Goal: Task Accomplishment & Management: Use online tool/utility

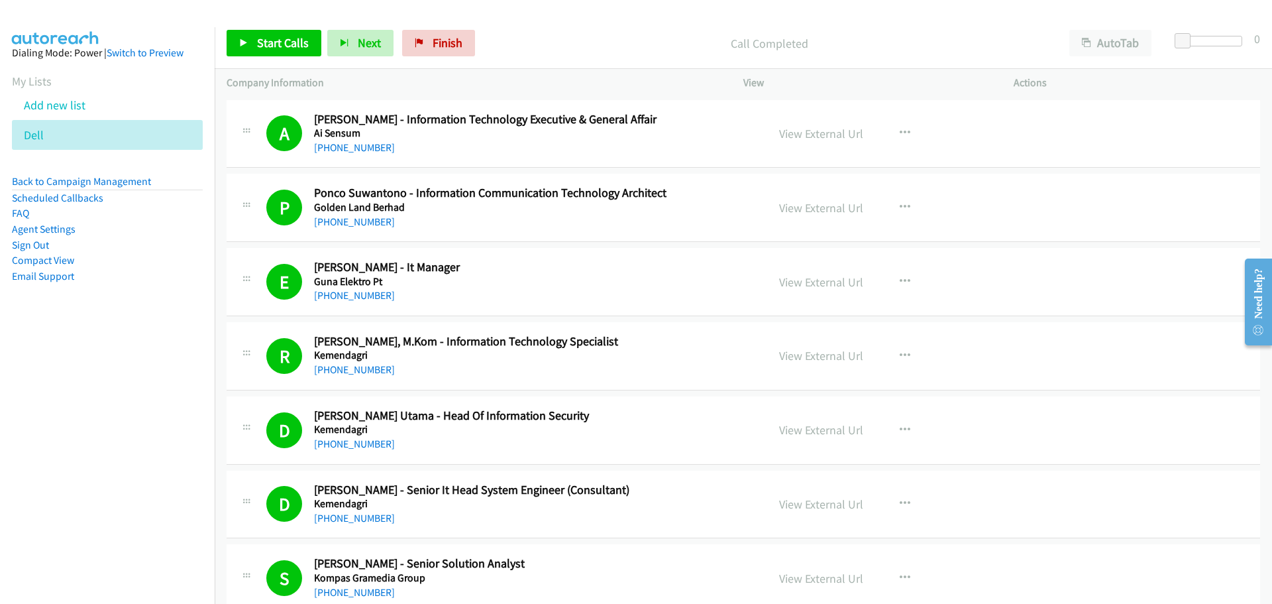
scroll to position [3445, 0]
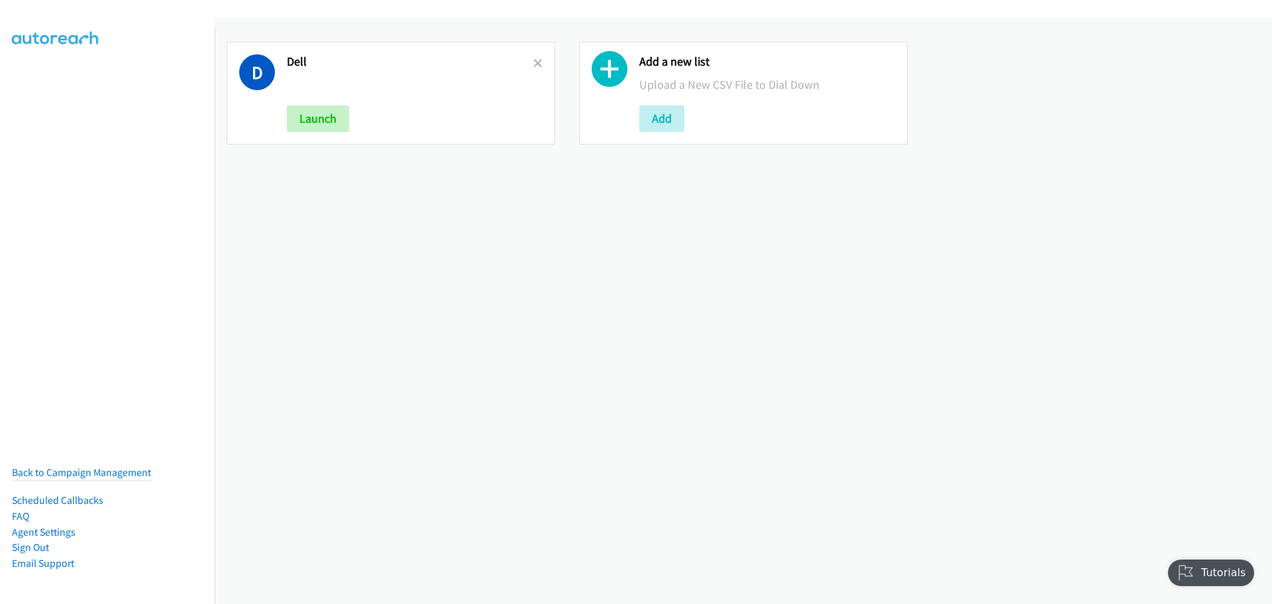
click at [533, 65] on icon at bounding box center [537, 64] width 9 height 9
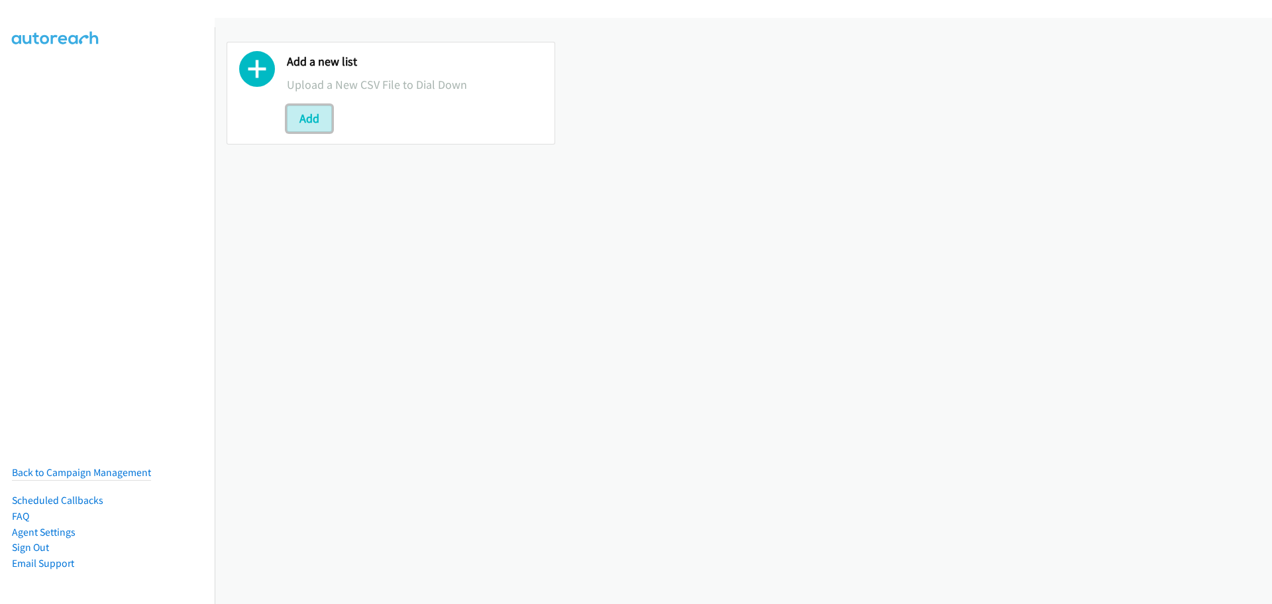
click at [319, 119] on button "Add" at bounding box center [309, 118] width 45 height 27
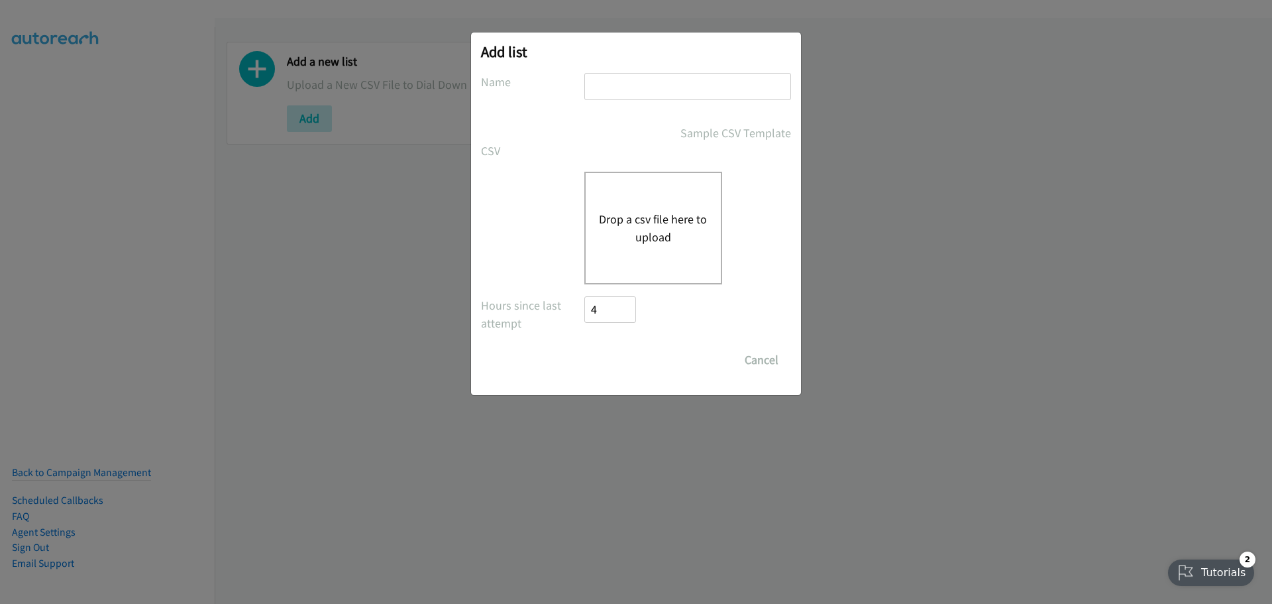
click at [645, 220] on button "Drop a csv file here to upload" at bounding box center [653, 228] width 109 height 36
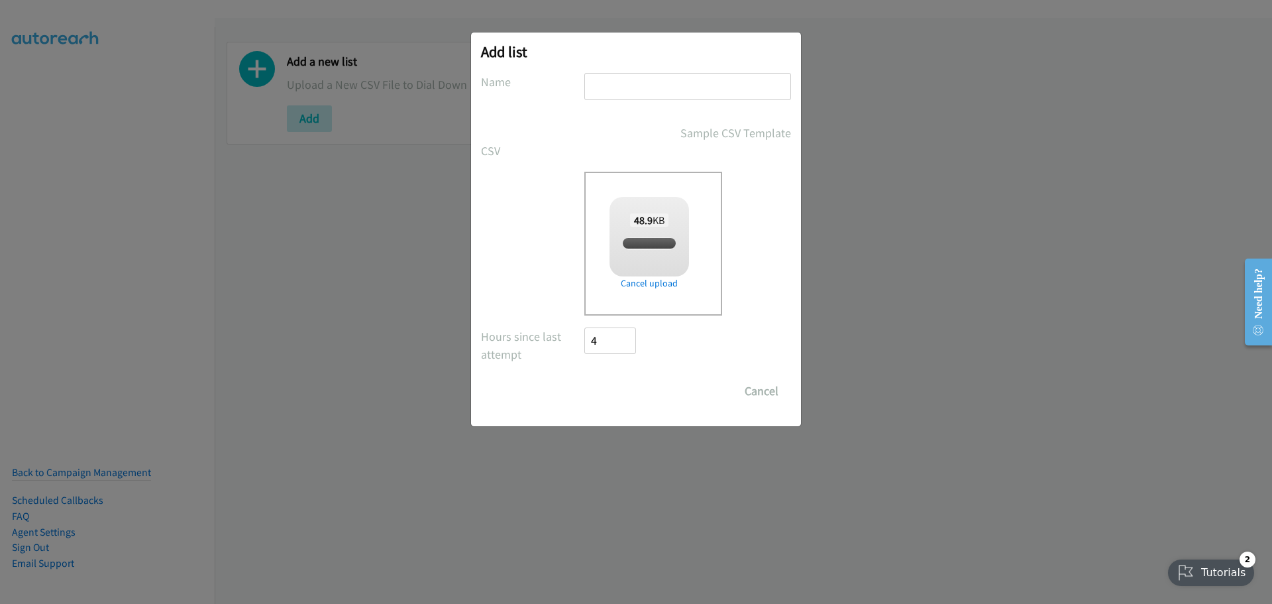
click at [652, 95] on input "text" at bounding box center [687, 86] width 207 height 27
checkbox input "true"
type input "Dell"
click at [612, 389] on input "Save List" at bounding box center [619, 391] width 70 height 27
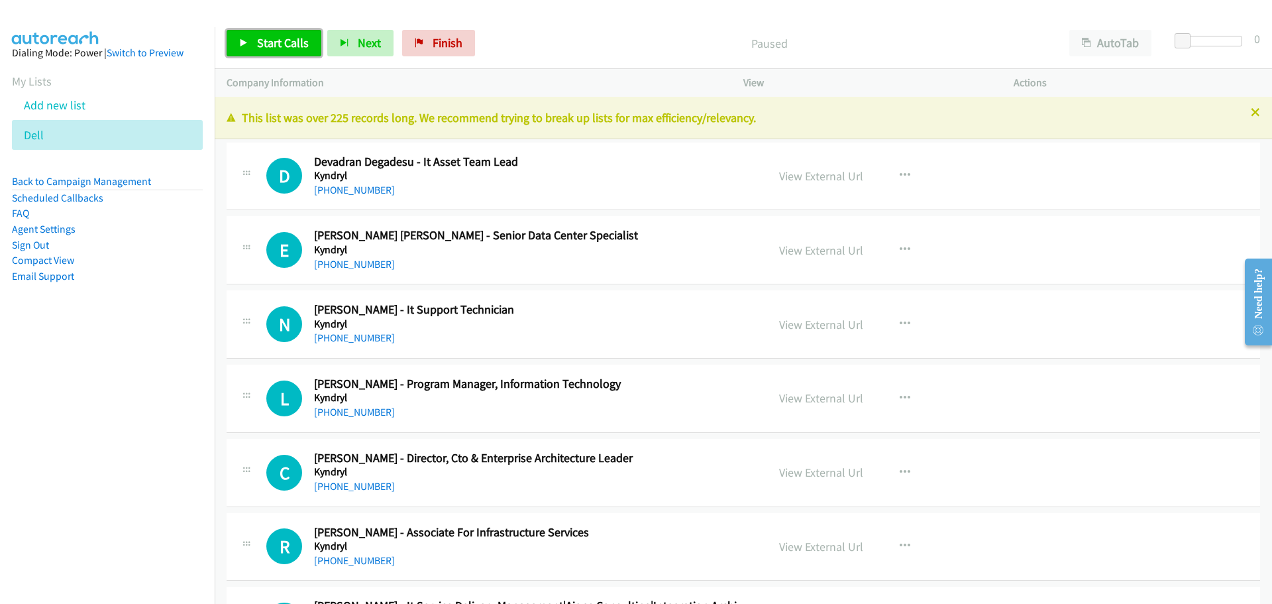
drag, startPoint x: 296, startPoint y: 40, endPoint x: 437, endPoint y: 95, distance: 150.9
click at [296, 41] on span "Start Calls" at bounding box center [283, 42] width 52 height 15
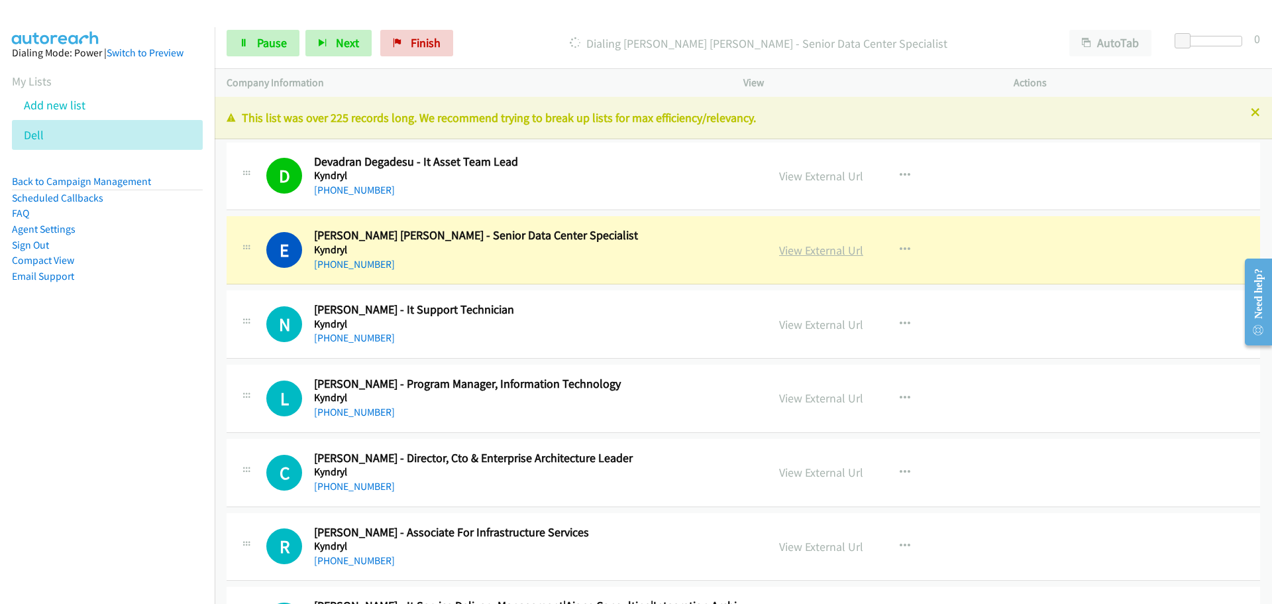
click at [801, 252] on link "View External Url" at bounding box center [821, 250] width 84 height 15
click at [280, 37] on span "Pause" at bounding box center [272, 42] width 30 height 15
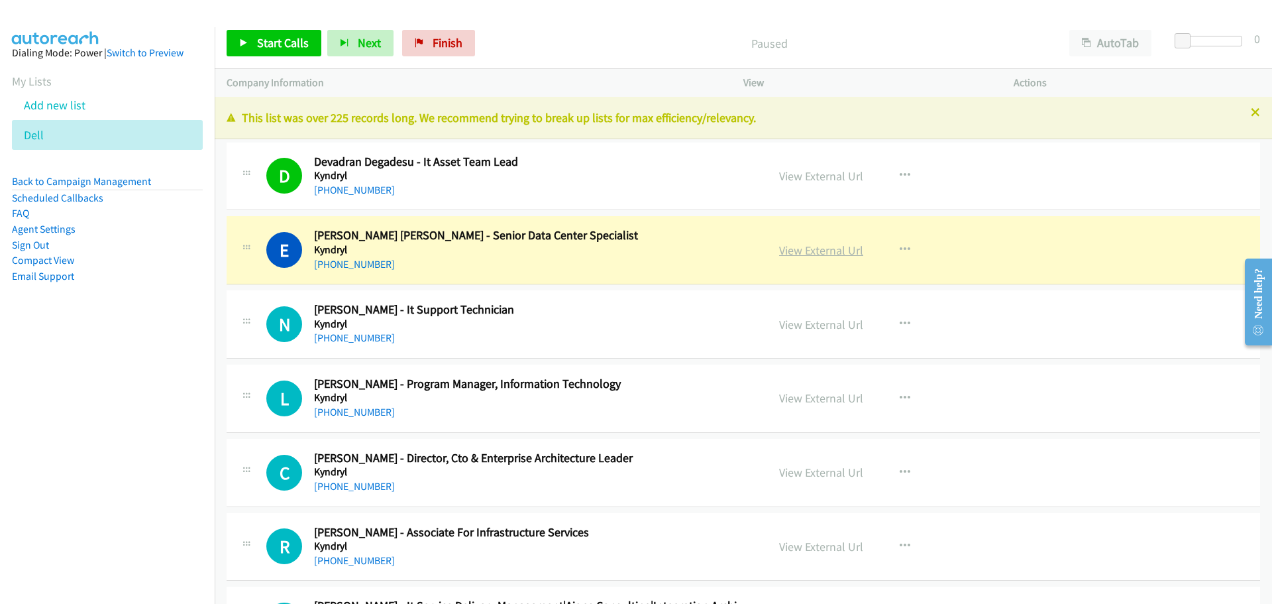
click at [806, 253] on link "View External Url" at bounding box center [821, 250] width 84 height 15
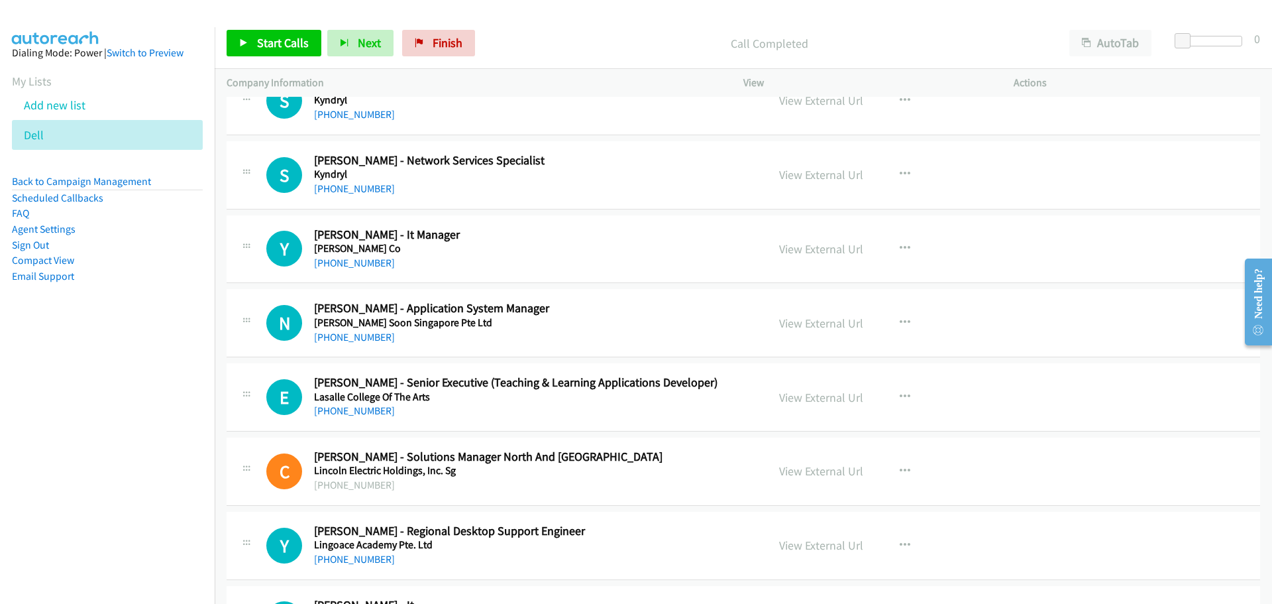
scroll to position [2319, 0]
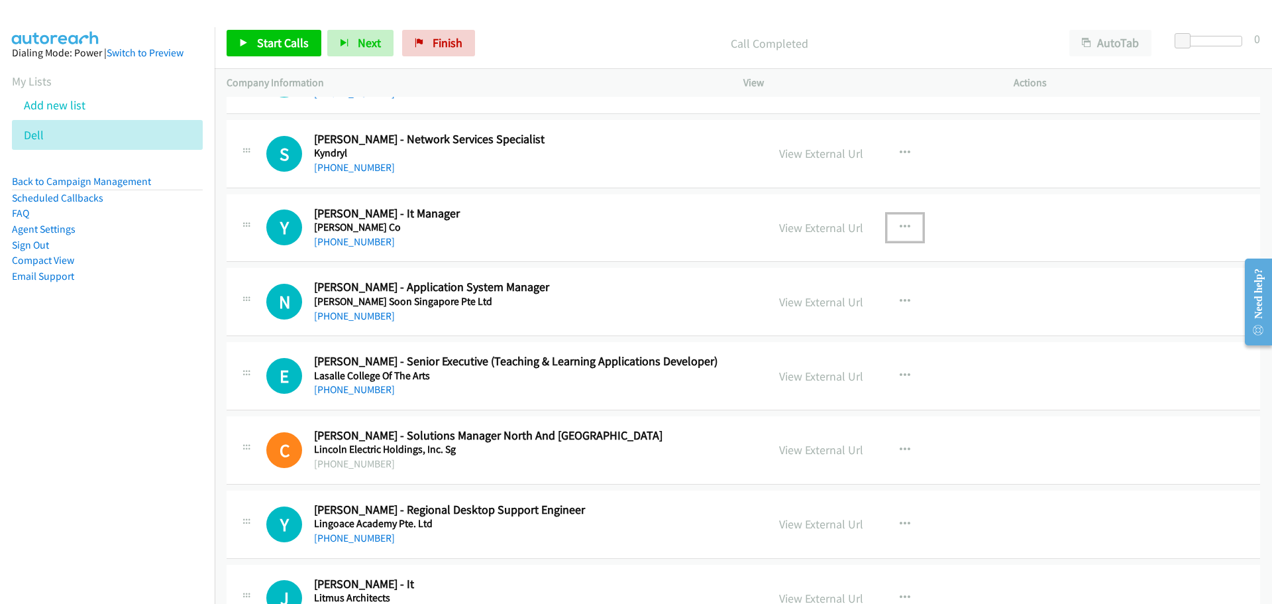
click at [902, 227] on icon "button" at bounding box center [905, 227] width 11 height 11
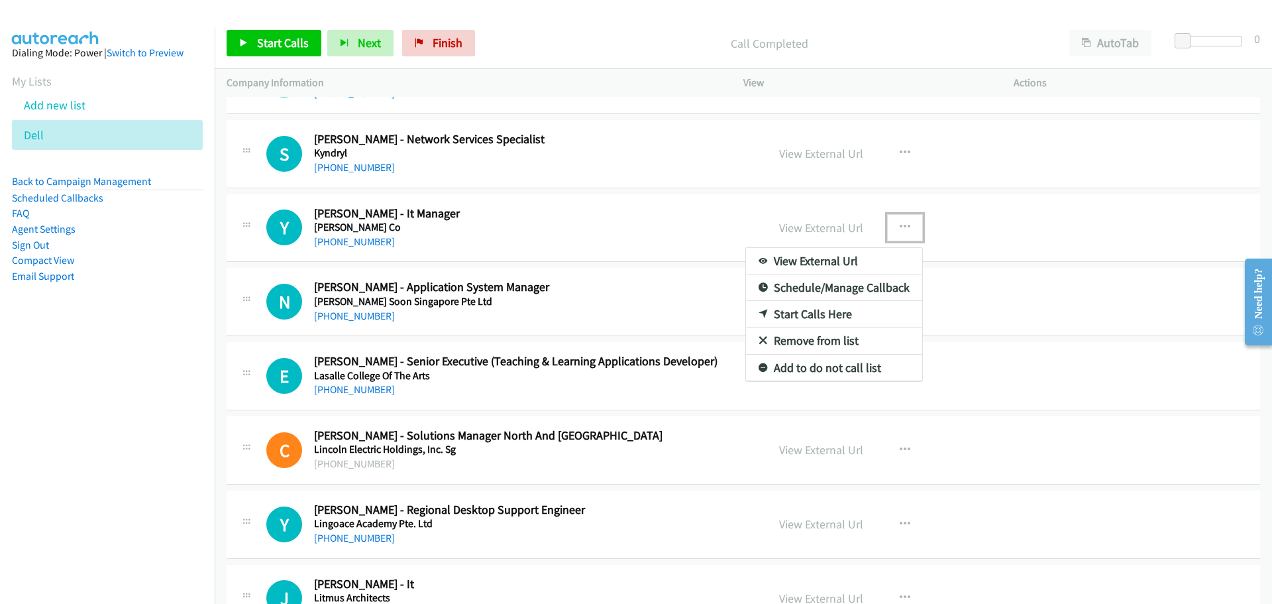
click at [787, 317] on link "Start Calls Here" at bounding box center [834, 314] width 176 height 27
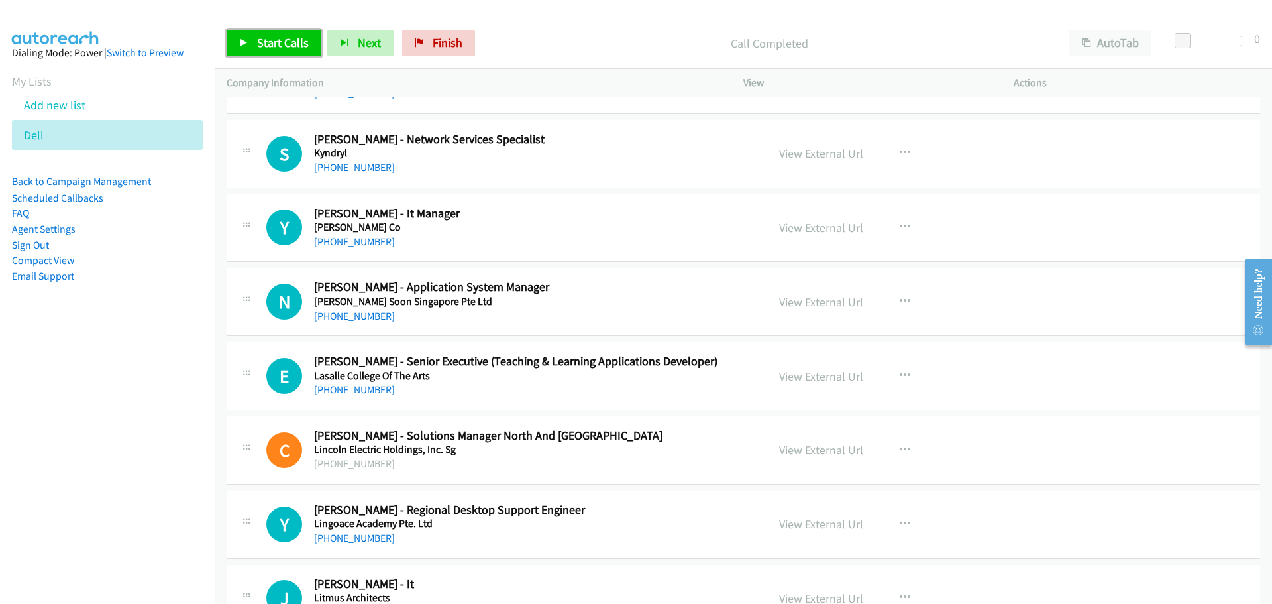
click at [263, 36] on span "Start Calls" at bounding box center [283, 42] width 52 height 15
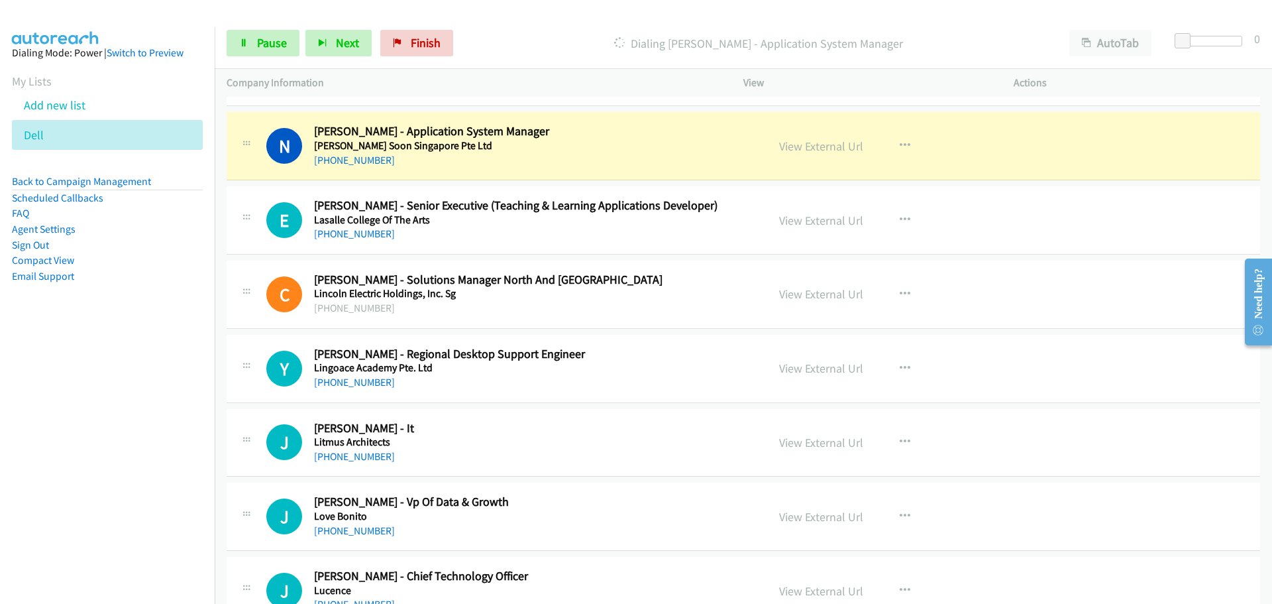
scroll to position [2452, 0]
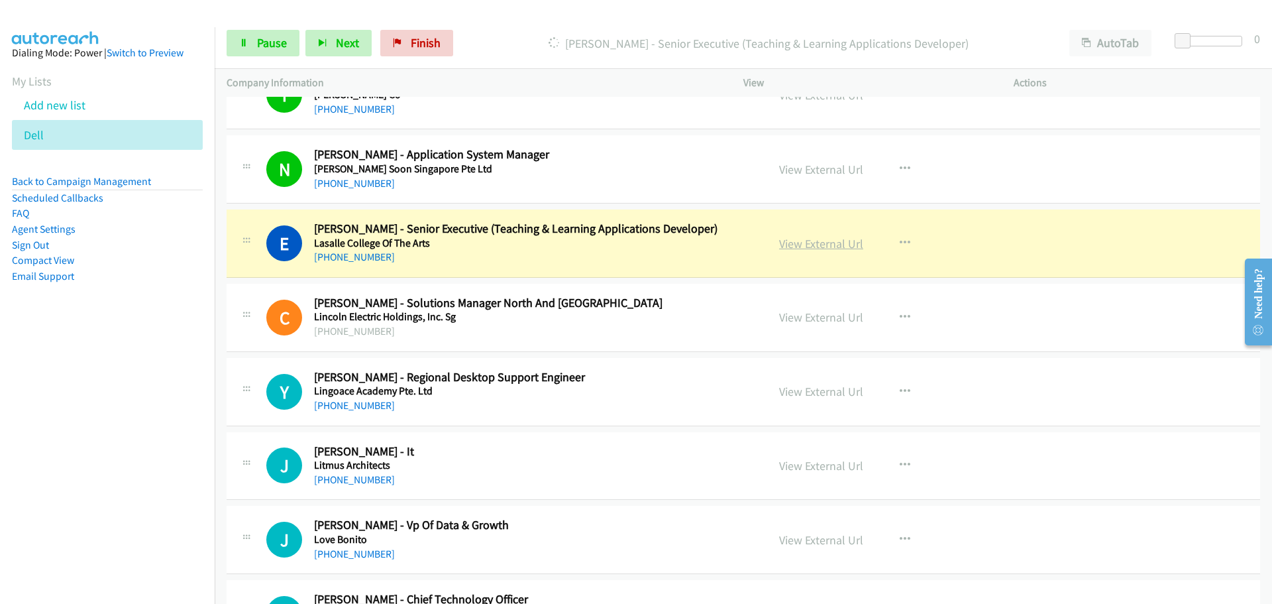
click at [832, 241] on link "View External Url" at bounding box center [821, 243] width 84 height 15
click at [272, 48] on span "Pause" at bounding box center [272, 42] width 30 height 15
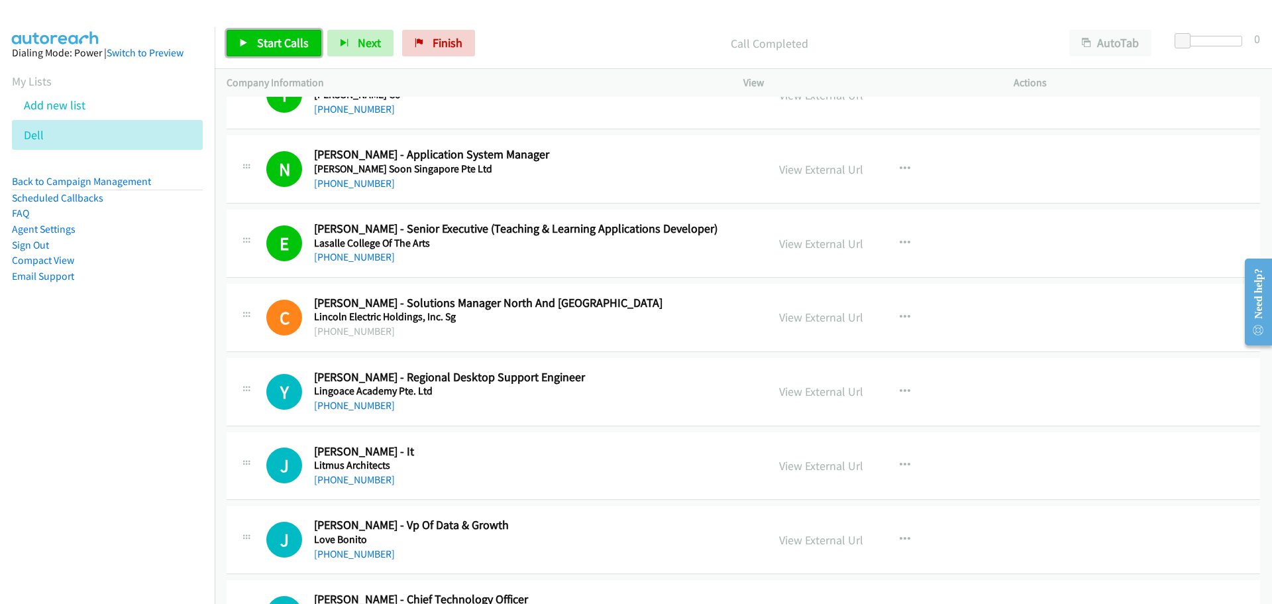
click at [272, 47] on span "Start Calls" at bounding box center [283, 42] width 52 height 15
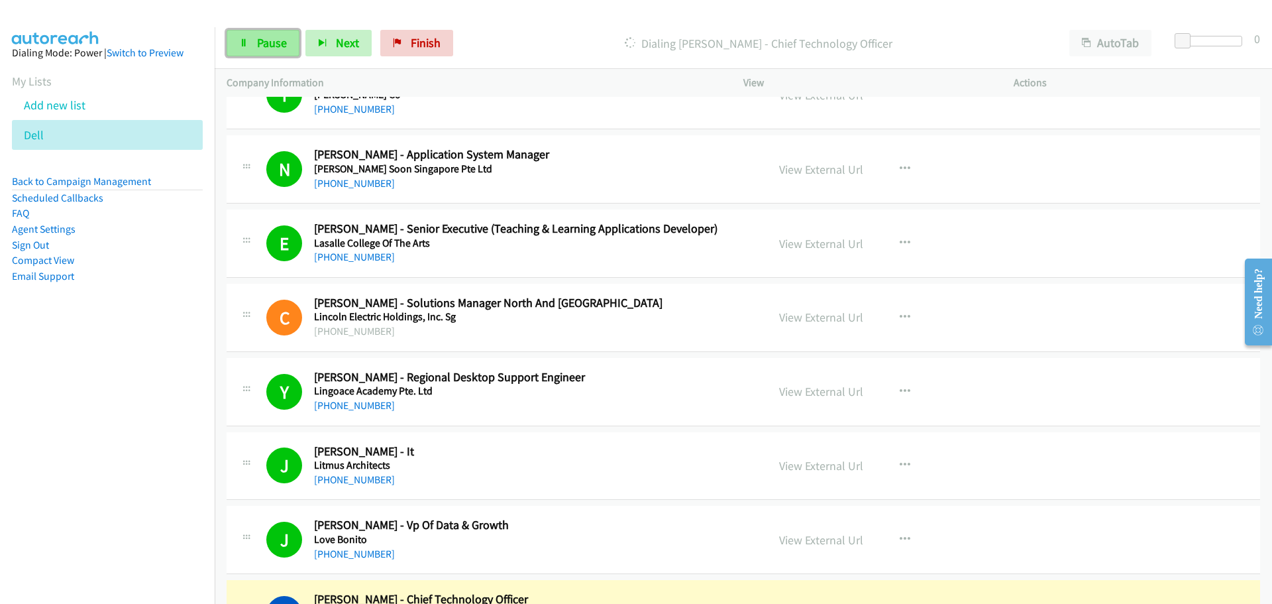
click at [268, 37] on span "Pause" at bounding box center [272, 42] width 30 height 15
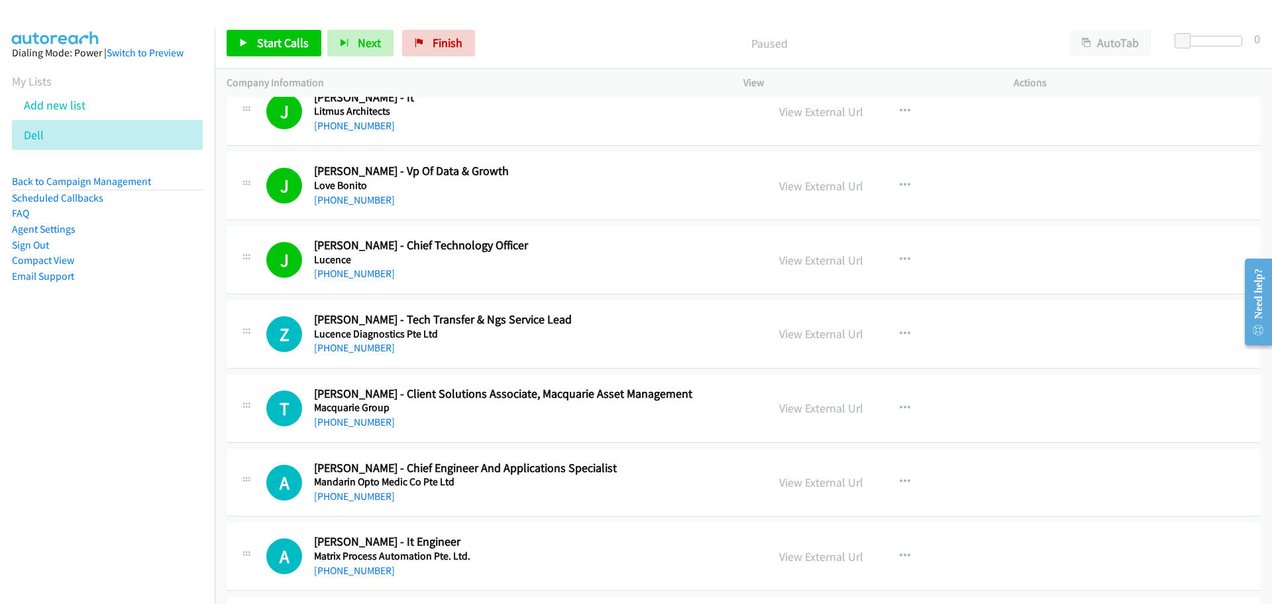
scroll to position [2849, 0]
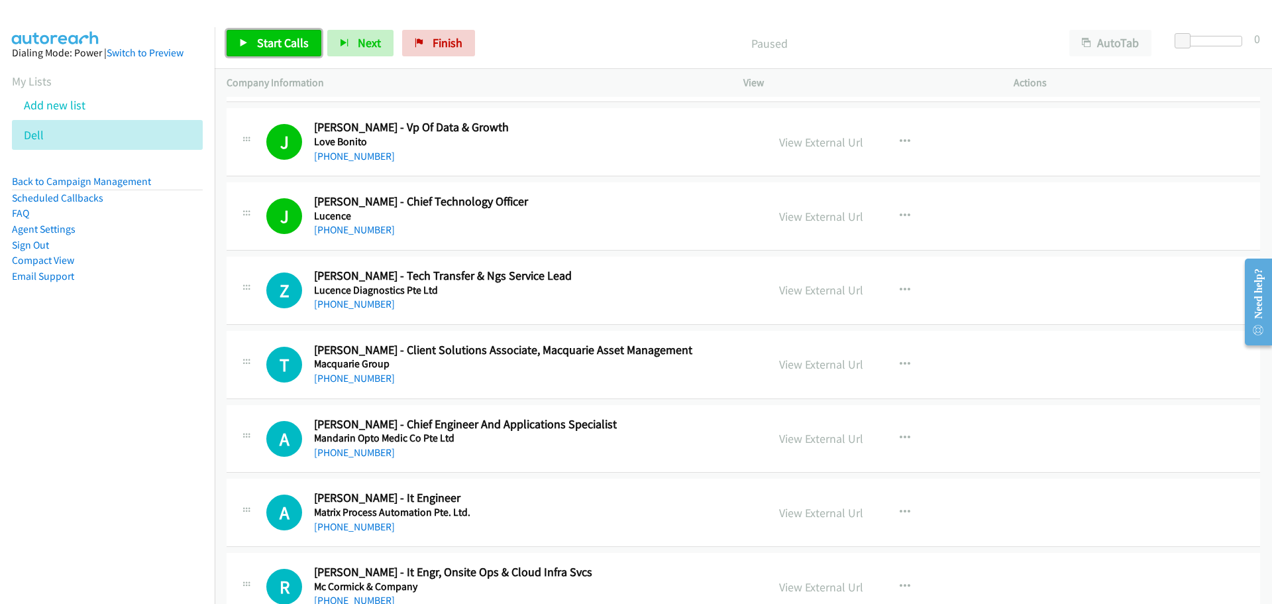
click at [278, 42] on span "Start Calls" at bounding box center [283, 42] width 52 height 15
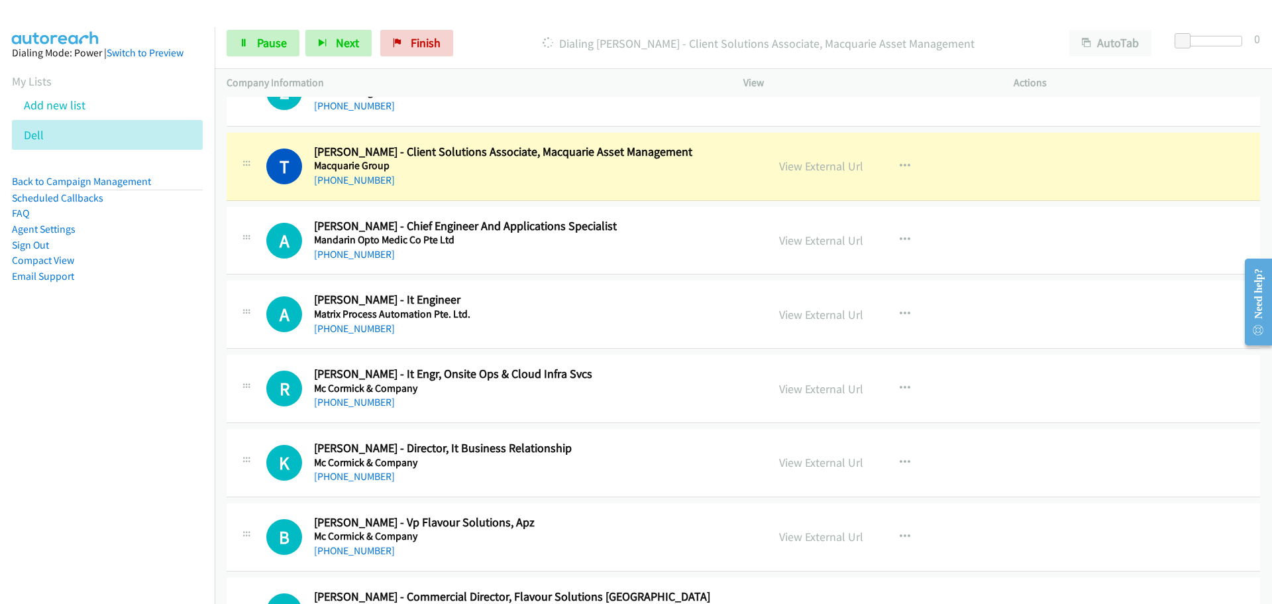
scroll to position [3048, 0]
click at [786, 162] on link "View External Url" at bounding box center [821, 165] width 84 height 15
drag, startPoint x: 264, startPoint y: 45, endPoint x: 282, endPoint y: 25, distance: 27.7
click at [264, 45] on span "Pause" at bounding box center [272, 42] width 30 height 15
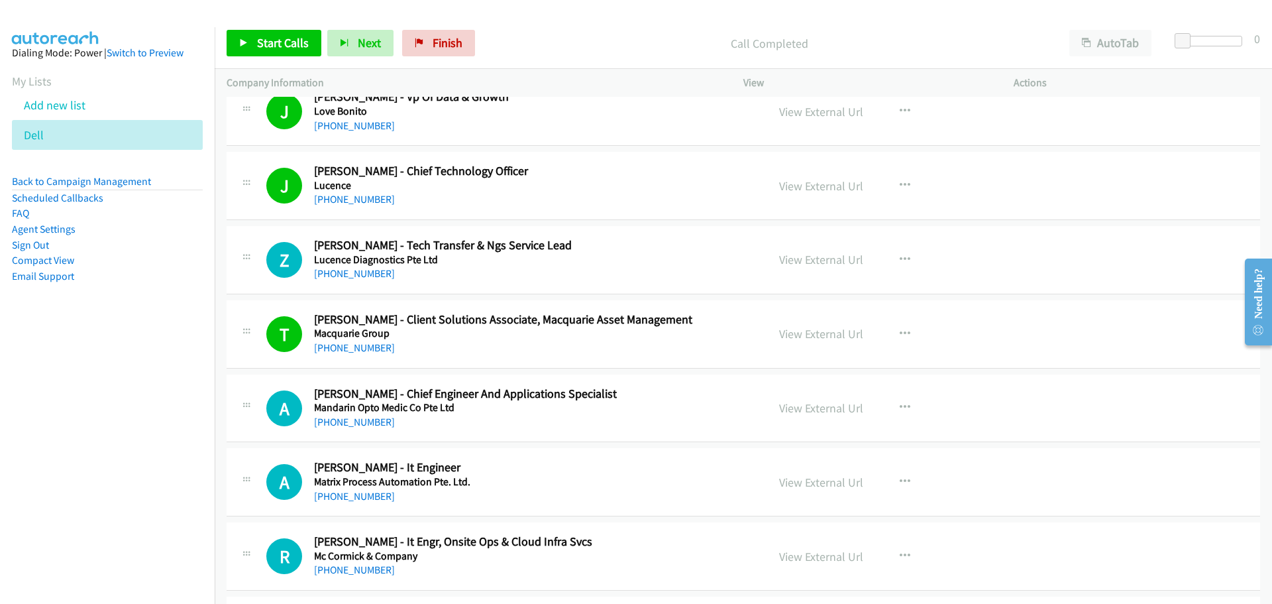
scroll to position [2915, 0]
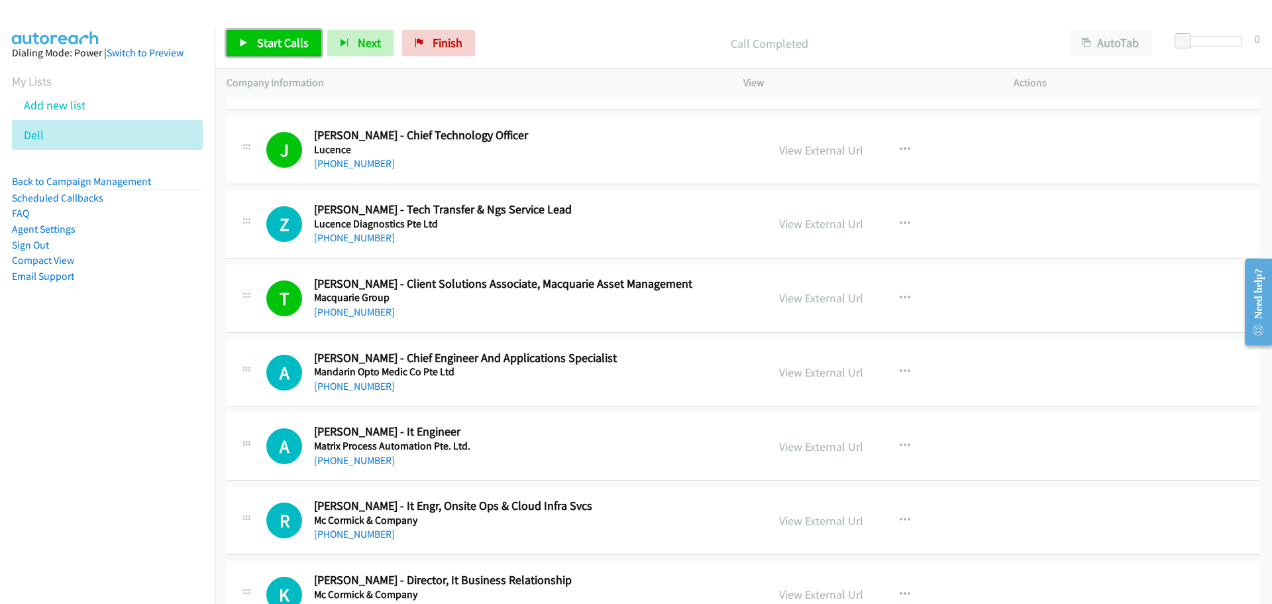
click at [275, 40] on span "Start Calls" at bounding box center [283, 42] width 52 height 15
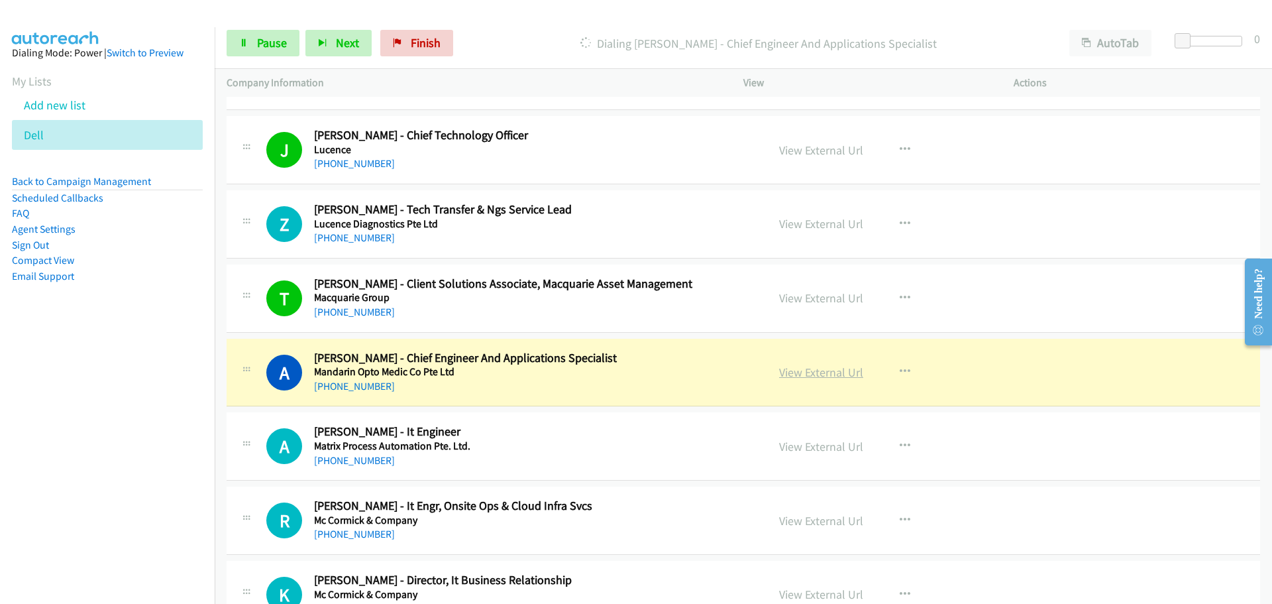
click at [796, 373] on link "View External Url" at bounding box center [821, 371] width 84 height 15
click at [260, 52] on link "Pause" at bounding box center [263, 43] width 73 height 27
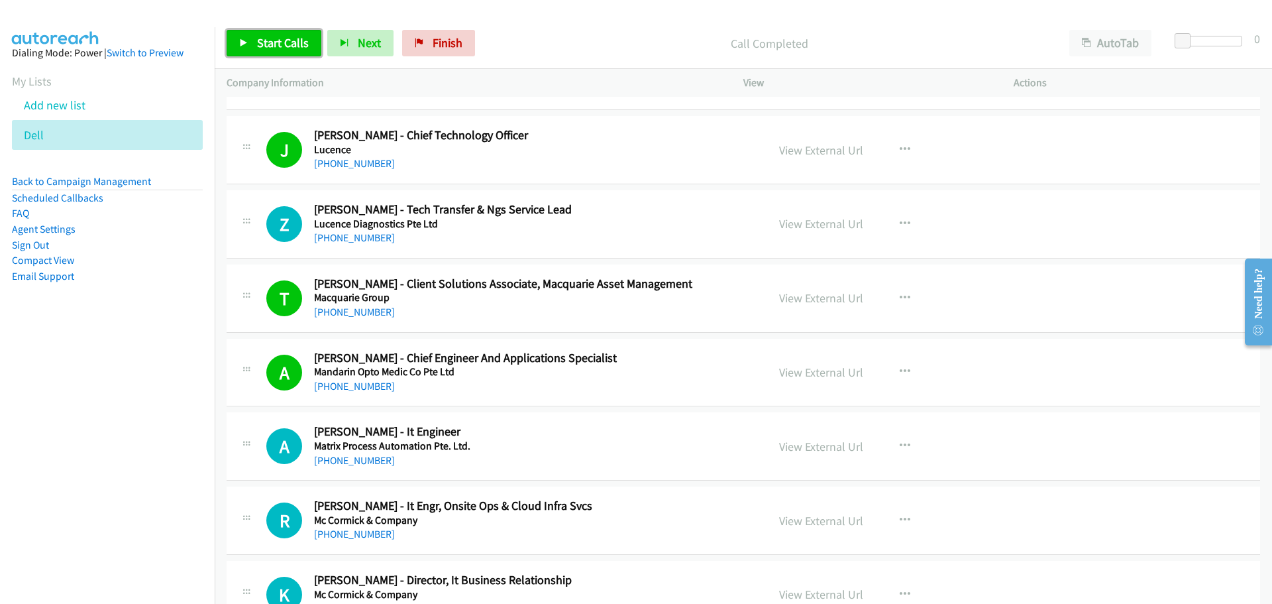
click at [285, 37] on span "Start Calls" at bounding box center [283, 42] width 52 height 15
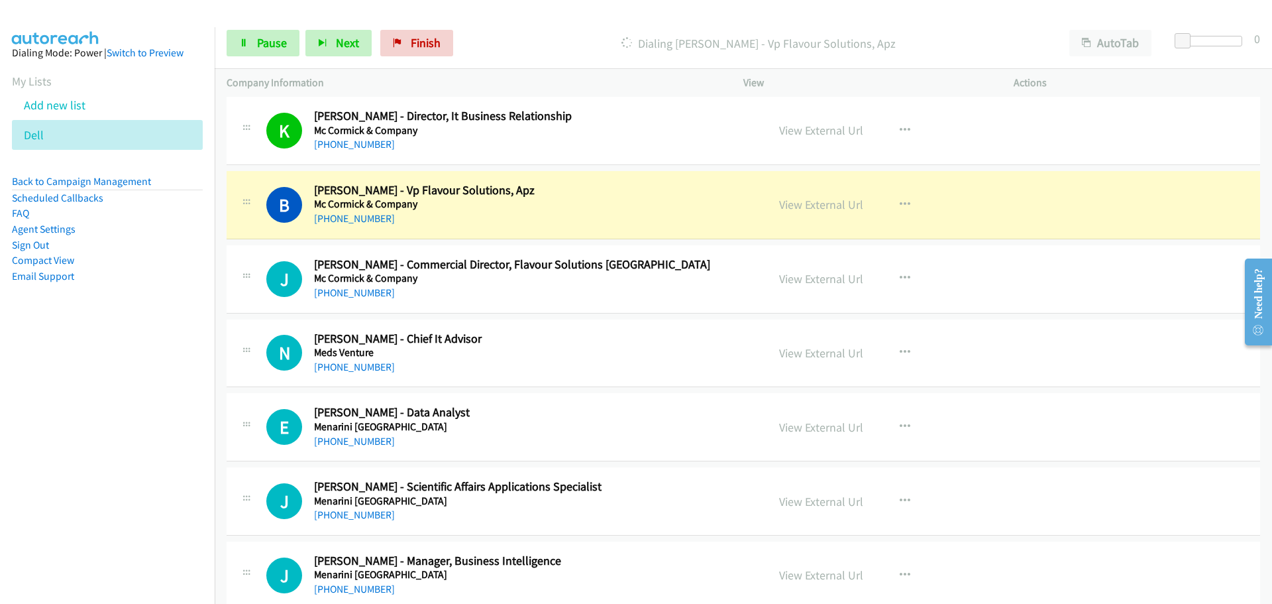
scroll to position [3445, 0]
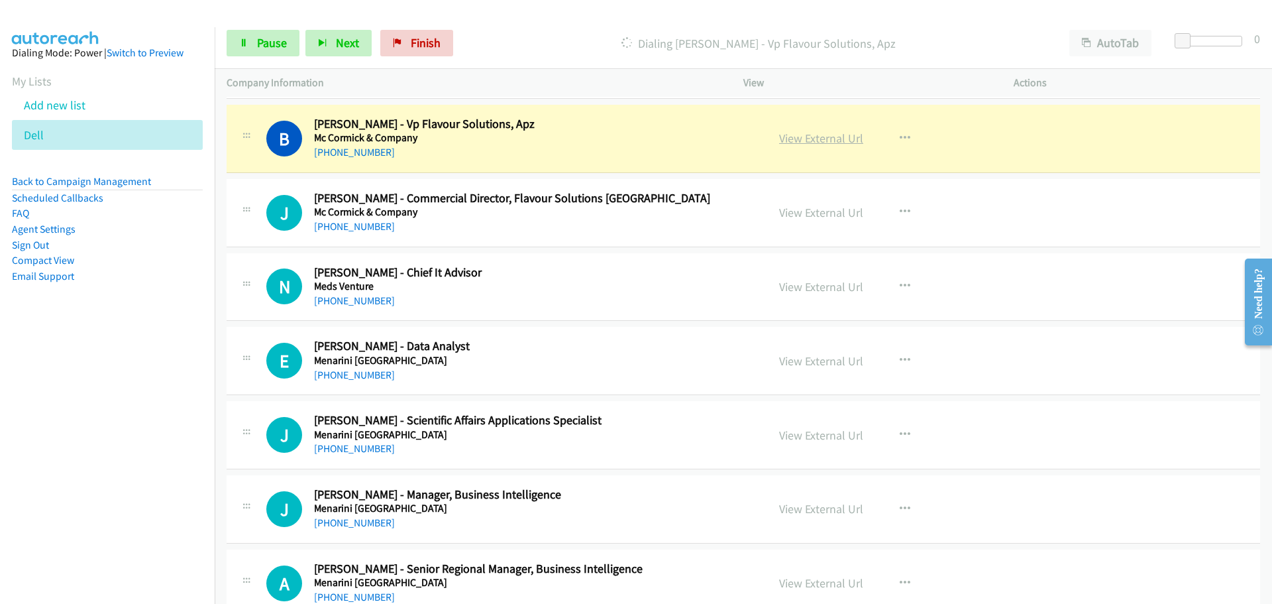
click at [820, 143] on link "View External Url" at bounding box center [821, 138] width 84 height 15
click at [279, 39] on span "Pause" at bounding box center [272, 42] width 30 height 15
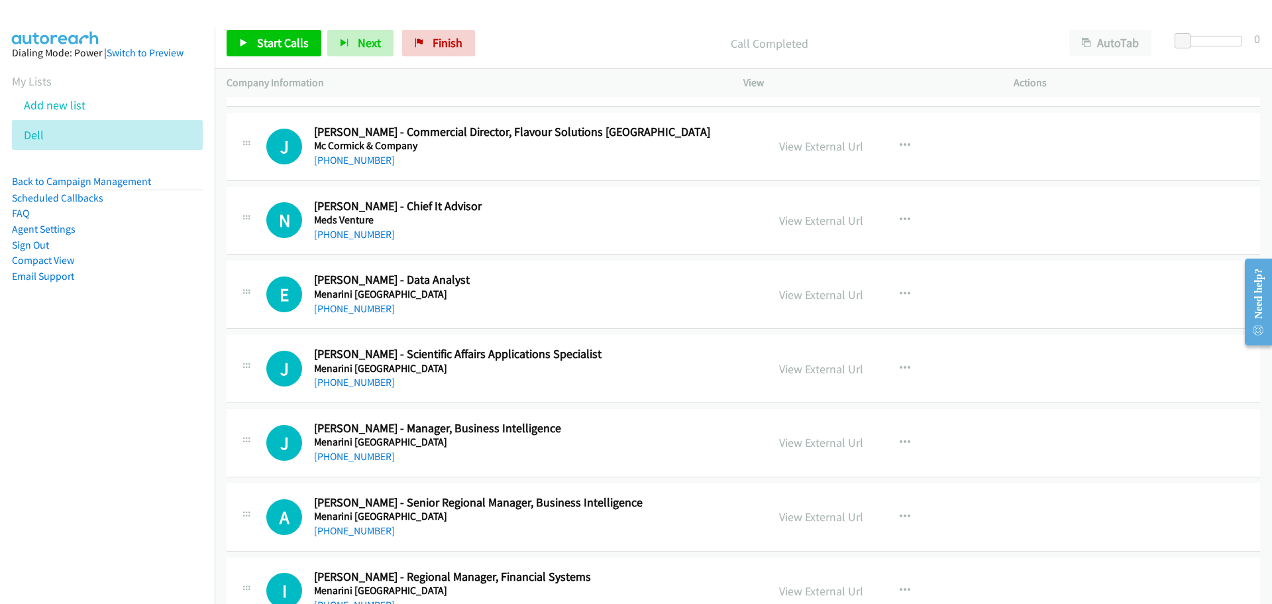
scroll to position [3578, 0]
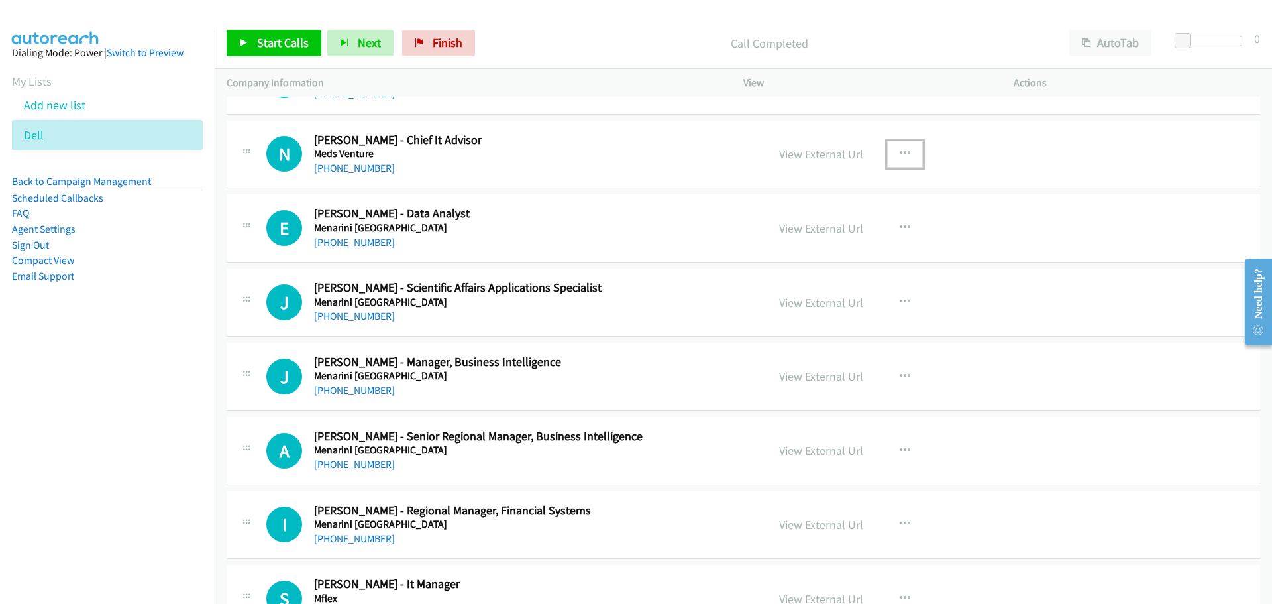
click at [900, 155] on icon "button" at bounding box center [905, 153] width 11 height 11
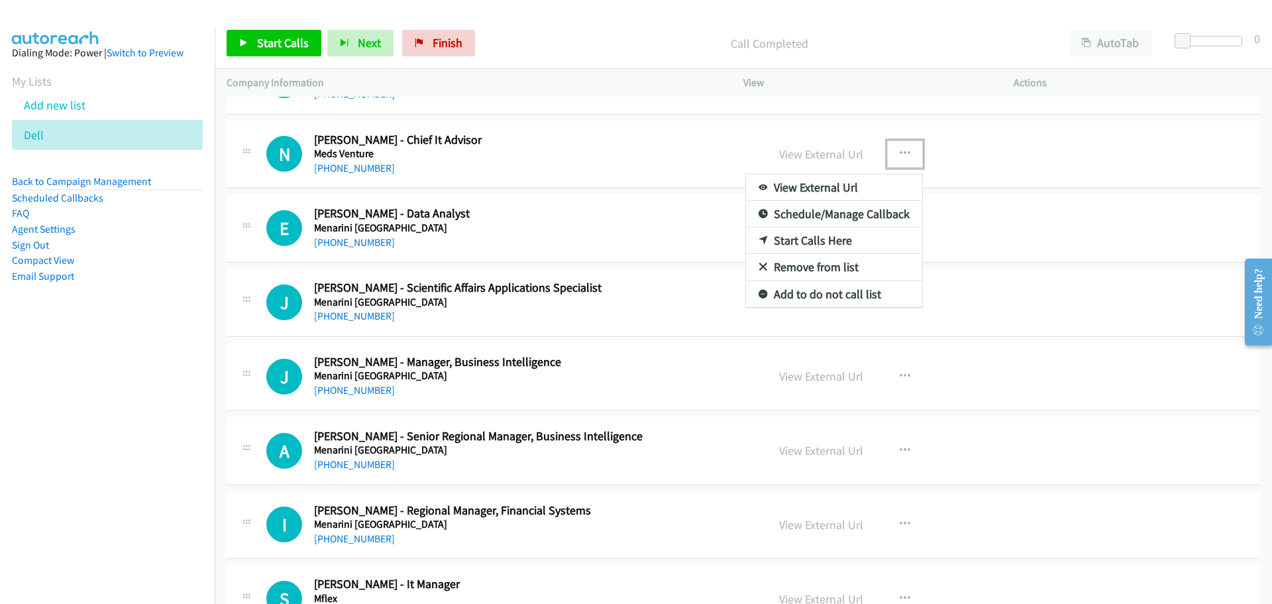
click at [788, 241] on link "Start Calls Here" at bounding box center [834, 240] width 176 height 27
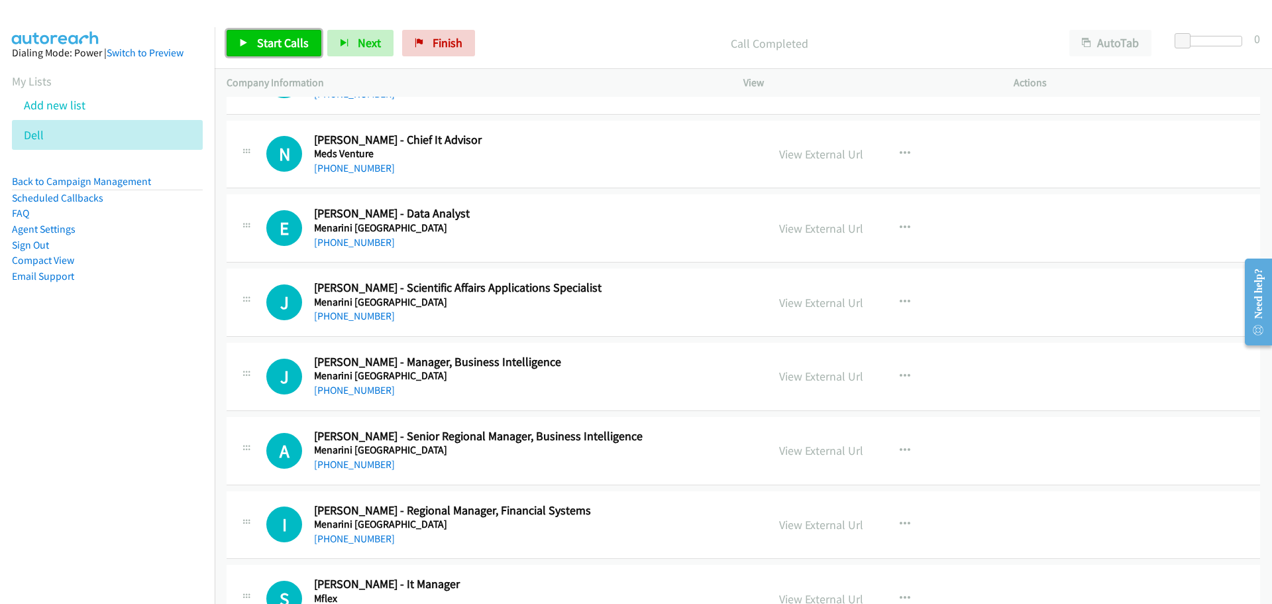
click at [243, 35] on link "Start Calls" at bounding box center [274, 43] width 95 height 27
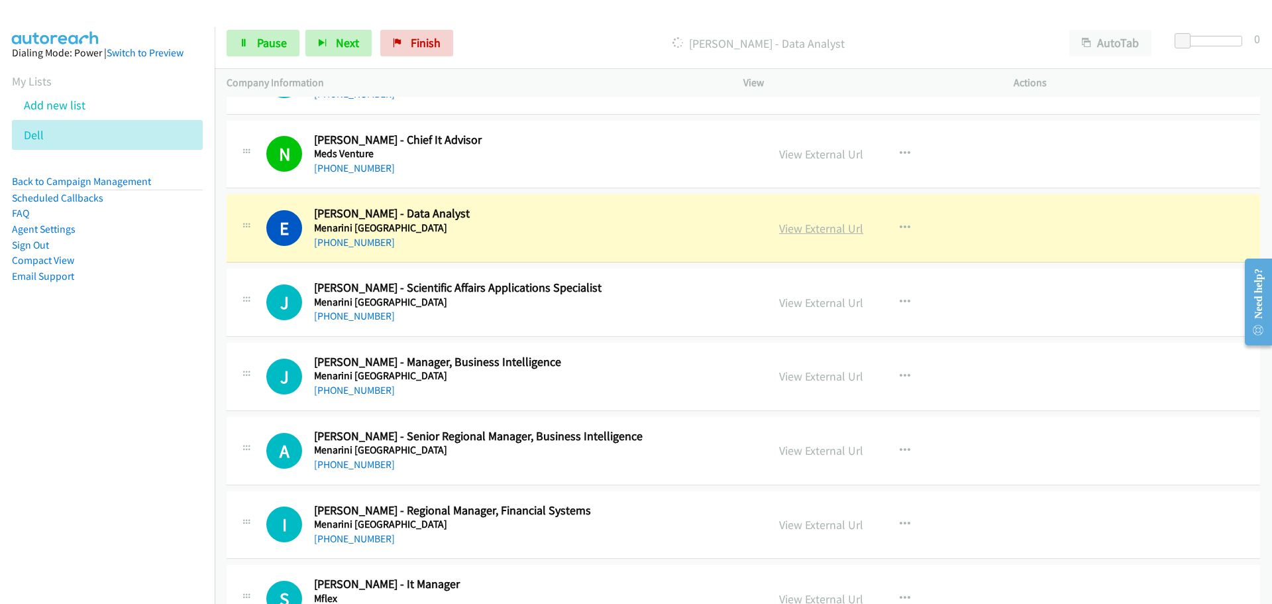
click at [790, 232] on link "View External Url" at bounding box center [821, 228] width 84 height 15
click at [255, 43] on link "Pause" at bounding box center [263, 43] width 73 height 27
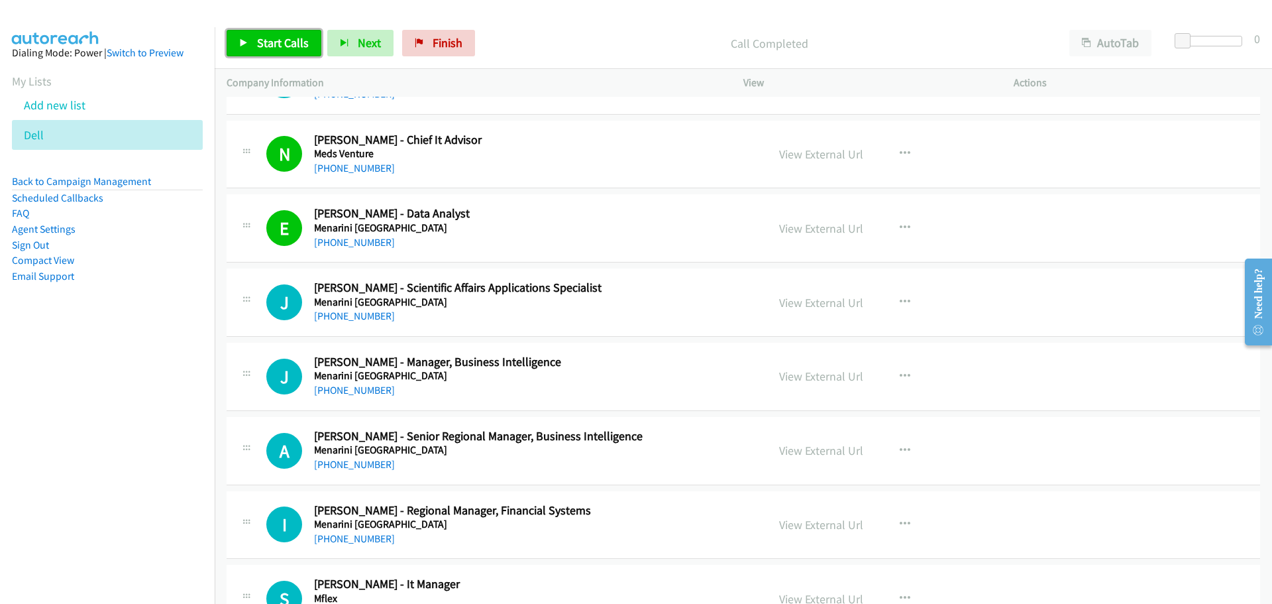
click at [294, 30] on link "Start Calls" at bounding box center [274, 43] width 95 height 27
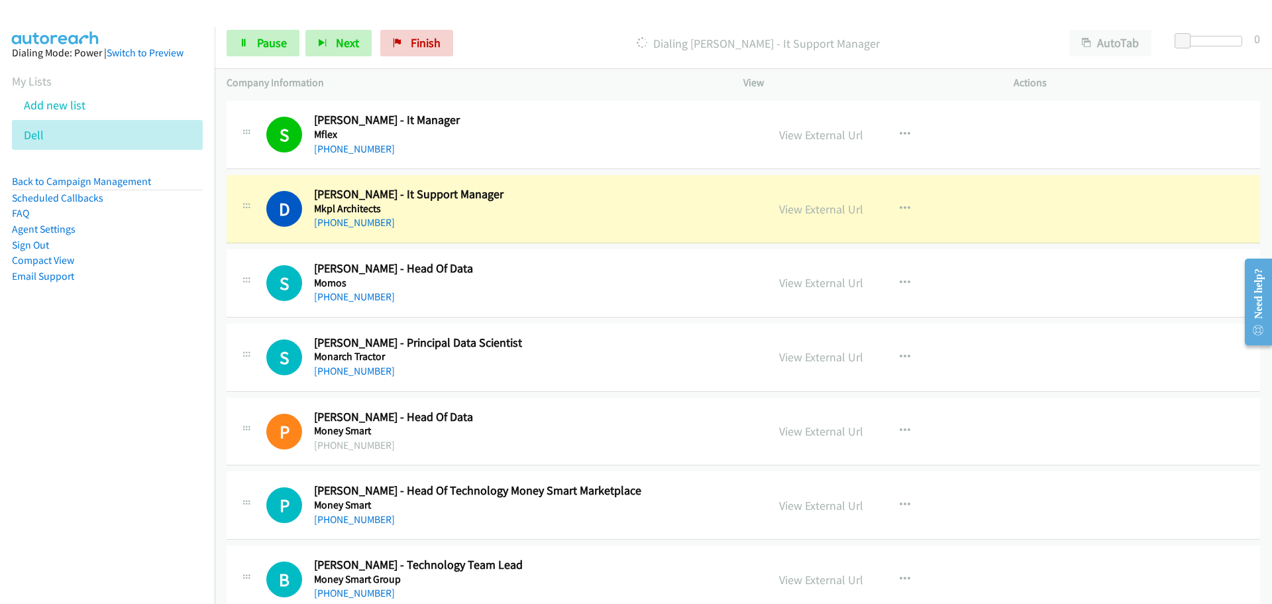
scroll to position [4108, 0]
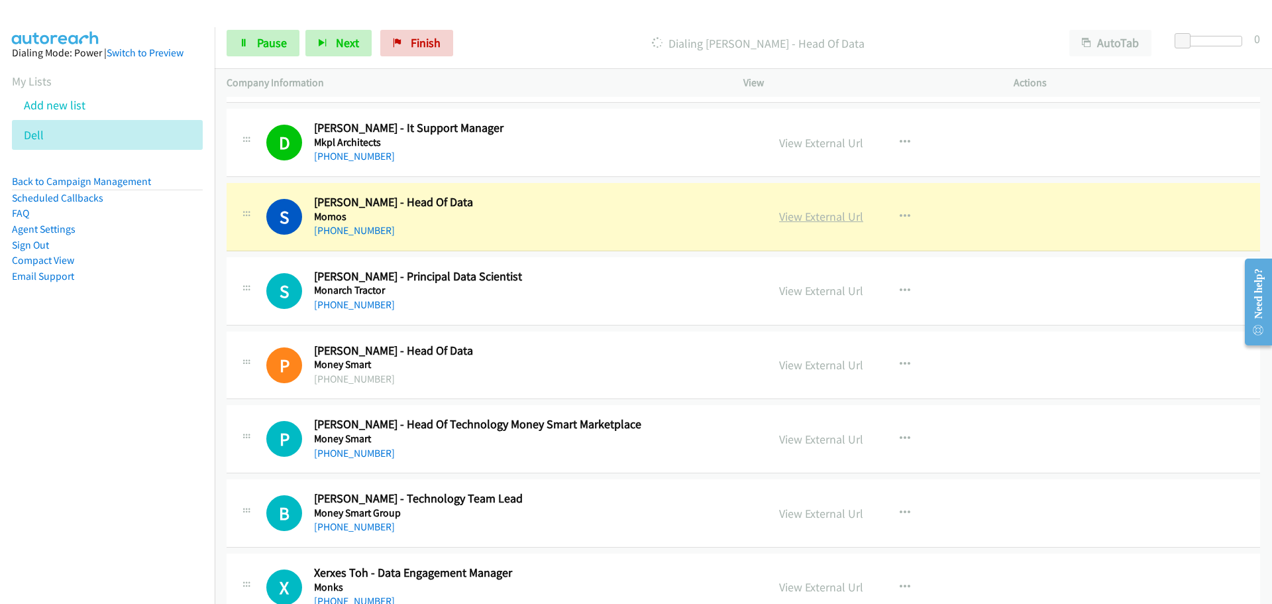
click at [818, 219] on link "View External Url" at bounding box center [821, 216] width 84 height 15
click at [274, 45] on span "Pause" at bounding box center [272, 42] width 30 height 15
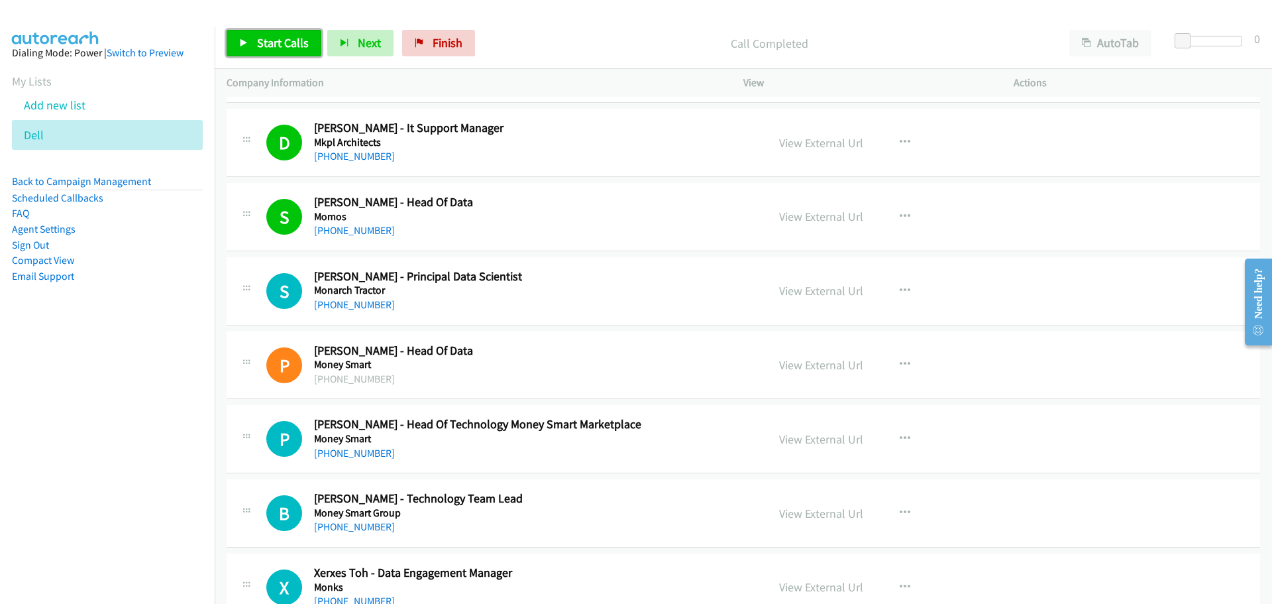
click at [255, 42] on link "Start Calls" at bounding box center [274, 43] width 95 height 27
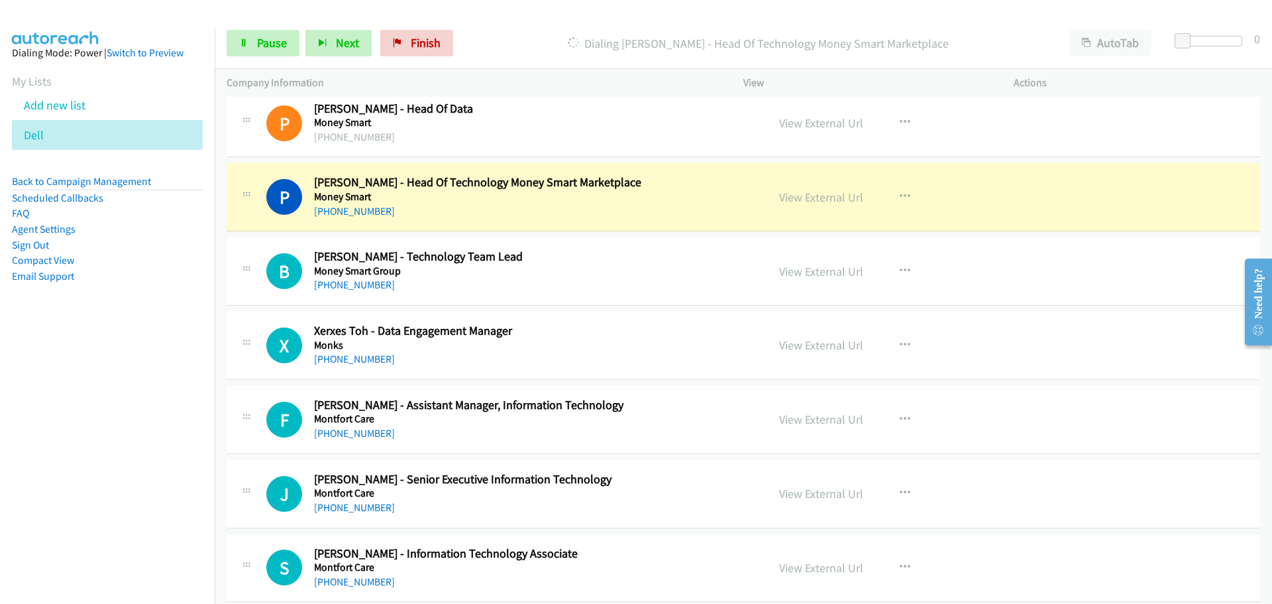
scroll to position [4373, 0]
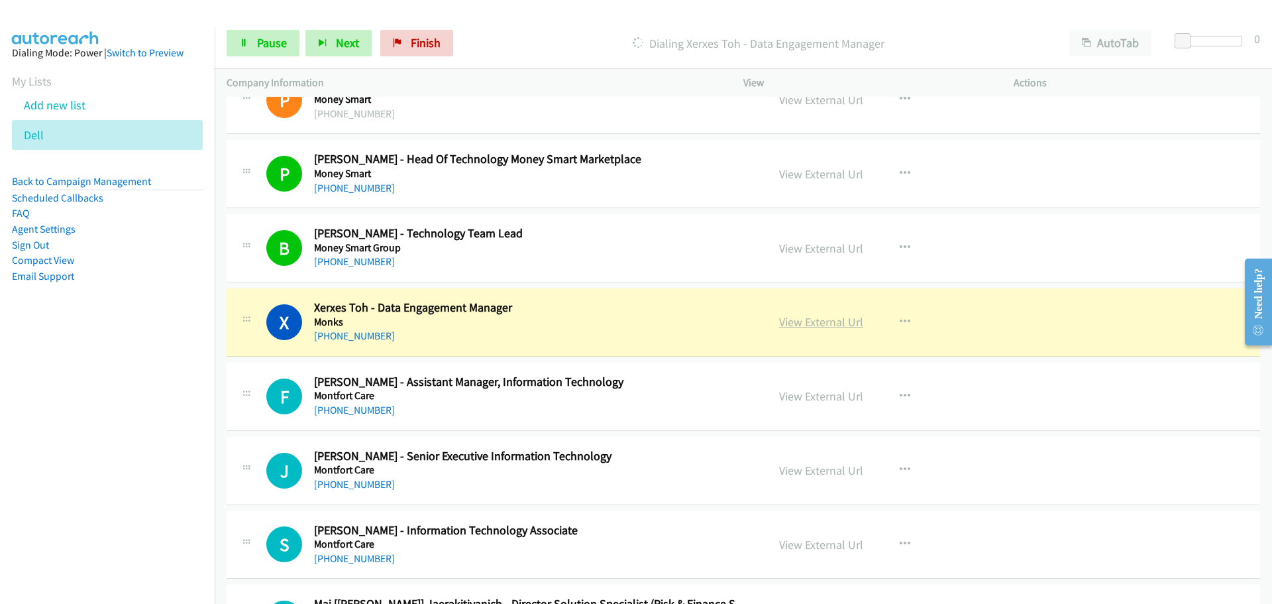
click at [812, 319] on link "View External Url" at bounding box center [821, 321] width 84 height 15
click at [280, 41] on span "Pause" at bounding box center [272, 42] width 30 height 15
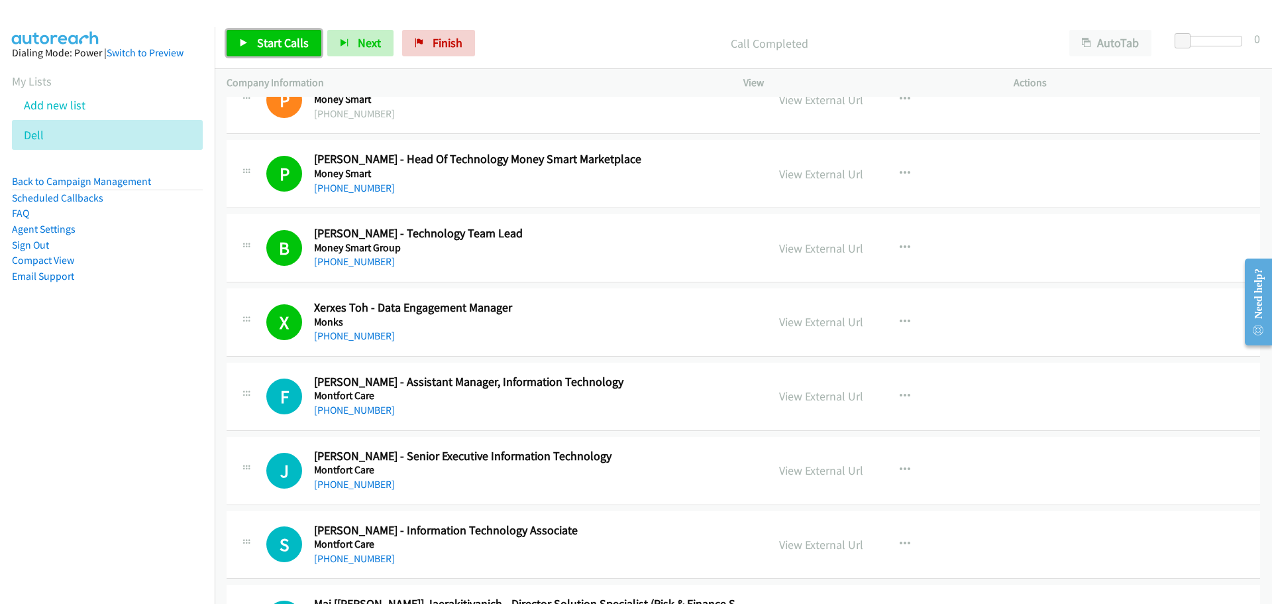
click at [260, 44] on span "Start Calls" at bounding box center [283, 42] width 52 height 15
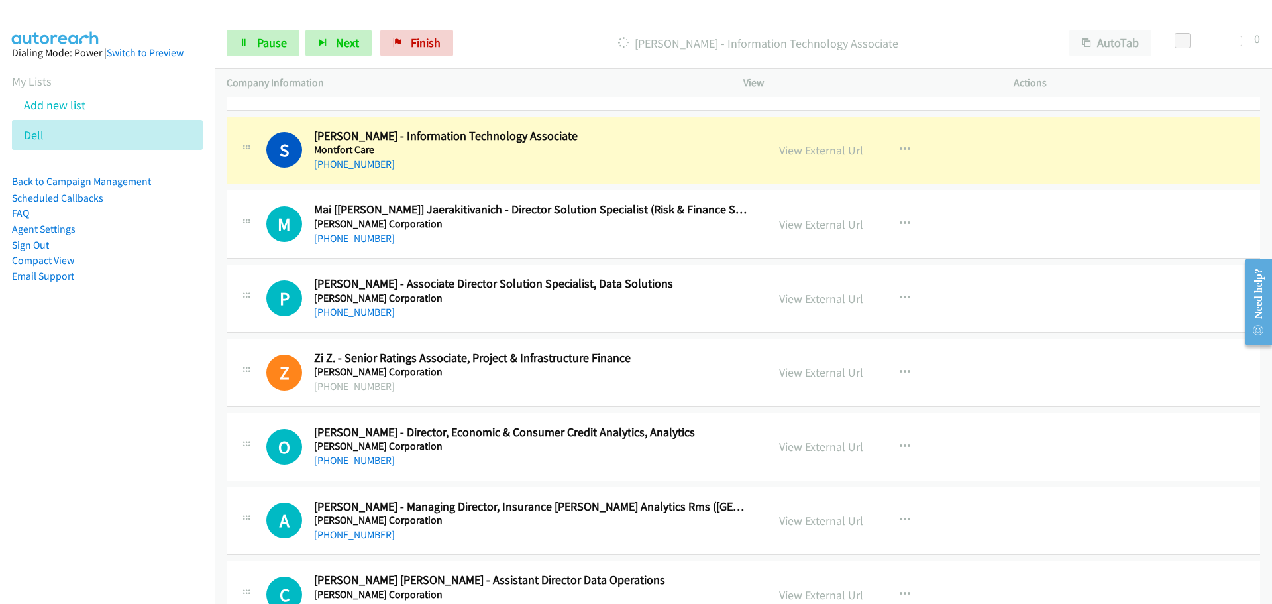
scroll to position [4771, 0]
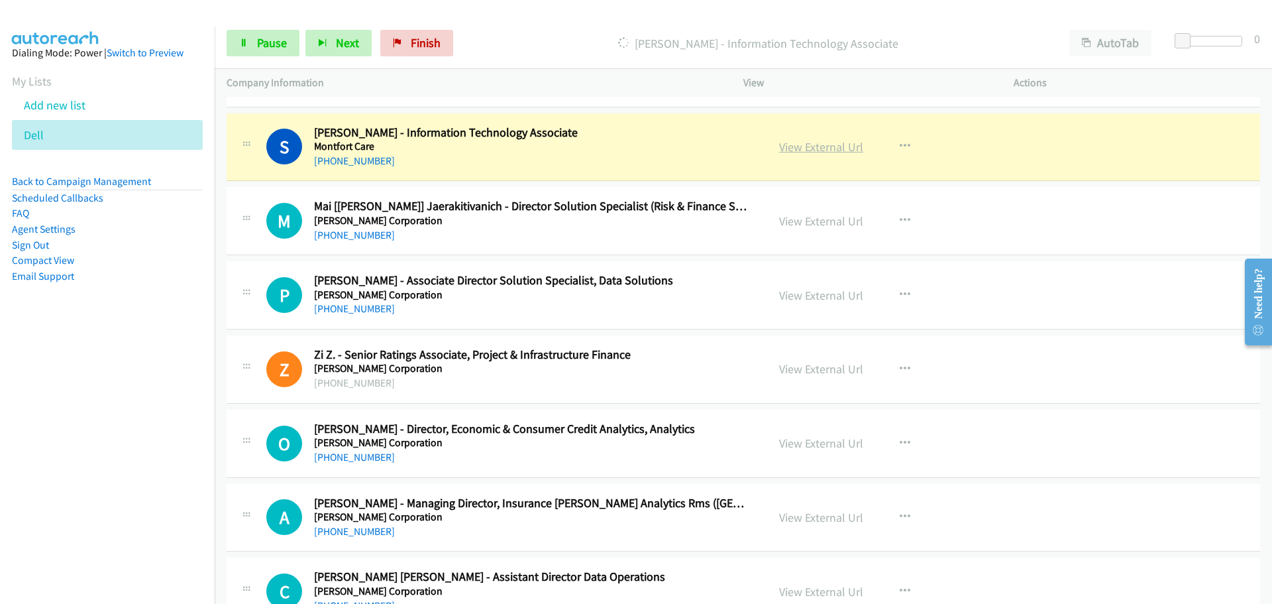
click at [830, 142] on link "View External Url" at bounding box center [821, 146] width 84 height 15
click at [274, 42] on span "Pause" at bounding box center [272, 42] width 30 height 15
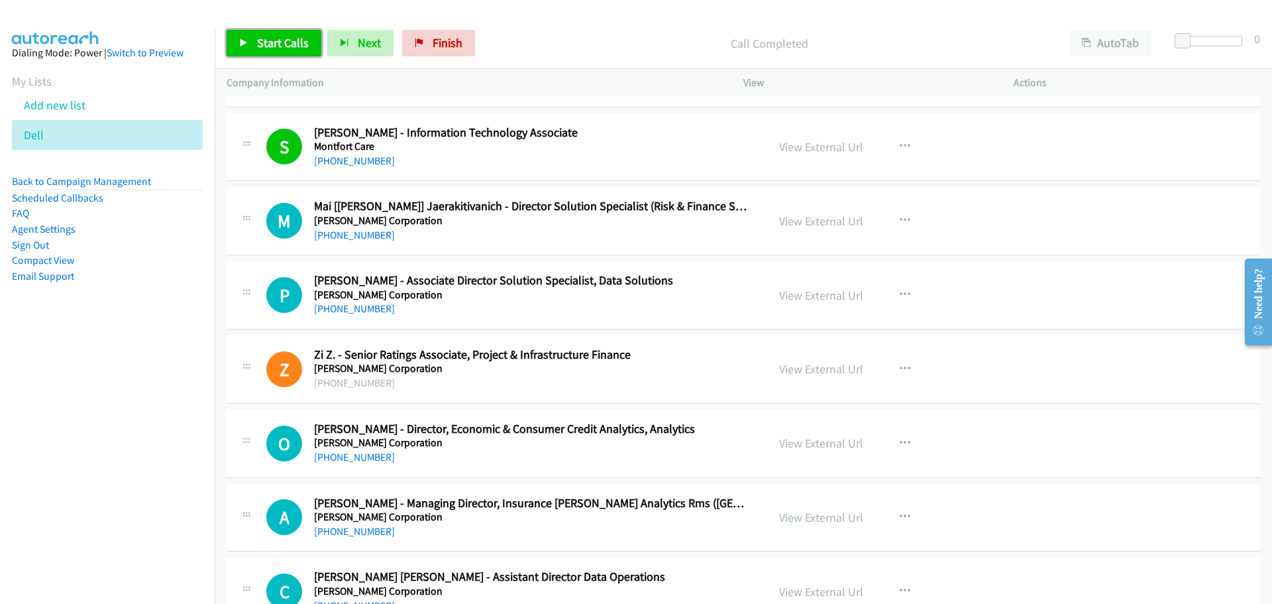
click at [250, 52] on link "Start Calls" at bounding box center [274, 43] width 95 height 27
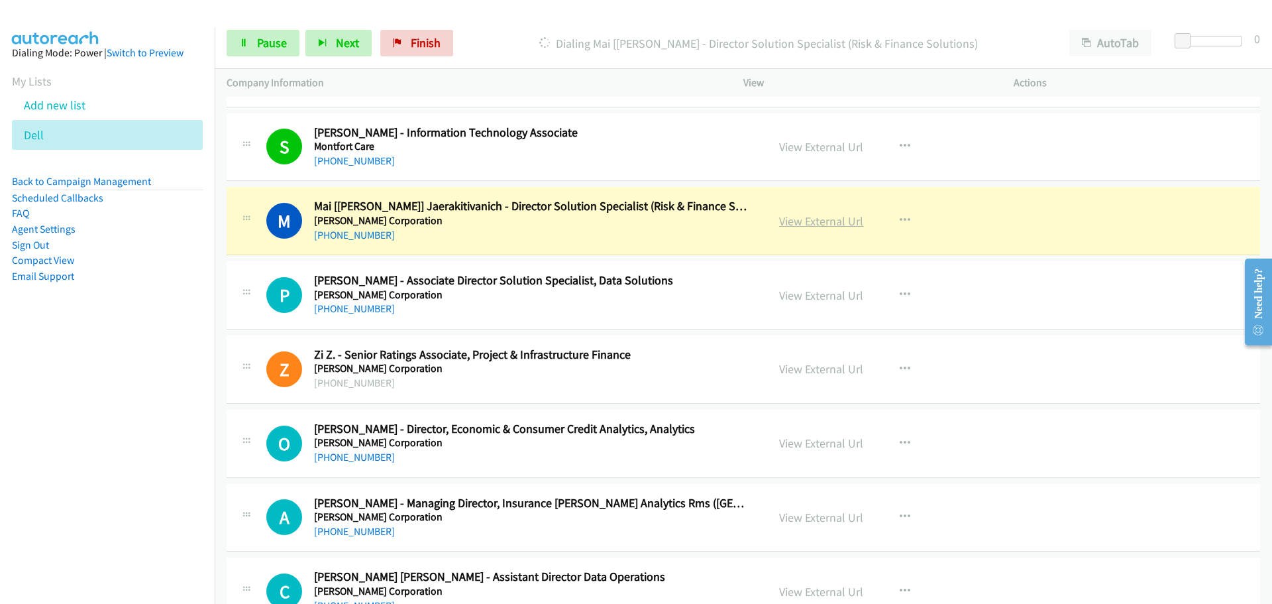
click at [825, 221] on link "View External Url" at bounding box center [821, 220] width 84 height 15
click at [266, 38] on span "Pause" at bounding box center [272, 42] width 30 height 15
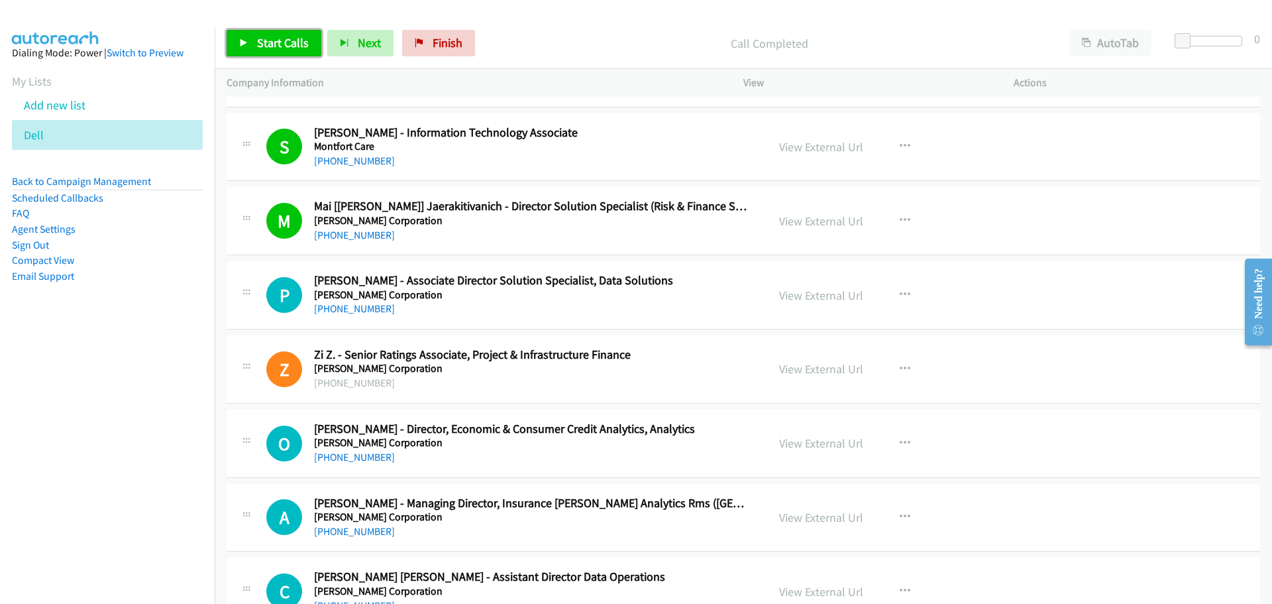
click at [284, 42] on span "Start Calls" at bounding box center [283, 42] width 52 height 15
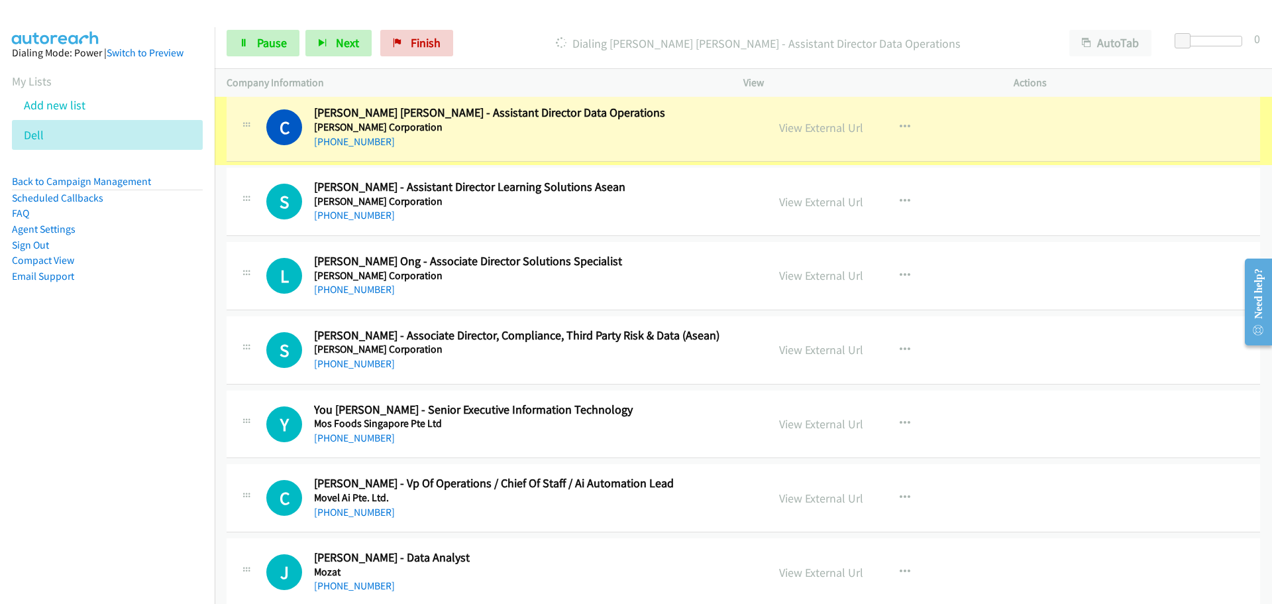
scroll to position [5235, 0]
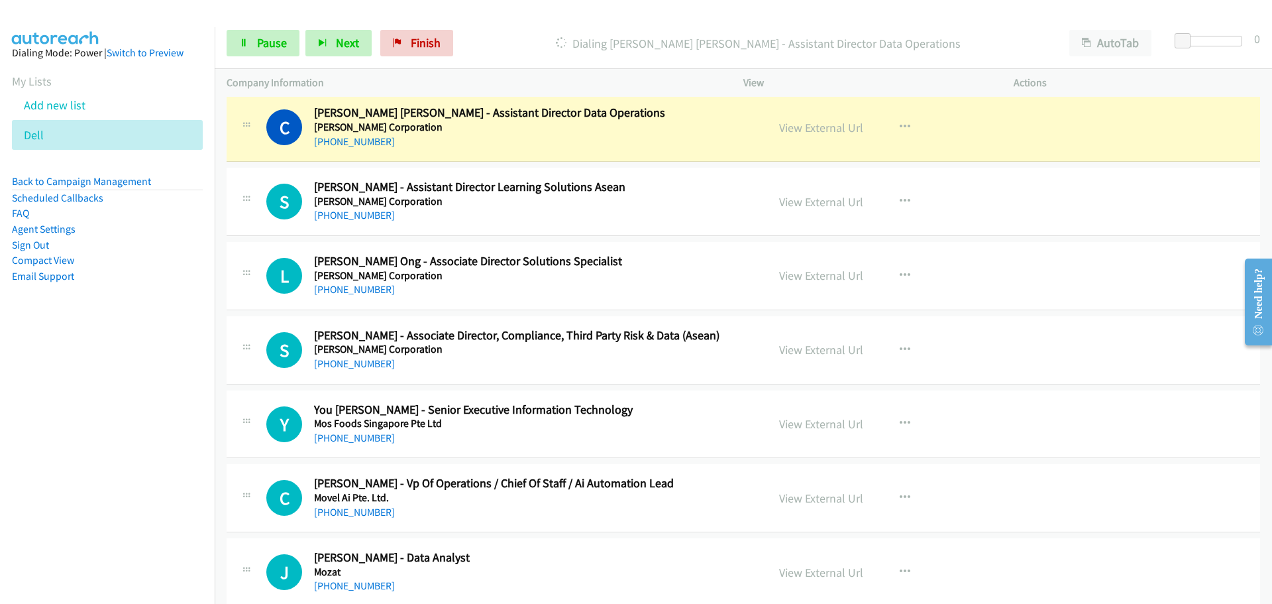
click at [795, 125] on link "View External Url" at bounding box center [821, 127] width 84 height 15
click at [273, 45] on span "Pause" at bounding box center [272, 42] width 30 height 15
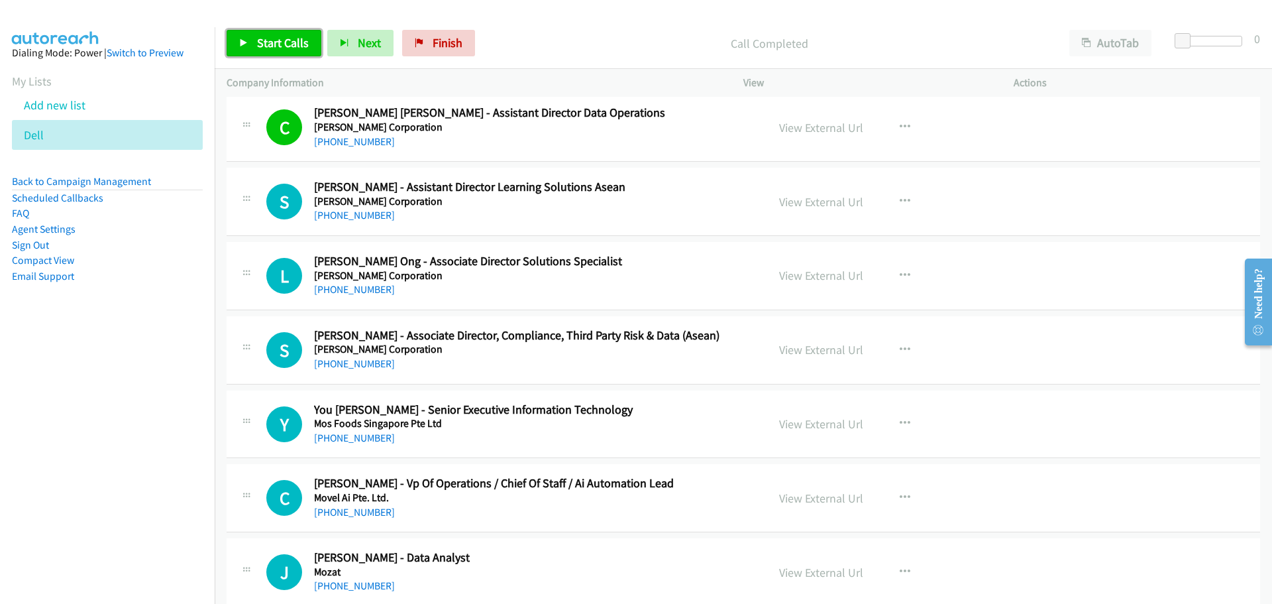
click at [253, 44] on link "Start Calls" at bounding box center [274, 43] width 95 height 27
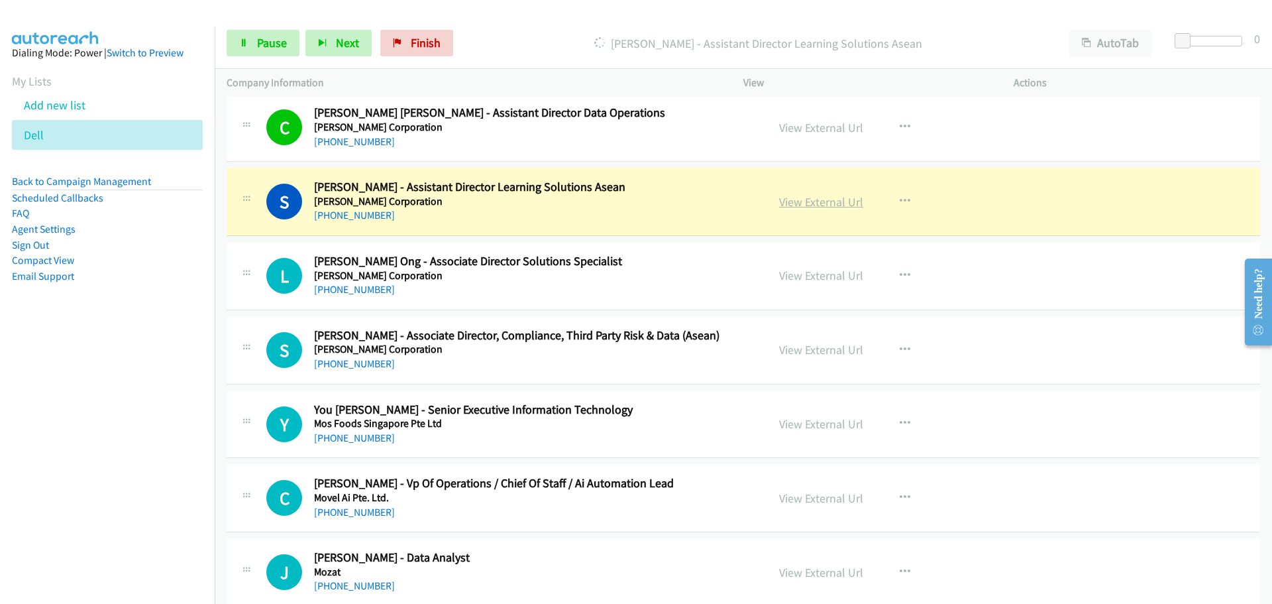
click at [820, 206] on link "View External Url" at bounding box center [821, 201] width 84 height 15
click at [258, 48] on span "Pause" at bounding box center [272, 42] width 30 height 15
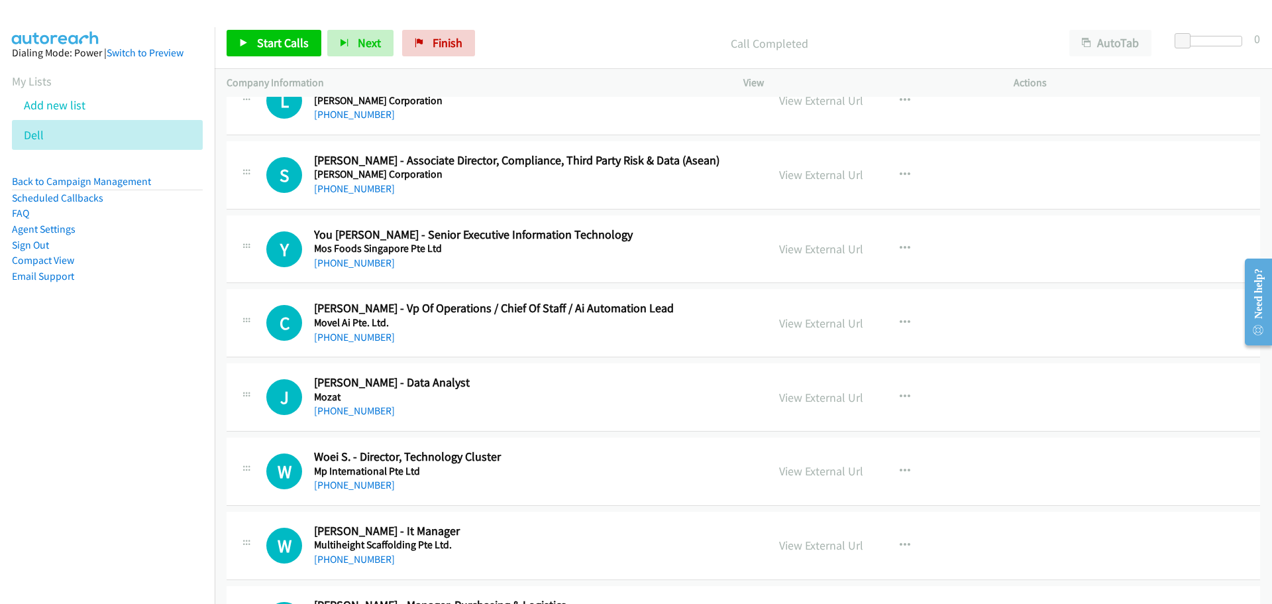
scroll to position [5433, 0]
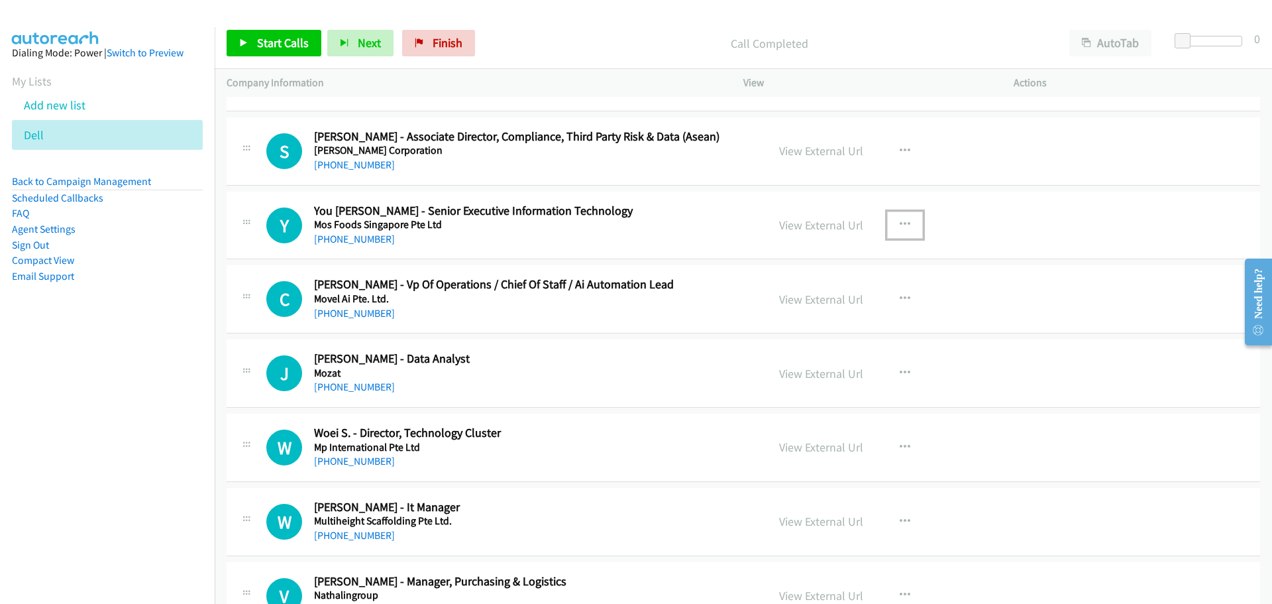
click at [900, 221] on icon "button" at bounding box center [905, 224] width 11 height 11
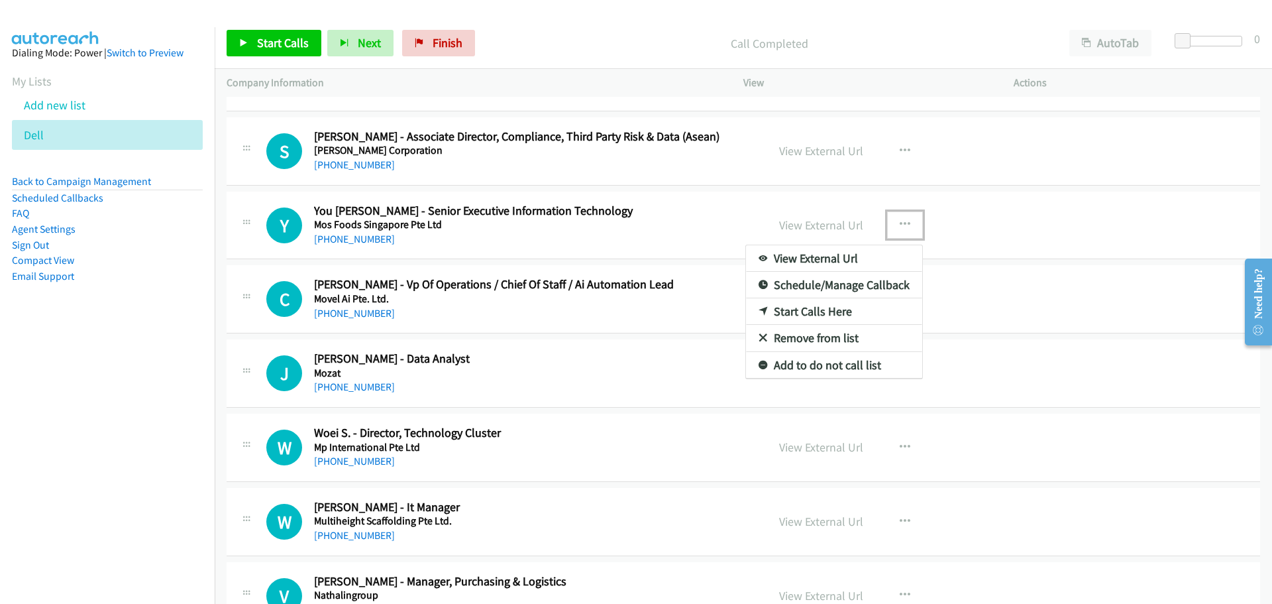
click at [792, 308] on link "Start Calls Here" at bounding box center [834, 311] width 176 height 27
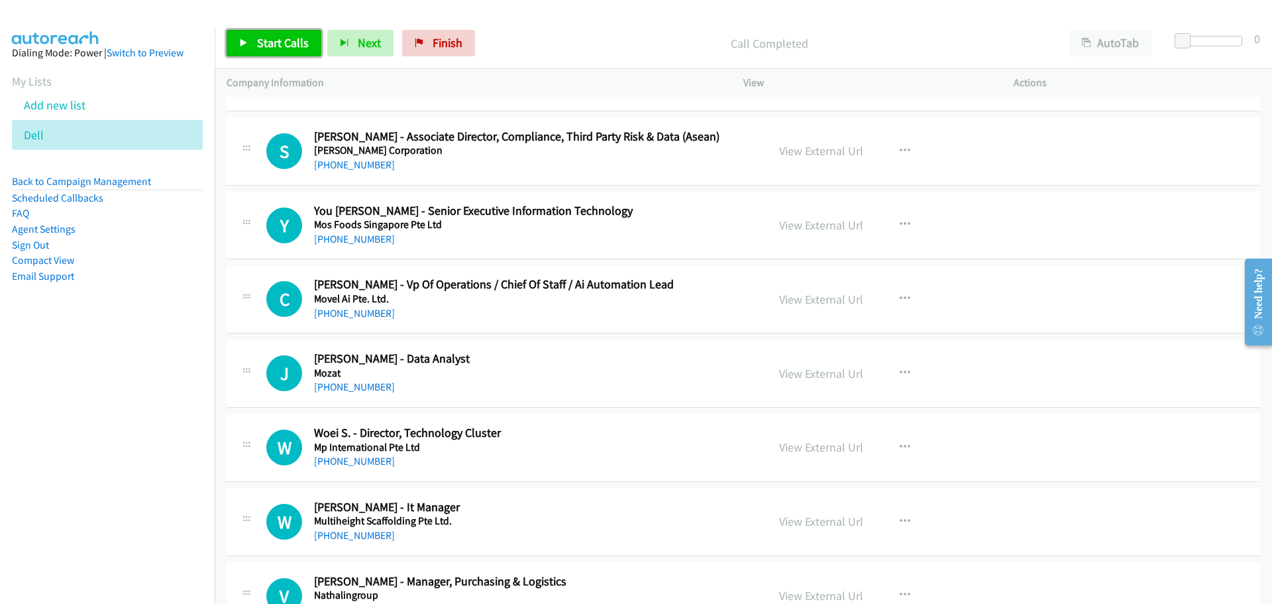
click at [282, 45] on span "Start Calls" at bounding box center [283, 42] width 52 height 15
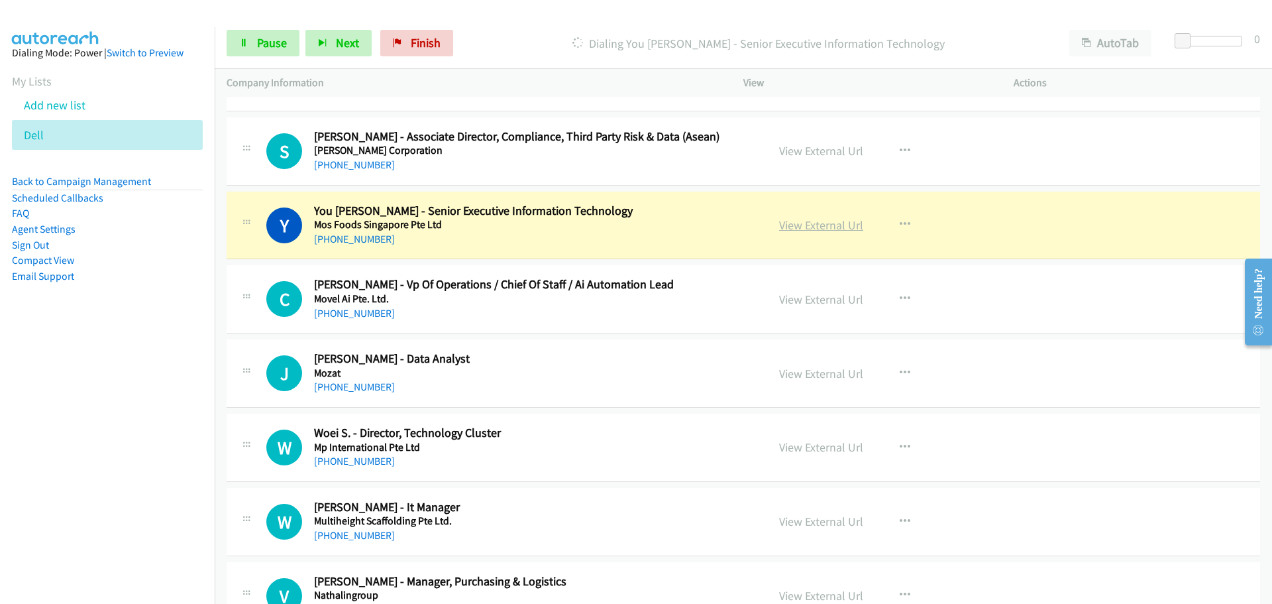
click at [819, 223] on link "View External Url" at bounding box center [821, 224] width 84 height 15
click at [243, 48] on link "Pause" at bounding box center [263, 43] width 73 height 27
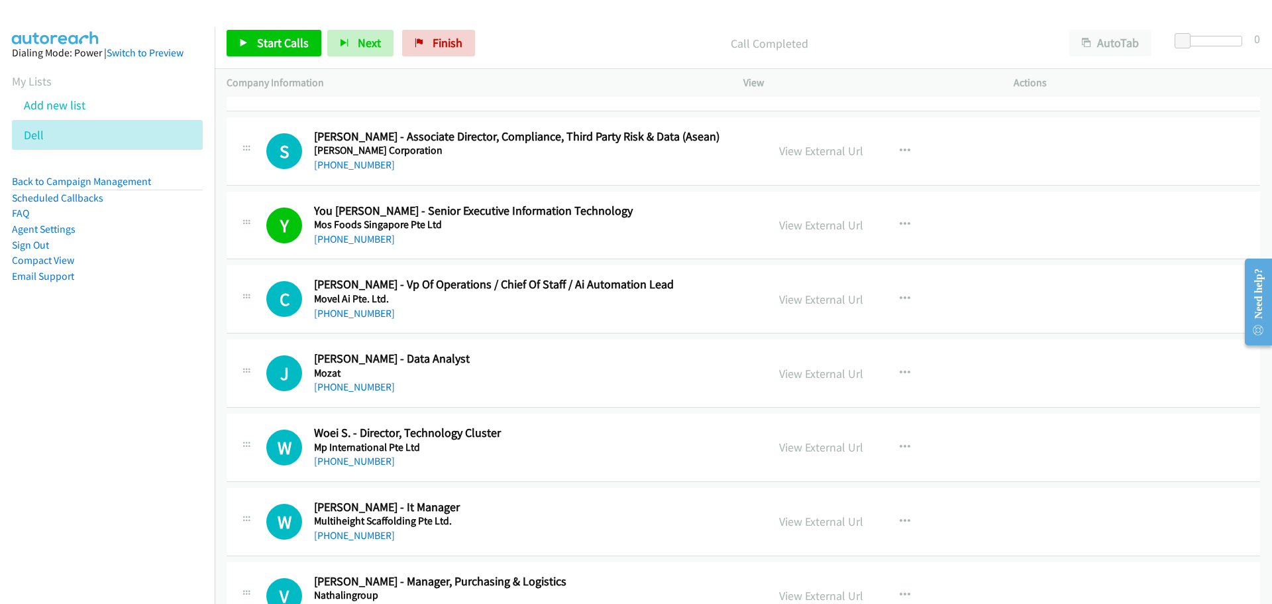
click at [270, 28] on div "Start Calls Pause Next Finish Call Completed AutoTab AutoTab 0" at bounding box center [744, 43] width 1058 height 51
click at [272, 35] on link "Start Calls" at bounding box center [274, 43] width 95 height 27
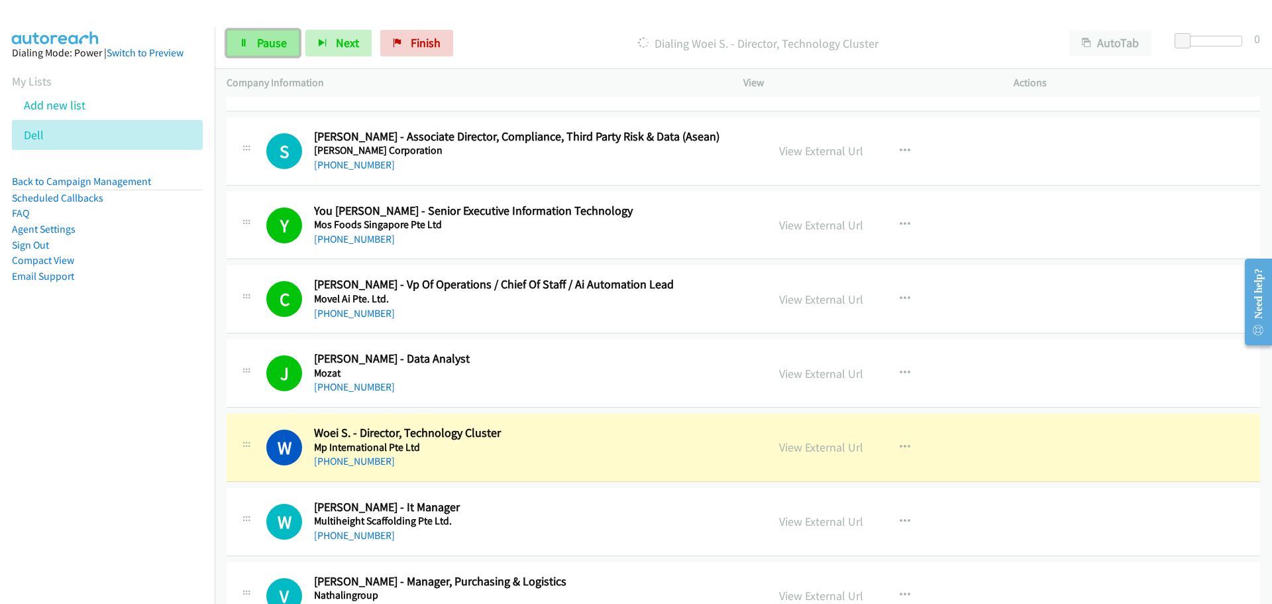
drag, startPoint x: 259, startPoint y: 53, endPoint x: 38, endPoint y: 205, distance: 268.3
click at [259, 53] on link "Pause" at bounding box center [263, 43] width 73 height 27
click at [823, 443] on link "View External Url" at bounding box center [821, 446] width 84 height 15
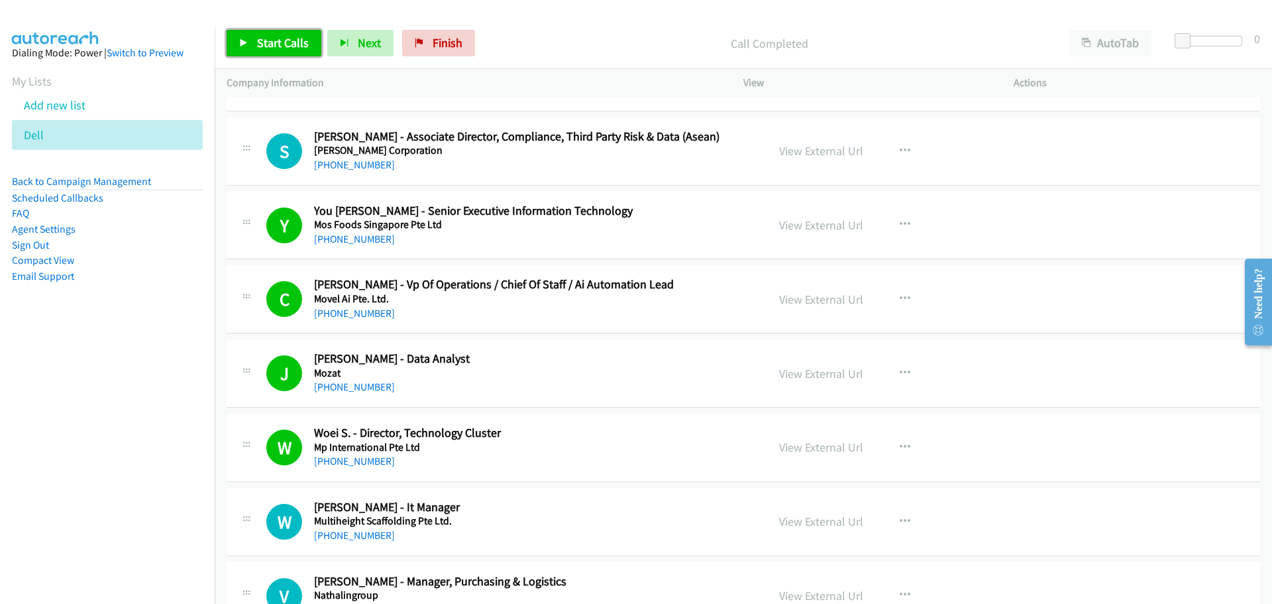
click at [257, 46] on span "Start Calls" at bounding box center [283, 42] width 52 height 15
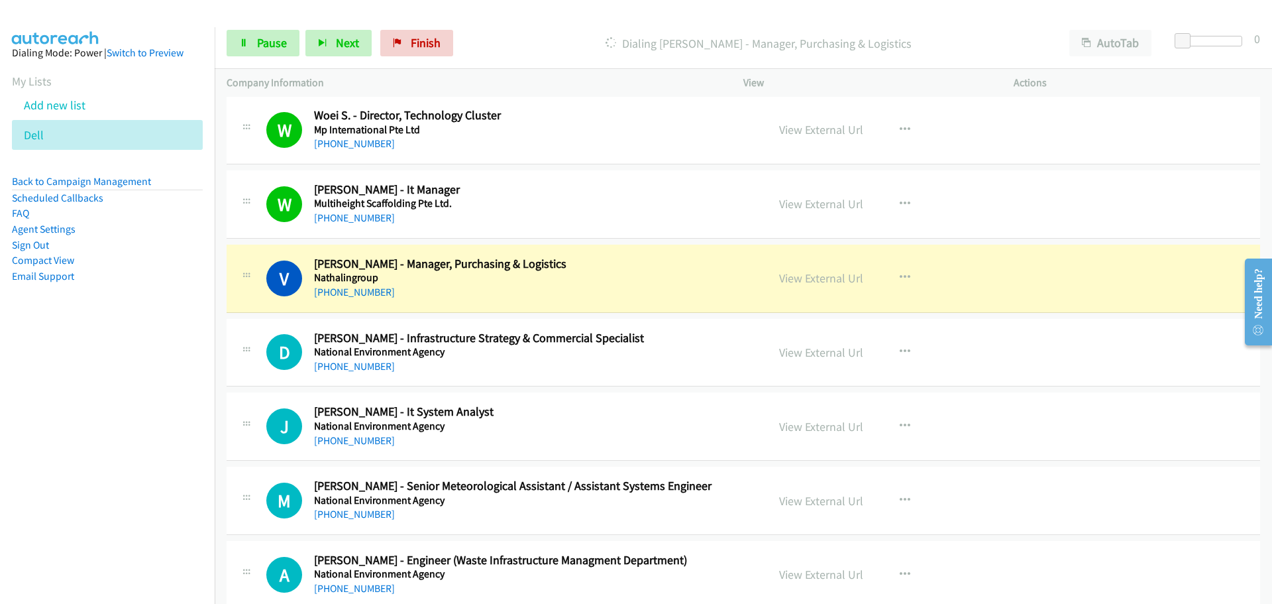
scroll to position [5765, 0]
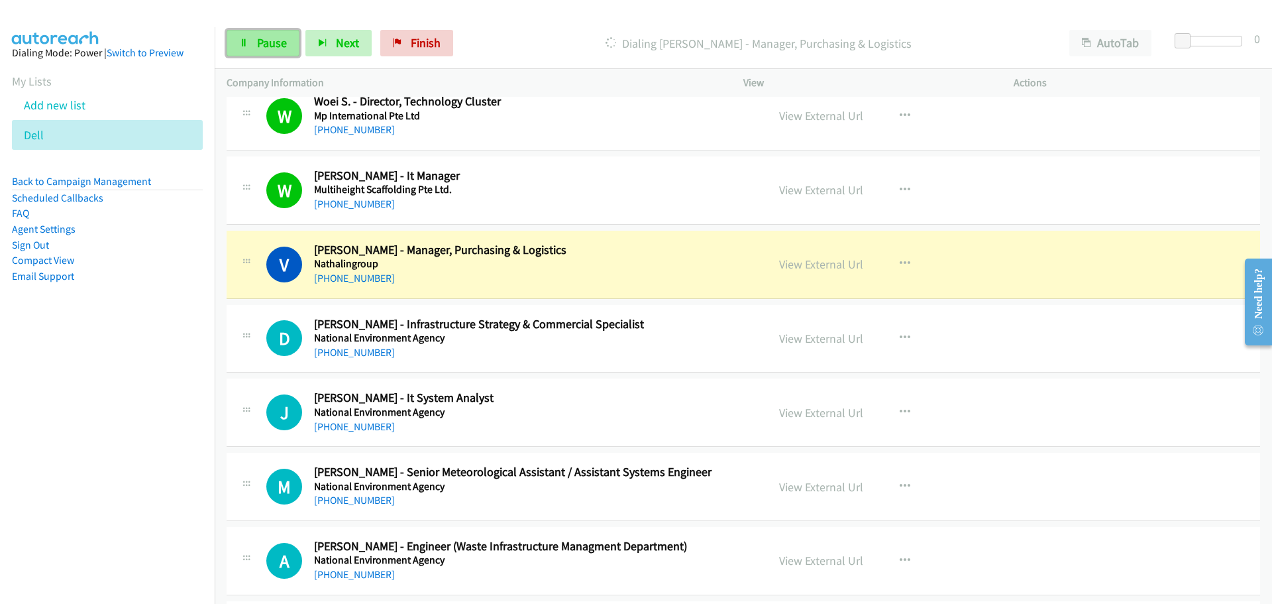
click at [245, 39] on icon at bounding box center [243, 43] width 9 height 9
click at [818, 271] on link "View External Url" at bounding box center [821, 263] width 84 height 15
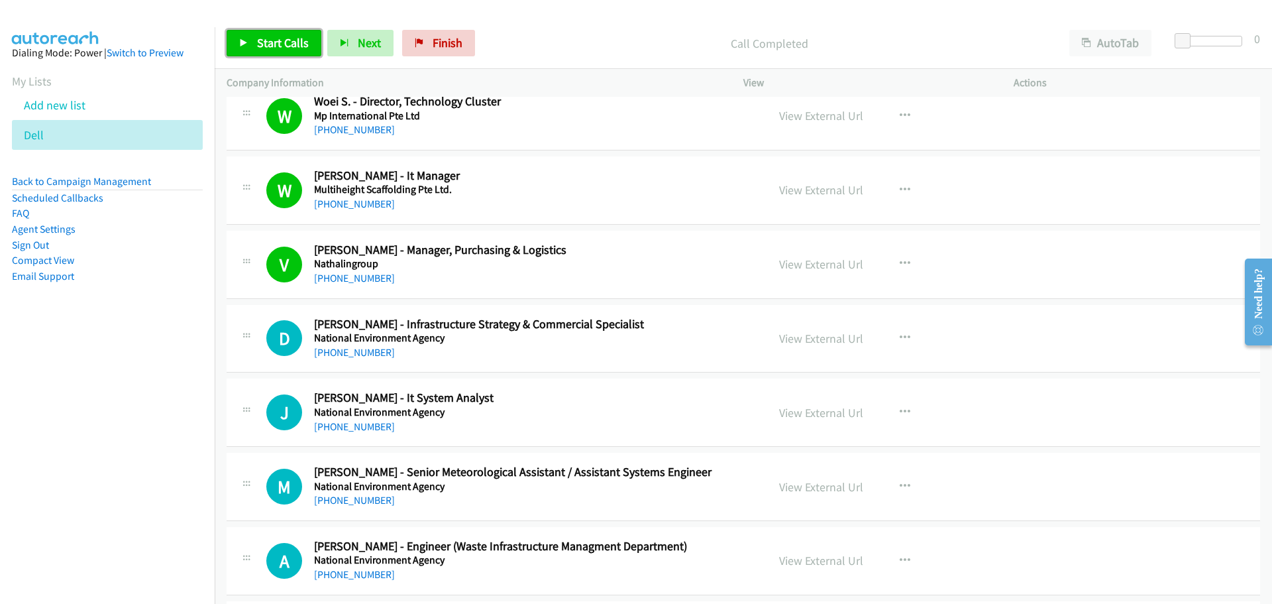
click at [288, 45] on span "Start Calls" at bounding box center [283, 42] width 52 height 15
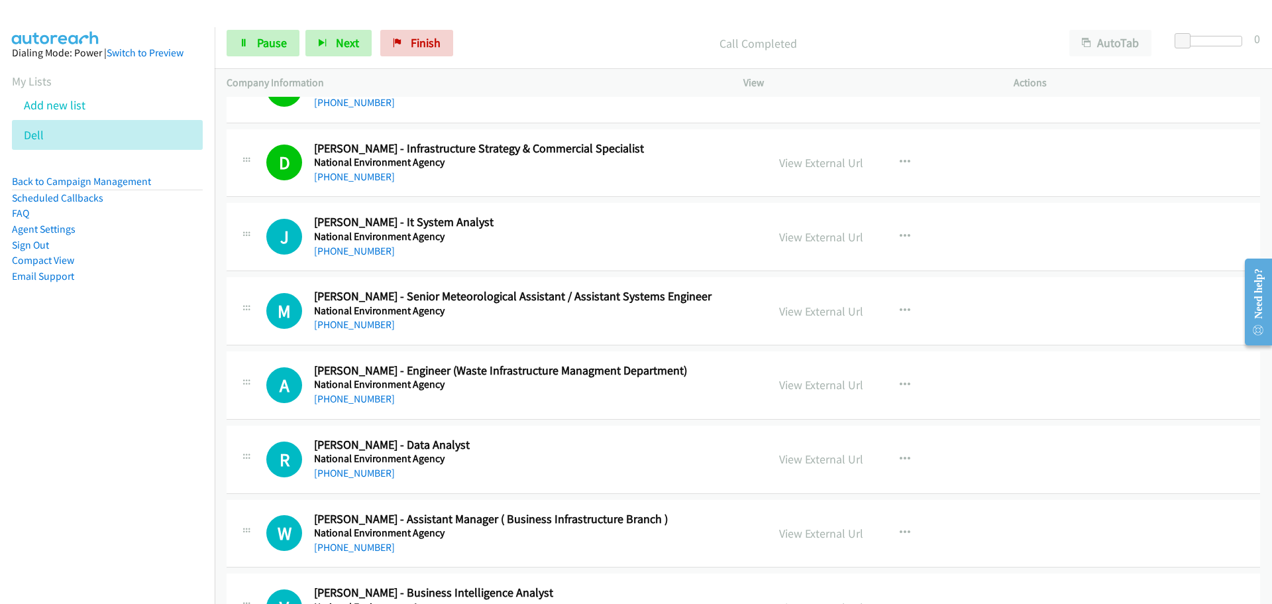
scroll to position [5963, 0]
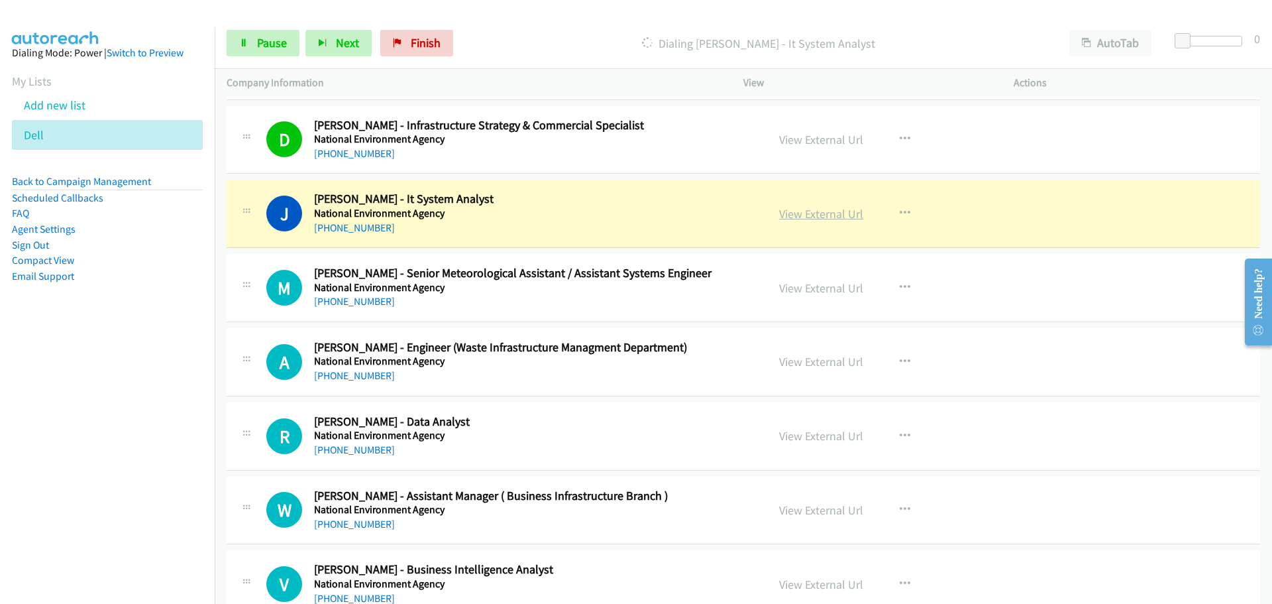
click at [806, 219] on link "View External Url" at bounding box center [821, 213] width 84 height 15
click at [270, 39] on span "Pause" at bounding box center [272, 42] width 30 height 15
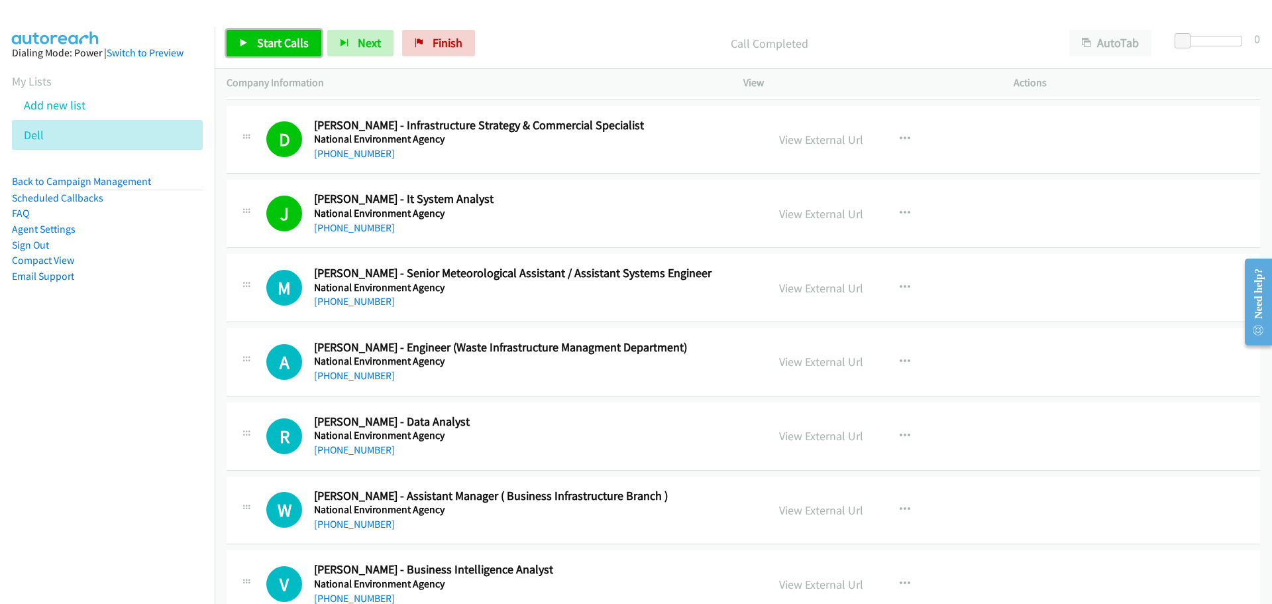
click at [284, 47] on span "Start Calls" at bounding box center [283, 42] width 52 height 15
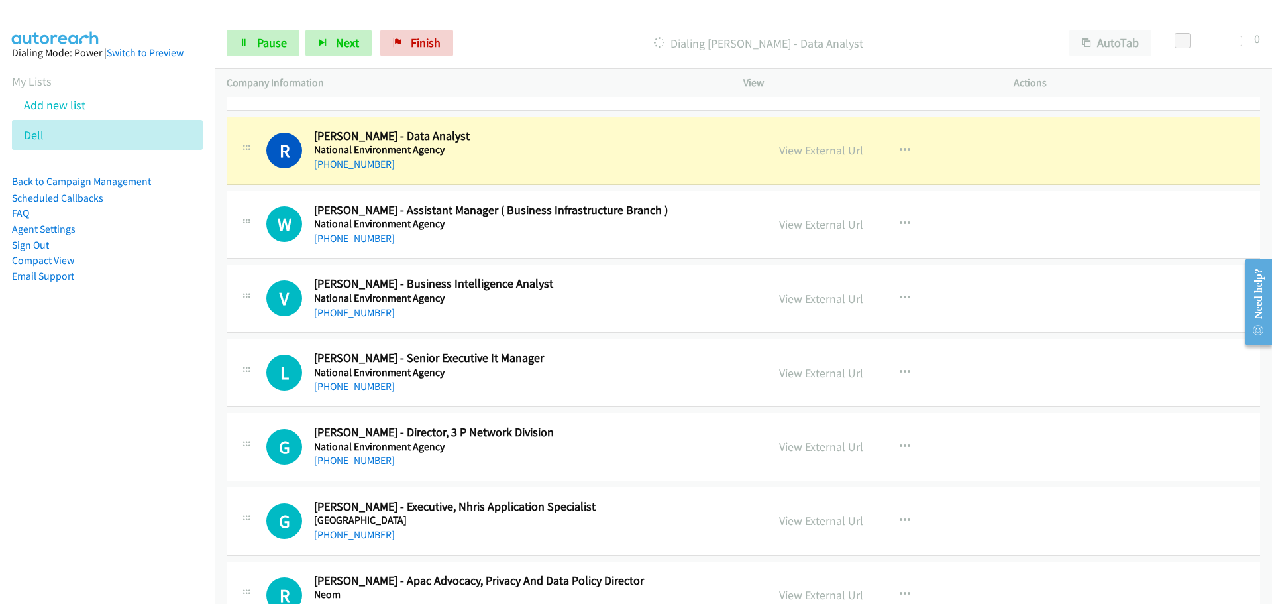
scroll to position [6228, 0]
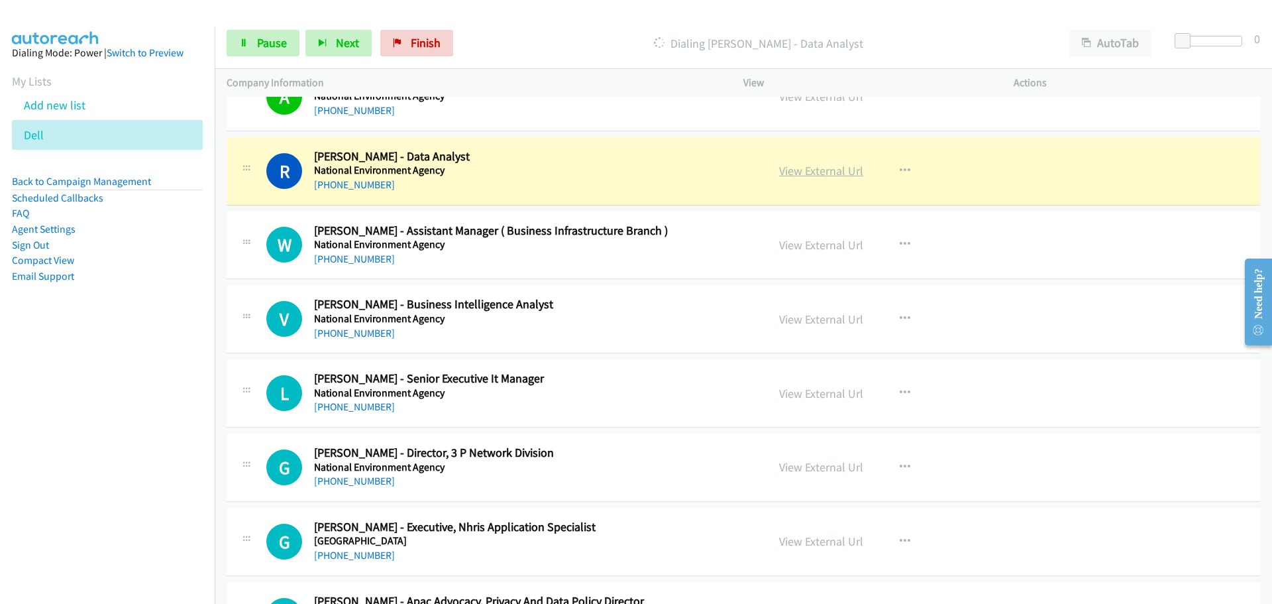
click at [799, 172] on link "View External Url" at bounding box center [821, 170] width 84 height 15
click at [257, 45] on span "Pause" at bounding box center [272, 42] width 30 height 15
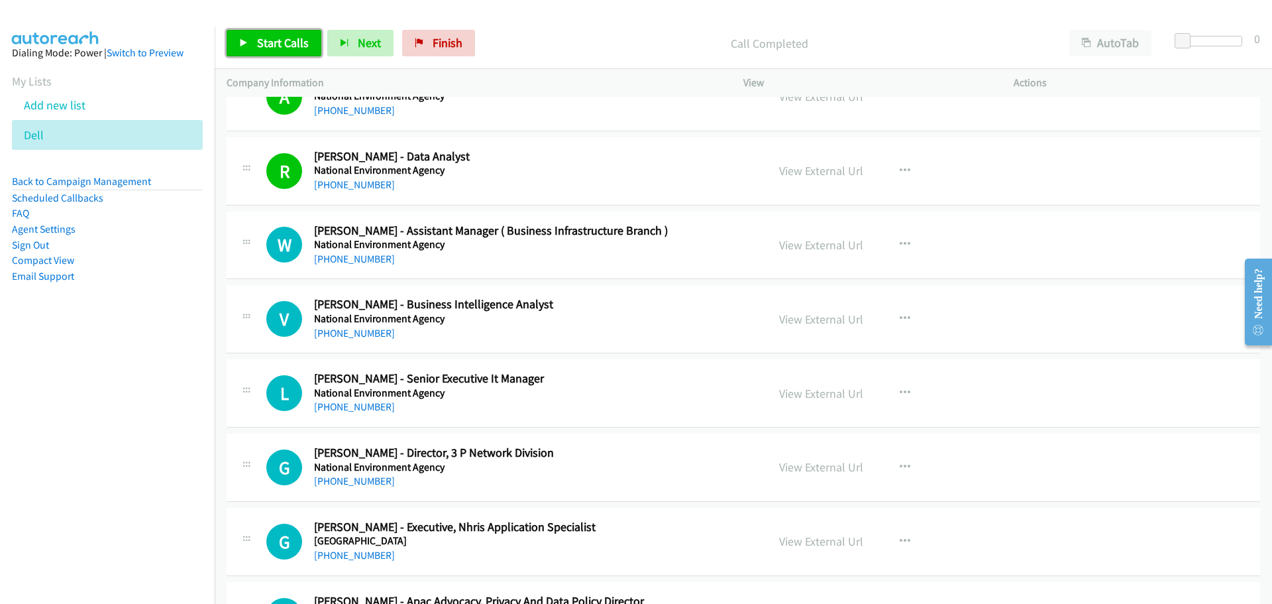
click at [260, 42] on span "Start Calls" at bounding box center [283, 42] width 52 height 15
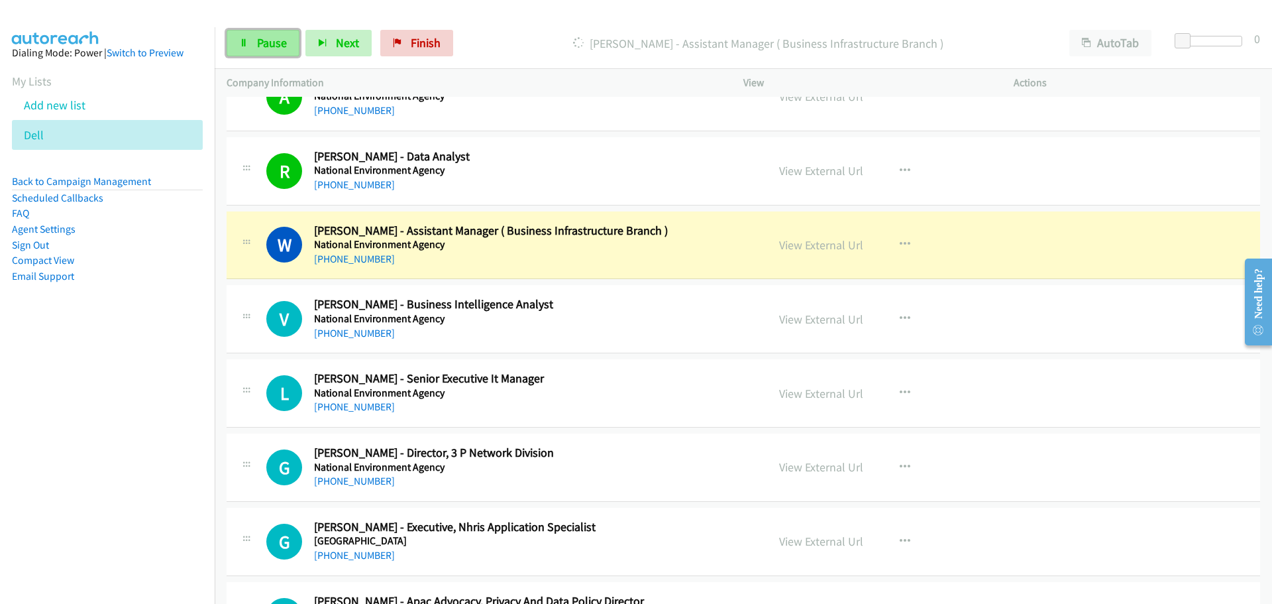
click at [278, 43] on span "Pause" at bounding box center [272, 42] width 30 height 15
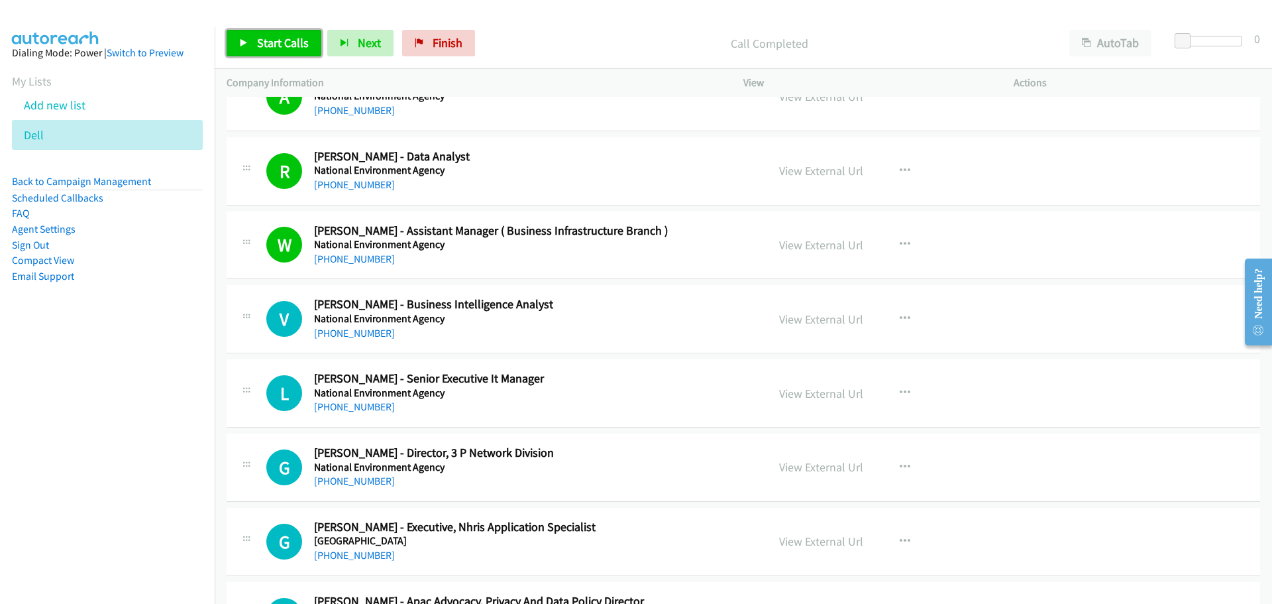
click at [265, 52] on link "Start Calls" at bounding box center [274, 43] width 95 height 27
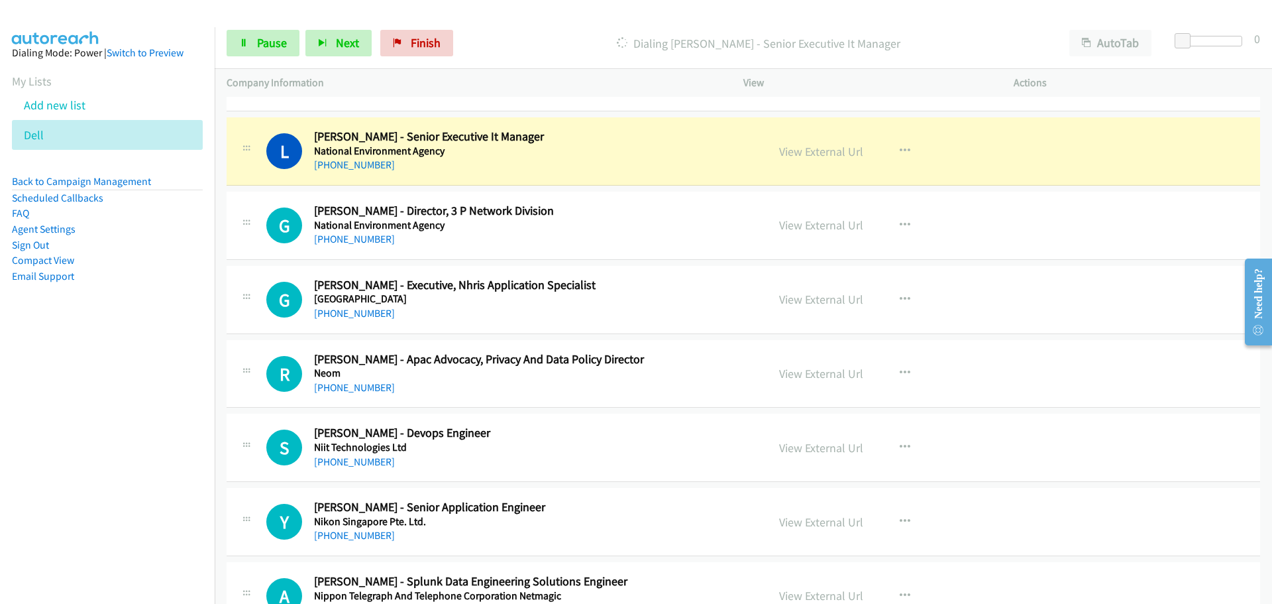
scroll to position [6493, 0]
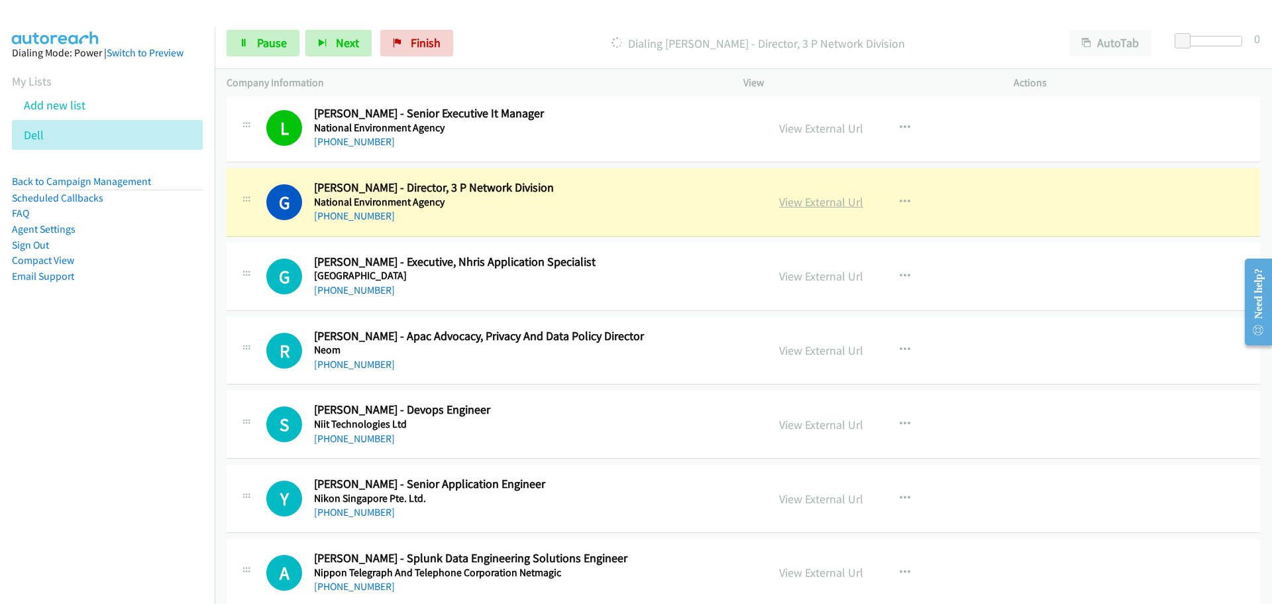
click at [799, 207] on link "View External Url" at bounding box center [821, 201] width 84 height 15
click at [250, 35] on link "Pause" at bounding box center [263, 43] width 73 height 27
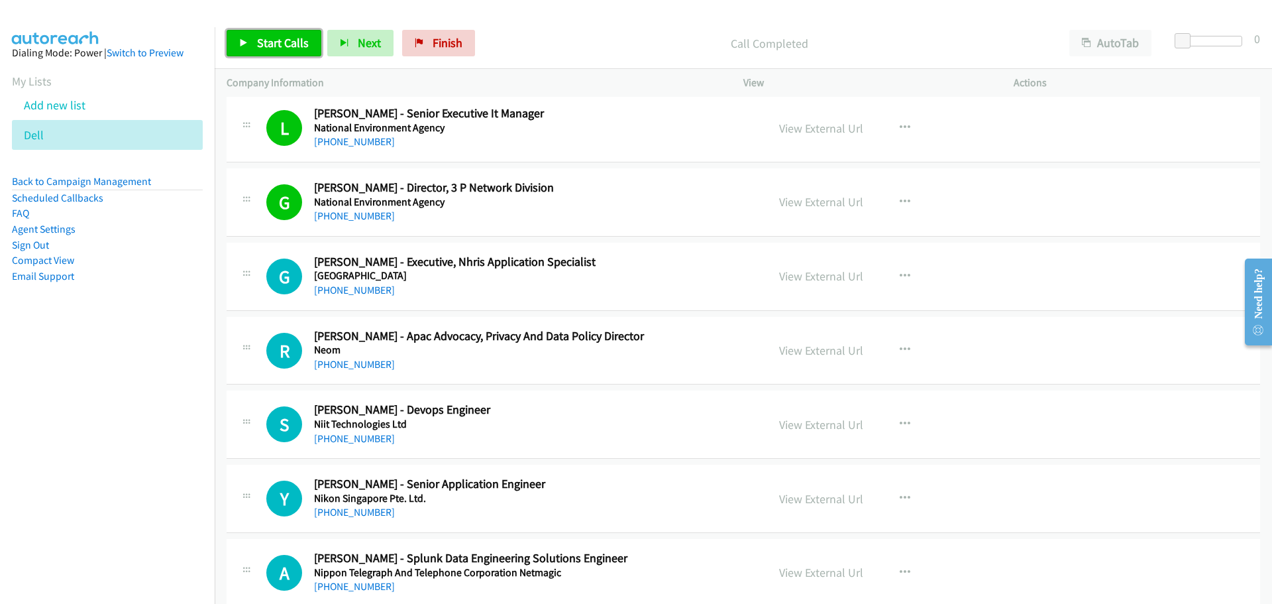
click at [248, 48] on link "Start Calls" at bounding box center [274, 43] width 95 height 27
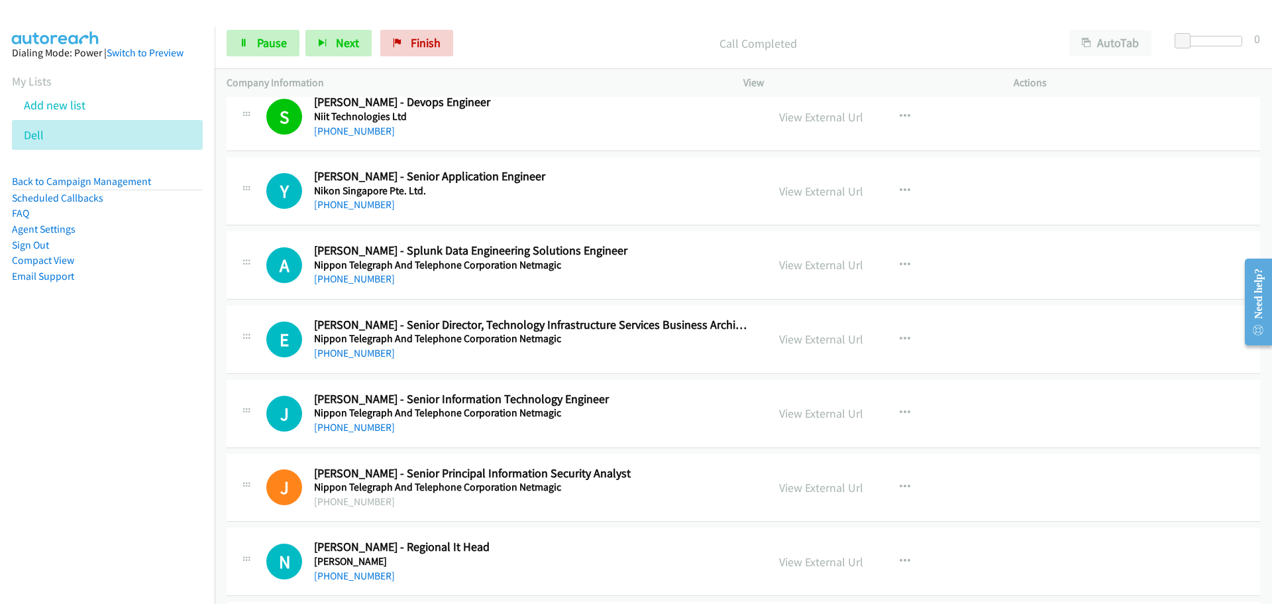
scroll to position [6825, 0]
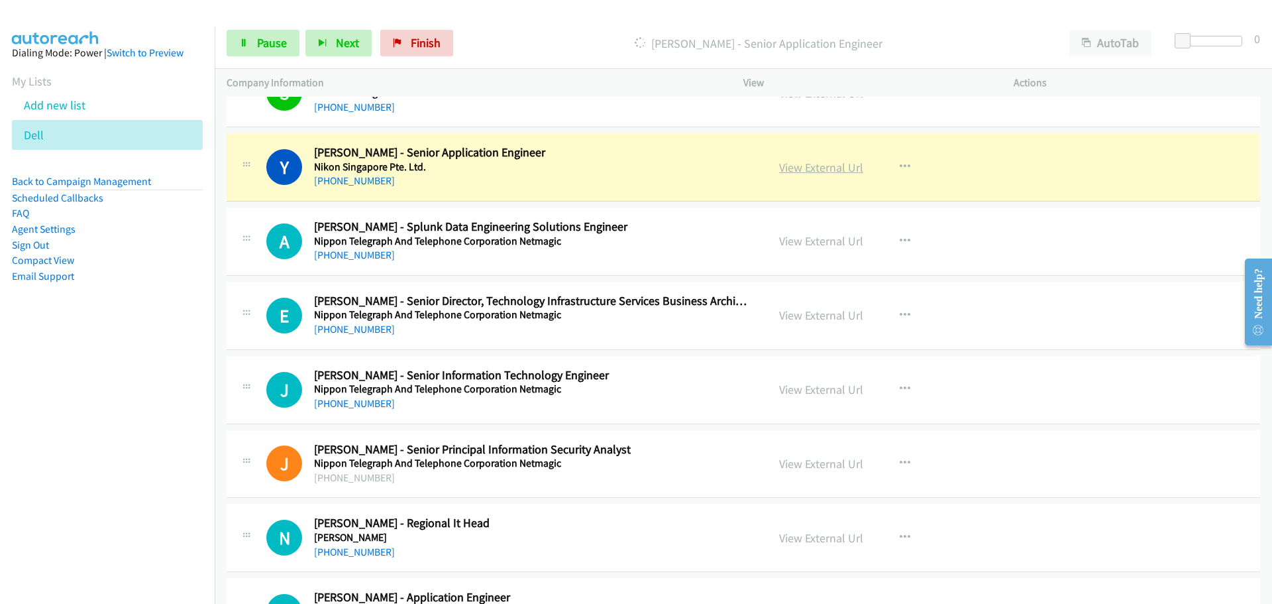
click at [806, 170] on link "View External Url" at bounding box center [821, 167] width 84 height 15
click at [254, 42] on link "Pause" at bounding box center [263, 43] width 73 height 27
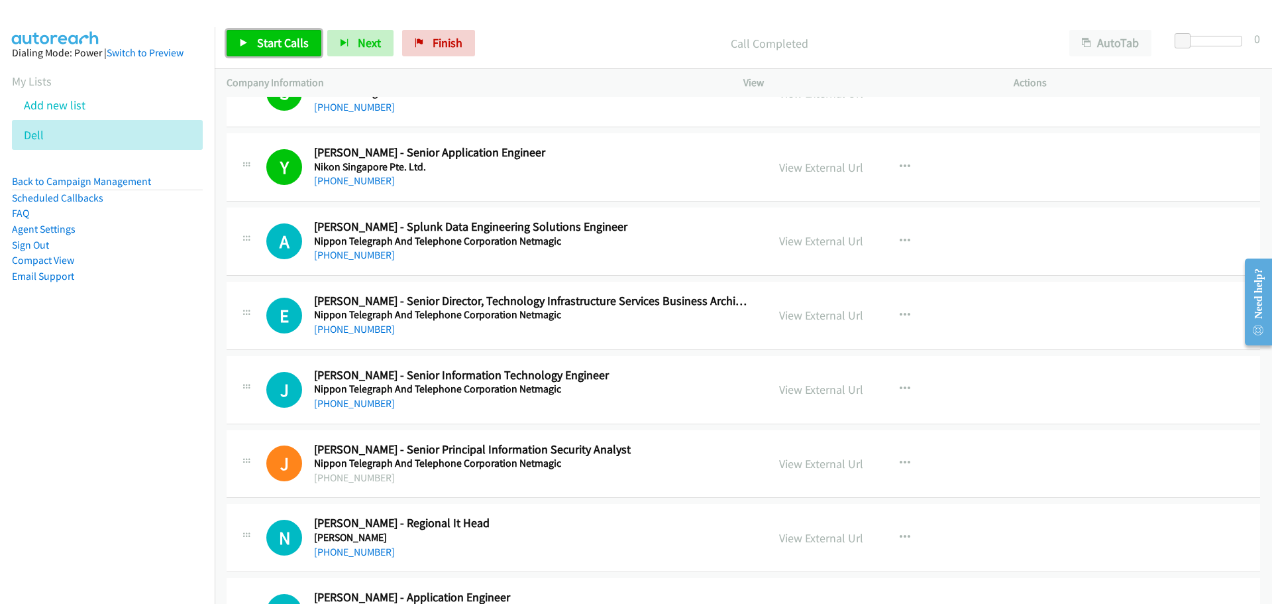
click at [289, 41] on span "Start Calls" at bounding box center [283, 42] width 52 height 15
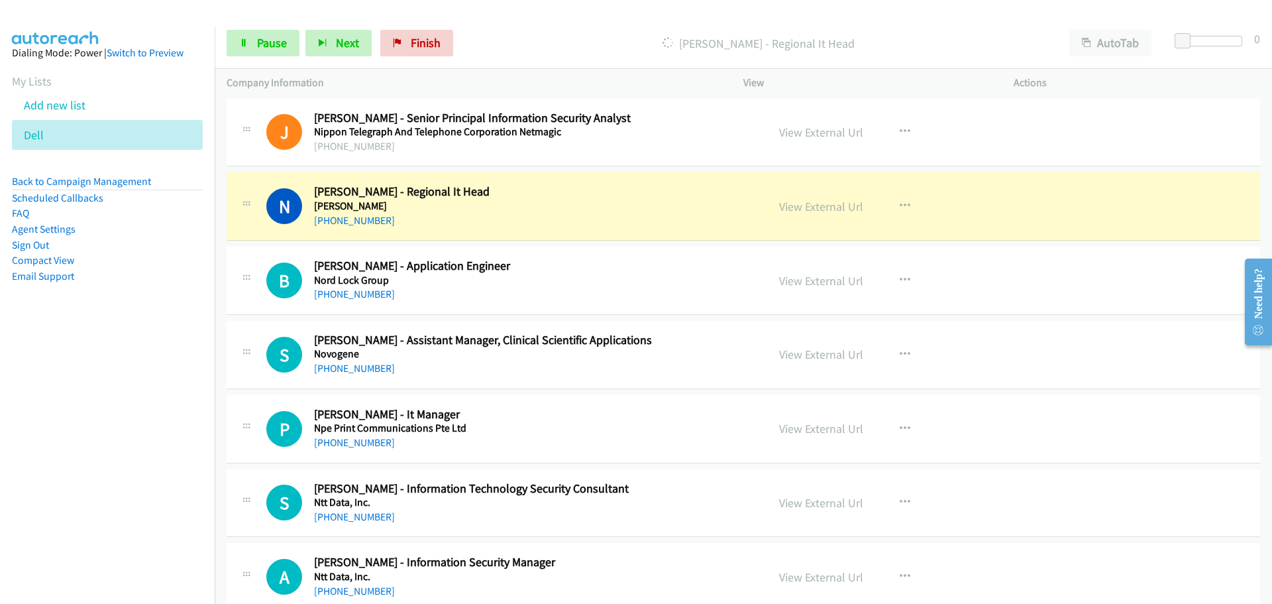
scroll to position [7222, 0]
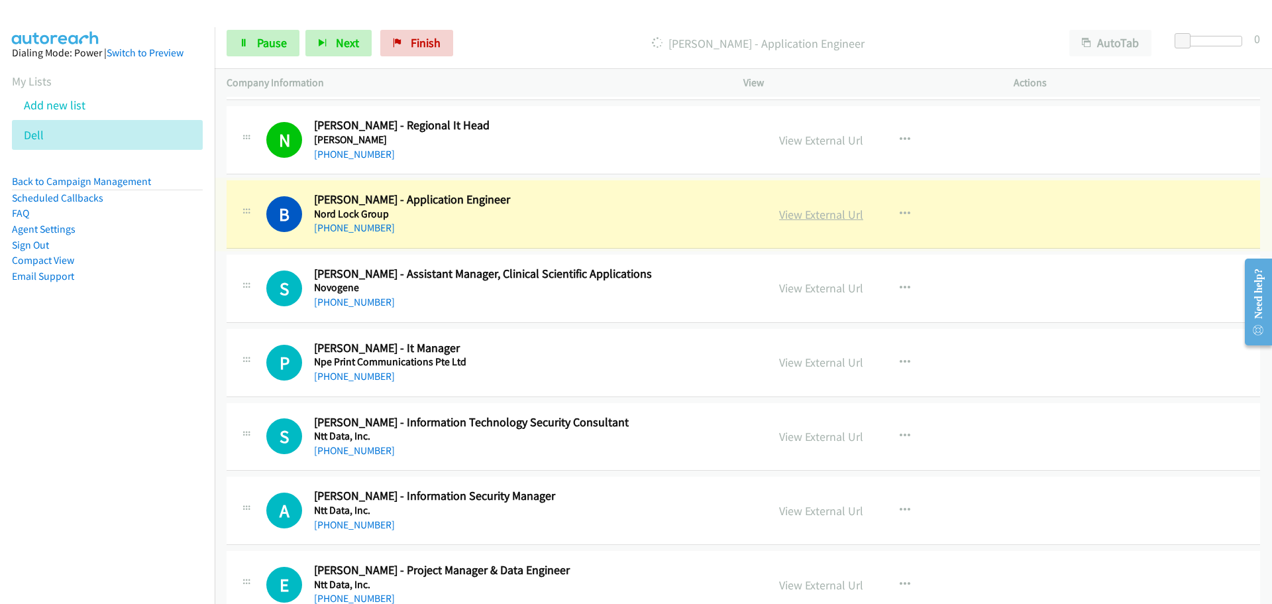
click at [808, 217] on link "View External Url" at bounding box center [821, 214] width 84 height 15
click at [265, 50] on span "Pause" at bounding box center [272, 42] width 30 height 15
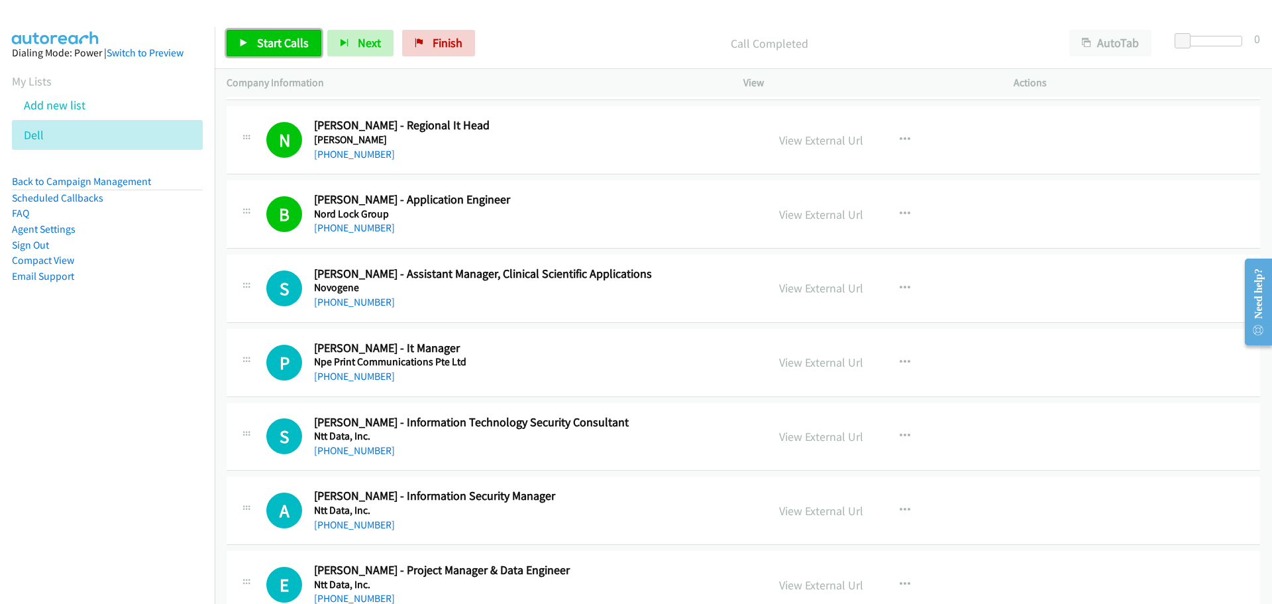
click at [276, 33] on link "Start Calls" at bounding box center [274, 43] width 95 height 27
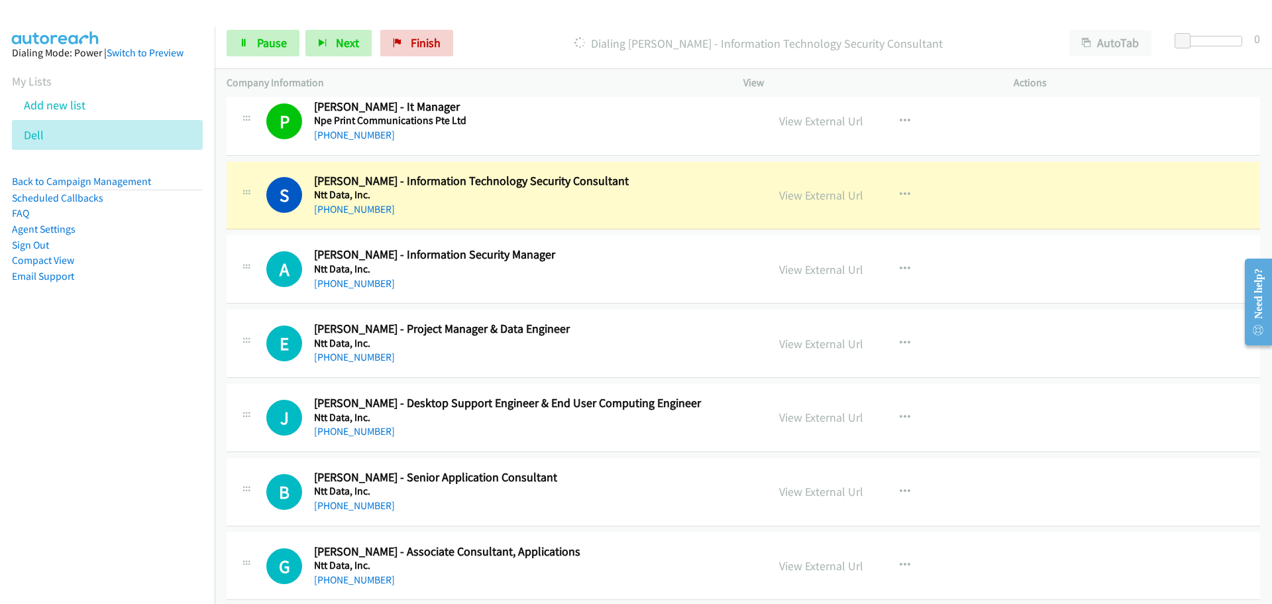
scroll to position [7487, 0]
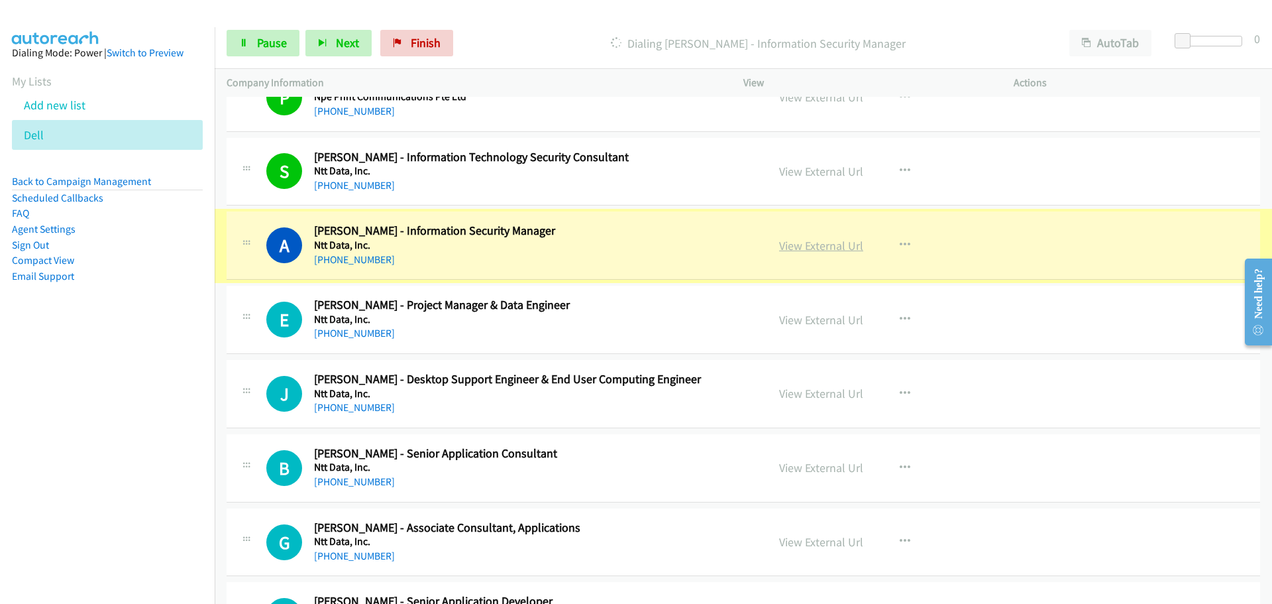
click at [795, 239] on link "View External Url" at bounding box center [821, 245] width 84 height 15
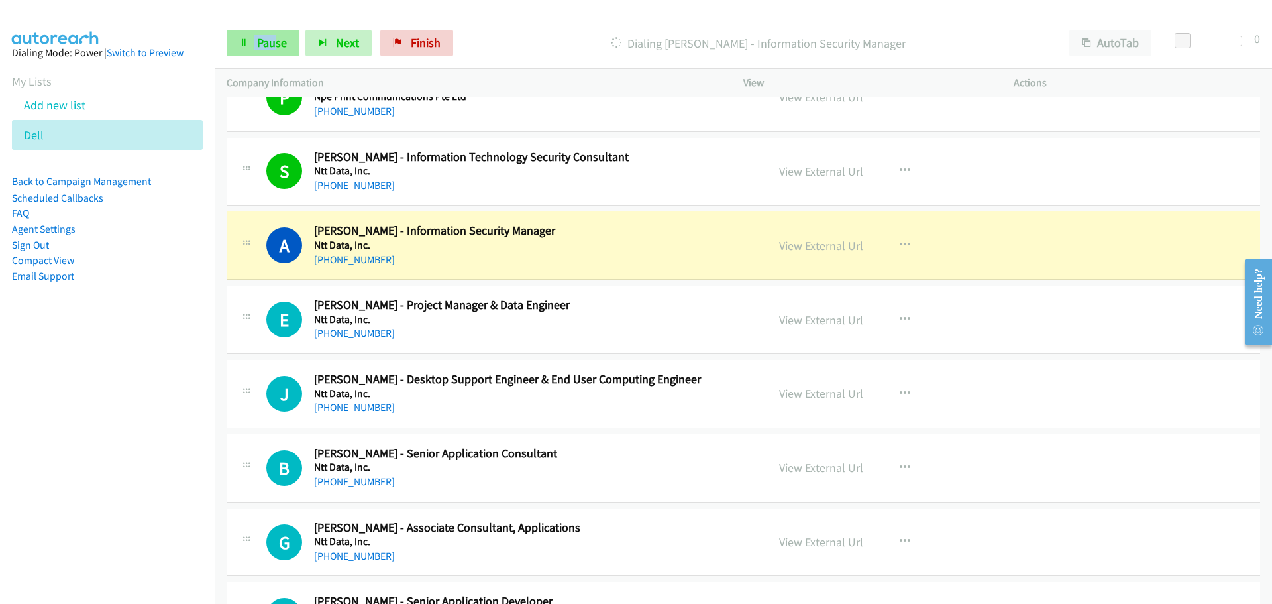
drag, startPoint x: 271, startPoint y: 29, endPoint x: 269, endPoint y: 38, distance: 9.5
click at [271, 30] on div "Start Calls Pause Next Finish Dialing Adrian Oey - Information Security Manager…" at bounding box center [744, 43] width 1058 height 51
click at [269, 38] on span "Pause" at bounding box center [272, 42] width 30 height 15
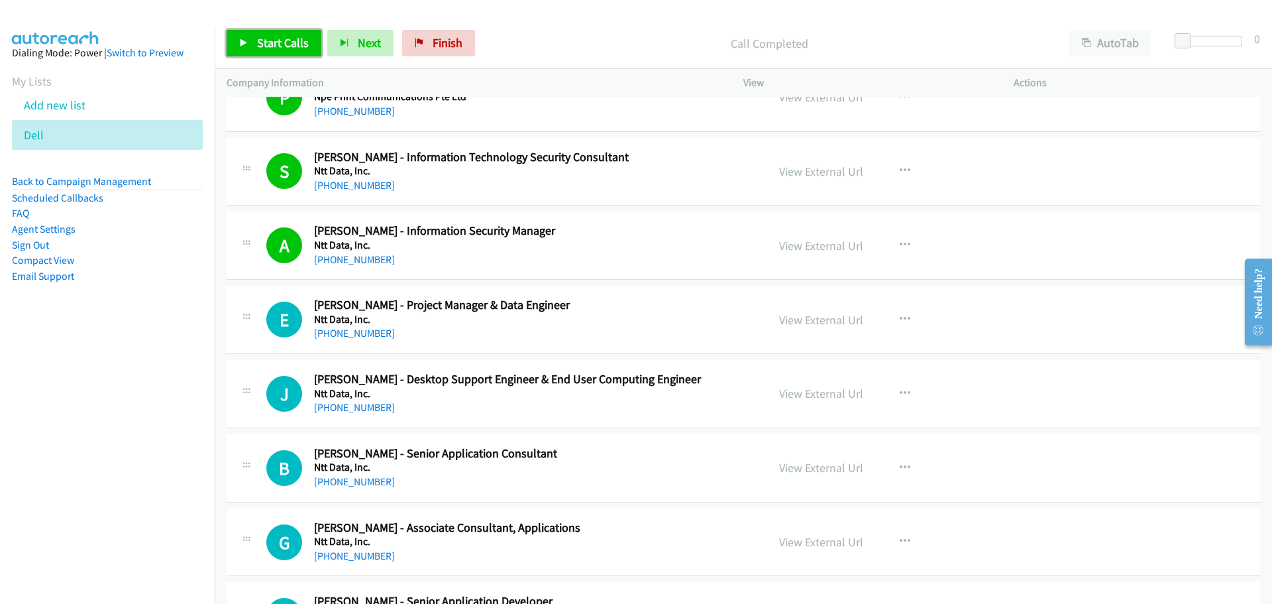
click at [292, 48] on span "Start Calls" at bounding box center [283, 42] width 52 height 15
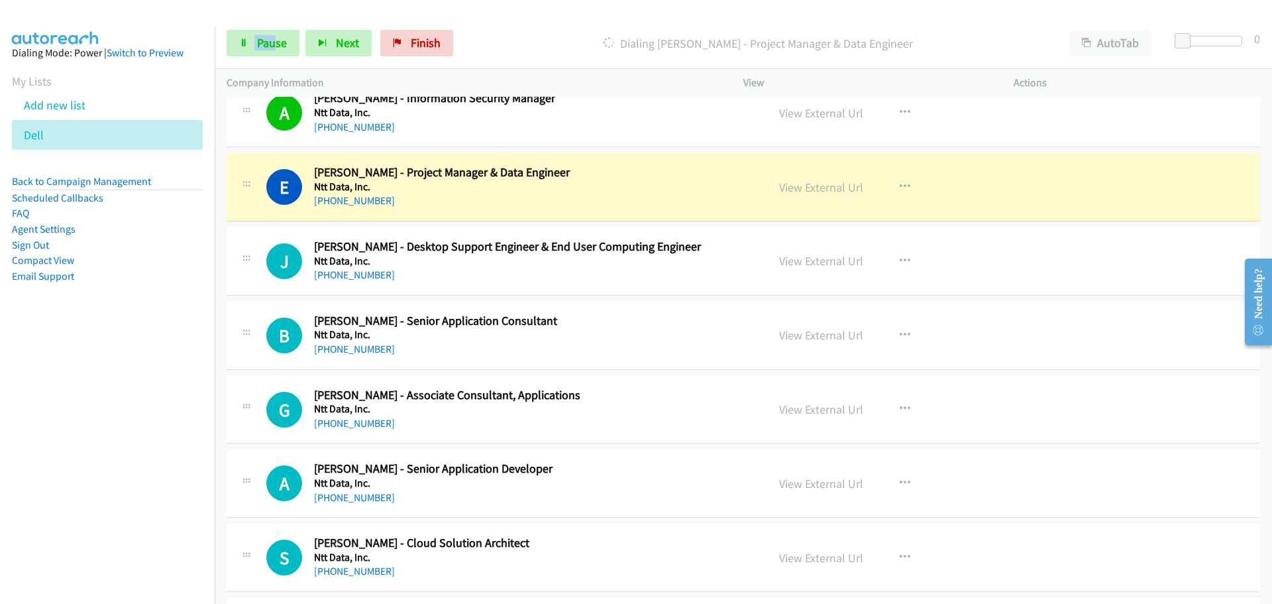
scroll to position [7686, 0]
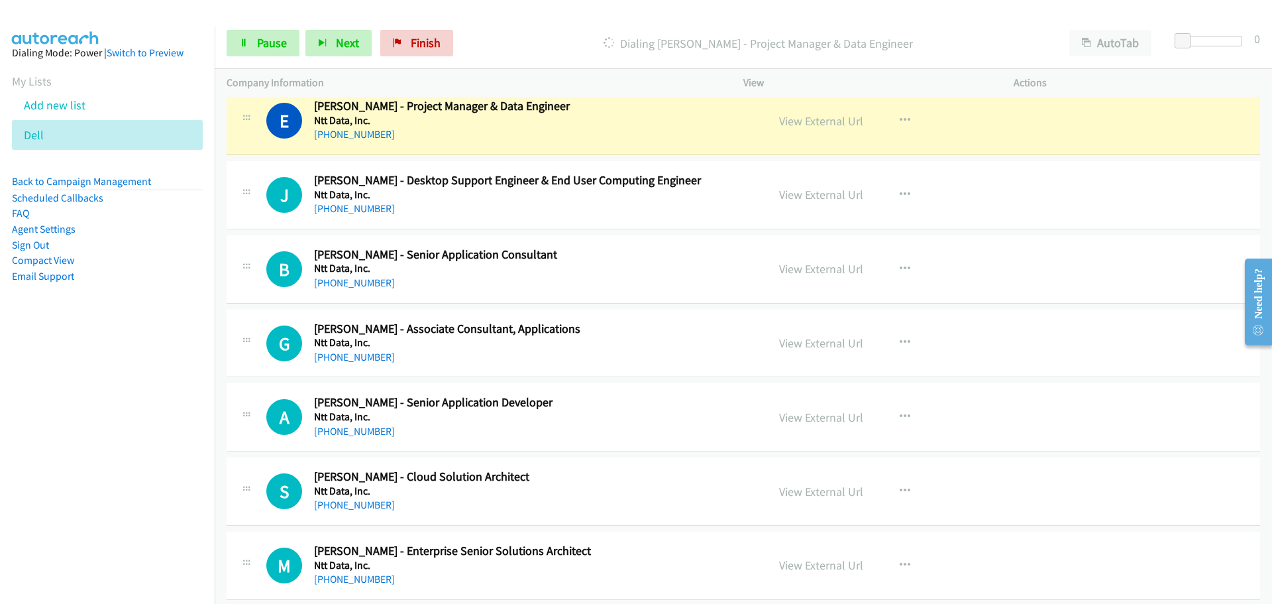
click at [158, 380] on nav "Dialing Mode: Power | Switch to Preview My Lists Add new list Dell Back to Camp…" at bounding box center [107, 329] width 215 height 604
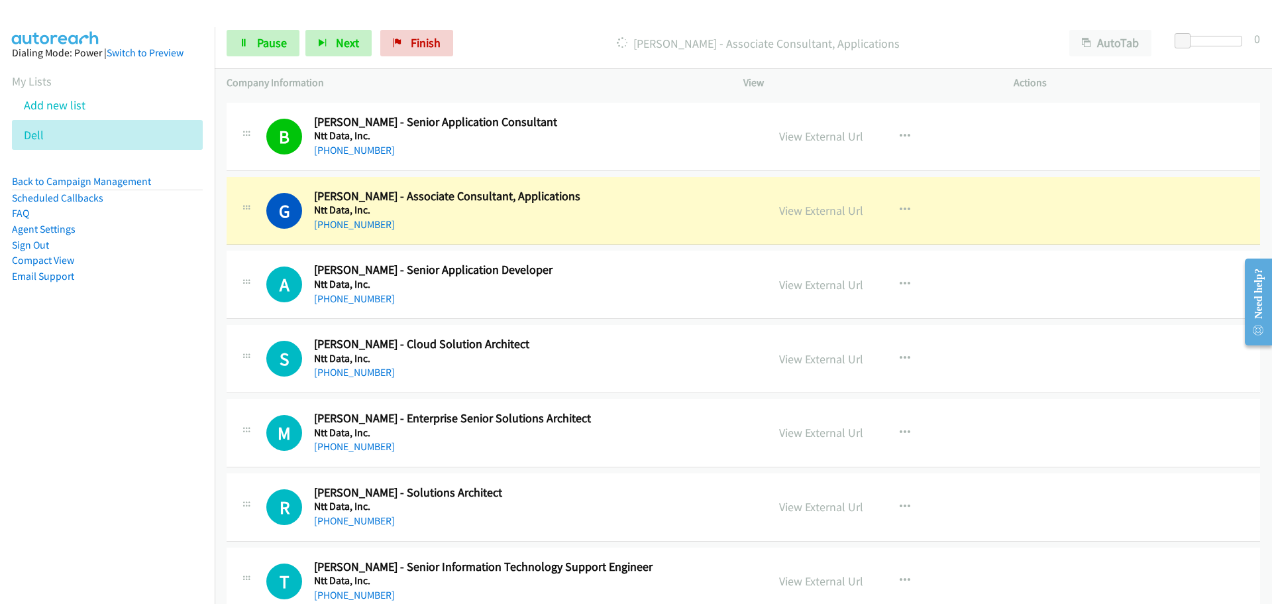
scroll to position [7885, 0]
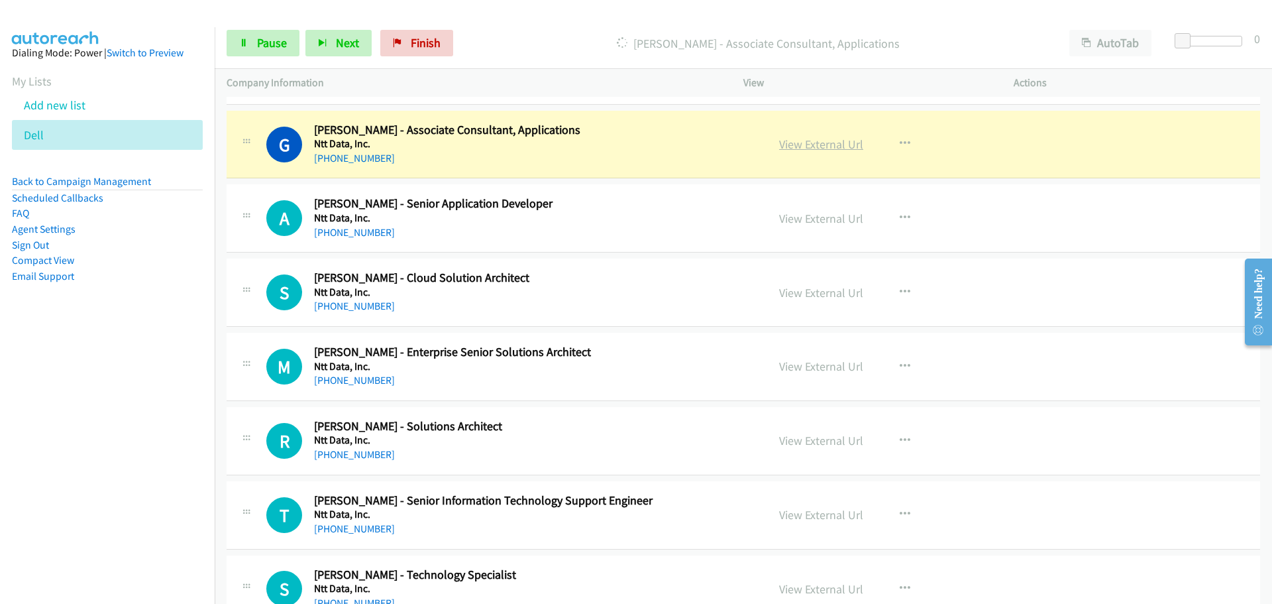
click at [807, 150] on link "View External Url" at bounding box center [821, 143] width 84 height 15
click at [265, 44] on span "Pause" at bounding box center [272, 42] width 30 height 15
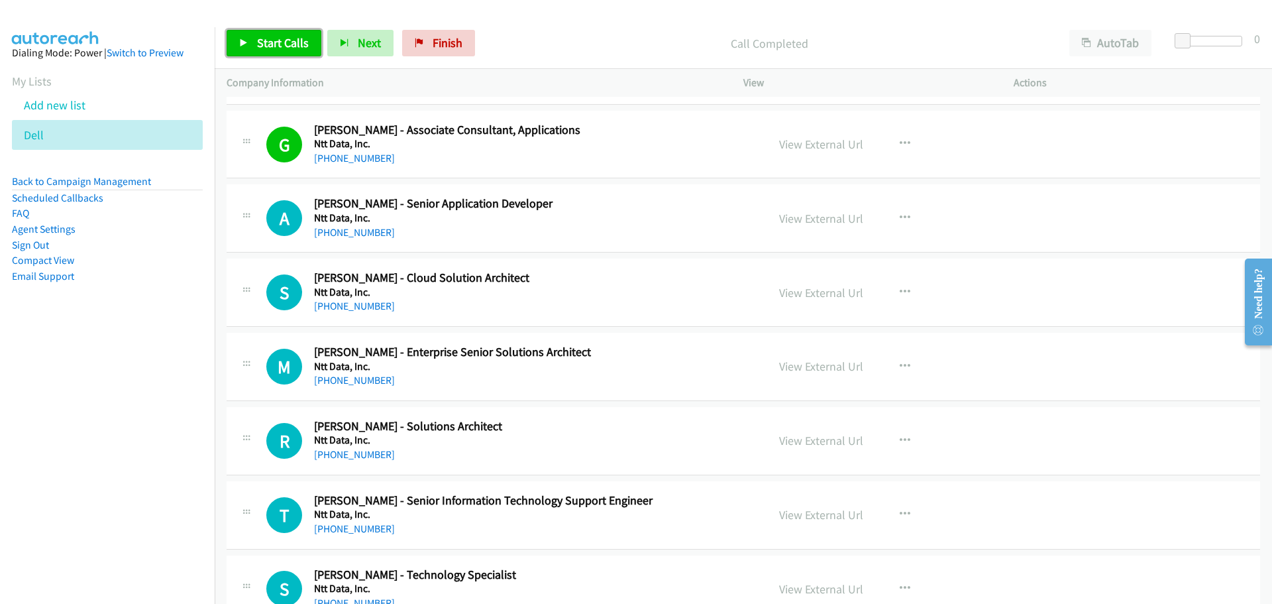
click at [272, 41] on span "Start Calls" at bounding box center [283, 42] width 52 height 15
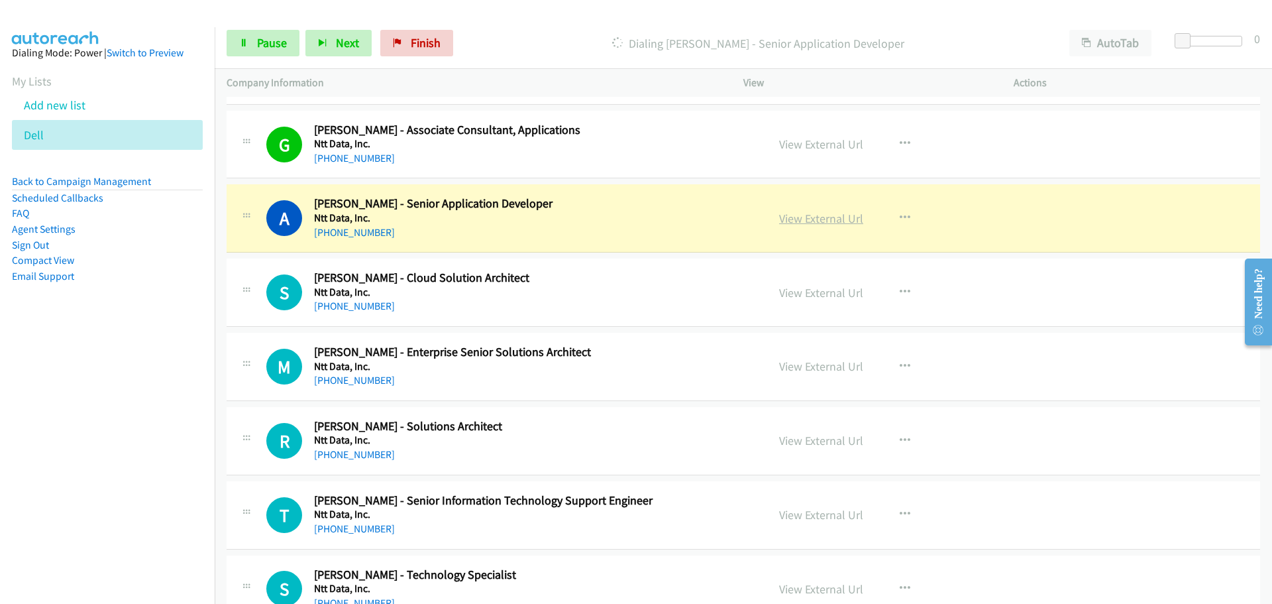
click at [841, 220] on link "View External Url" at bounding box center [821, 218] width 84 height 15
click at [824, 216] on link "View External Url" at bounding box center [821, 218] width 84 height 15
click at [262, 42] on span "Pause" at bounding box center [272, 42] width 30 height 15
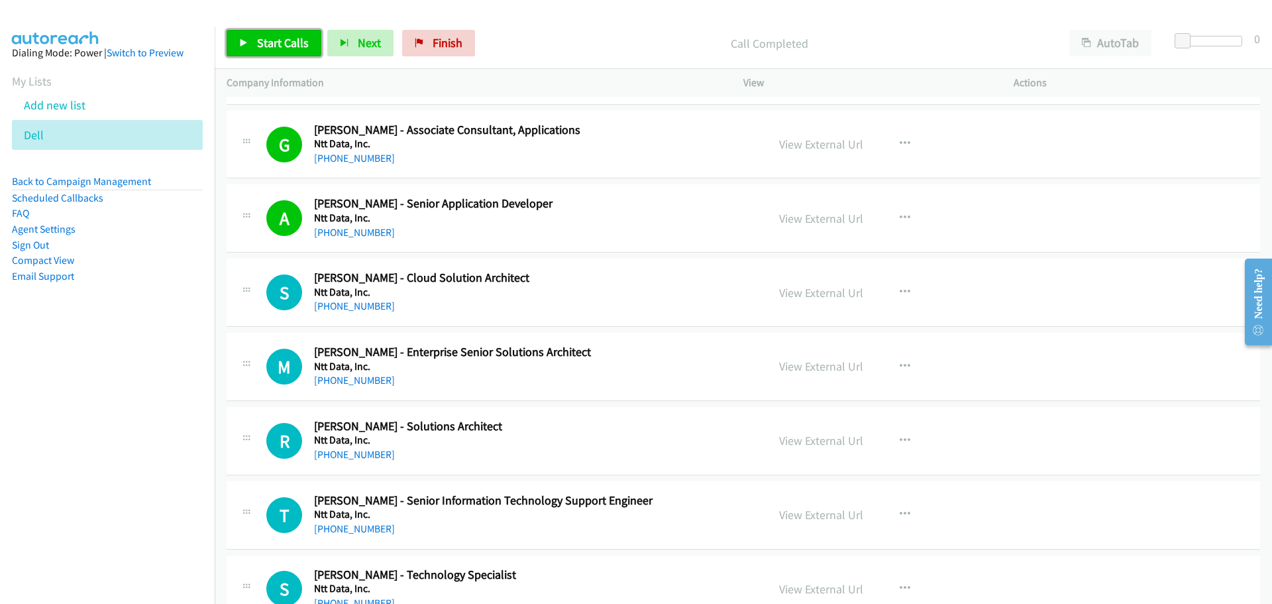
click at [246, 39] on icon at bounding box center [243, 43] width 9 height 9
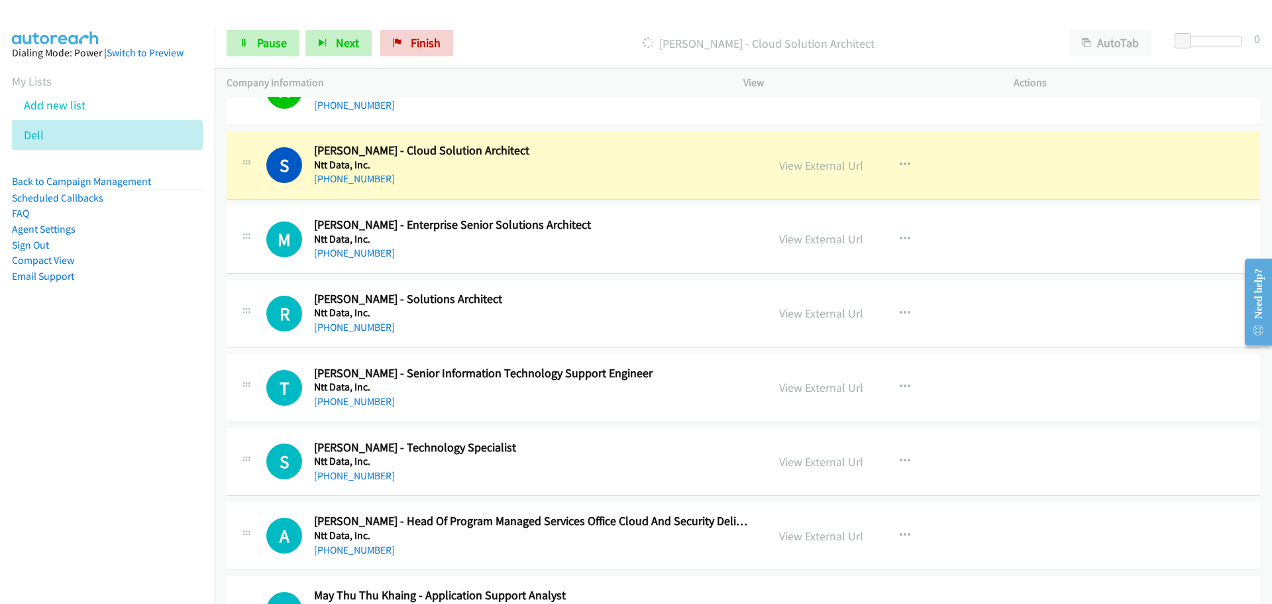
scroll to position [8017, 0]
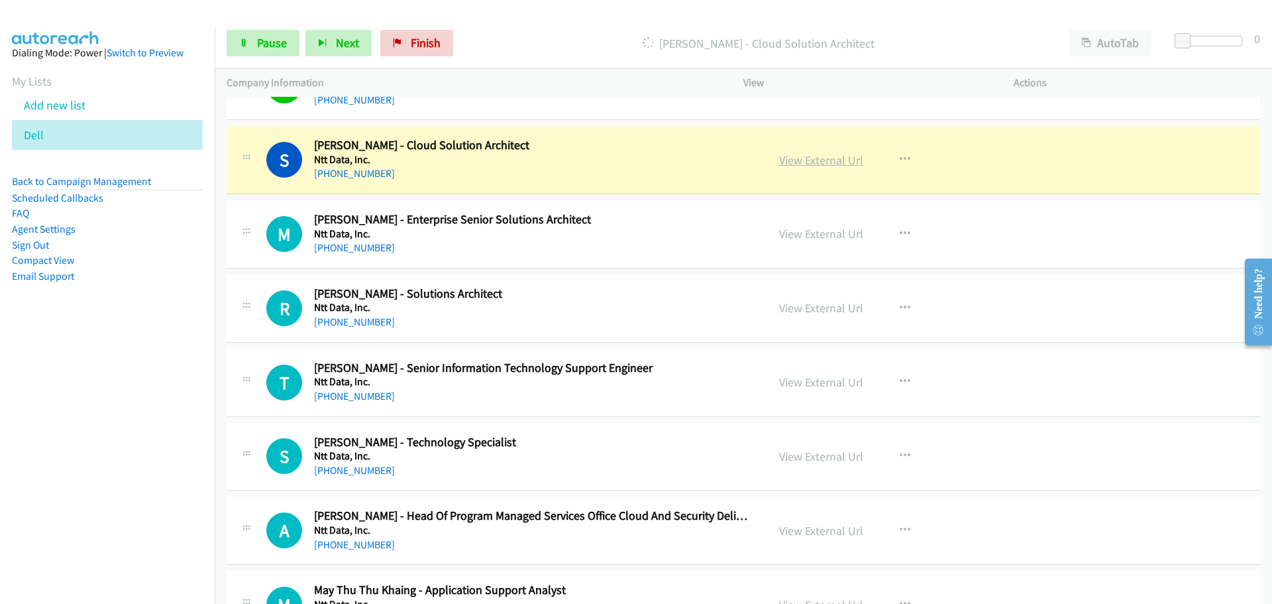
click at [788, 162] on link "View External Url" at bounding box center [821, 159] width 84 height 15
click at [269, 38] on span "Pause" at bounding box center [272, 42] width 30 height 15
click at [793, 154] on link "View External Url" at bounding box center [821, 159] width 84 height 15
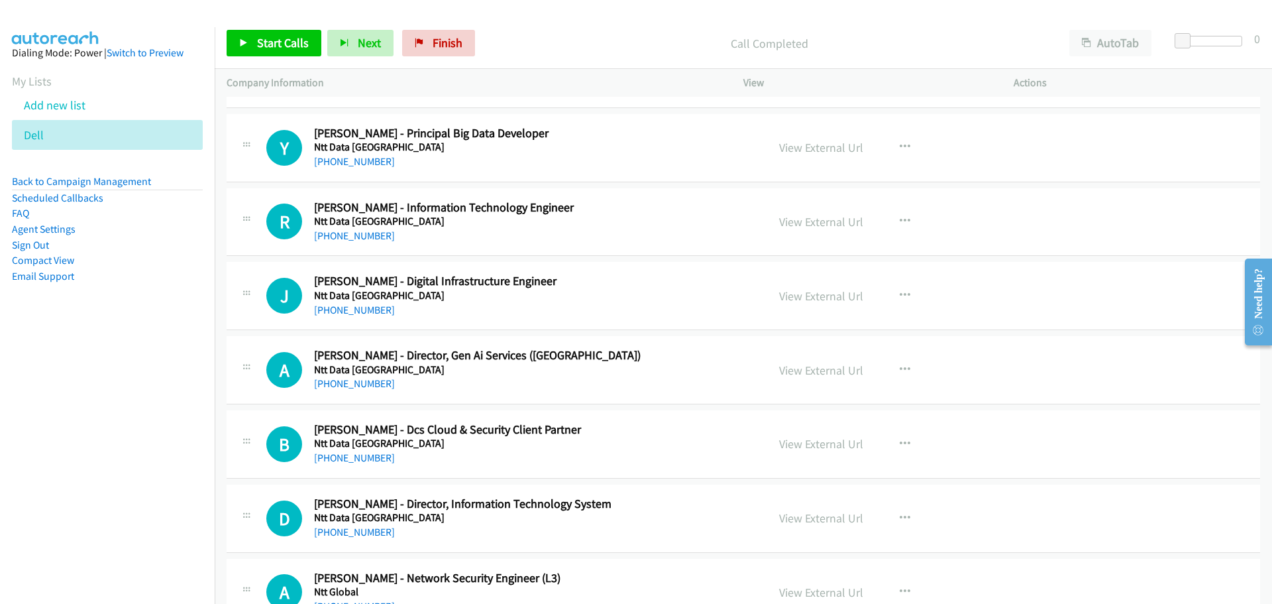
scroll to position [10644, 0]
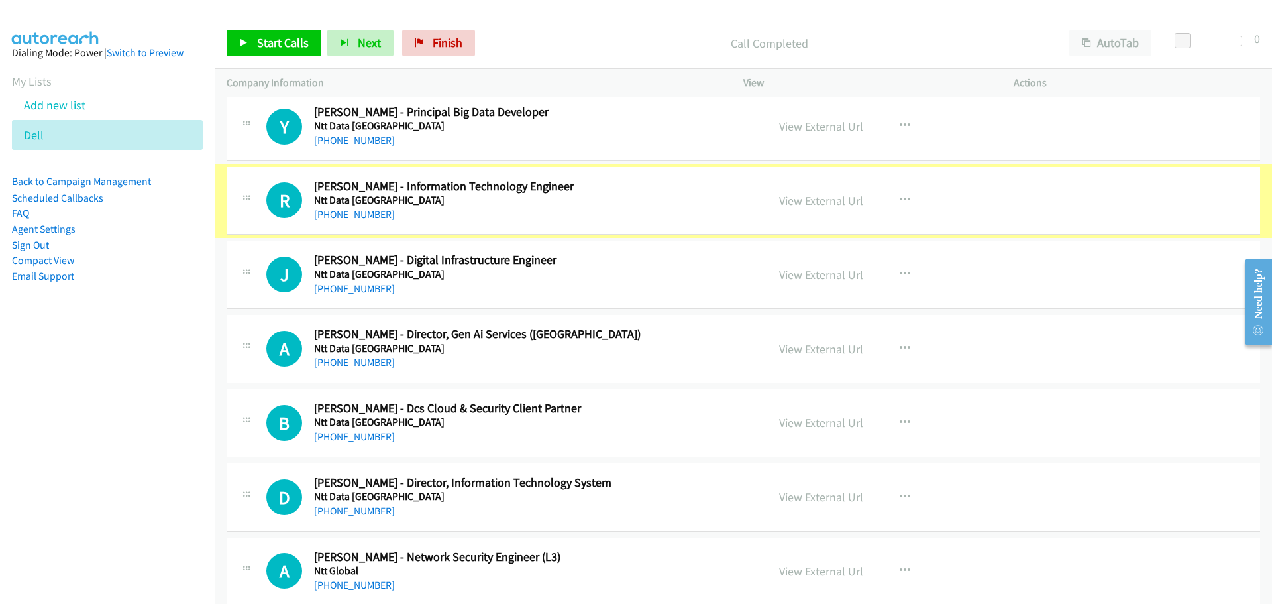
click at [849, 203] on link "View External Url" at bounding box center [821, 200] width 84 height 15
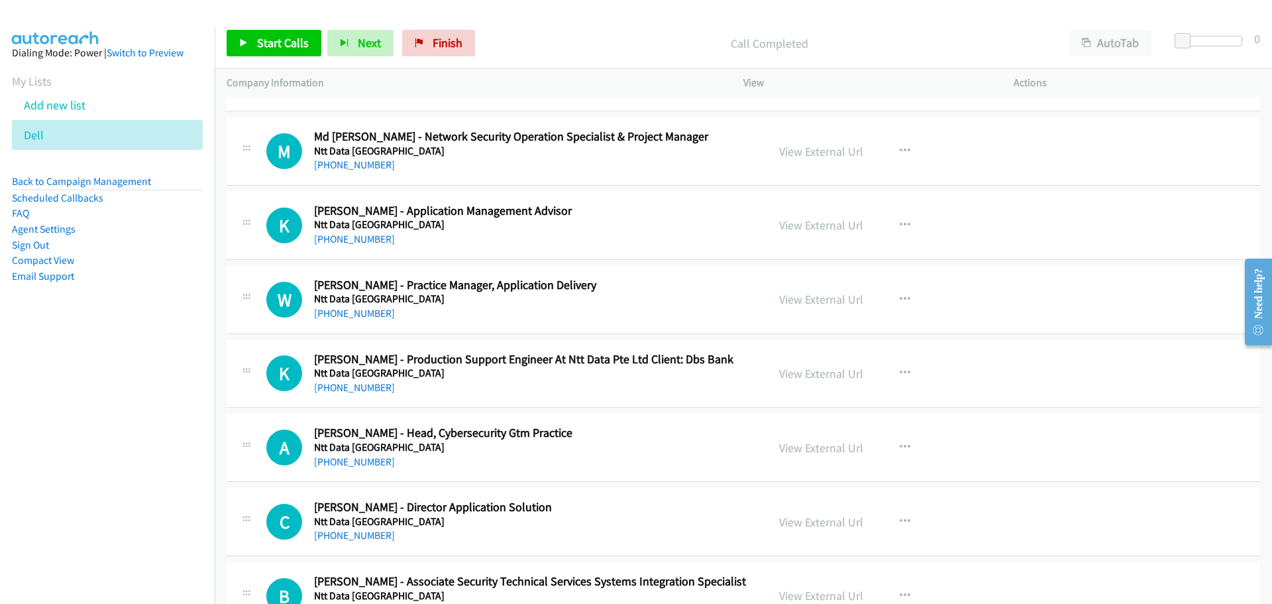
scroll to position [9650, 0]
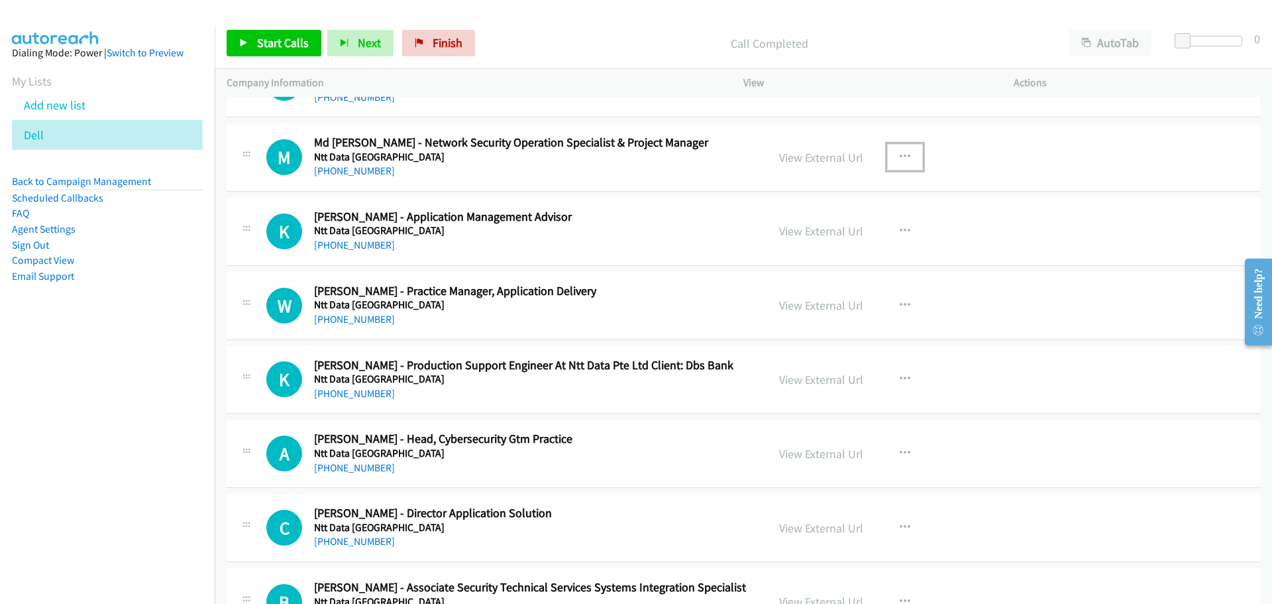
click at [891, 156] on button "button" at bounding box center [905, 157] width 36 height 27
click at [787, 245] on link "Start Calls Here" at bounding box center [834, 244] width 176 height 27
click at [262, 44] on span "Start Calls" at bounding box center [283, 42] width 52 height 15
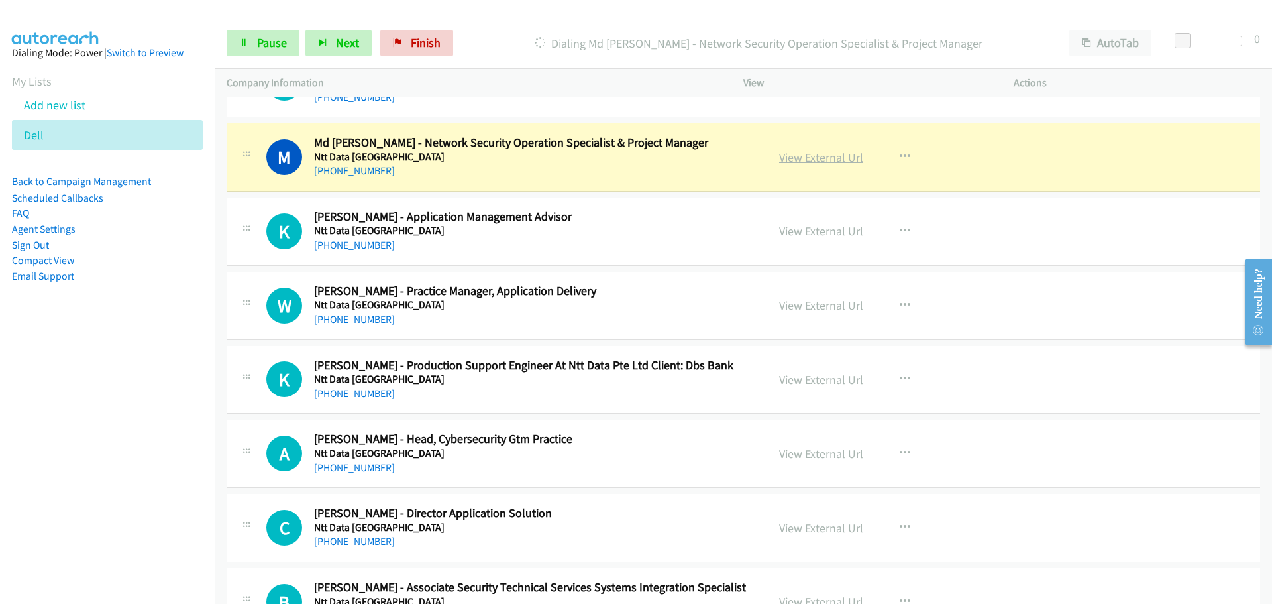
click at [808, 159] on link "View External Url" at bounding box center [821, 157] width 84 height 15
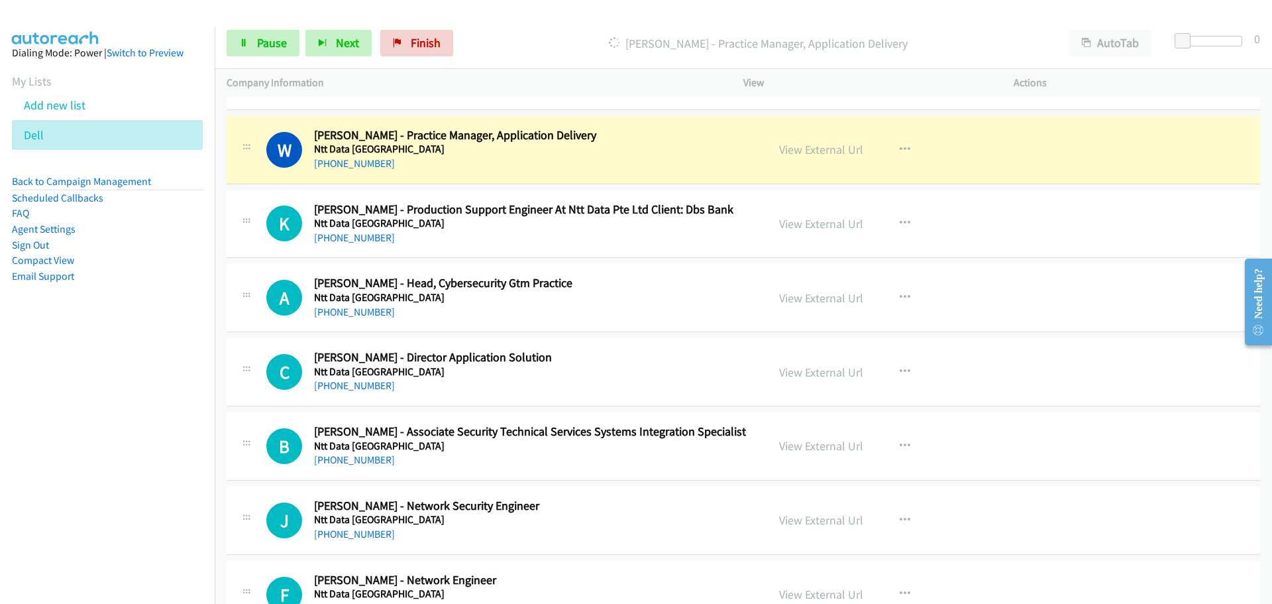
scroll to position [9783, 0]
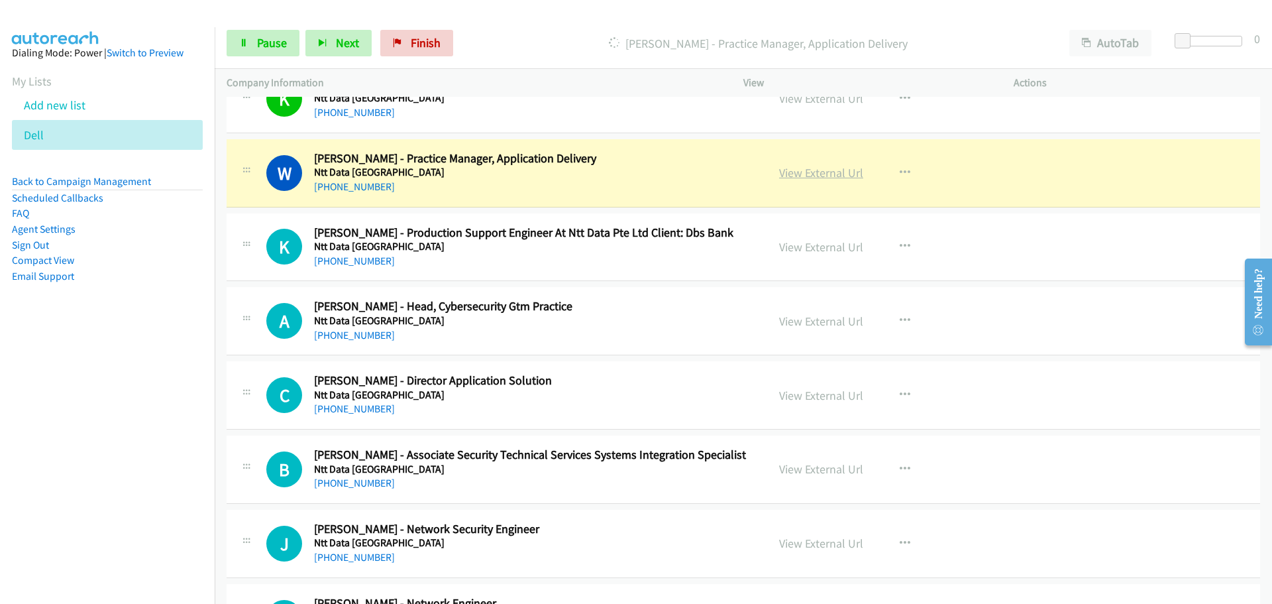
click at [816, 174] on link "View External Url" at bounding box center [821, 172] width 84 height 15
drag, startPoint x: 274, startPoint y: 19, endPoint x: 275, endPoint y: 28, distance: 10.0
click at [274, 19] on div "Start Calls Pause Next Finish Dialing Wilson Wan - Practice Manager, Applicatio…" at bounding box center [744, 43] width 1058 height 51
click at [278, 45] on span "Pause" at bounding box center [272, 42] width 30 height 15
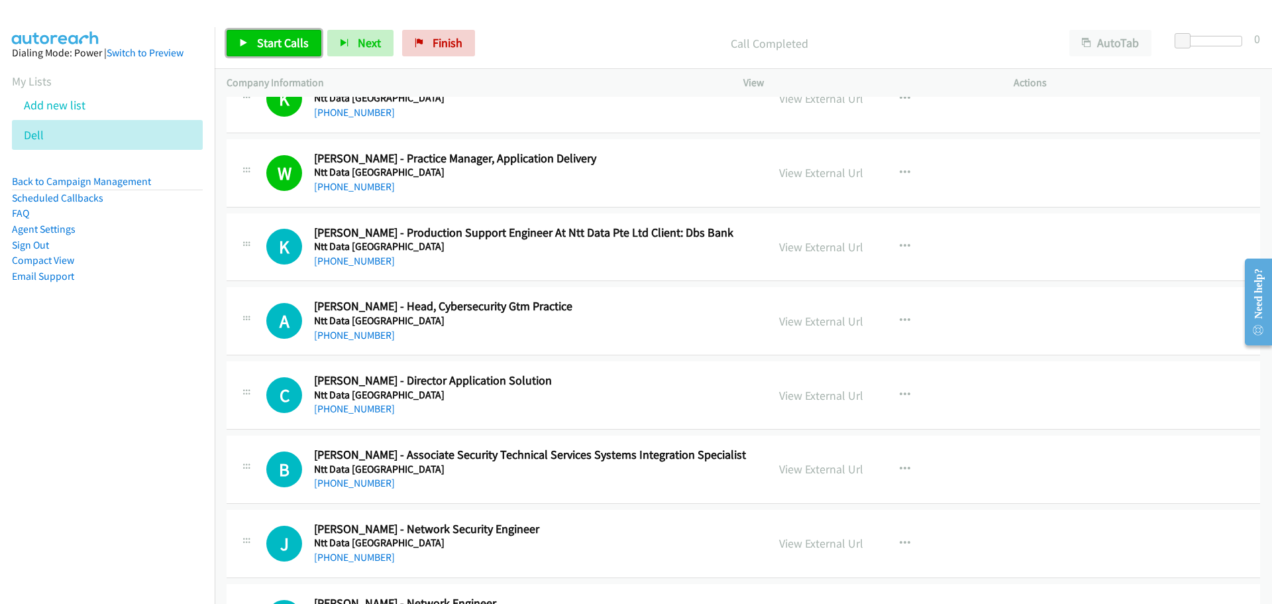
drag, startPoint x: 258, startPoint y: 45, endPoint x: 267, endPoint y: 46, distance: 9.3
click at [258, 45] on span "Start Calls" at bounding box center [283, 42] width 52 height 15
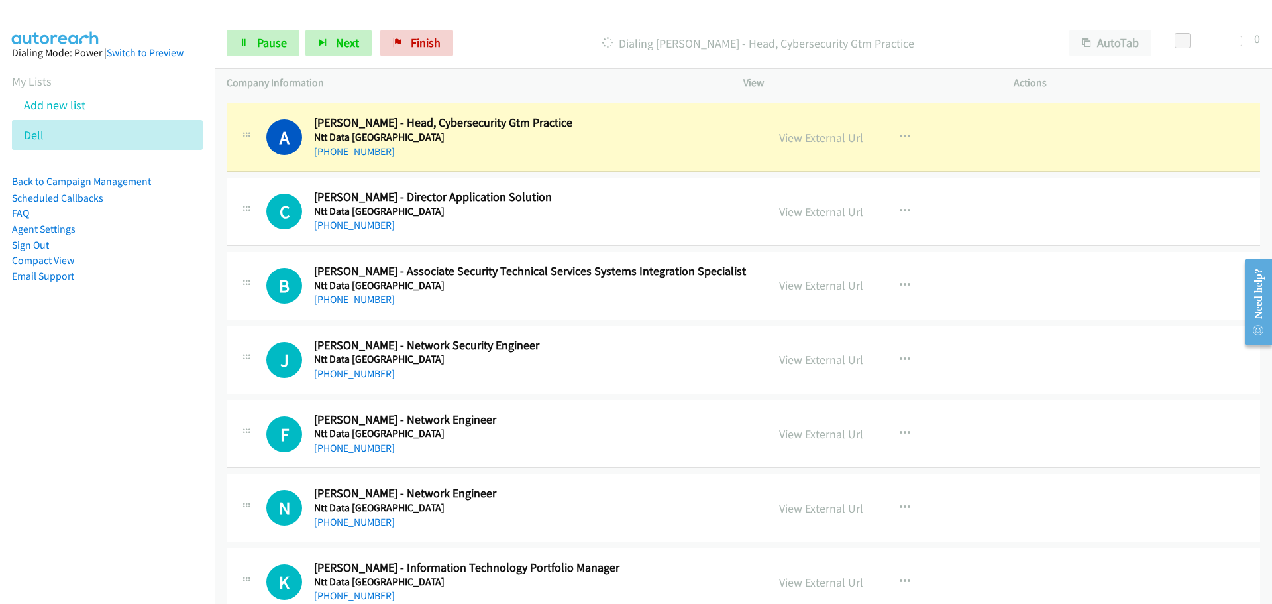
scroll to position [9981, 0]
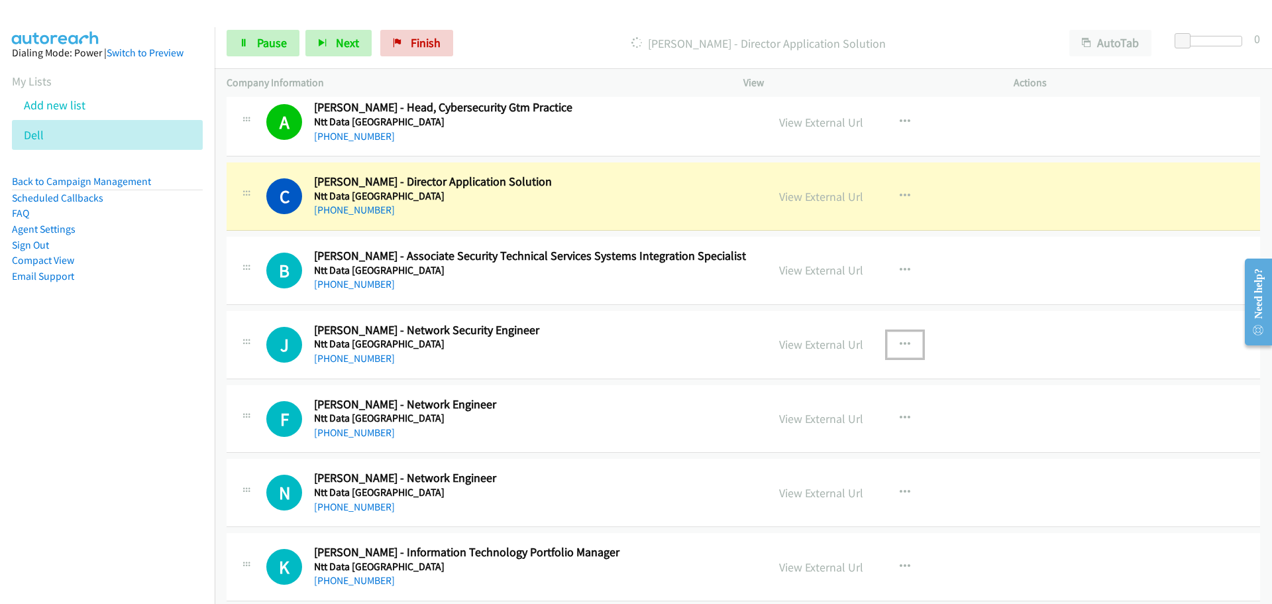
click at [902, 343] on icon "button" at bounding box center [905, 344] width 11 height 11
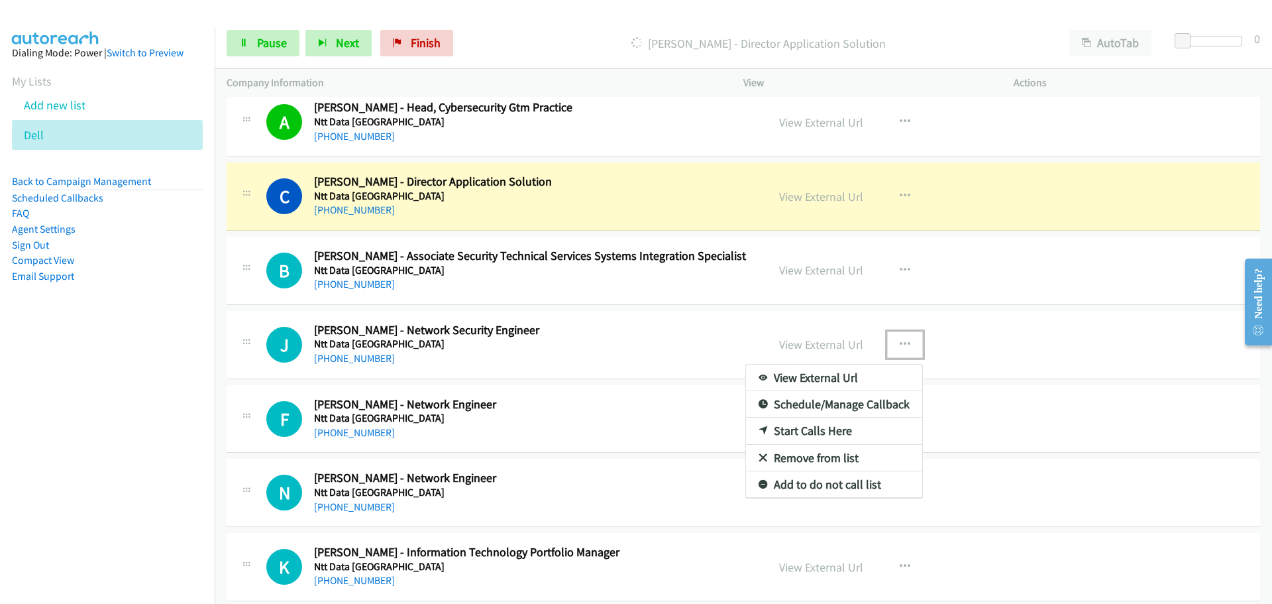
drag, startPoint x: 797, startPoint y: 431, endPoint x: 415, endPoint y: 431, distance: 382.3
click at [811, 428] on link "Start Calls Here" at bounding box center [834, 430] width 176 height 27
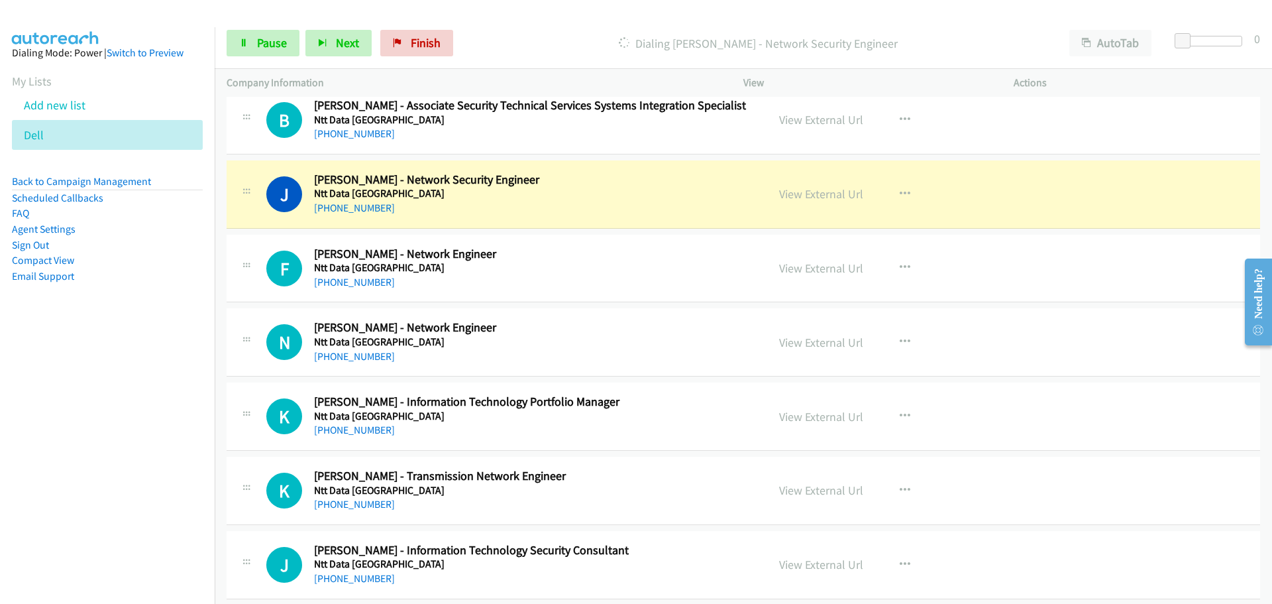
scroll to position [10180, 0]
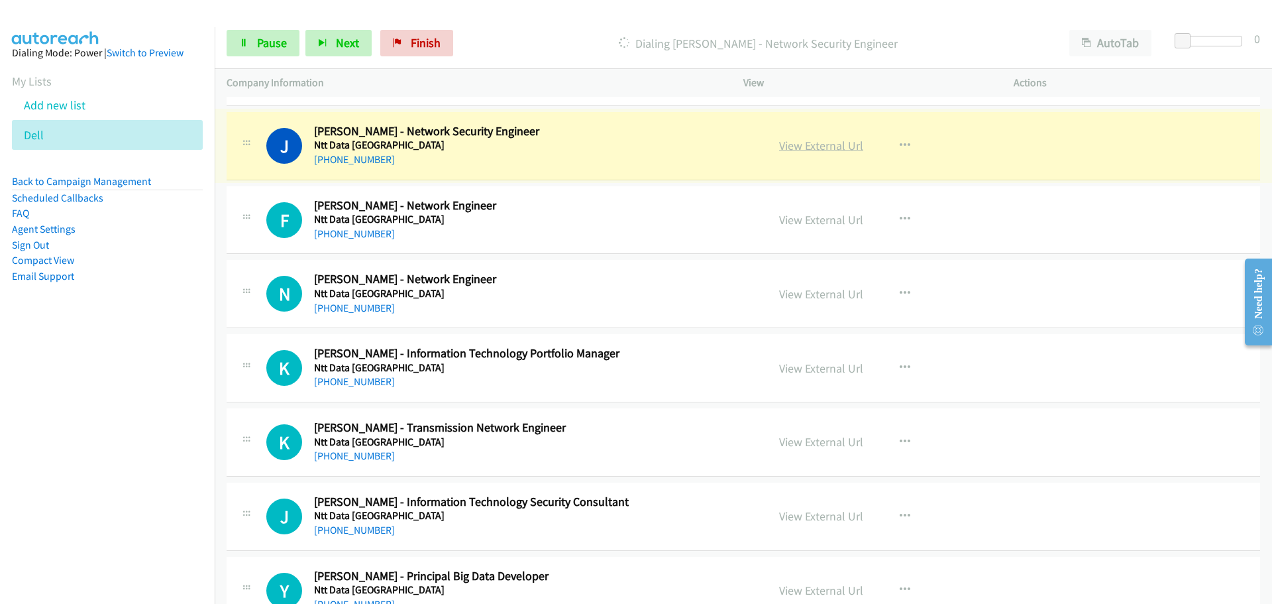
click at [802, 148] on link "View External Url" at bounding box center [821, 145] width 84 height 15
click at [255, 51] on link "Pause" at bounding box center [263, 43] width 73 height 27
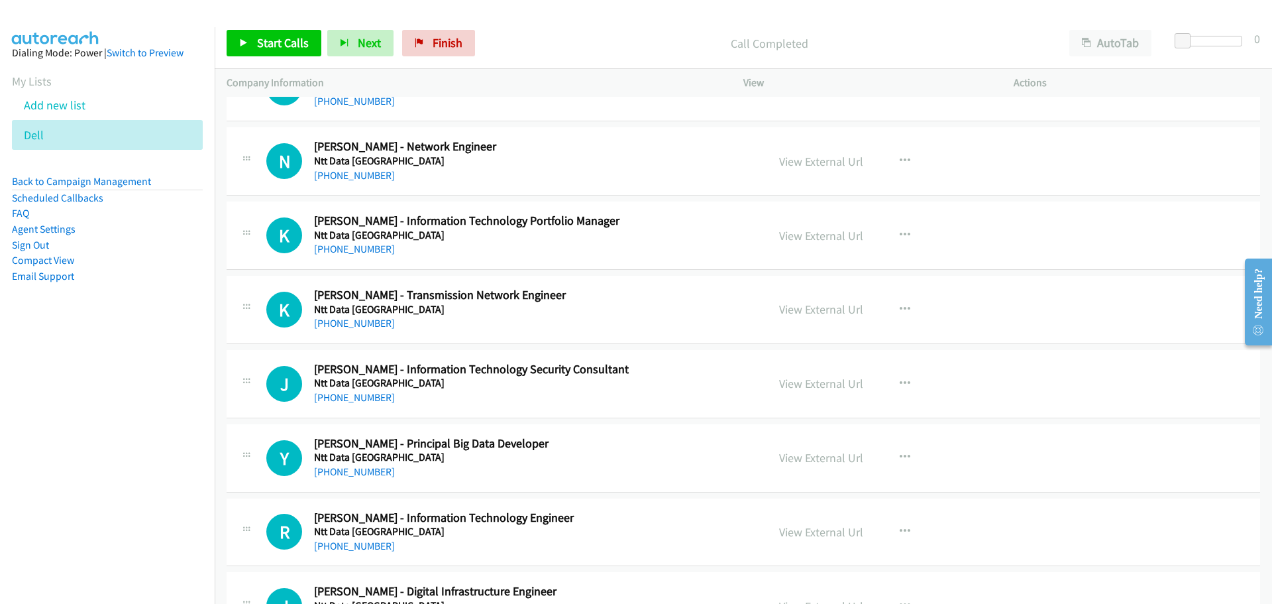
scroll to position [10114, 0]
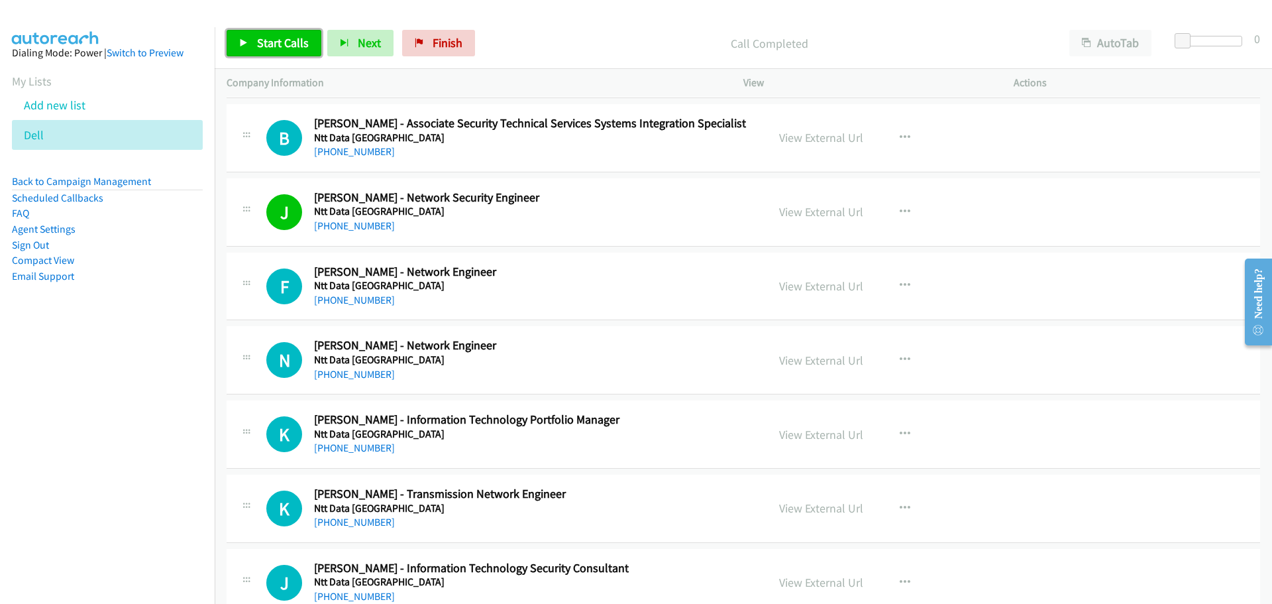
click at [272, 40] on span "Start Calls" at bounding box center [283, 42] width 52 height 15
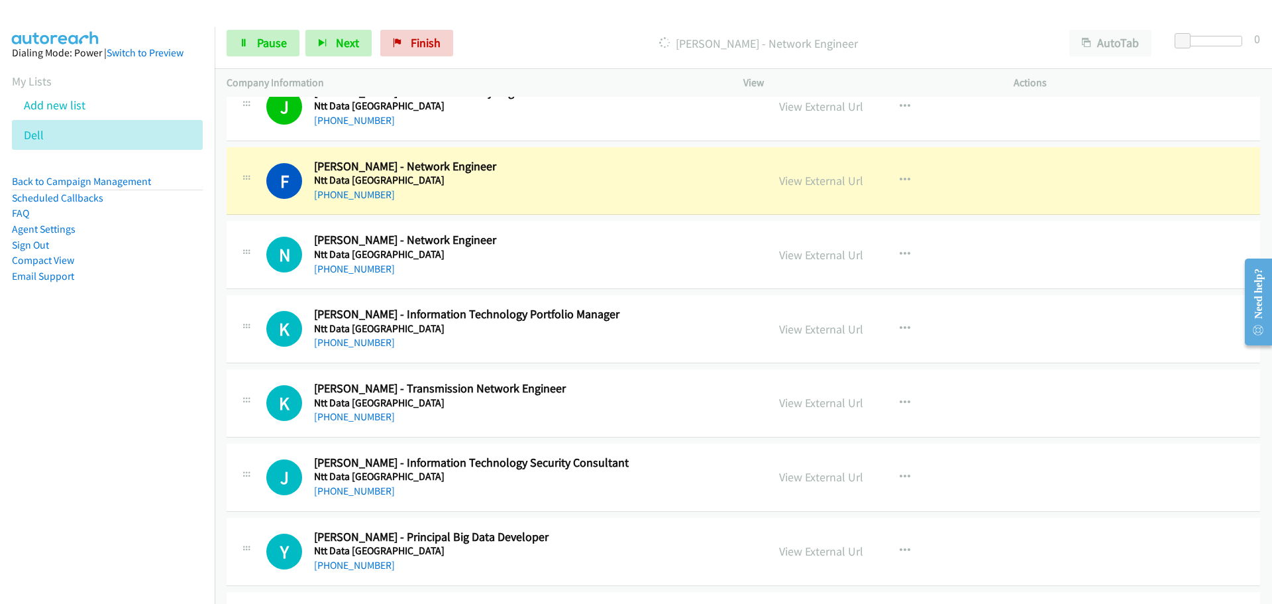
scroll to position [10246, 0]
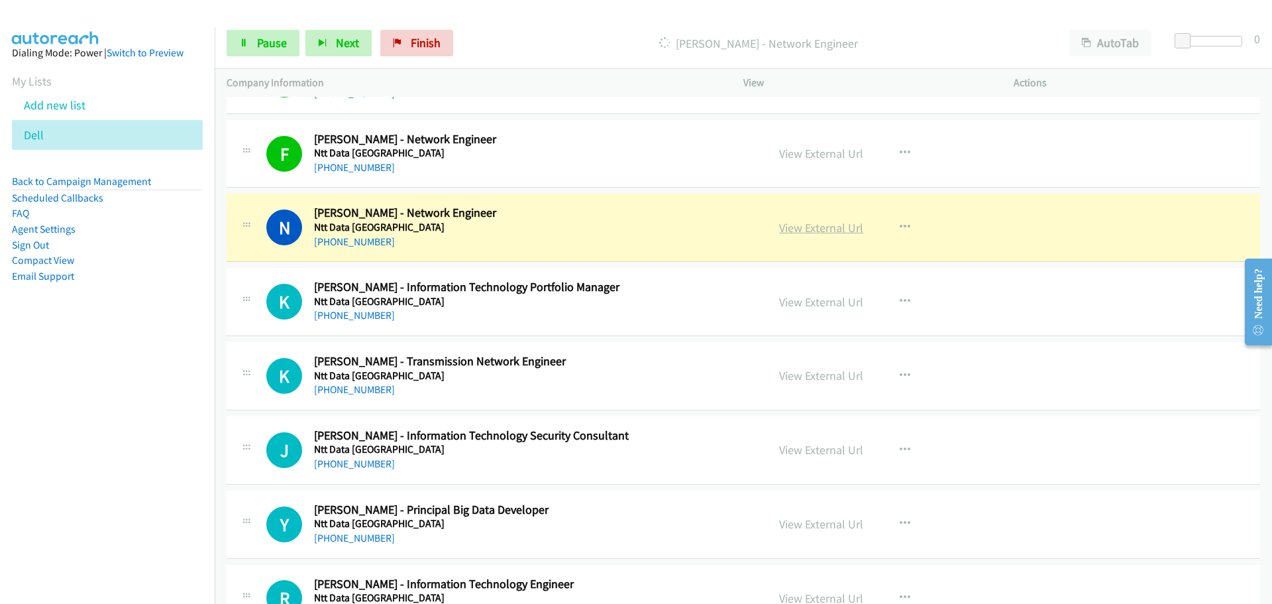
click at [796, 229] on link "View External Url" at bounding box center [821, 227] width 84 height 15
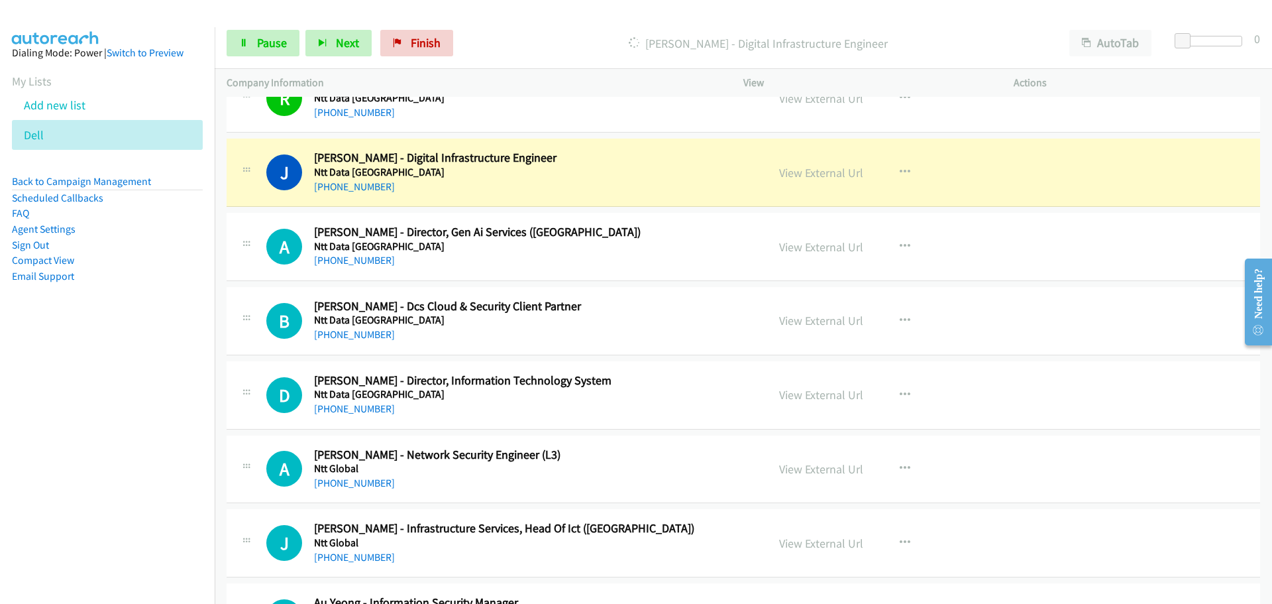
scroll to position [10776, 0]
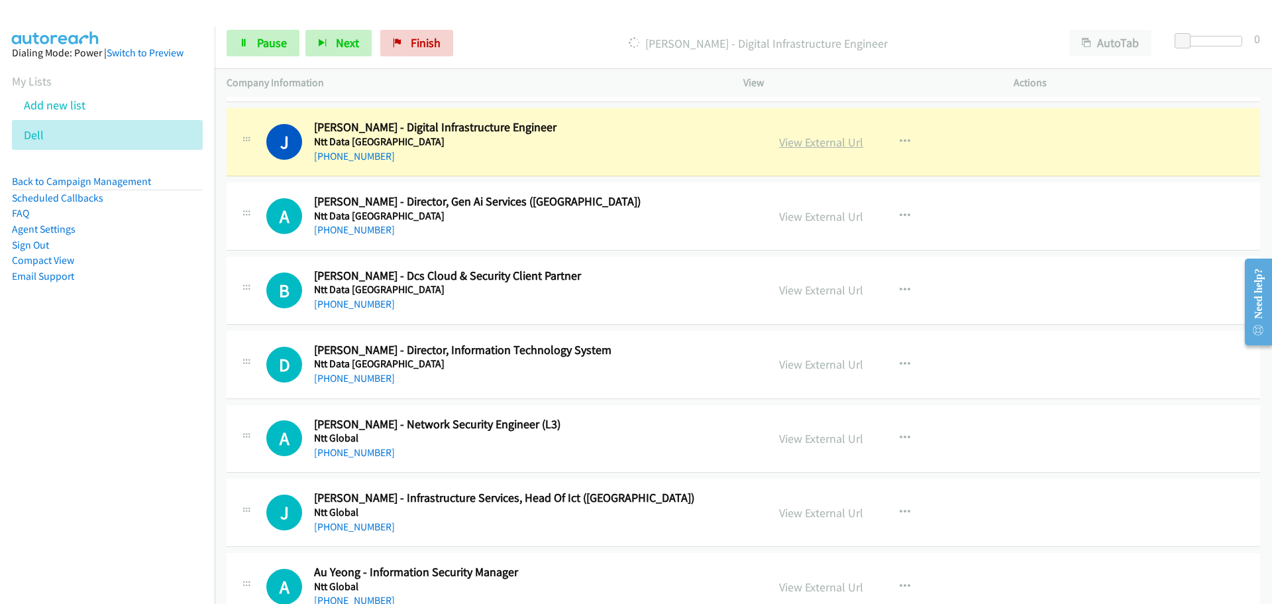
click at [785, 145] on link "View External Url" at bounding box center [821, 142] width 84 height 15
click at [270, 42] on span "Pause" at bounding box center [272, 42] width 30 height 15
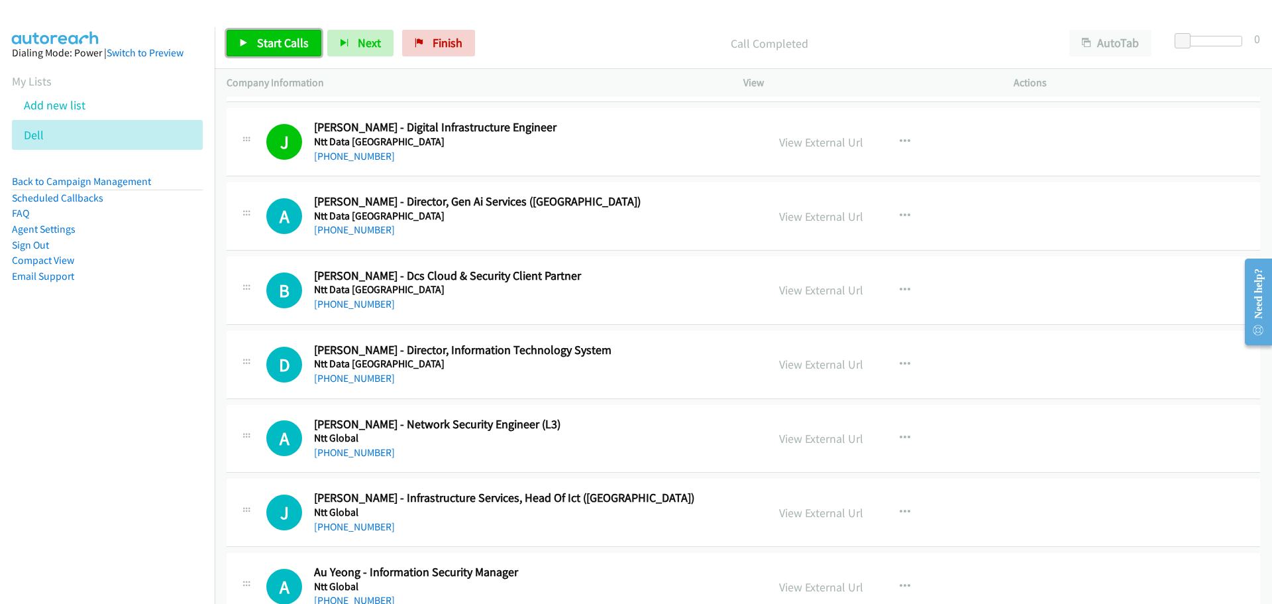
click at [287, 50] on link "Start Calls" at bounding box center [274, 43] width 95 height 27
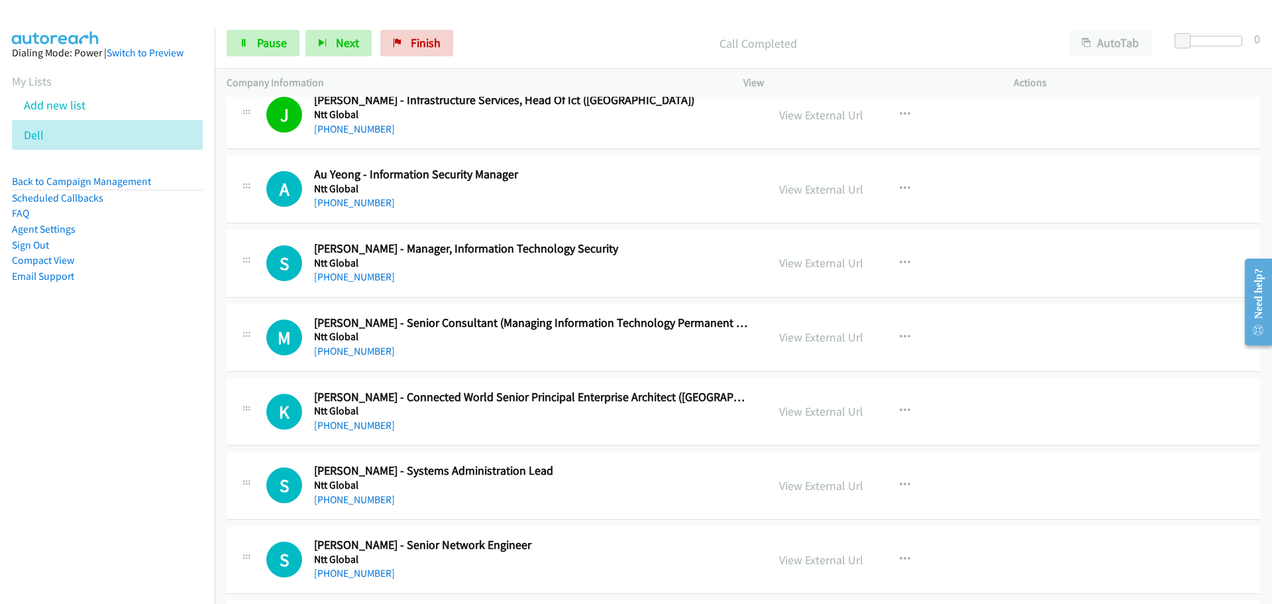
scroll to position [11108, 0]
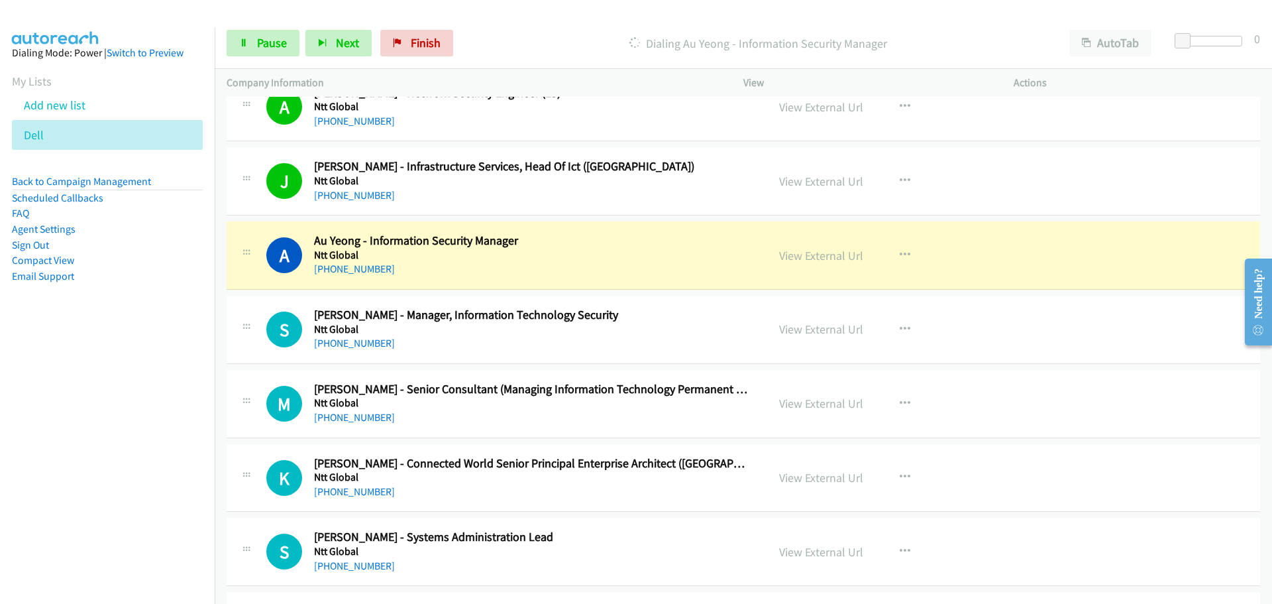
click at [806, 263] on div "View External Url" at bounding box center [821, 255] width 84 height 18
click at [807, 257] on link "View External Url" at bounding box center [821, 255] width 84 height 15
click at [266, 45] on span "Pause" at bounding box center [272, 42] width 30 height 15
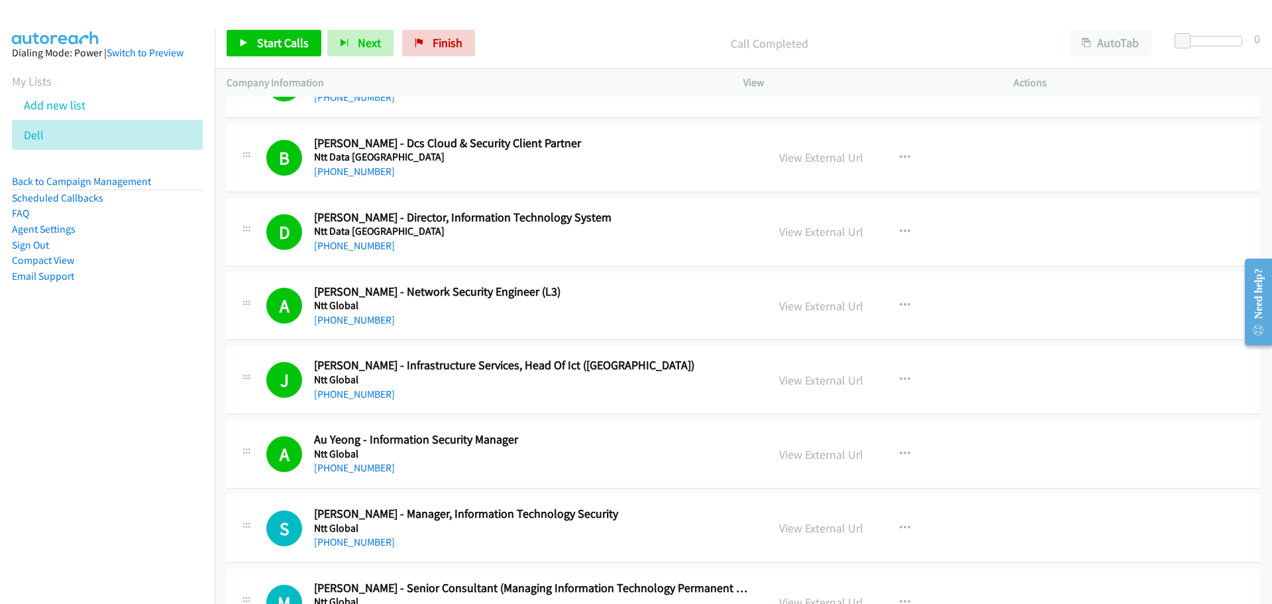
scroll to position [10975, 0]
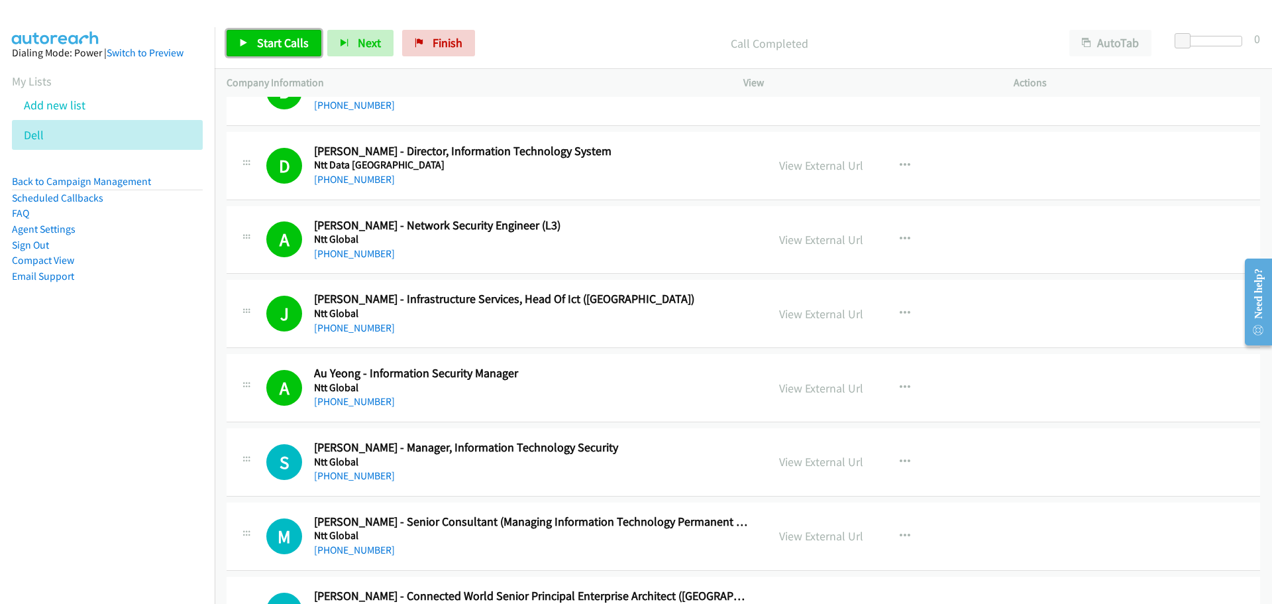
click at [275, 32] on link "Start Calls" at bounding box center [274, 43] width 95 height 27
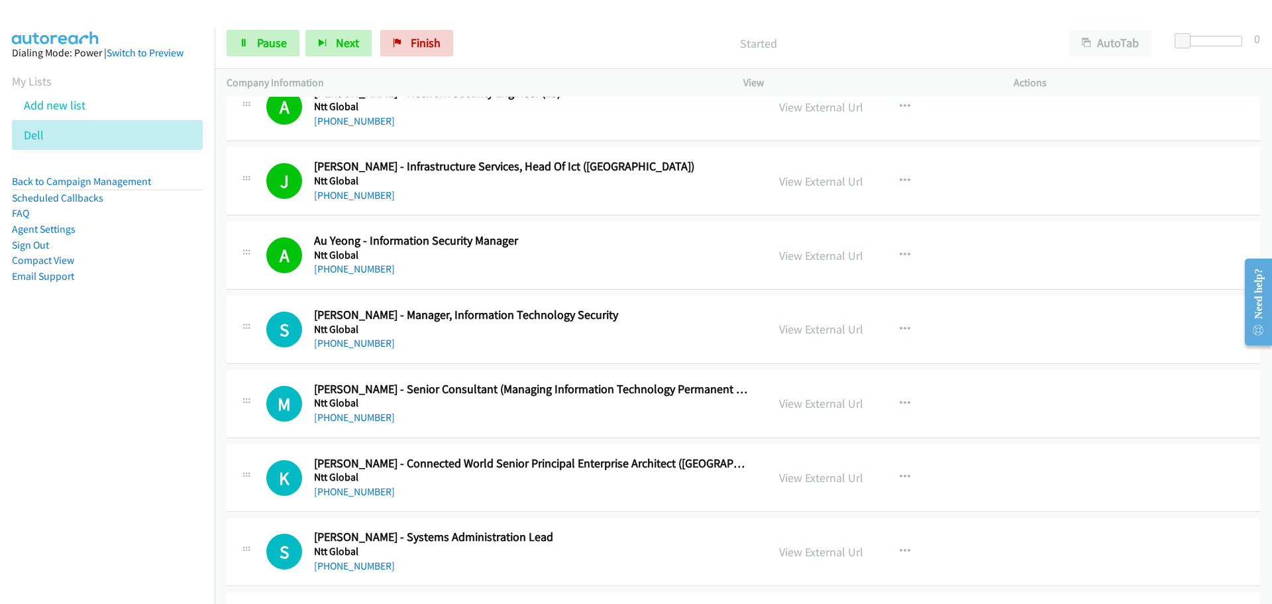
scroll to position [11174, 0]
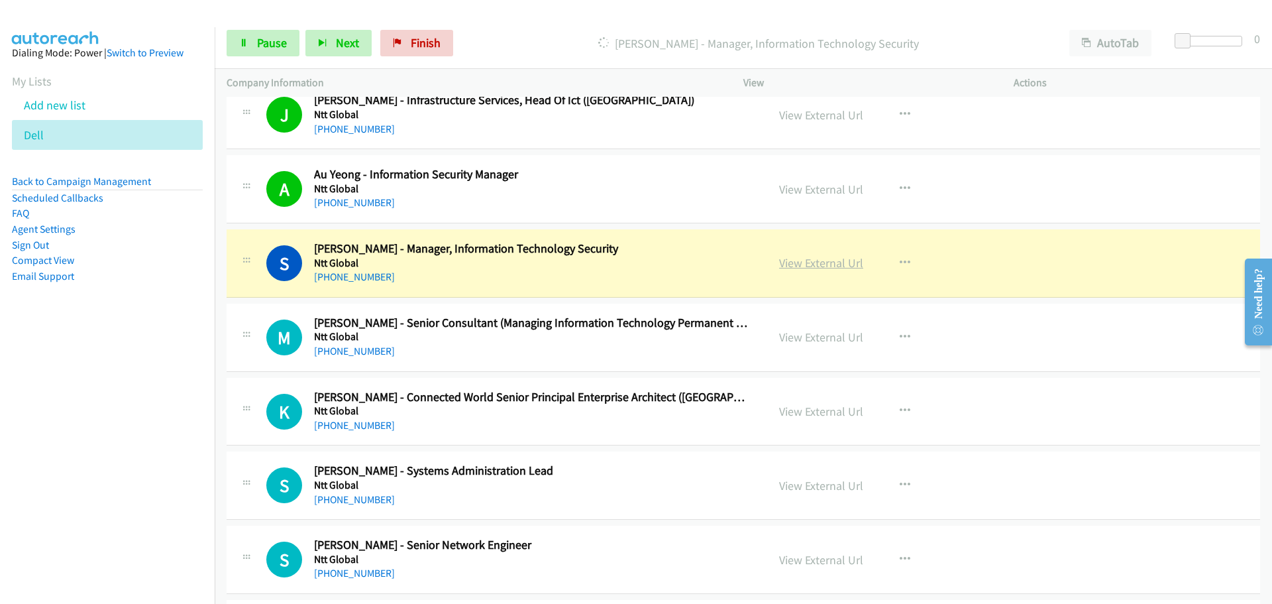
click at [794, 267] on link "View External Url" at bounding box center [821, 262] width 84 height 15
click at [252, 52] on link "Pause" at bounding box center [263, 43] width 73 height 27
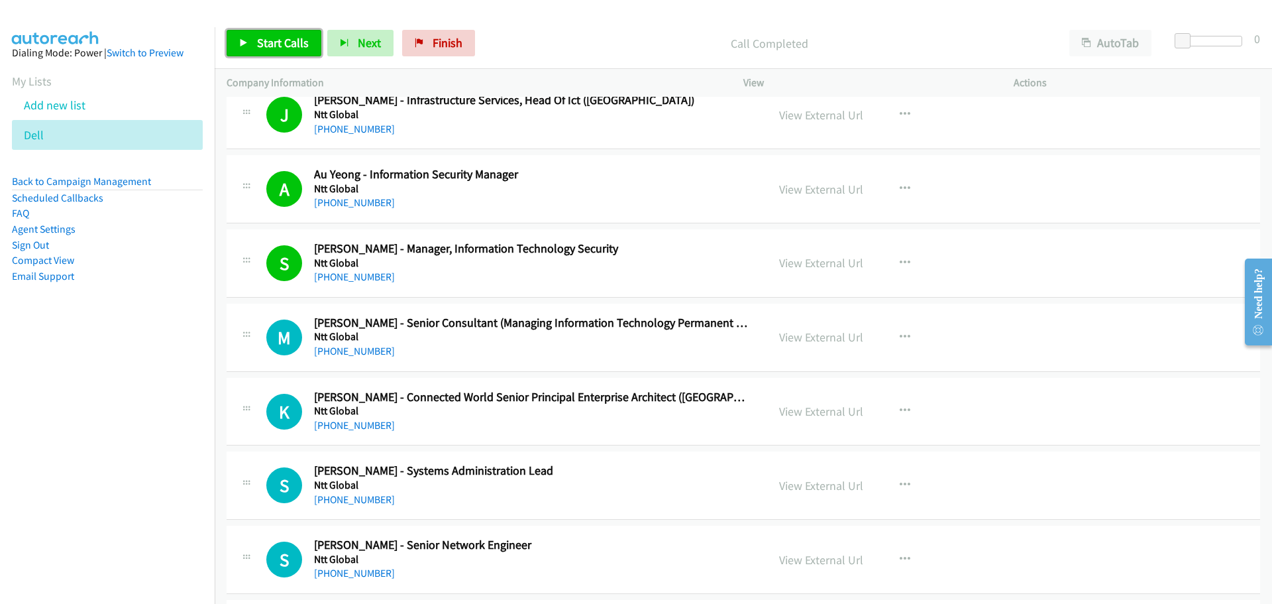
click at [256, 46] on link "Start Calls" at bounding box center [274, 43] width 95 height 27
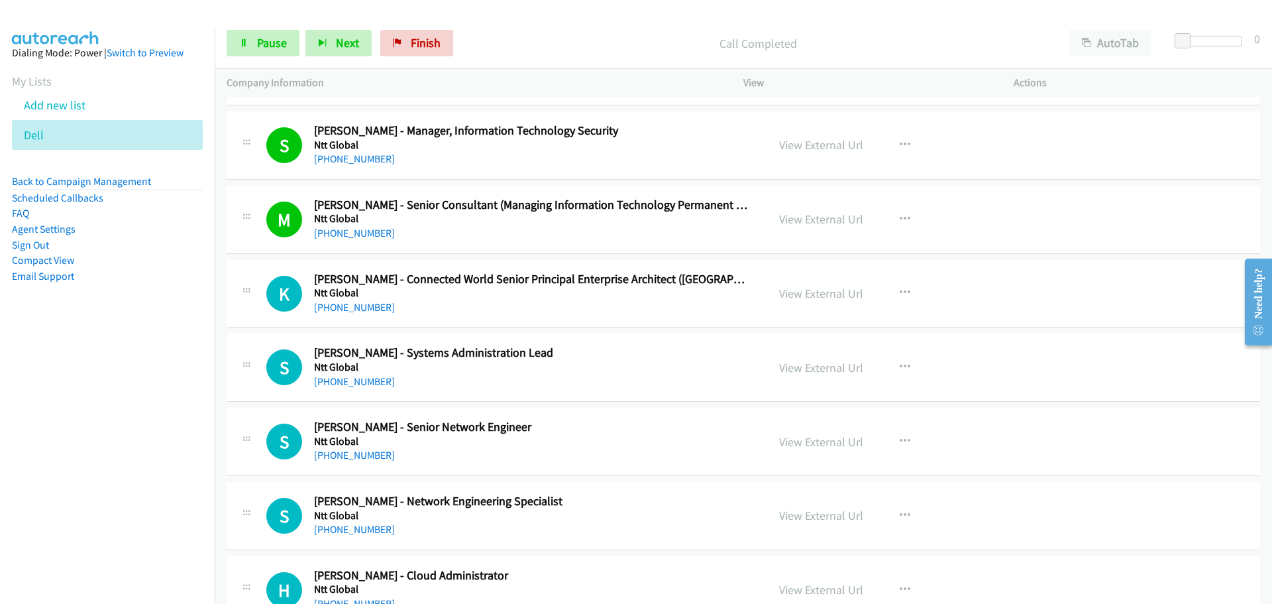
scroll to position [11307, 0]
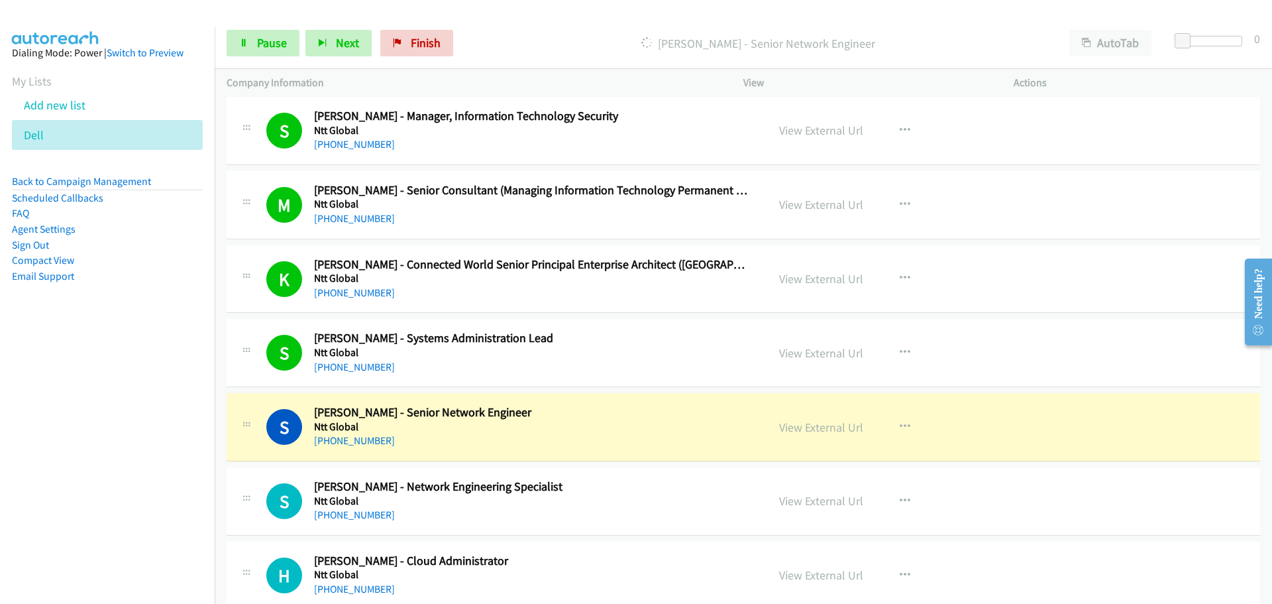
click at [832, 435] on div "View External Url" at bounding box center [821, 427] width 84 height 18
click at [832, 428] on link "View External Url" at bounding box center [821, 426] width 84 height 15
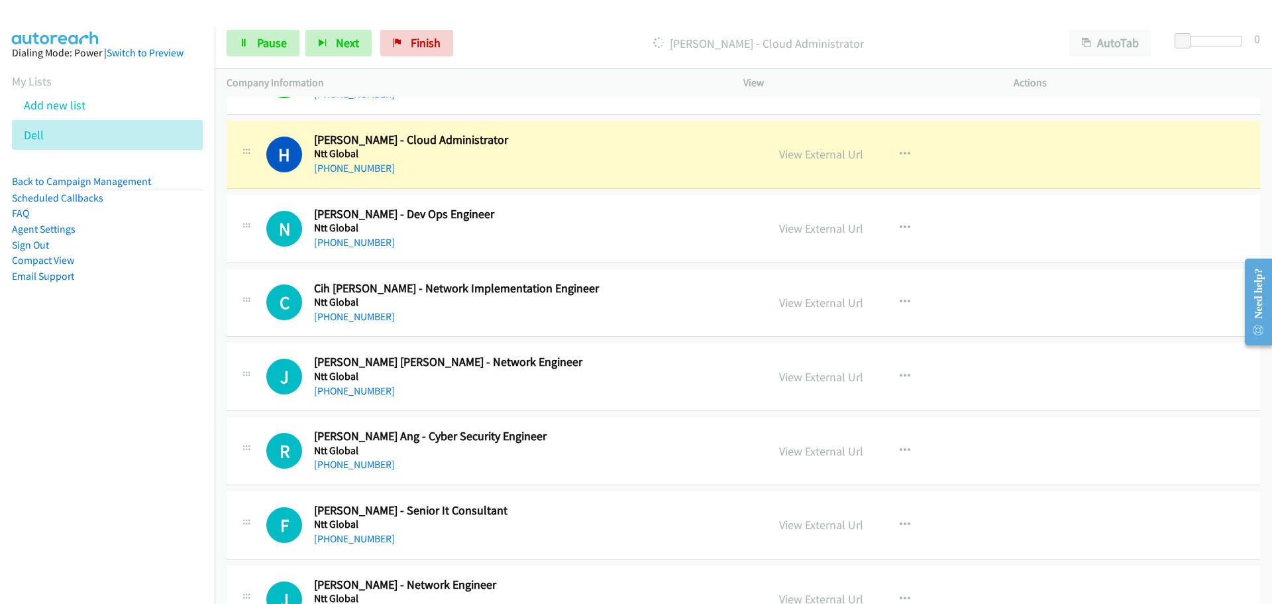
scroll to position [11704, 0]
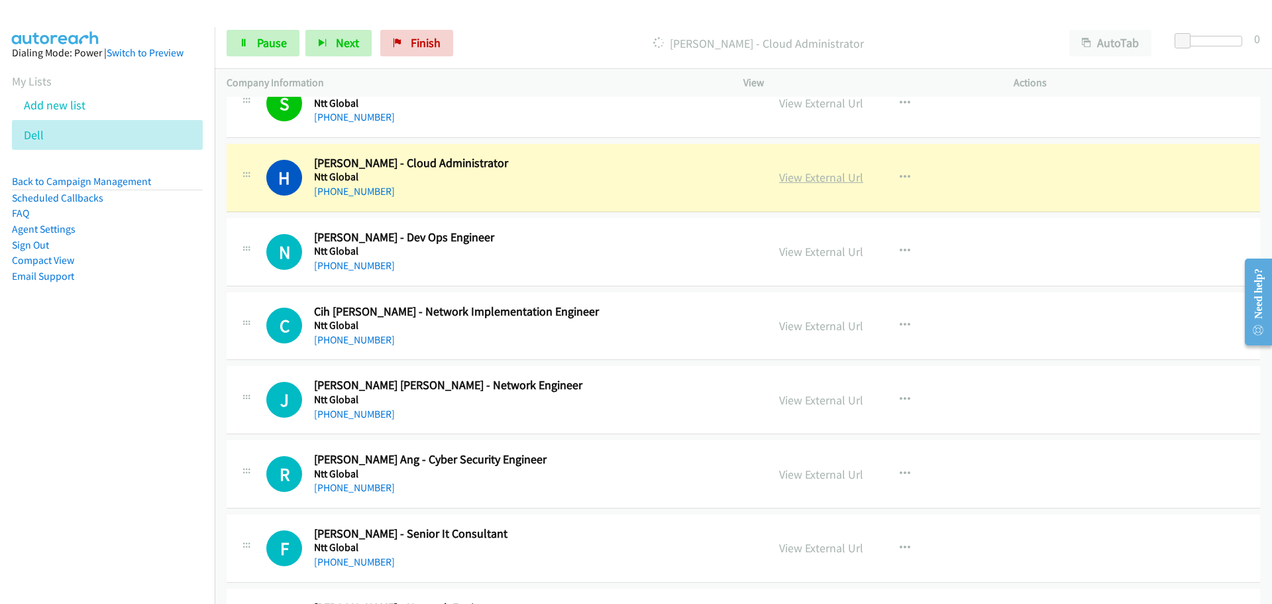
click at [805, 176] on link "View External Url" at bounding box center [821, 177] width 84 height 15
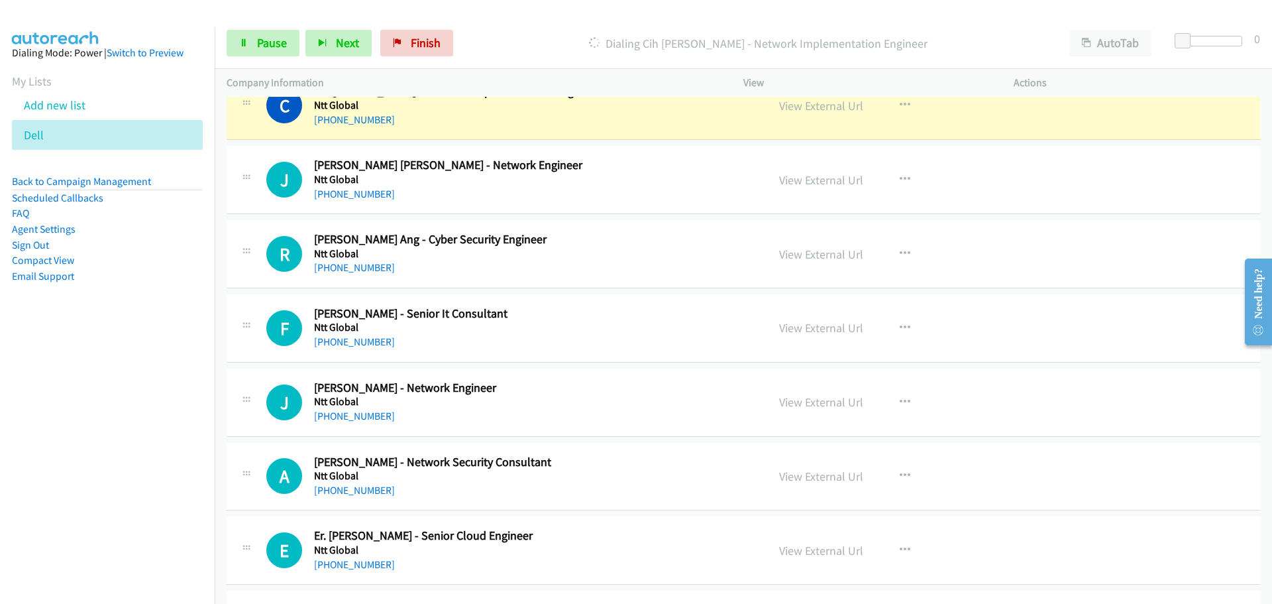
scroll to position [11903, 0]
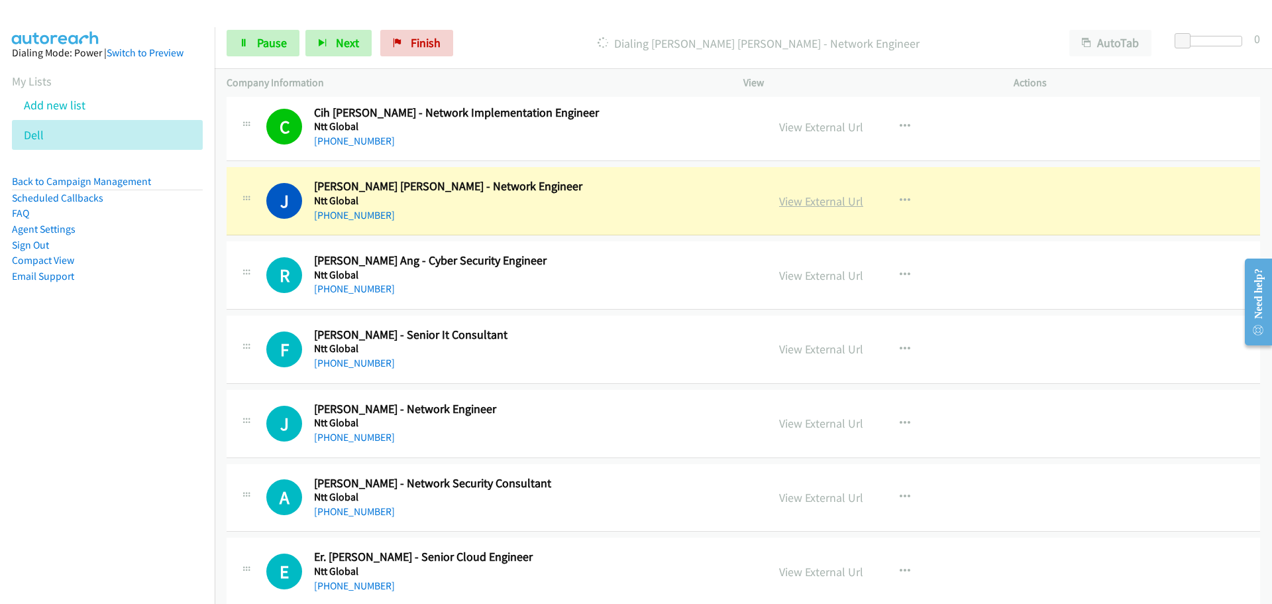
click at [782, 195] on link "View External Url" at bounding box center [821, 200] width 84 height 15
click at [271, 38] on span "Pause" at bounding box center [272, 42] width 30 height 15
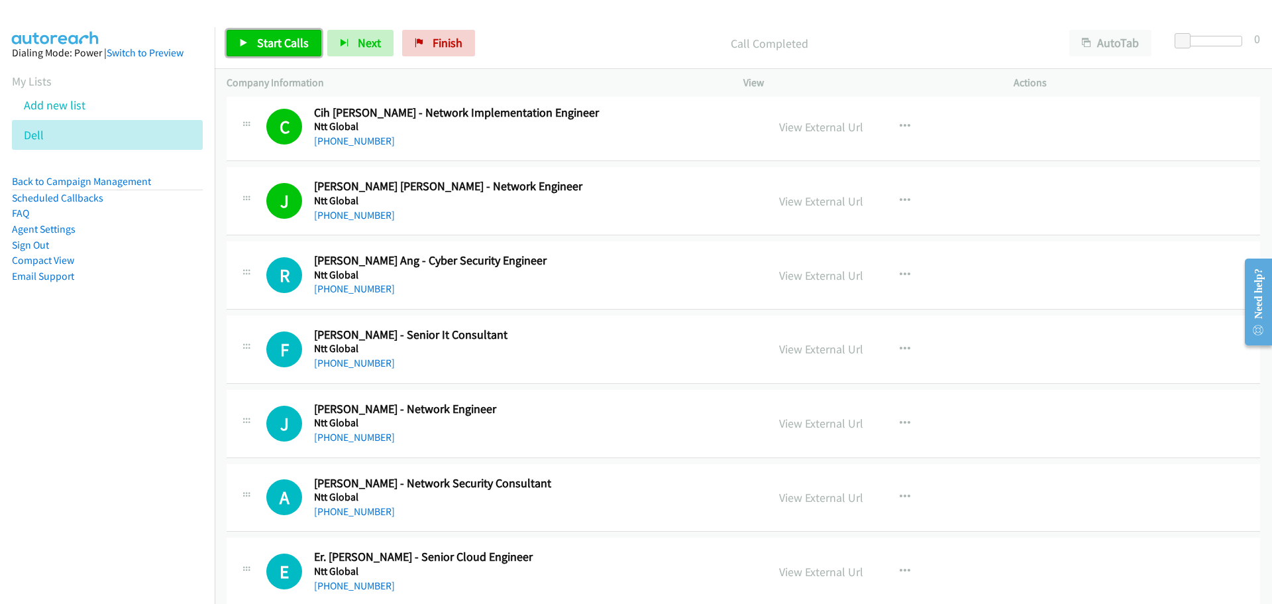
click at [289, 53] on link "Start Calls" at bounding box center [274, 43] width 95 height 27
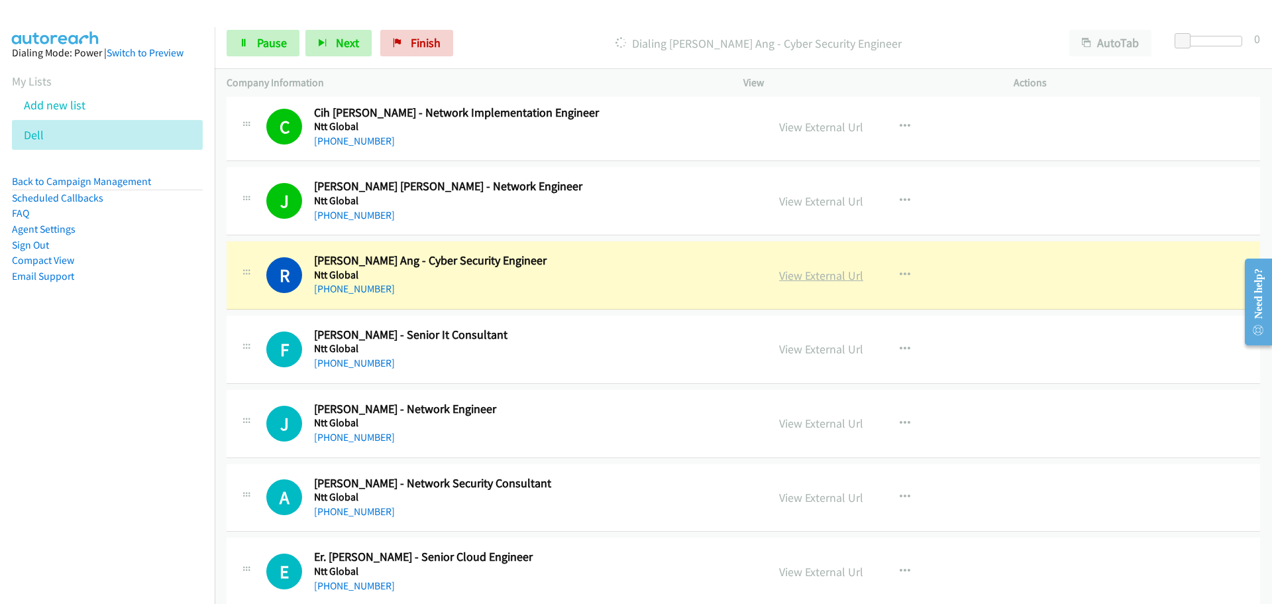
click at [816, 273] on link "View External Url" at bounding box center [821, 275] width 84 height 15
click at [255, 46] on link "Pause" at bounding box center [263, 43] width 73 height 27
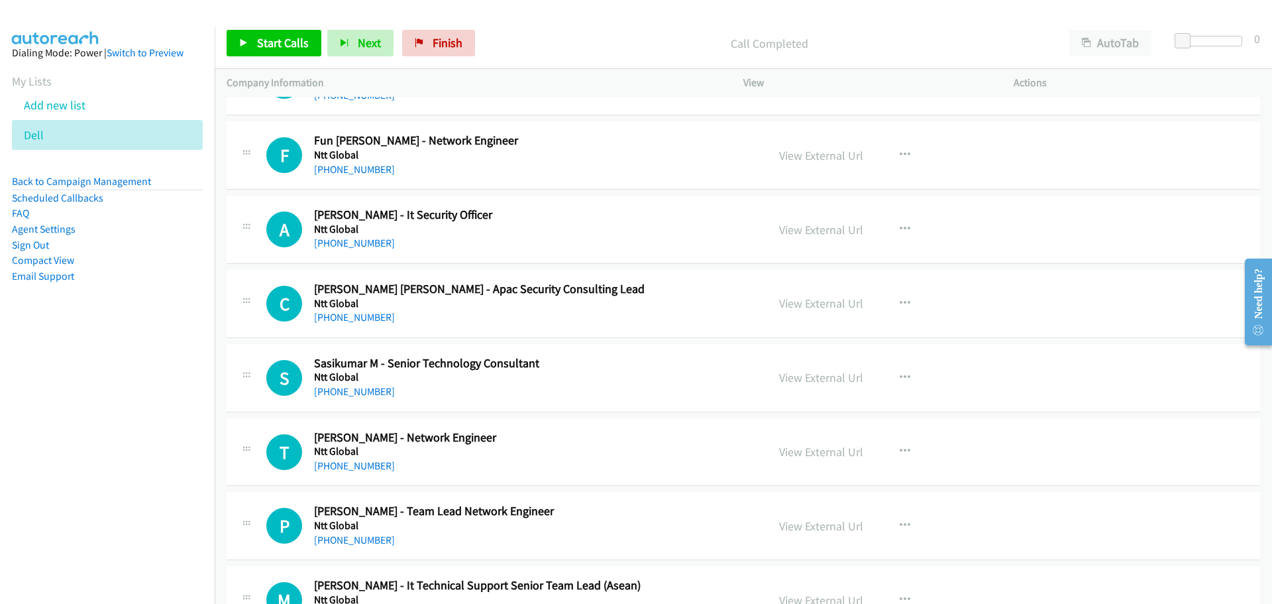
scroll to position [16011, 0]
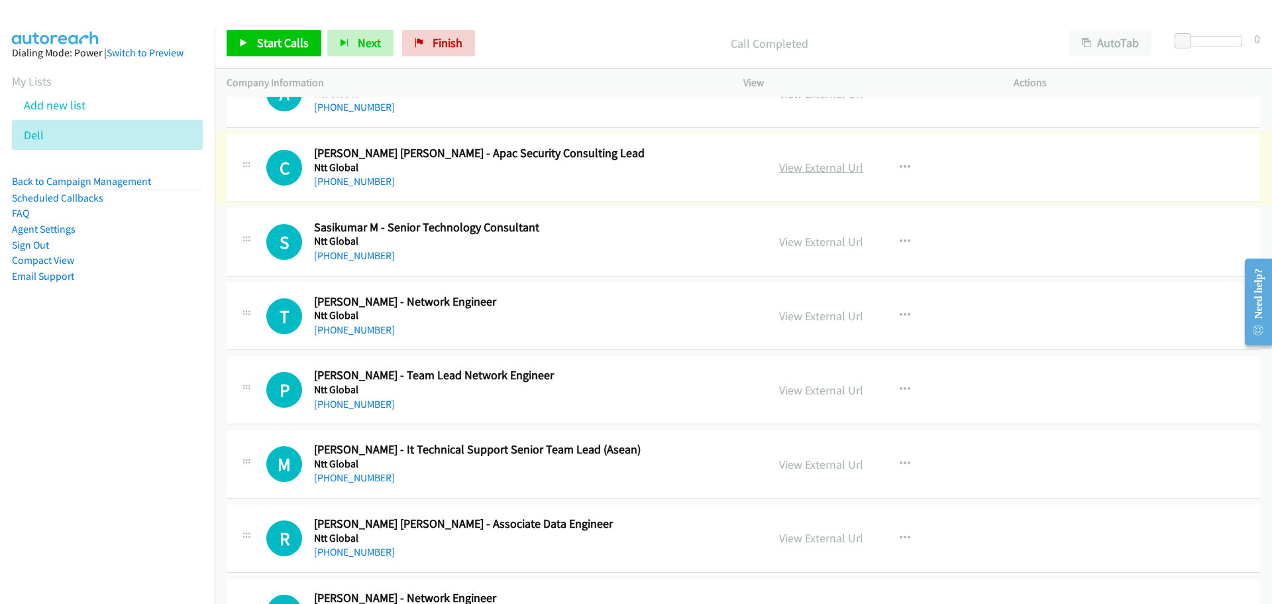
click at [790, 170] on link "View External Url" at bounding box center [821, 167] width 84 height 15
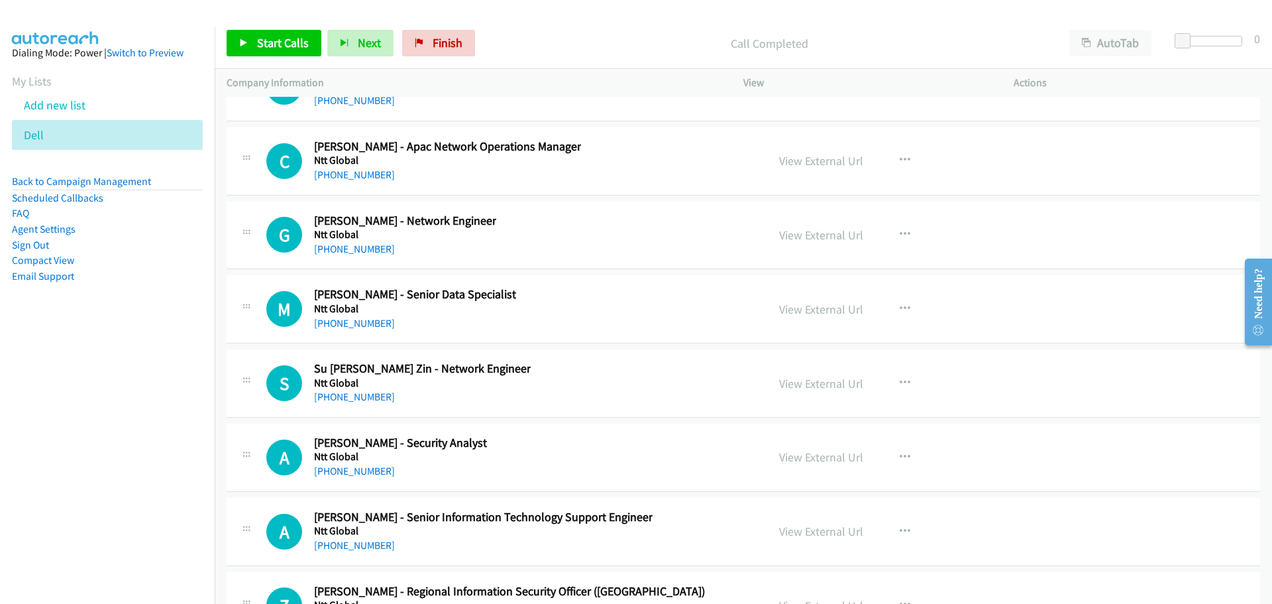
scroll to position [19037, 0]
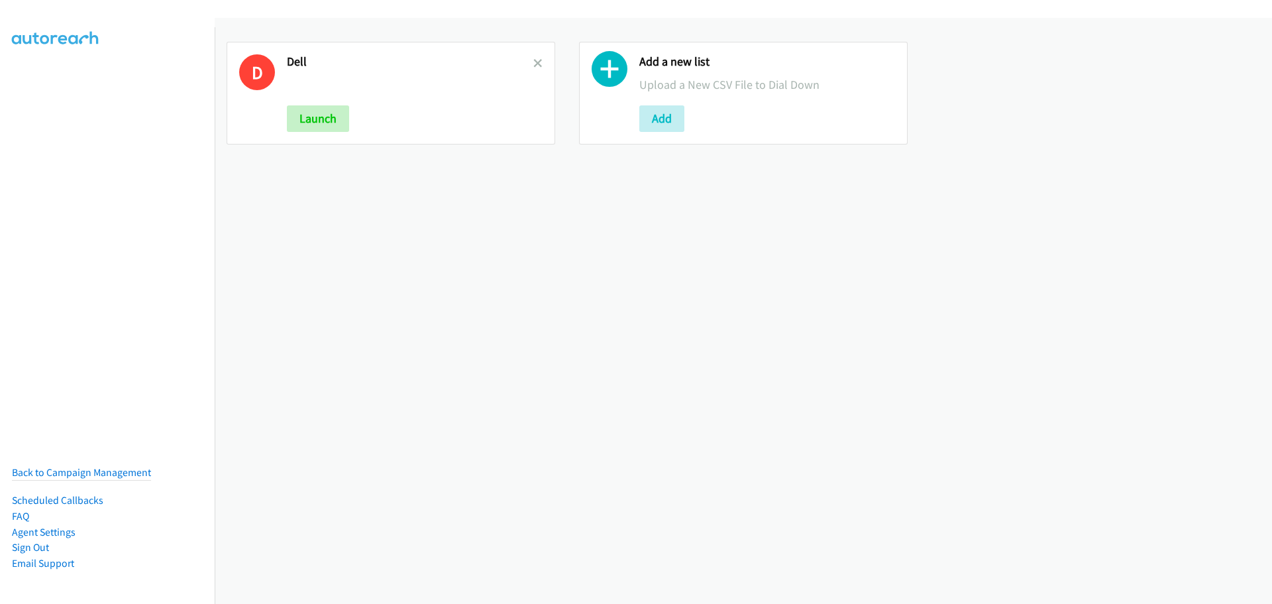
drag, startPoint x: 535, startPoint y: 63, endPoint x: 500, endPoint y: 74, distance: 36.7
click at [535, 63] on icon at bounding box center [537, 64] width 9 height 9
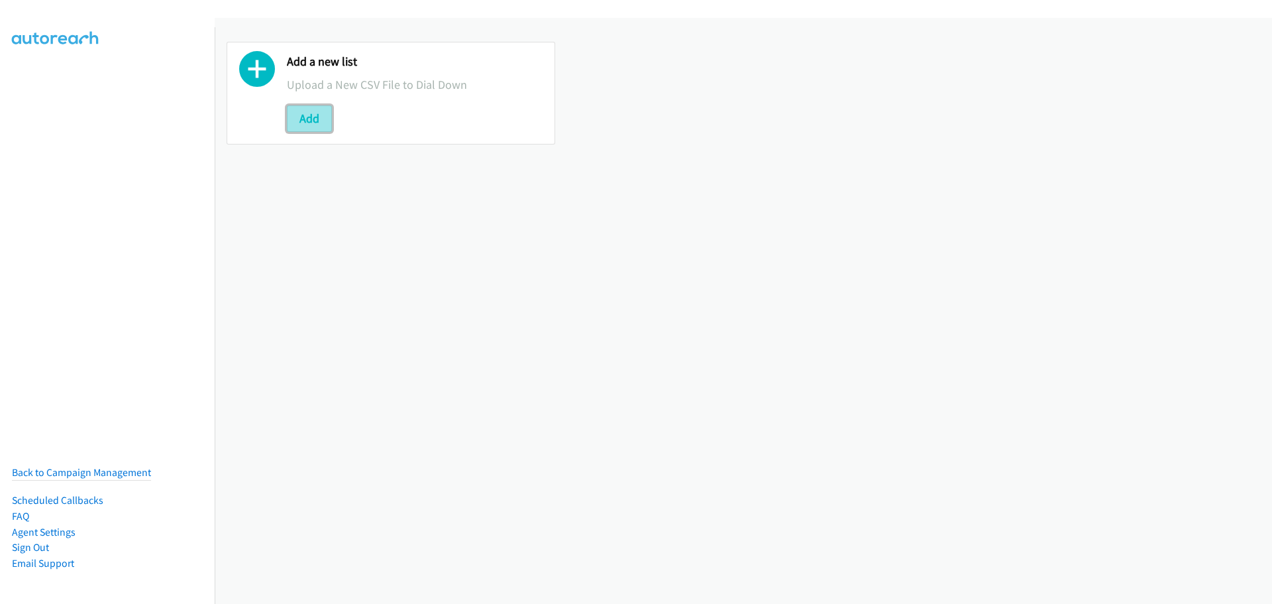
click at [309, 121] on button "Add" at bounding box center [309, 118] width 45 height 27
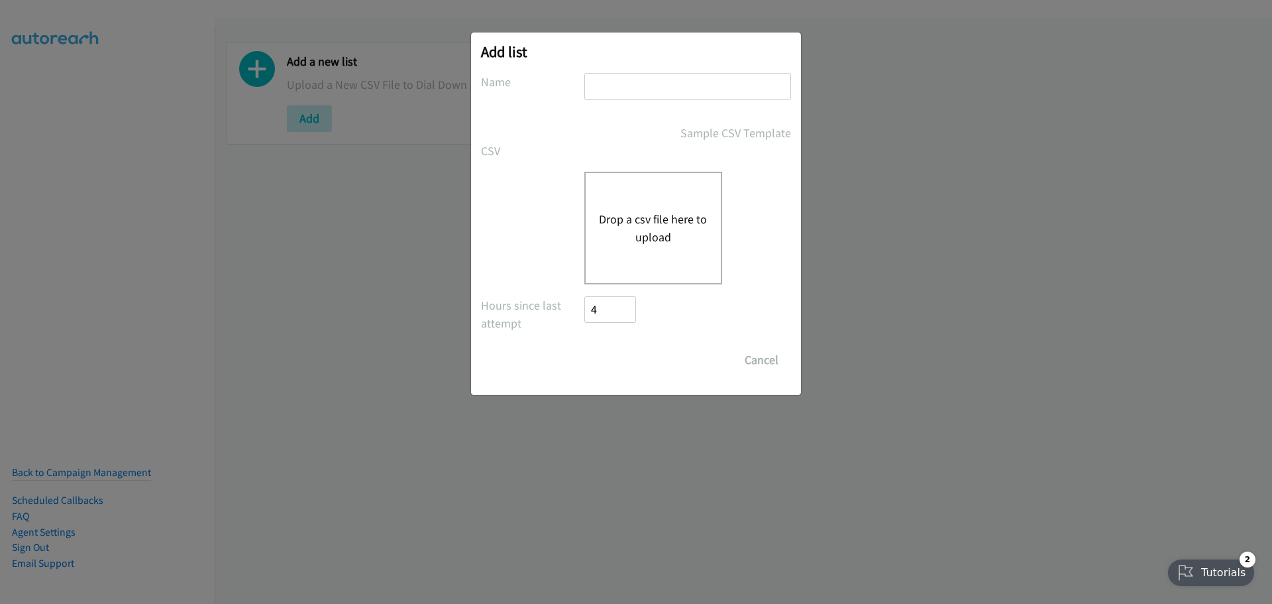
click at [638, 193] on div "Drop a csv file here to upload" at bounding box center [653, 228] width 138 height 113
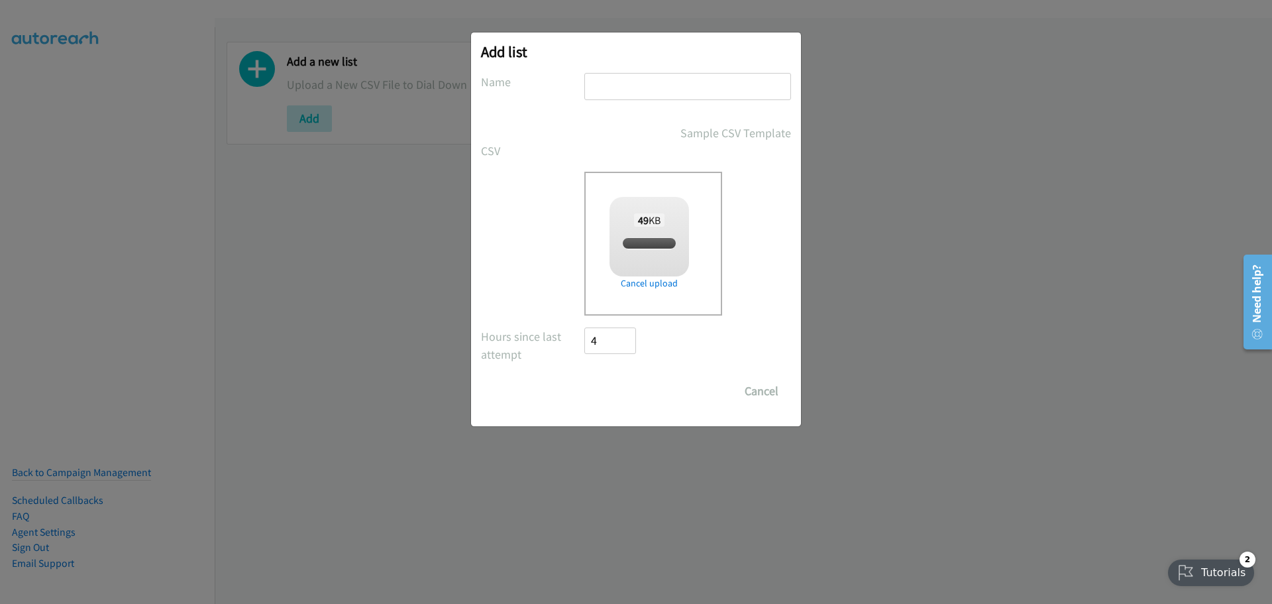
click at [693, 81] on input "text" at bounding box center [687, 86] width 207 height 27
checkbox input "true"
type input "Dell"
click at [622, 396] on input "Save List" at bounding box center [619, 391] width 70 height 27
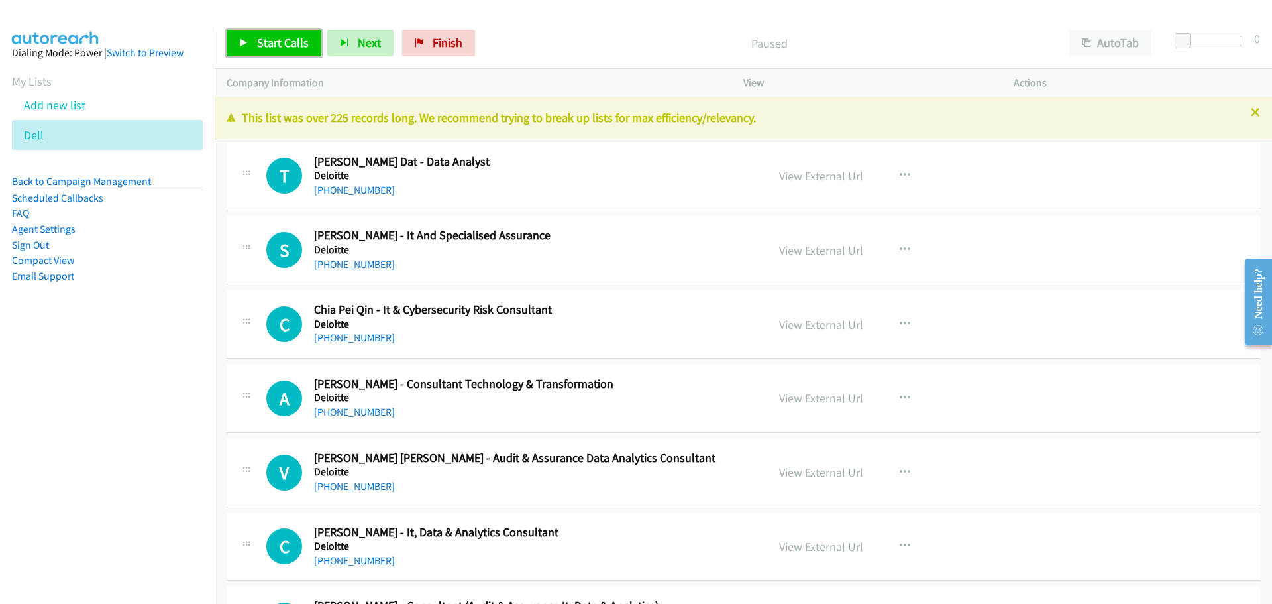
click at [266, 33] on link "Start Calls" at bounding box center [274, 43] width 95 height 27
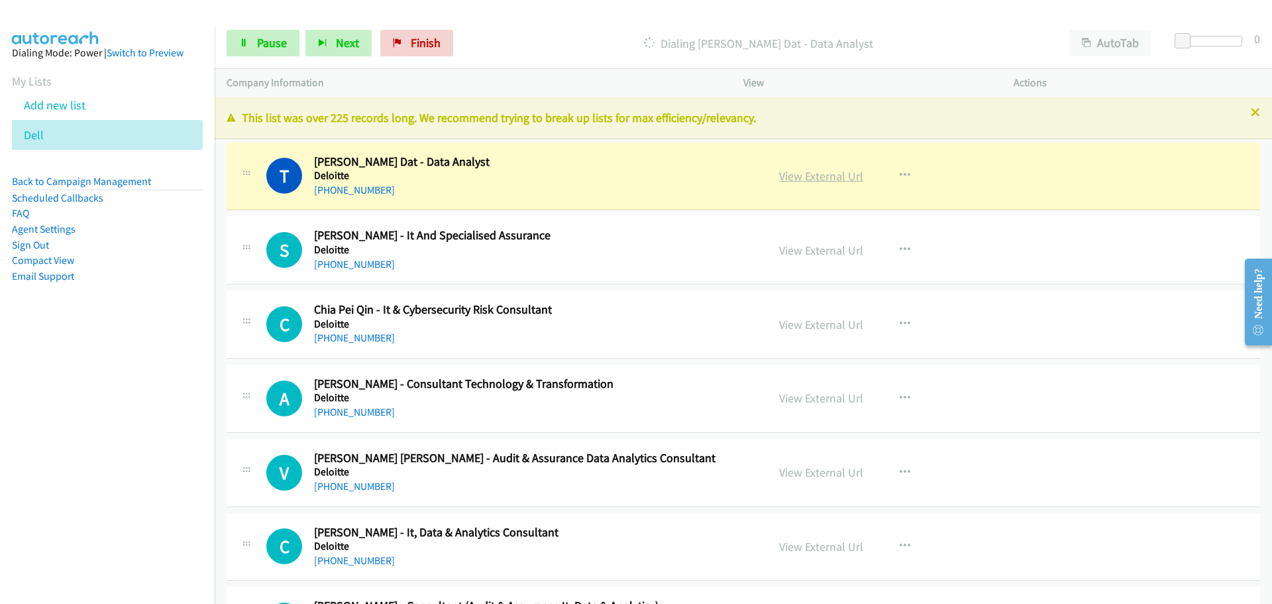
click at [820, 172] on link "View External Url" at bounding box center [821, 175] width 84 height 15
drag, startPoint x: 260, startPoint y: 55, endPoint x: 270, endPoint y: 42, distance: 16.6
click at [260, 55] on link "Pause" at bounding box center [263, 43] width 73 height 27
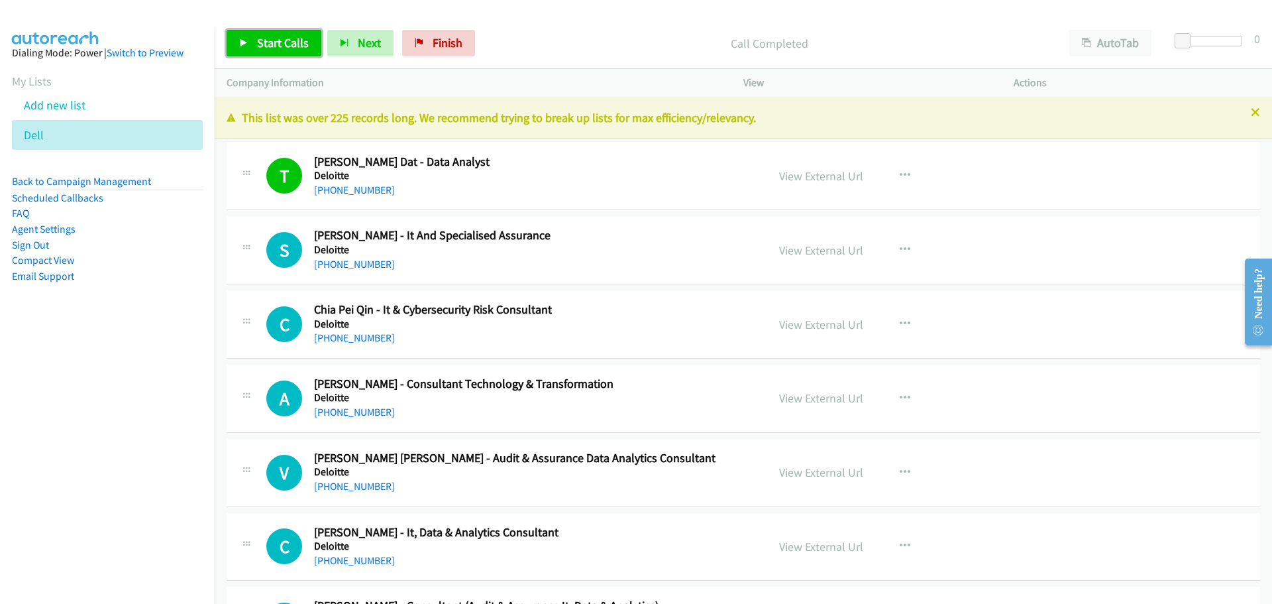
click at [303, 36] on span "Start Calls" at bounding box center [283, 42] width 52 height 15
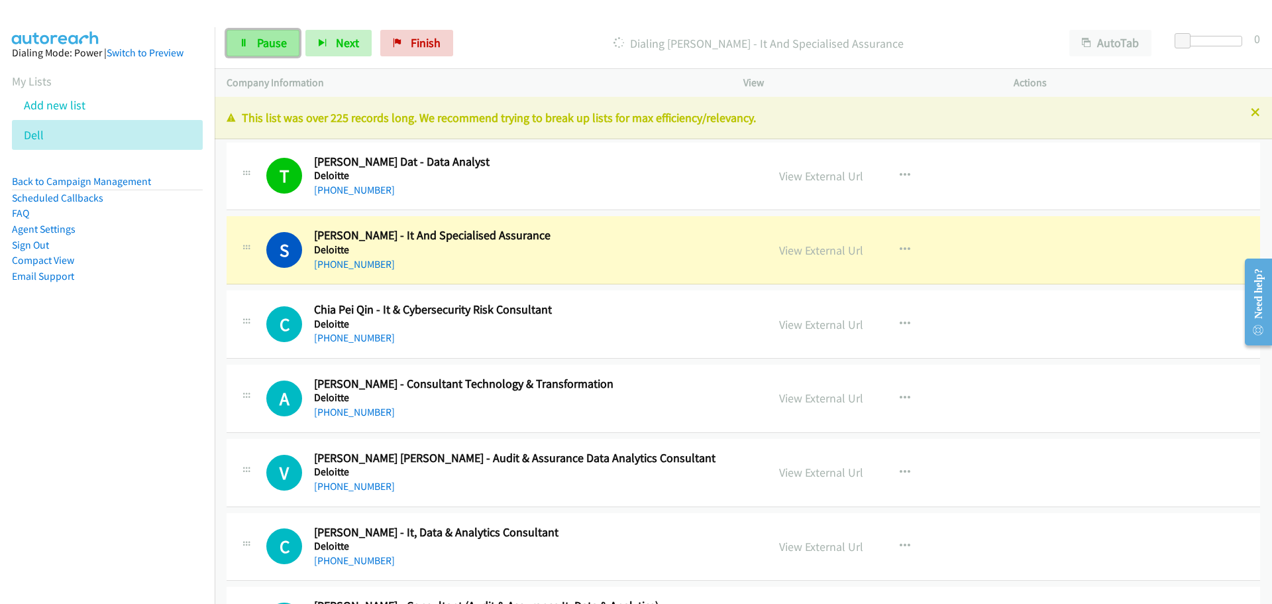
click at [276, 39] on span "Pause" at bounding box center [272, 42] width 30 height 15
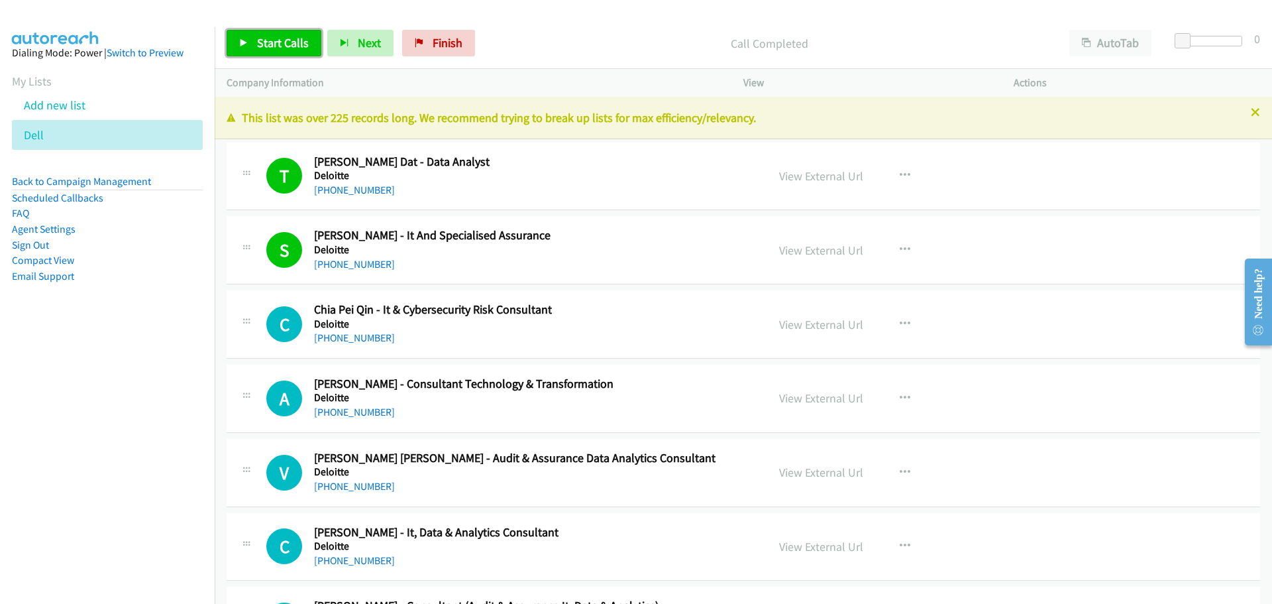
click at [256, 44] on link "Start Calls" at bounding box center [274, 43] width 95 height 27
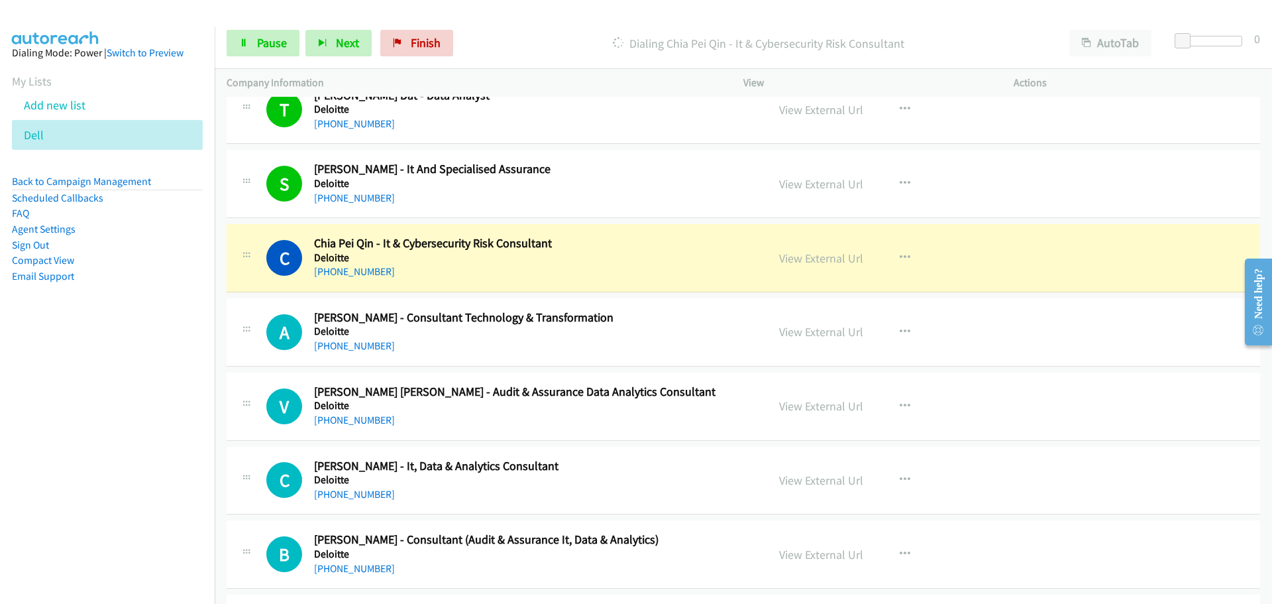
scroll to position [133, 0]
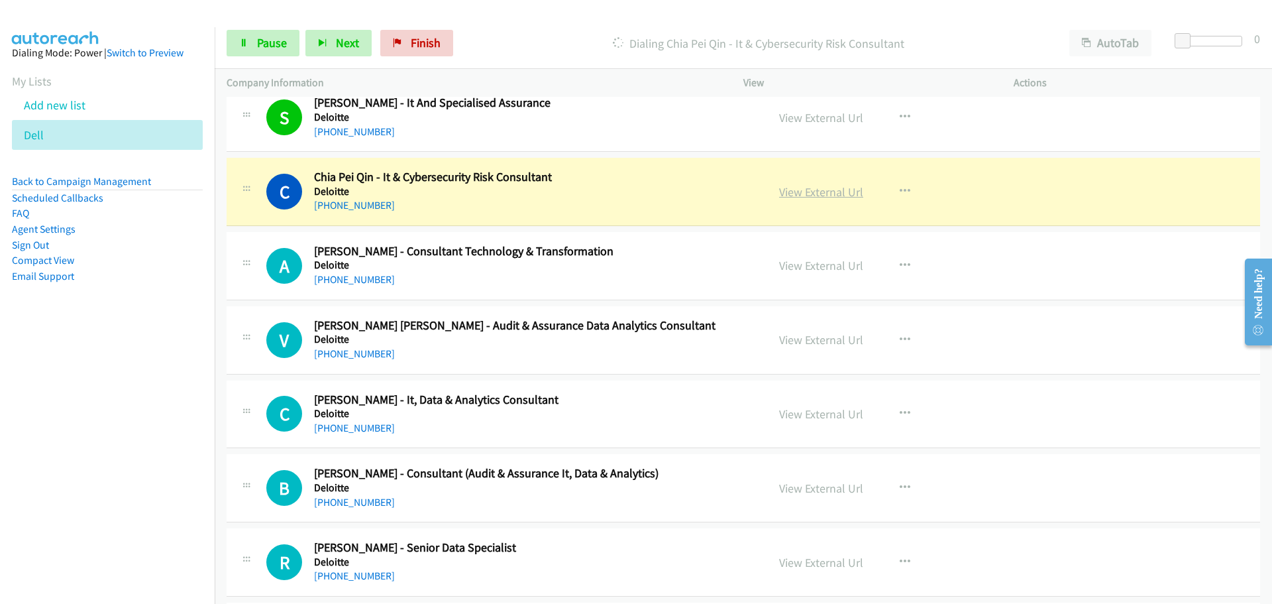
click at [789, 195] on link "View External Url" at bounding box center [821, 191] width 84 height 15
click at [278, 48] on span "Pause" at bounding box center [272, 42] width 30 height 15
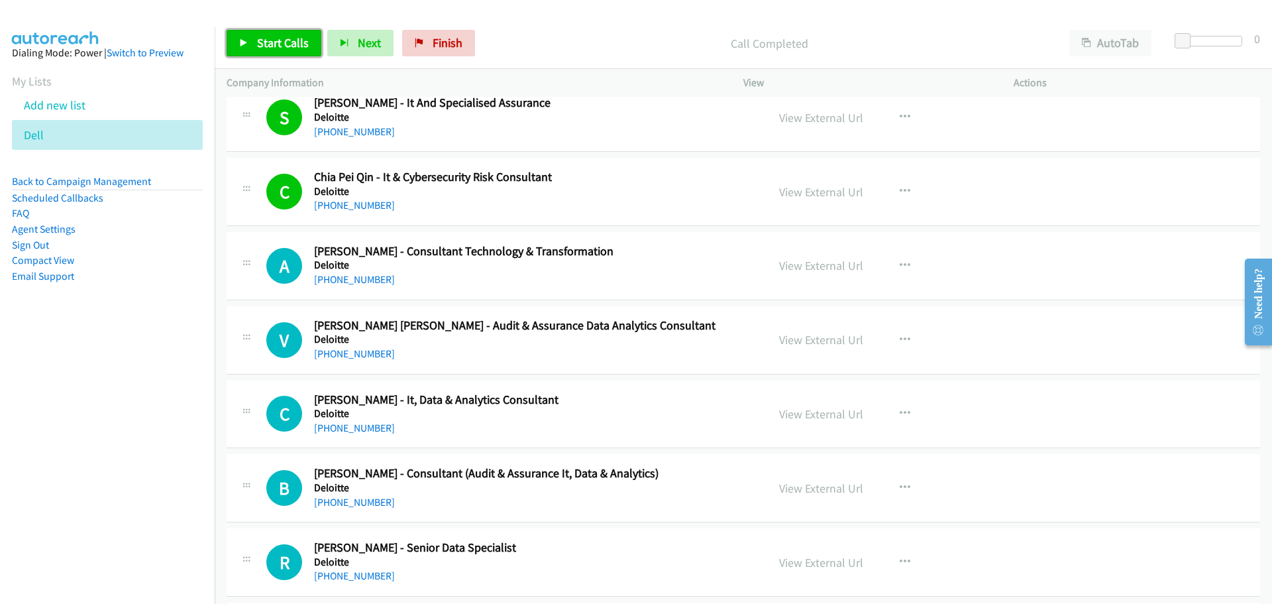
click at [298, 42] on span "Start Calls" at bounding box center [283, 42] width 52 height 15
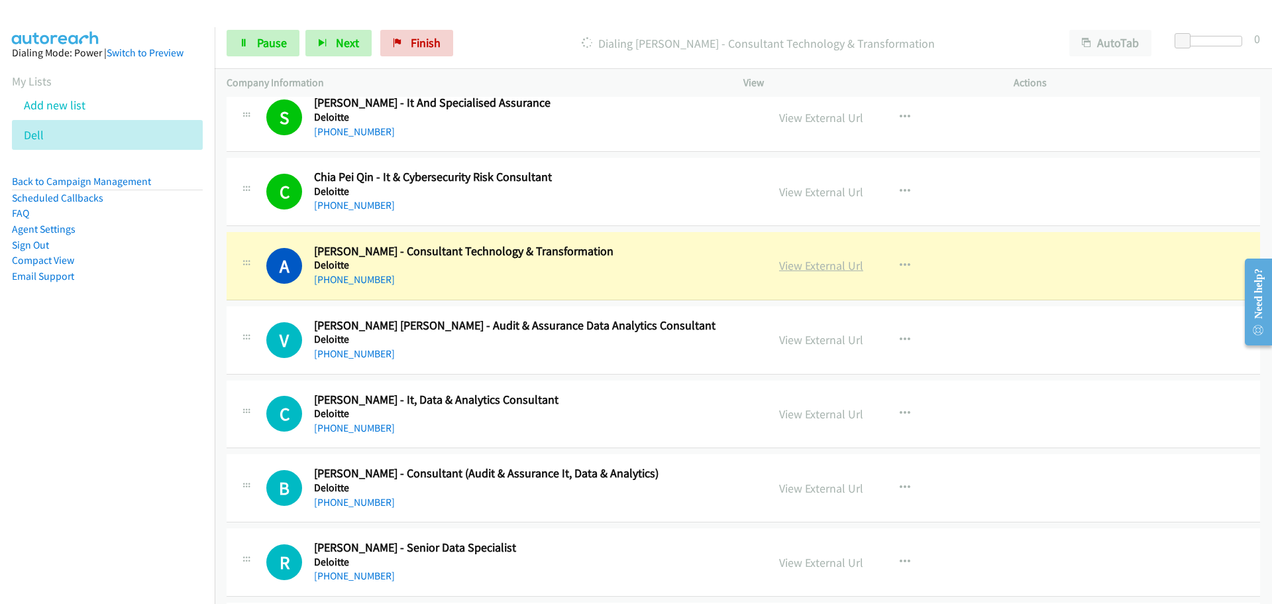
click at [815, 261] on link "View External Url" at bounding box center [821, 265] width 84 height 15
click at [250, 48] on link "Pause" at bounding box center [263, 43] width 73 height 27
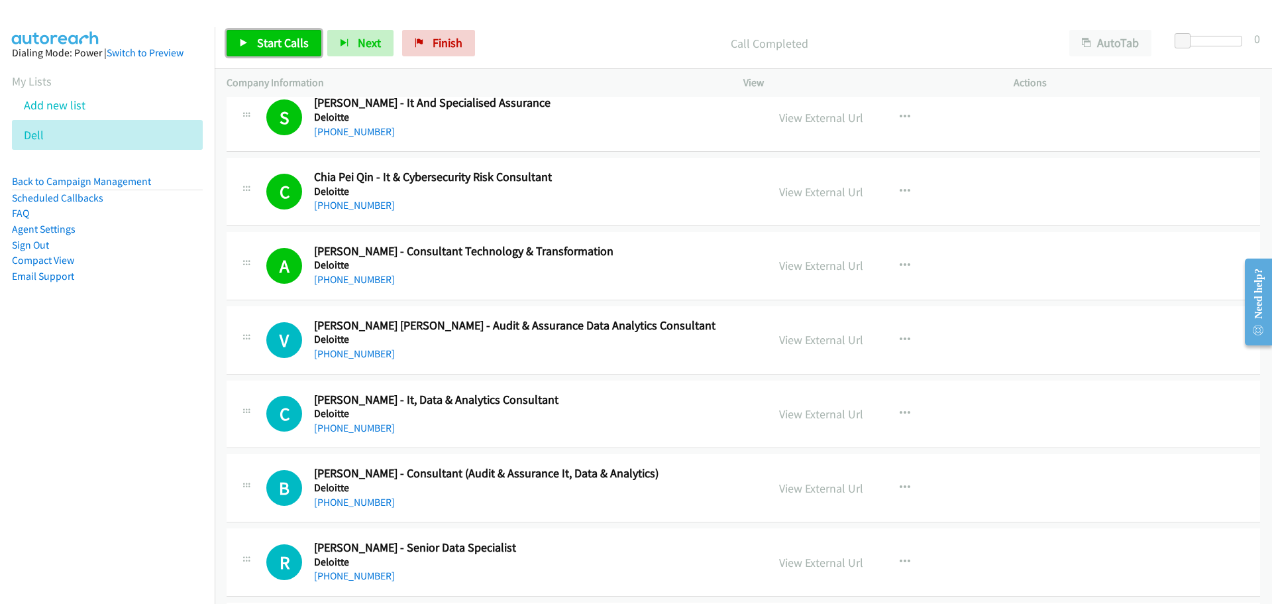
drag, startPoint x: 284, startPoint y: 38, endPoint x: 250, endPoint y: 5, distance: 46.9
click at [284, 38] on span "Start Calls" at bounding box center [283, 42] width 52 height 15
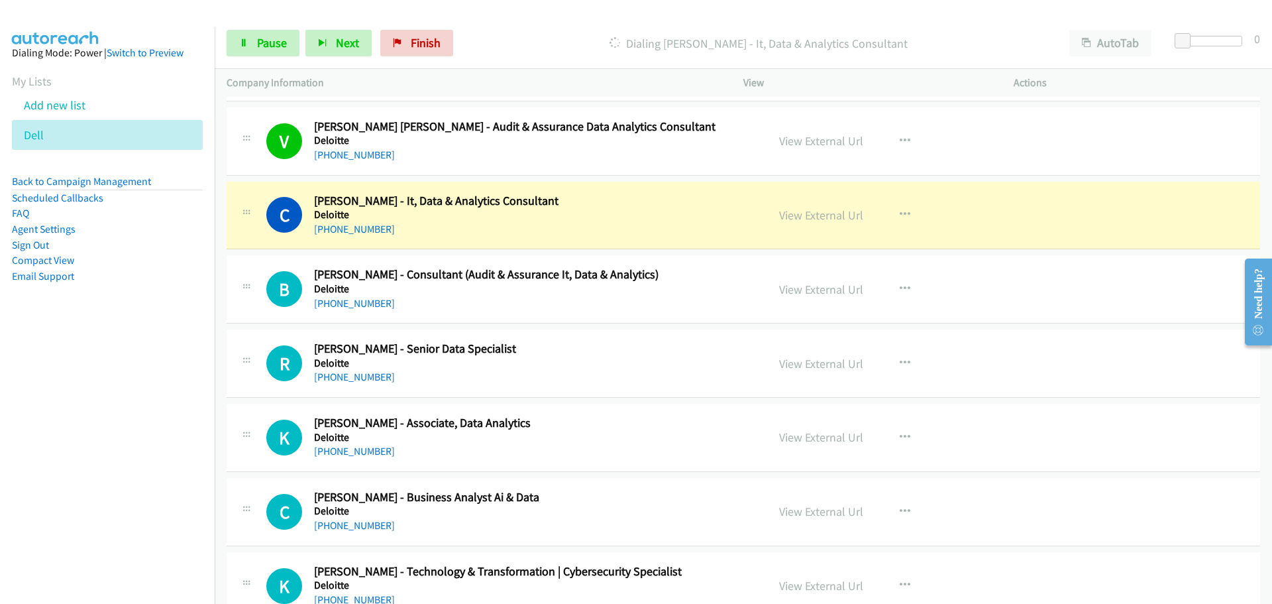
scroll to position [398, 0]
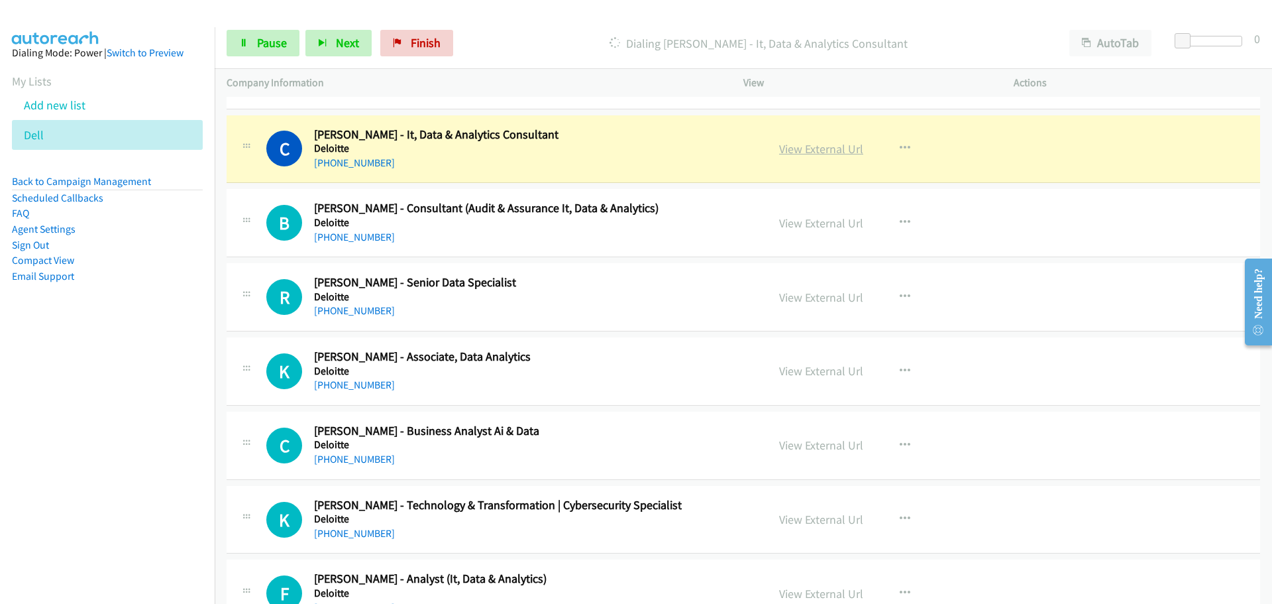
click at [820, 148] on link "View External Url" at bounding box center [821, 148] width 84 height 15
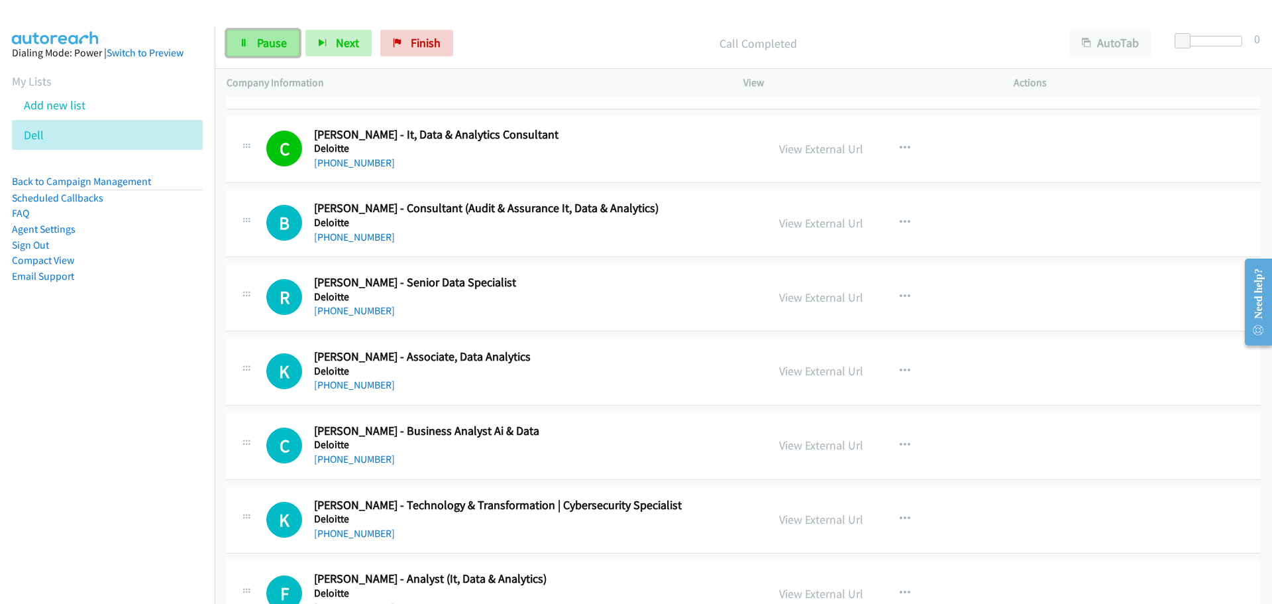
click at [263, 32] on link "Pause" at bounding box center [263, 43] width 73 height 27
click at [240, 41] on icon at bounding box center [243, 43] width 9 height 9
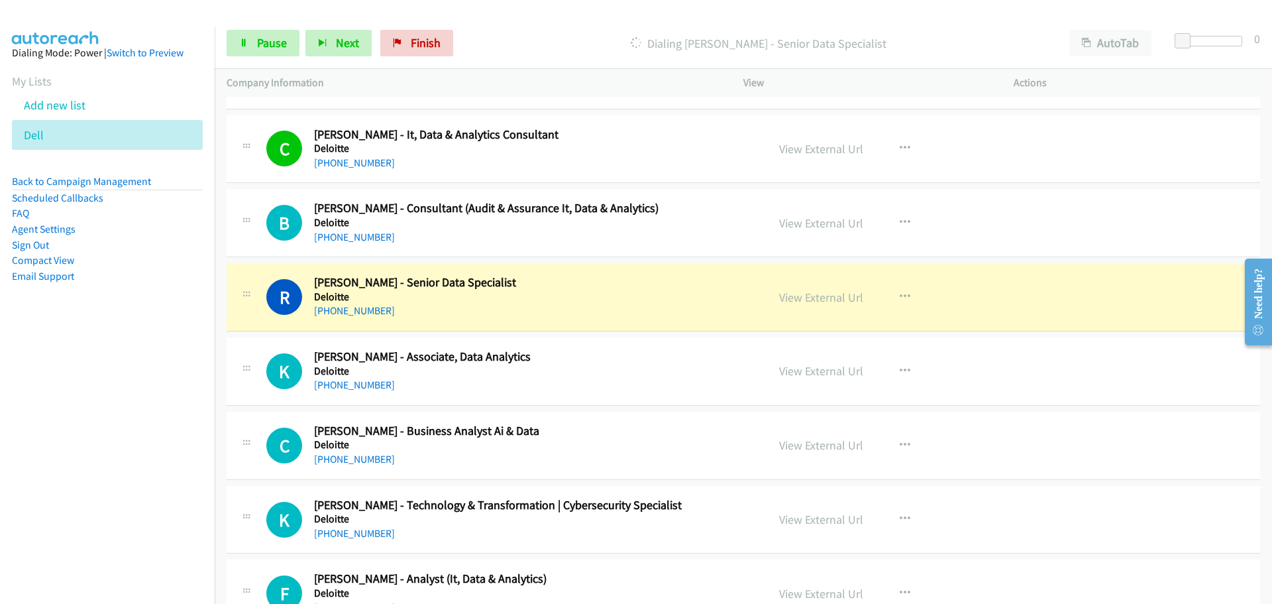
scroll to position [464, 0]
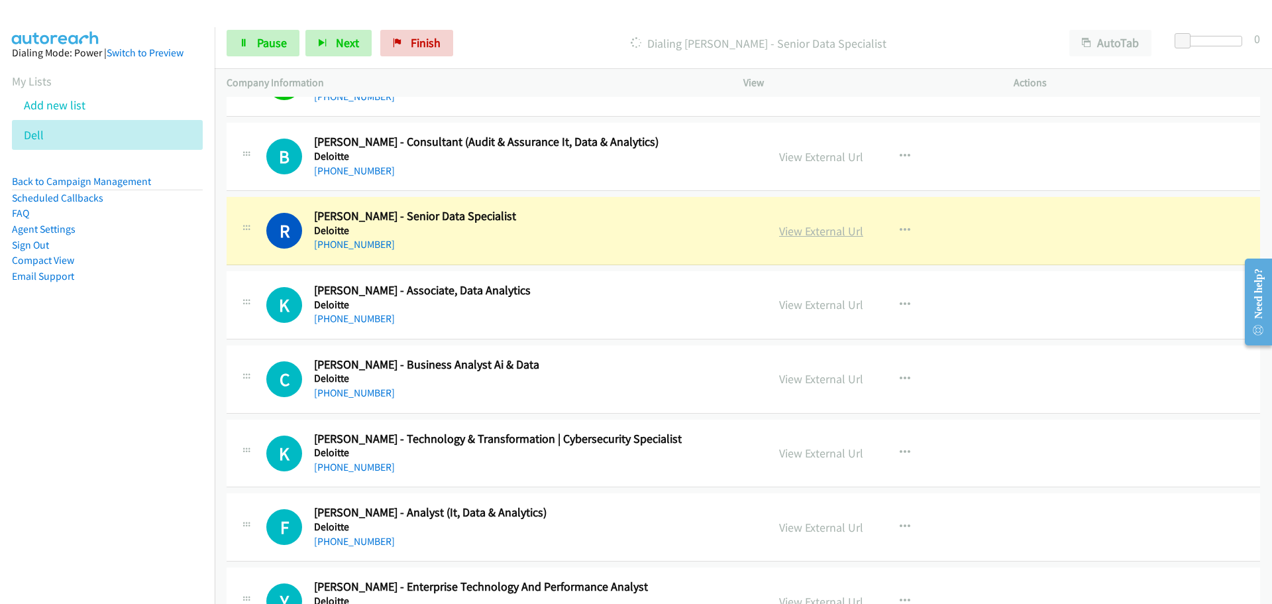
click at [804, 232] on link "View External Url" at bounding box center [821, 230] width 84 height 15
click at [268, 43] on span "Pause" at bounding box center [272, 42] width 30 height 15
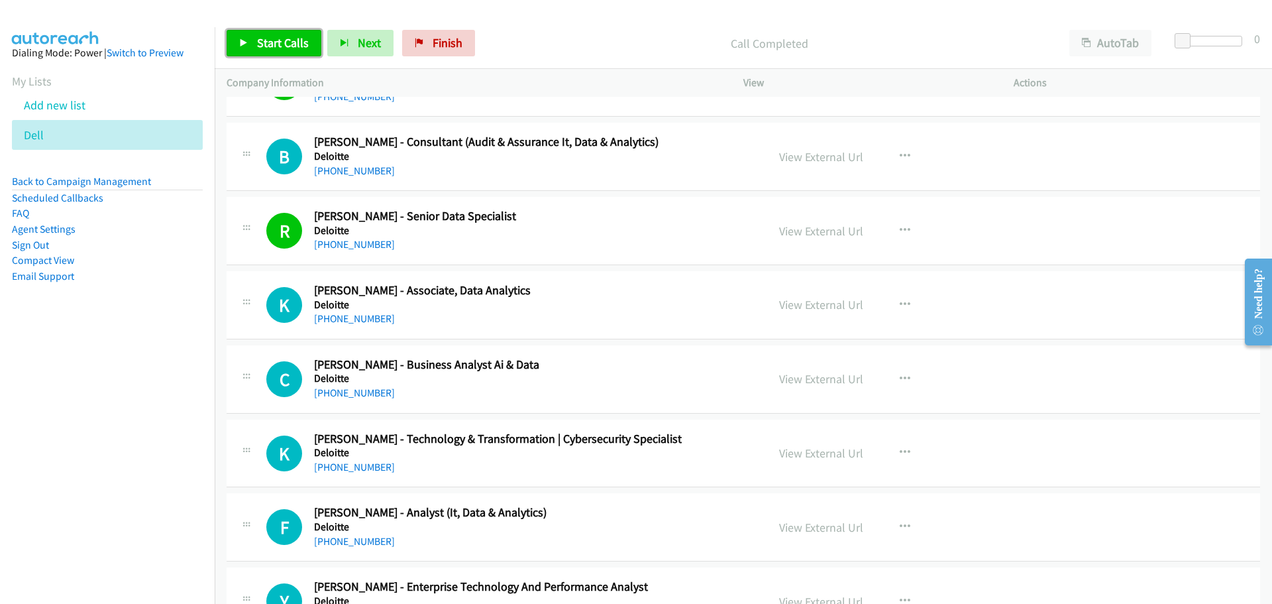
click at [254, 42] on link "Start Calls" at bounding box center [274, 43] width 95 height 27
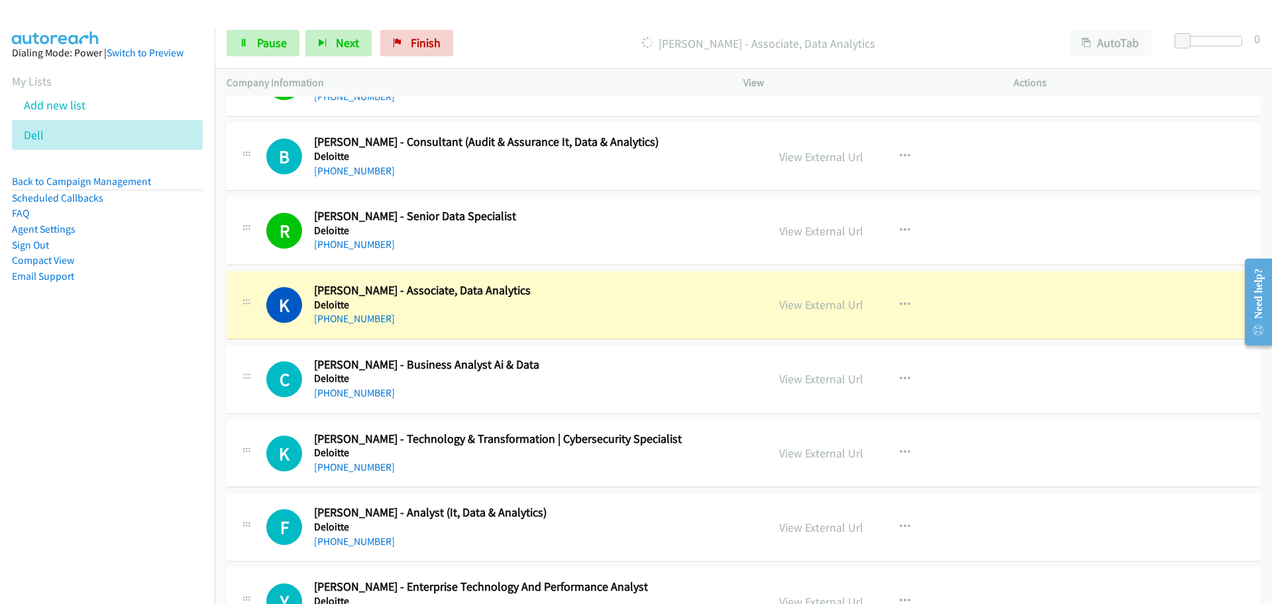
scroll to position [596, 0]
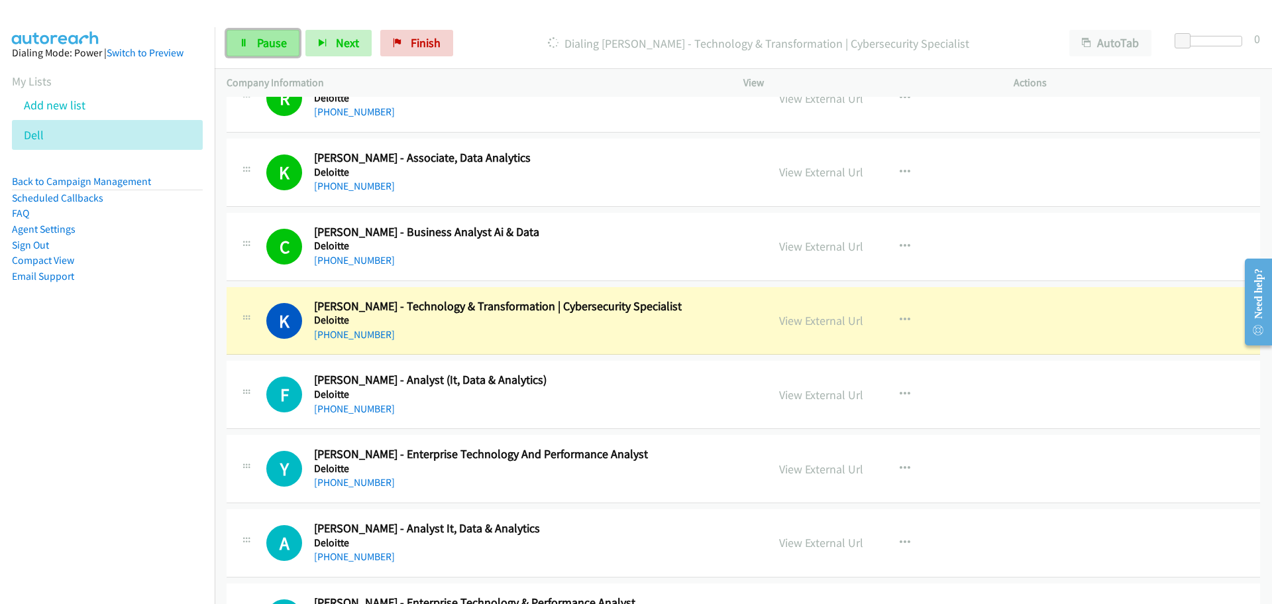
click at [279, 46] on span "Pause" at bounding box center [272, 42] width 30 height 15
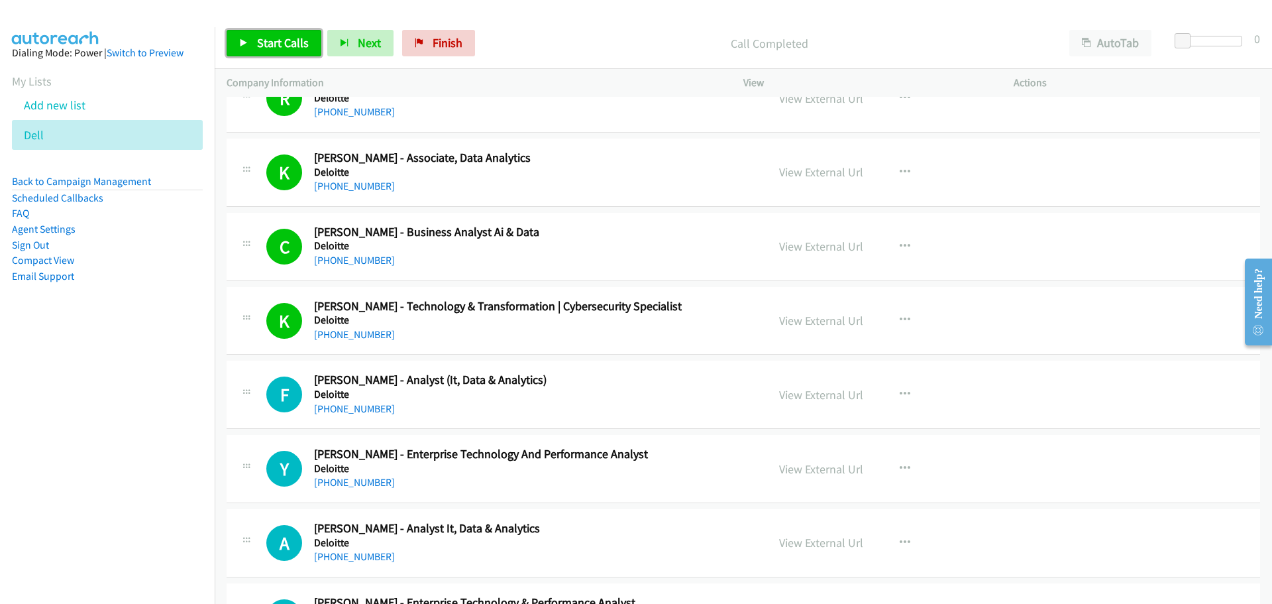
click at [254, 38] on link "Start Calls" at bounding box center [274, 43] width 95 height 27
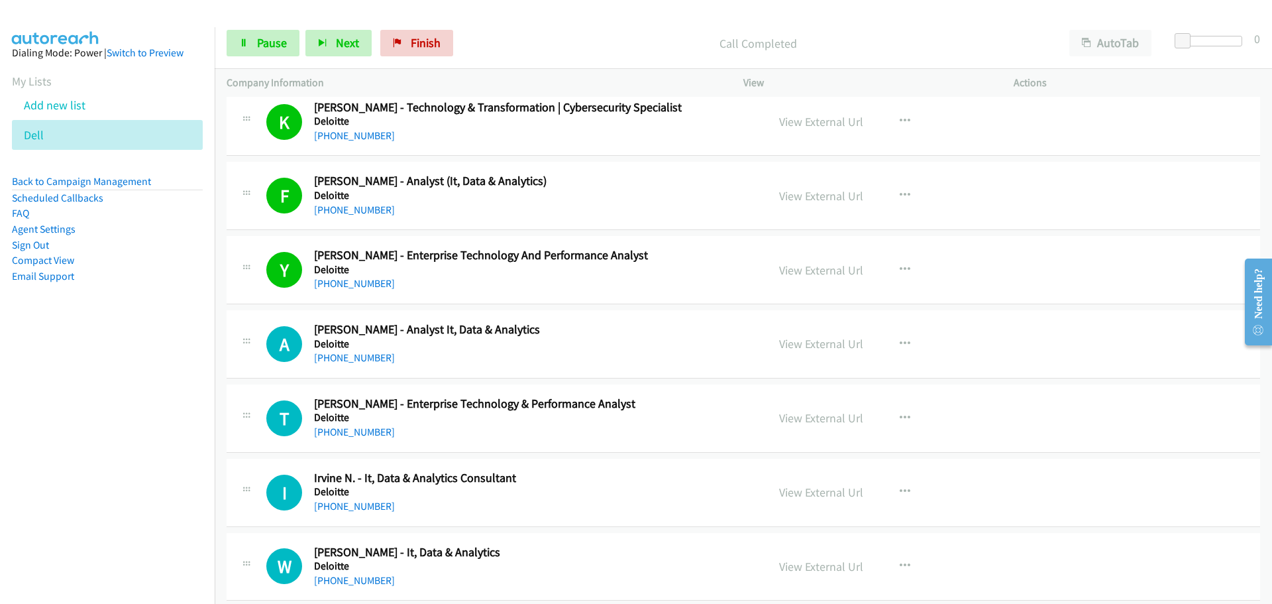
scroll to position [861, 0]
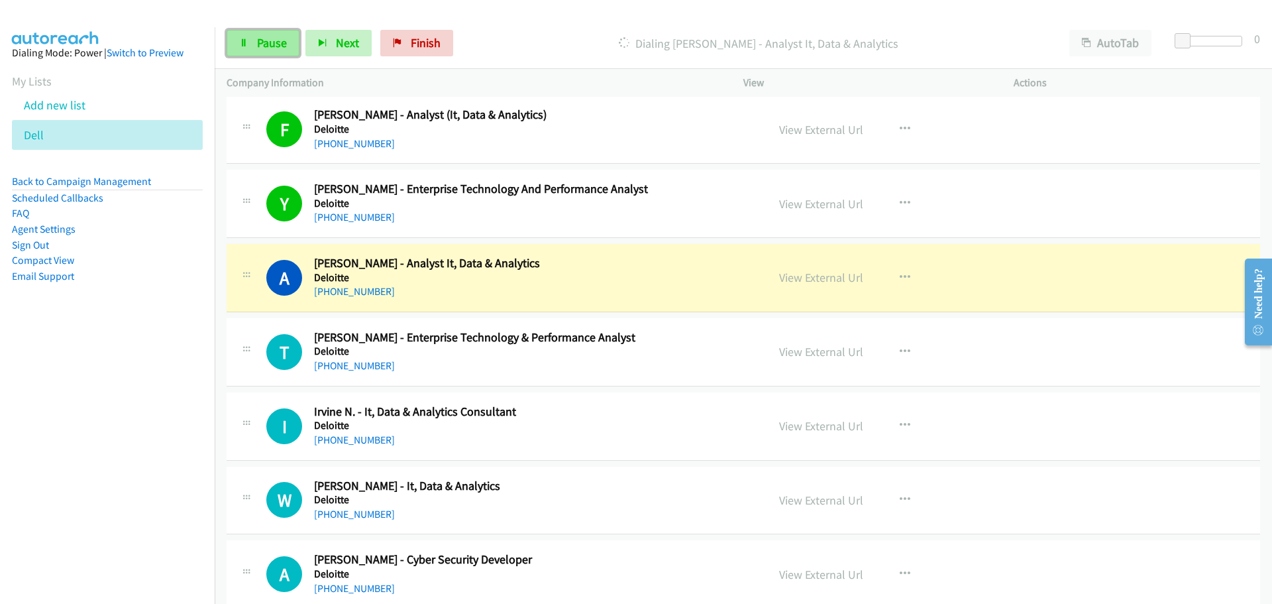
click at [266, 39] on span "Pause" at bounding box center [272, 42] width 30 height 15
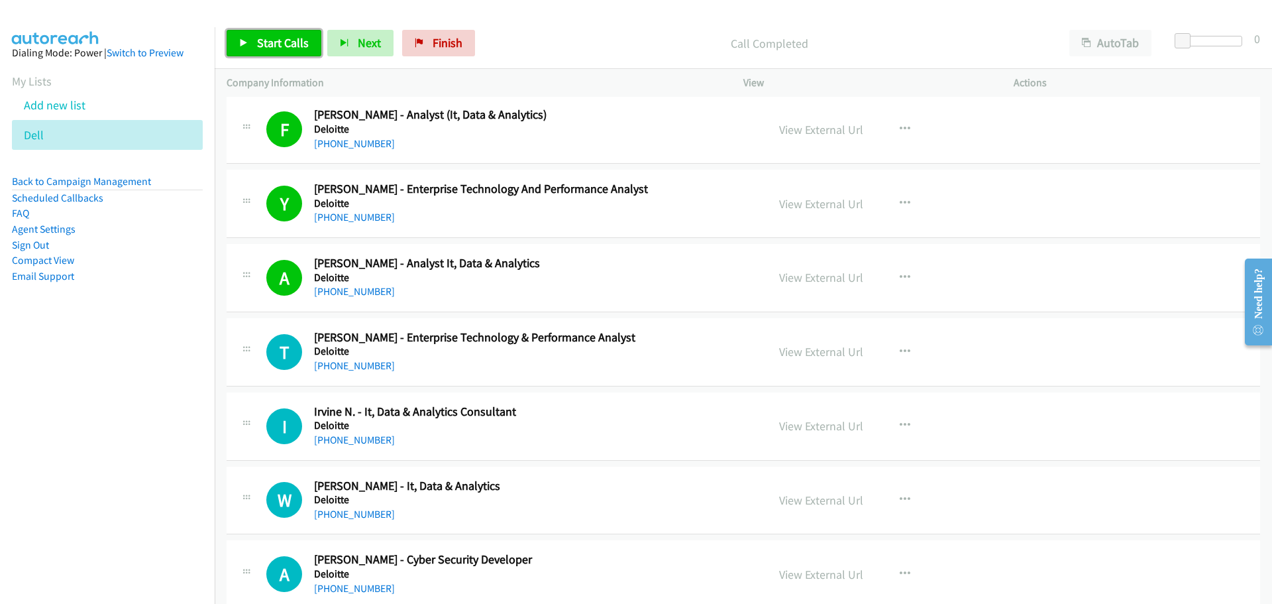
click at [298, 32] on link "Start Calls" at bounding box center [274, 43] width 95 height 27
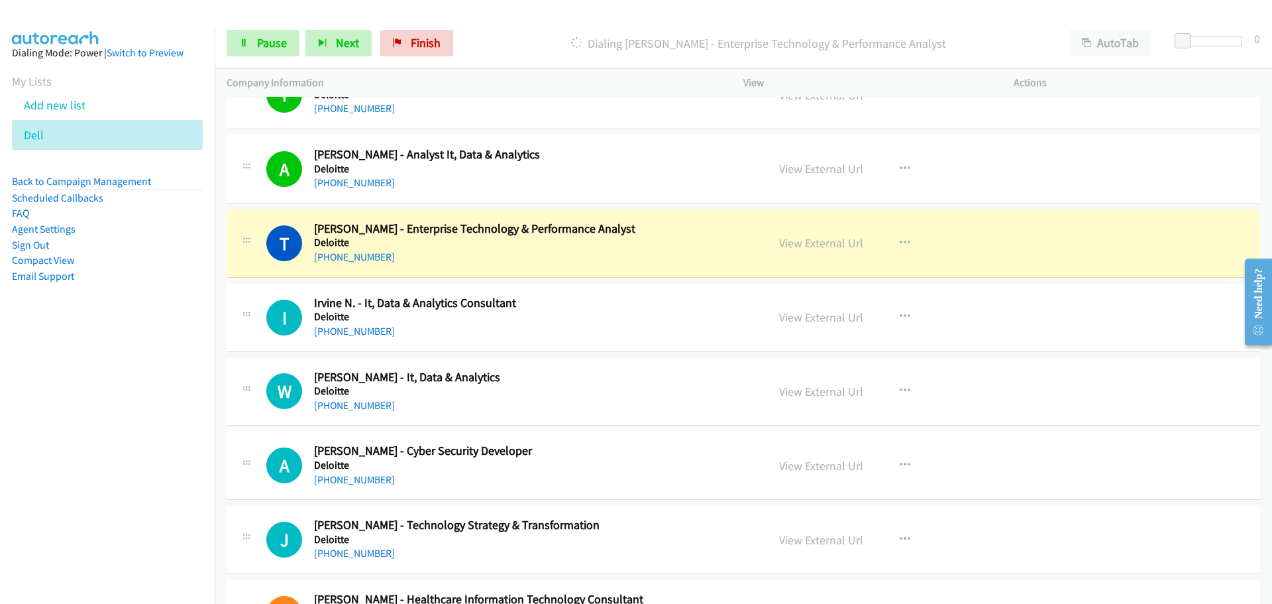
scroll to position [994, 0]
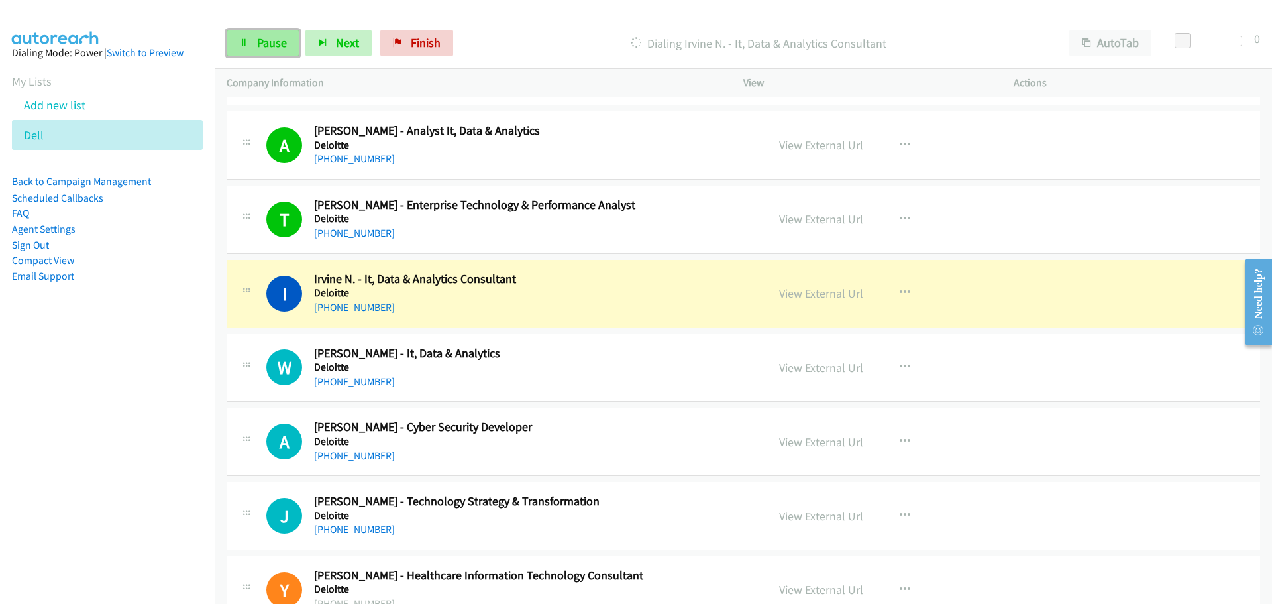
click at [268, 52] on link "Pause" at bounding box center [263, 43] width 73 height 27
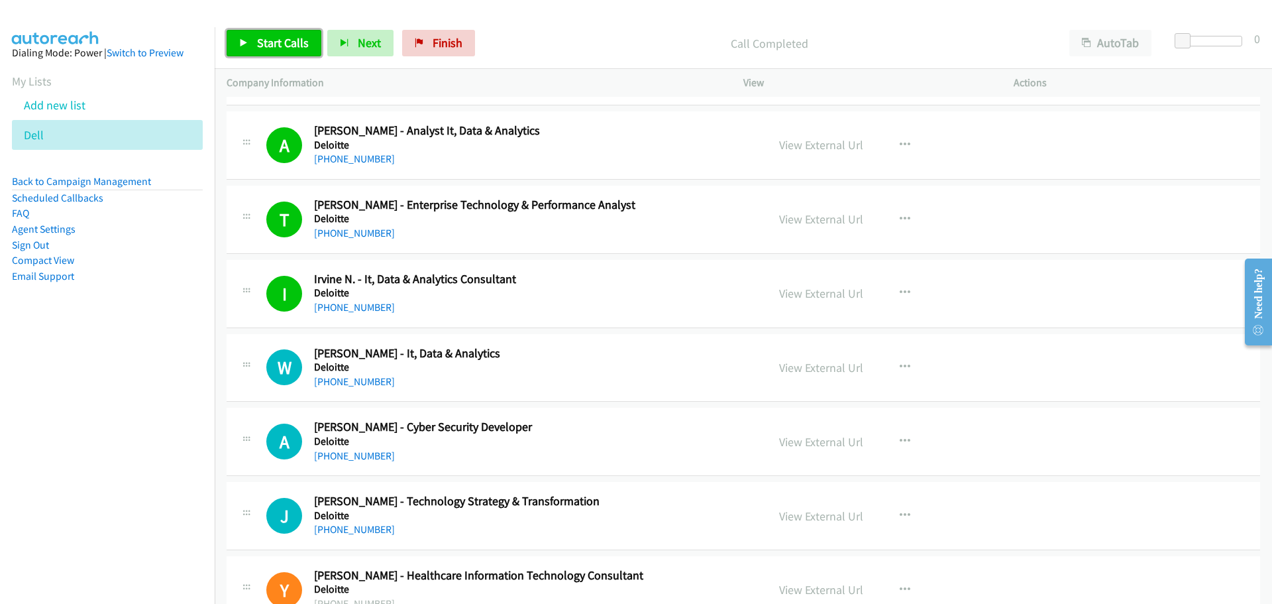
click at [260, 44] on span "Start Calls" at bounding box center [283, 42] width 52 height 15
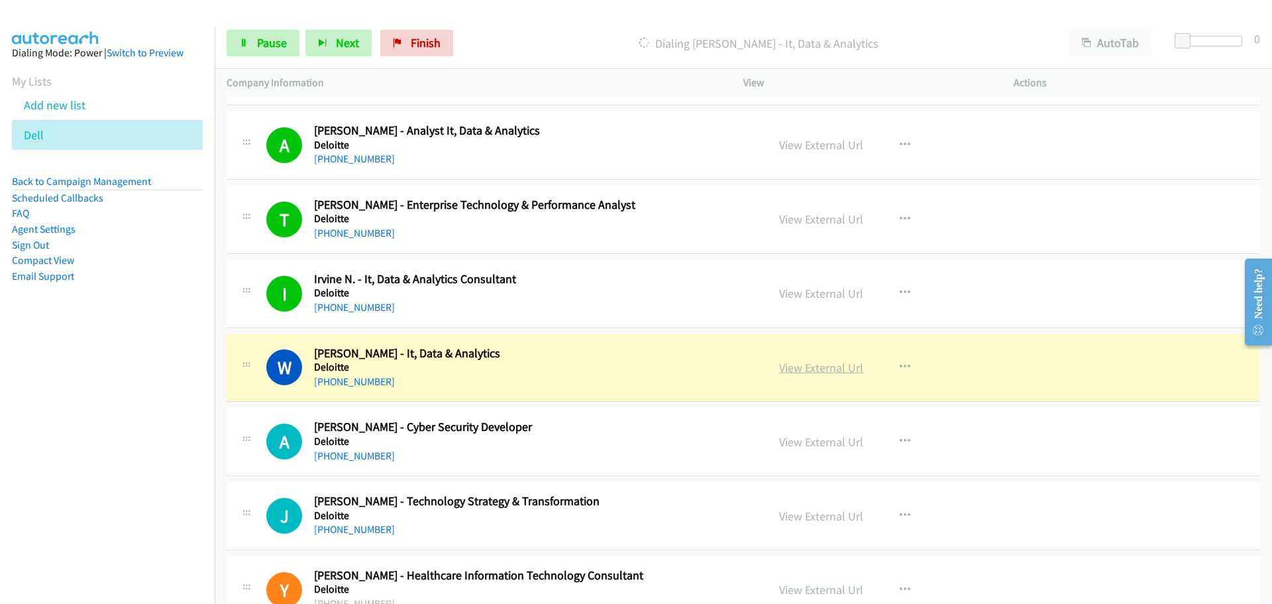
click at [786, 369] on link "View External Url" at bounding box center [821, 367] width 84 height 15
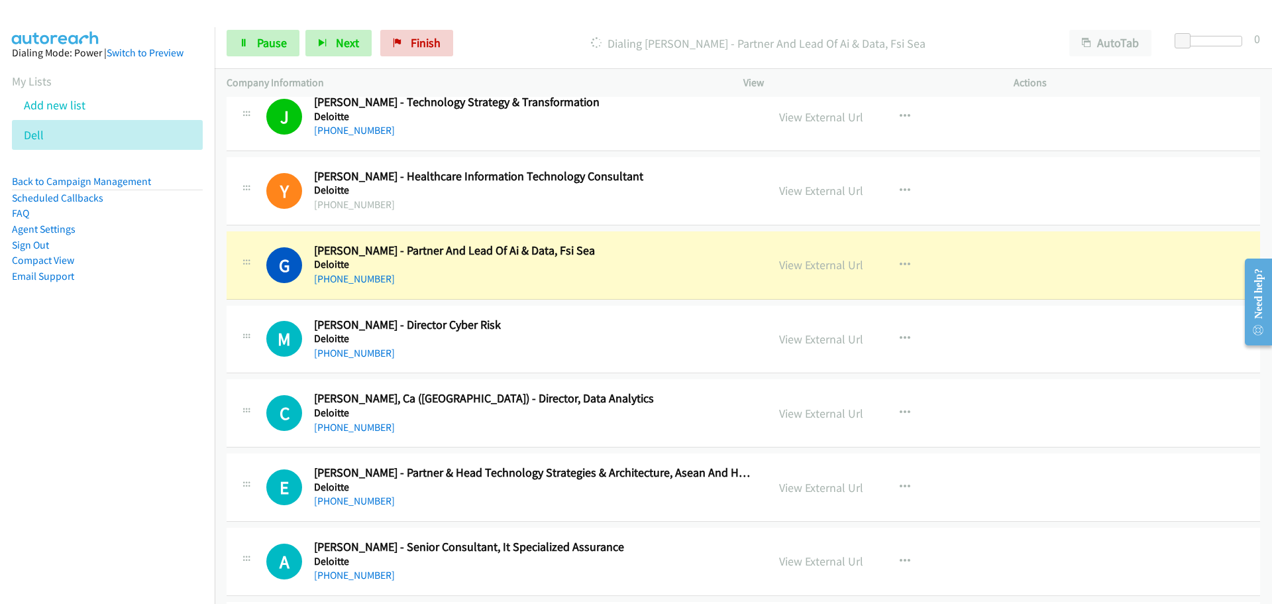
scroll to position [1458, 0]
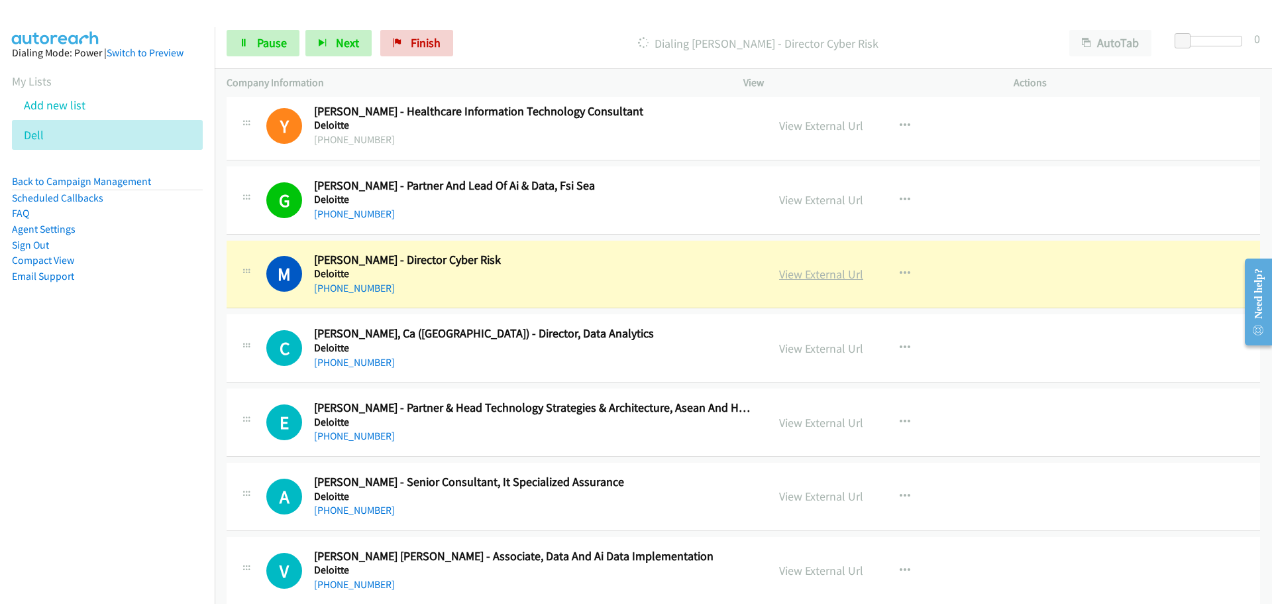
click at [806, 278] on link "View External Url" at bounding box center [821, 273] width 84 height 15
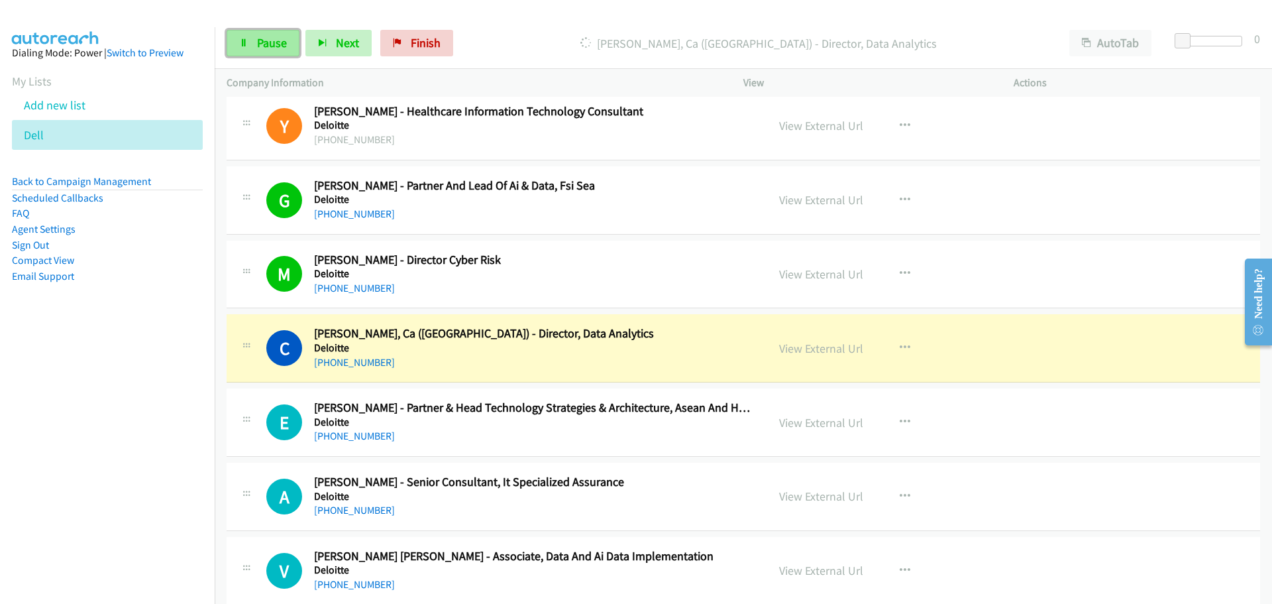
drag, startPoint x: 266, startPoint y: 47, endPoint x: 254, endPoint y: 57, distance: 15.5
click at [266, 47] on span "Pause" at bounding box center [272, 42] width 30 height 15
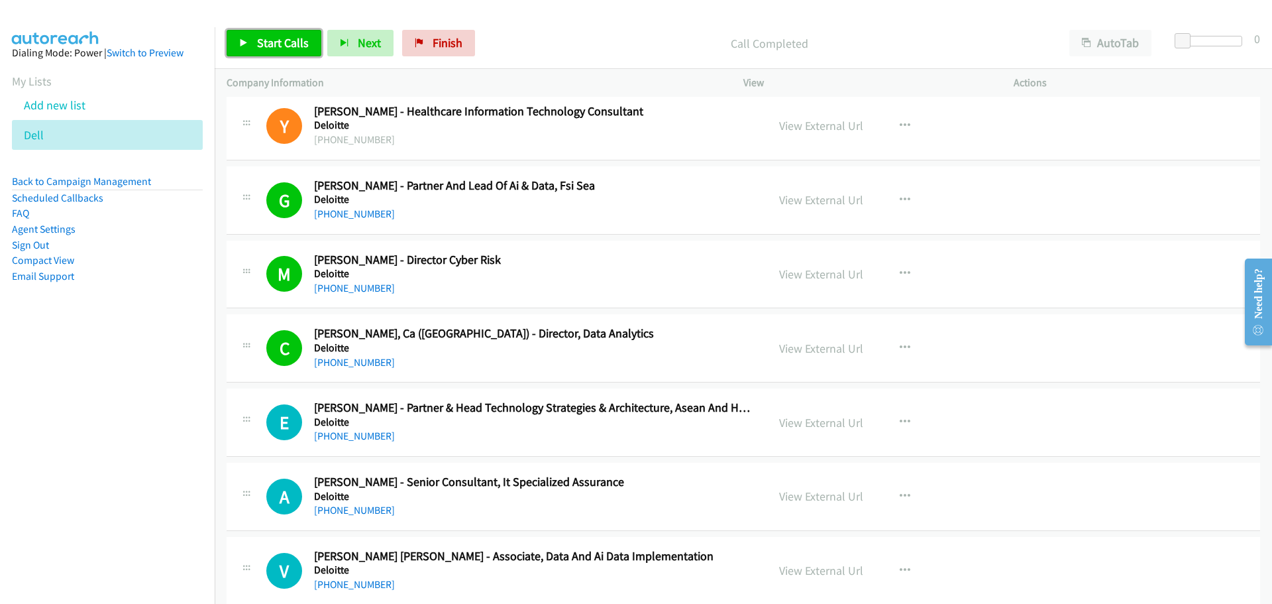
click at [258, 47] on span "Start Calls" at bounding box center [283, 42] width 52 height 15
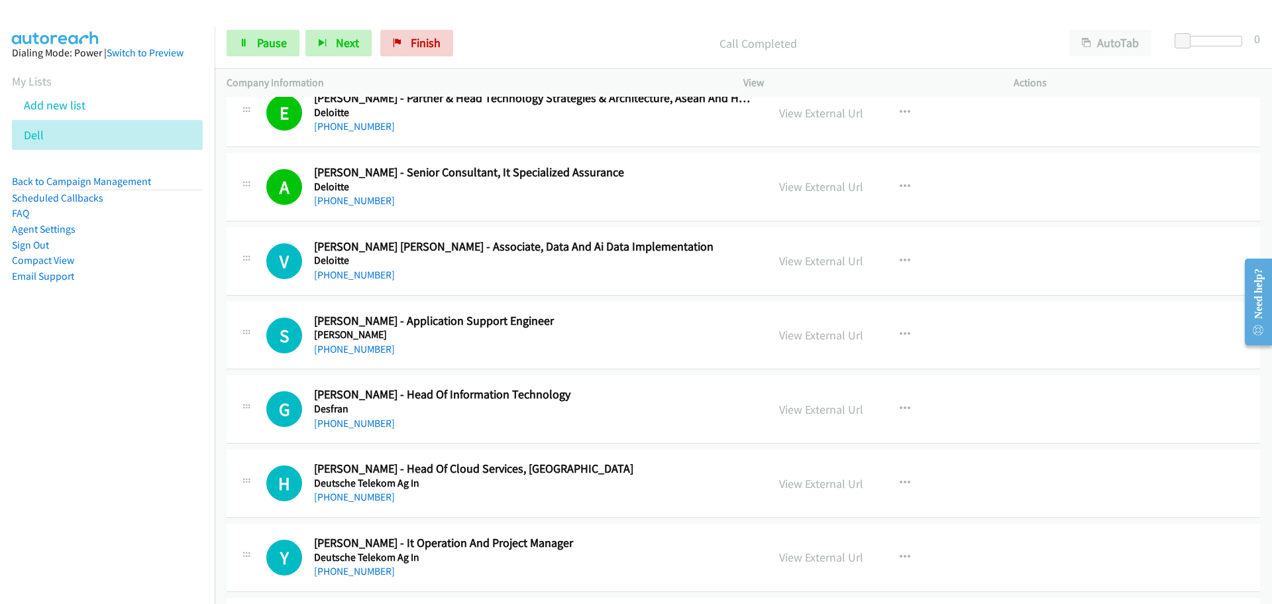
scroll to position [1789, 0]
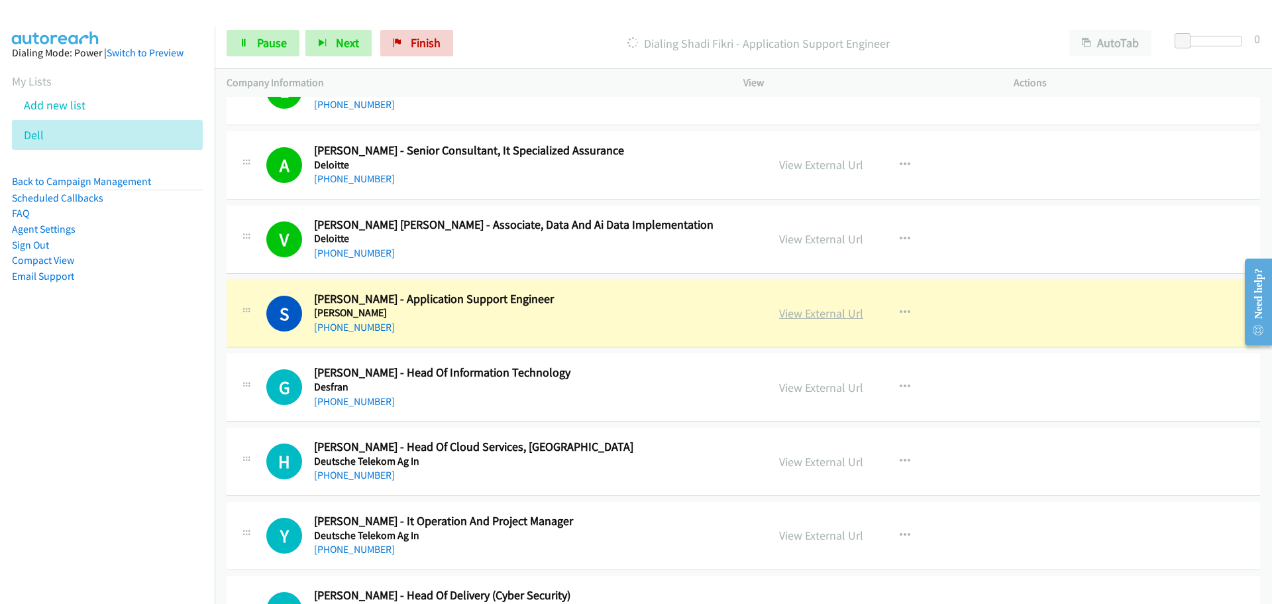
click at [825, 313] on link "View External Url" at bounding box center [821, 312] width 84 height 15
click at [277, 52] on link "Pause" at bounding box center [263, 43] width 73 height 27
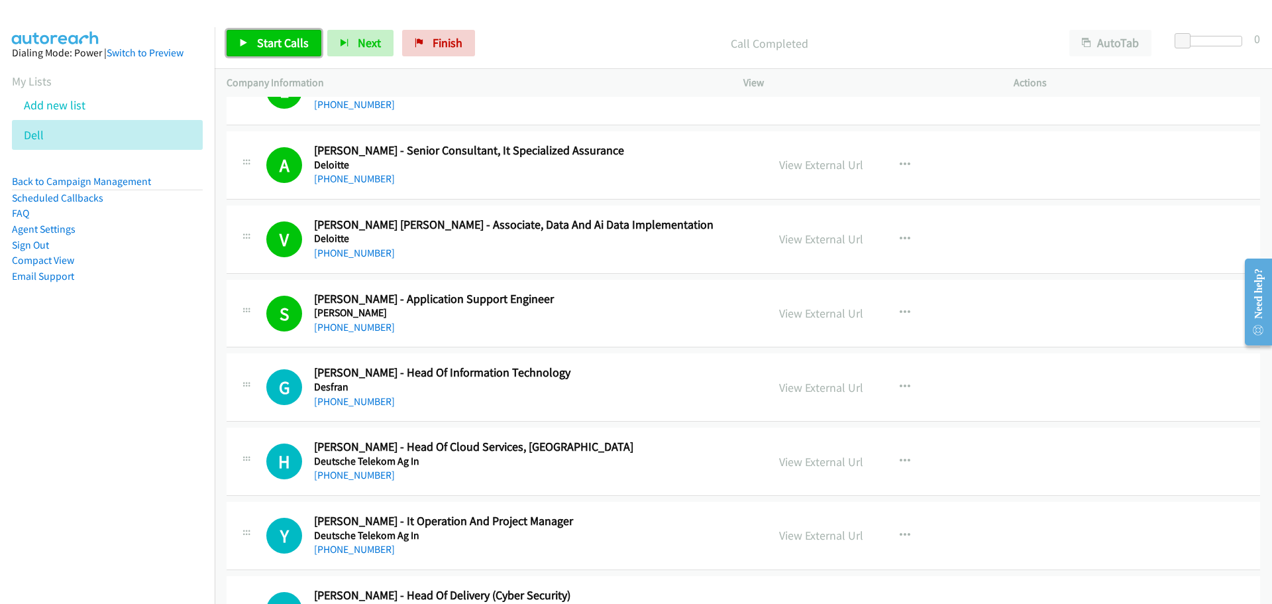
click at [297, 38] on span "Start Calls" at bounding box center [283, 42] width 52 height 15
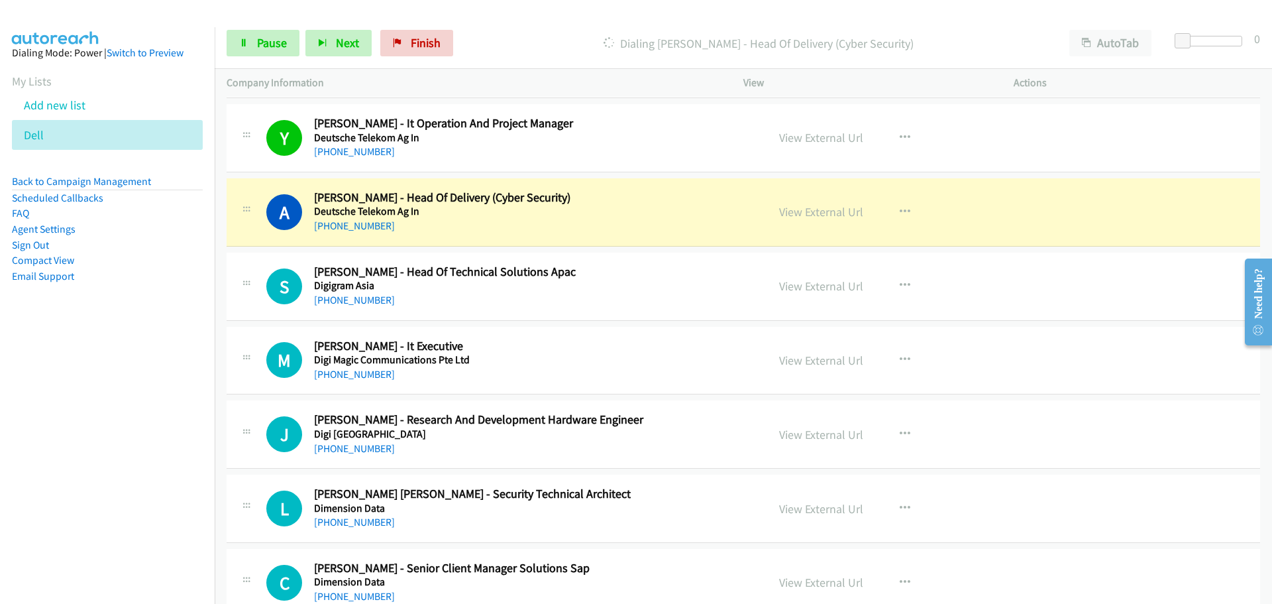
scroll to position [2253, 0]
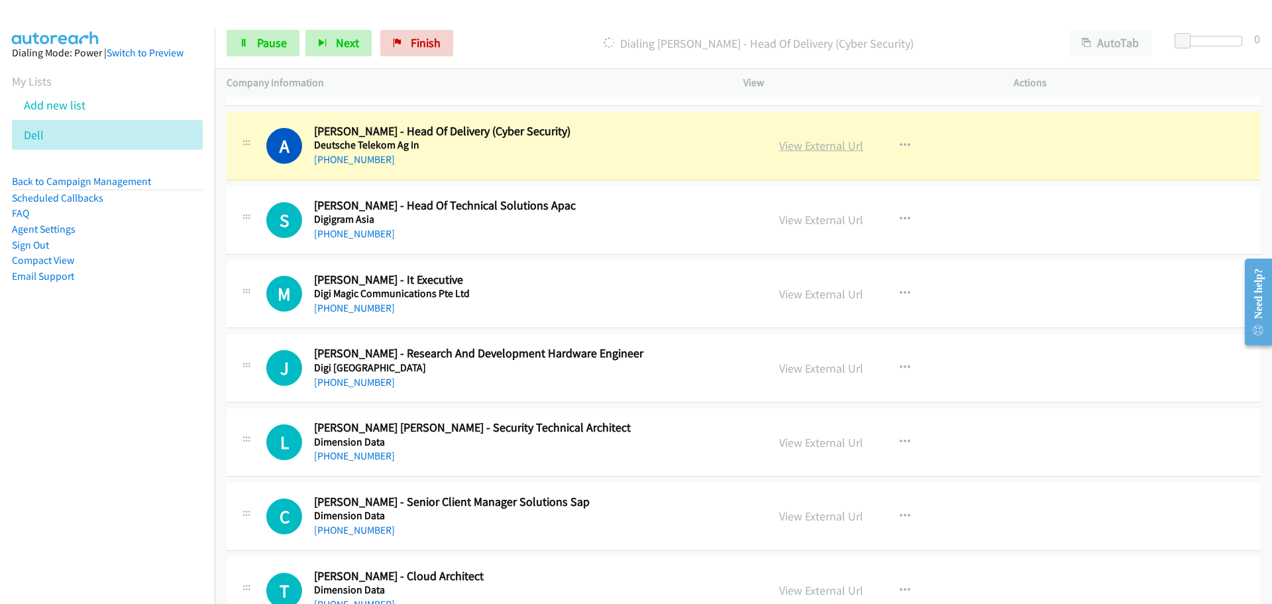
click at [812, 144] on link "View External Url" at bounding box center [821, 145] width 84 height 15
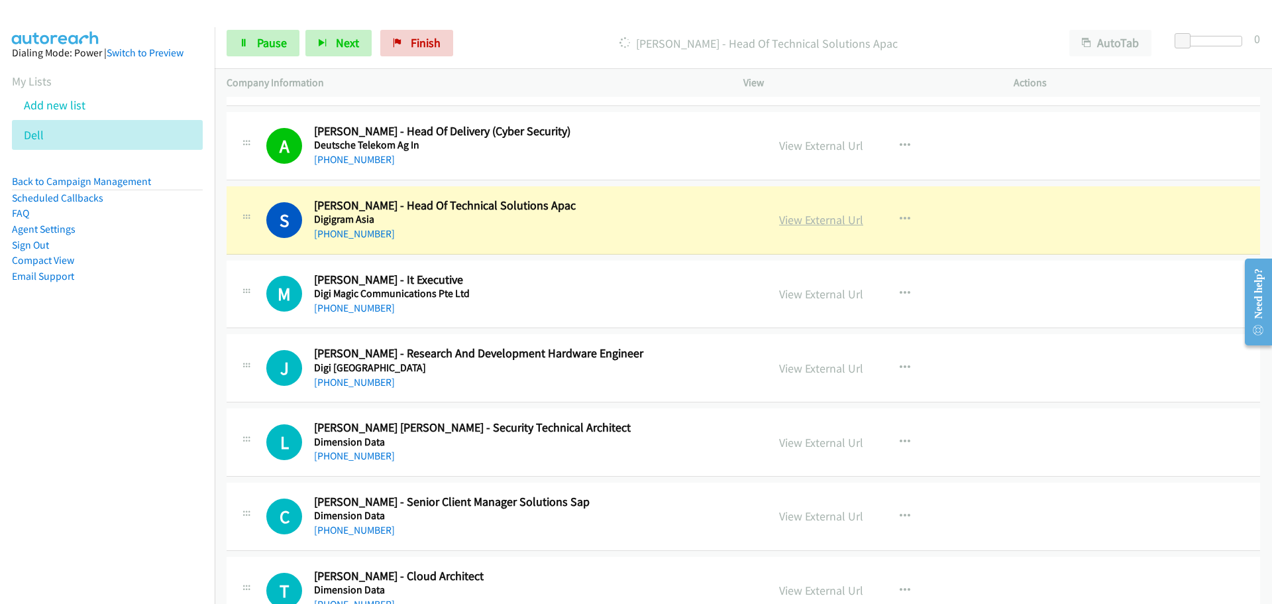
click at [833, 215] on link "View External Url" at bounding box center [821, 219] width 84 height 15
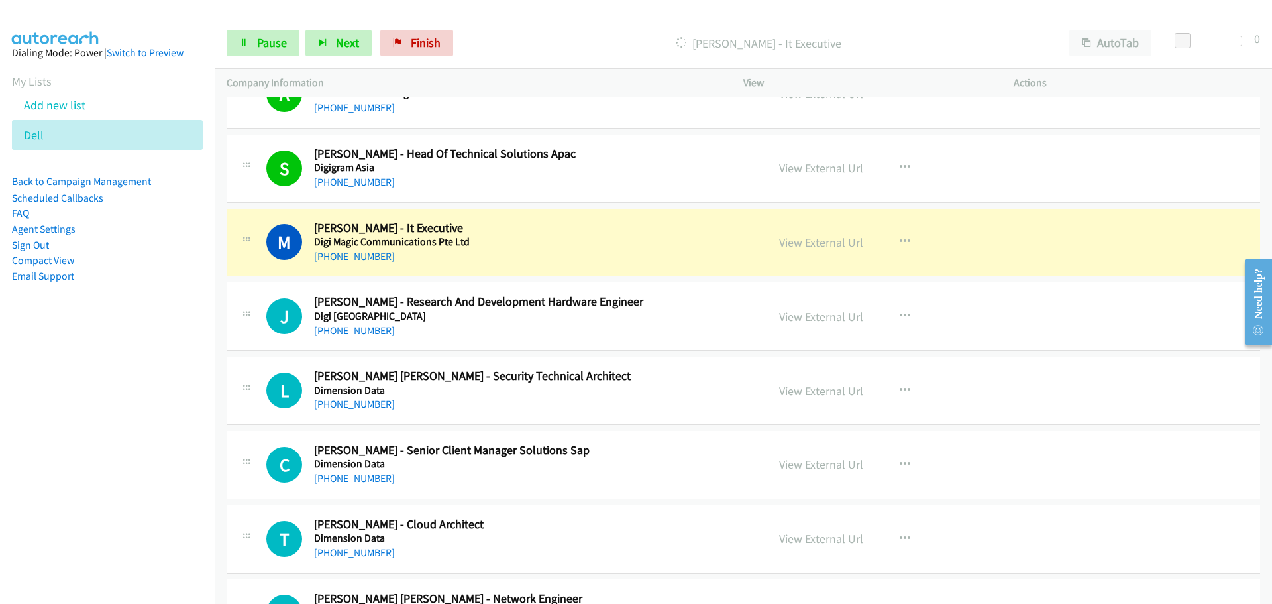
scroll to position [2319, 0]
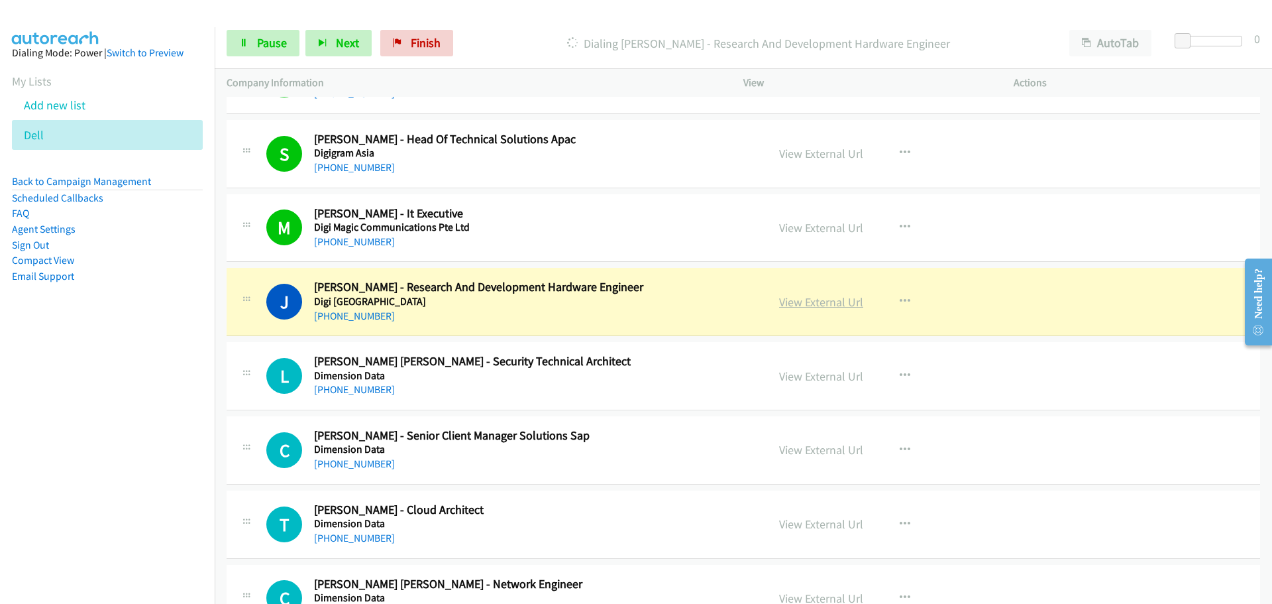
click at [814, 307] on link "View External Url" at bounding box center [821, 301] width 84 height 15
click at [273, 36] on span "Pause" at bounding box center [272, 42] width 30 height 15
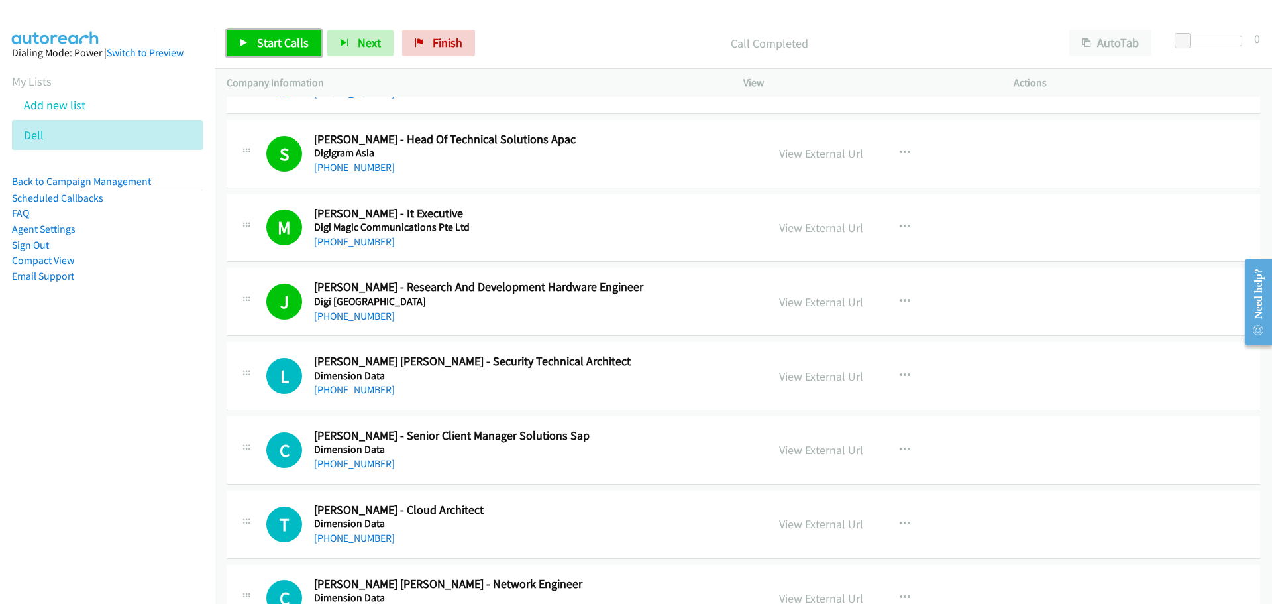
click at [278, 40] on span "Start Calls" at bounding box center [283, 42] width 52 height 15
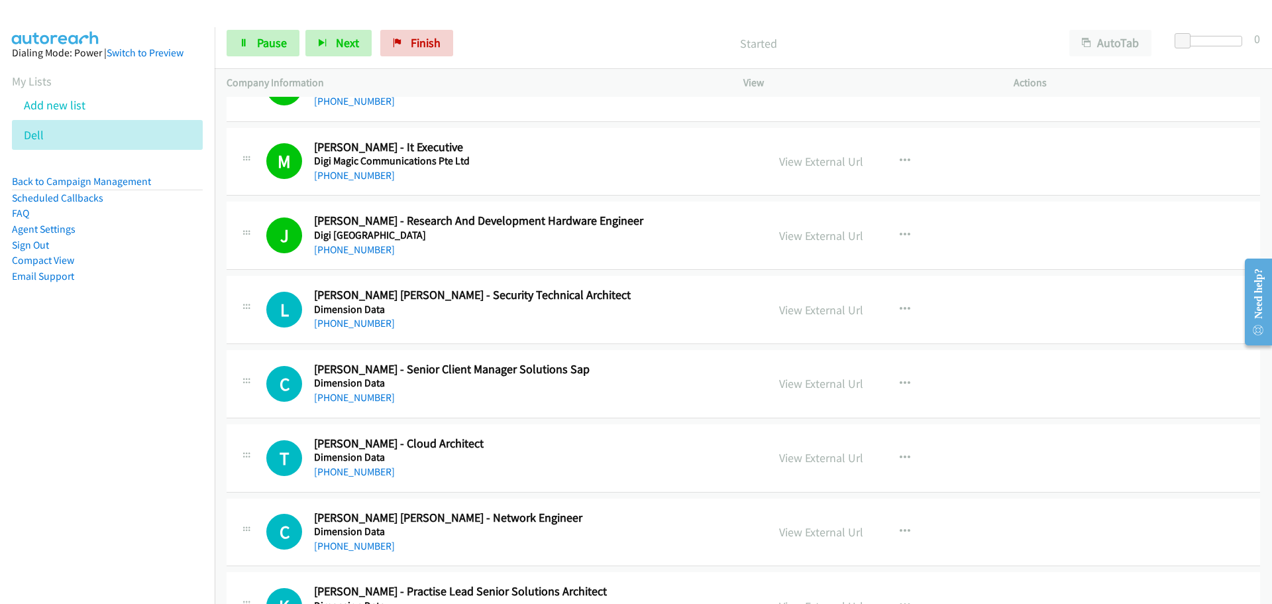
scroll to position [2452, 0]
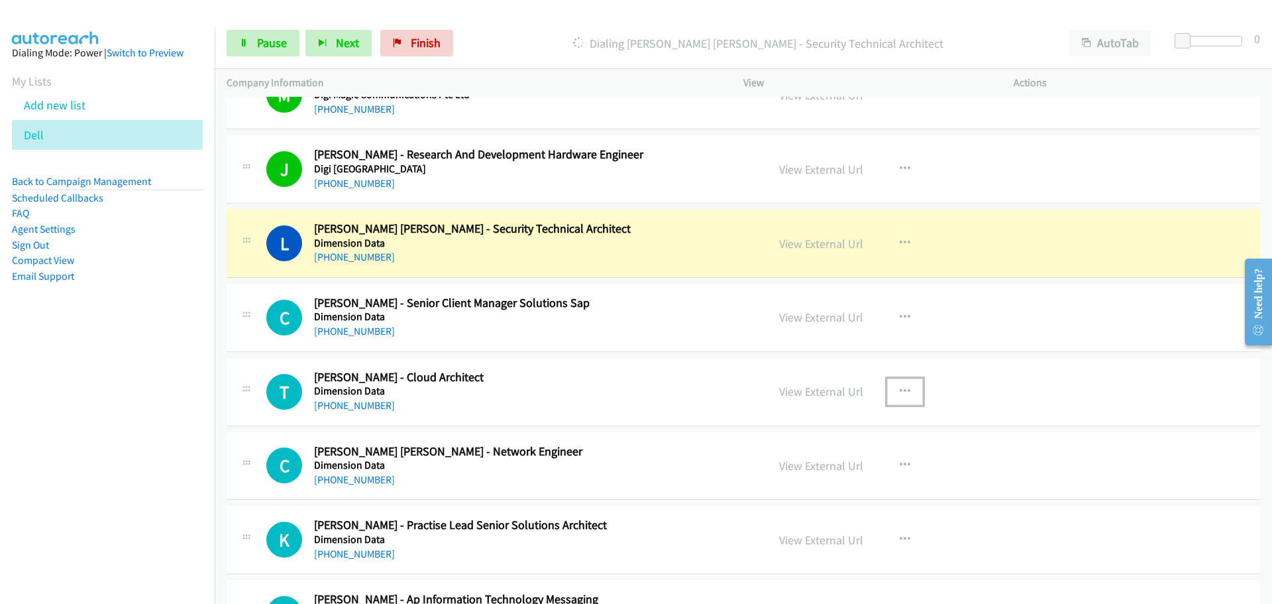
click at [900, 392] on icon "button" at bounding box center [905, 391] width 11 height 11
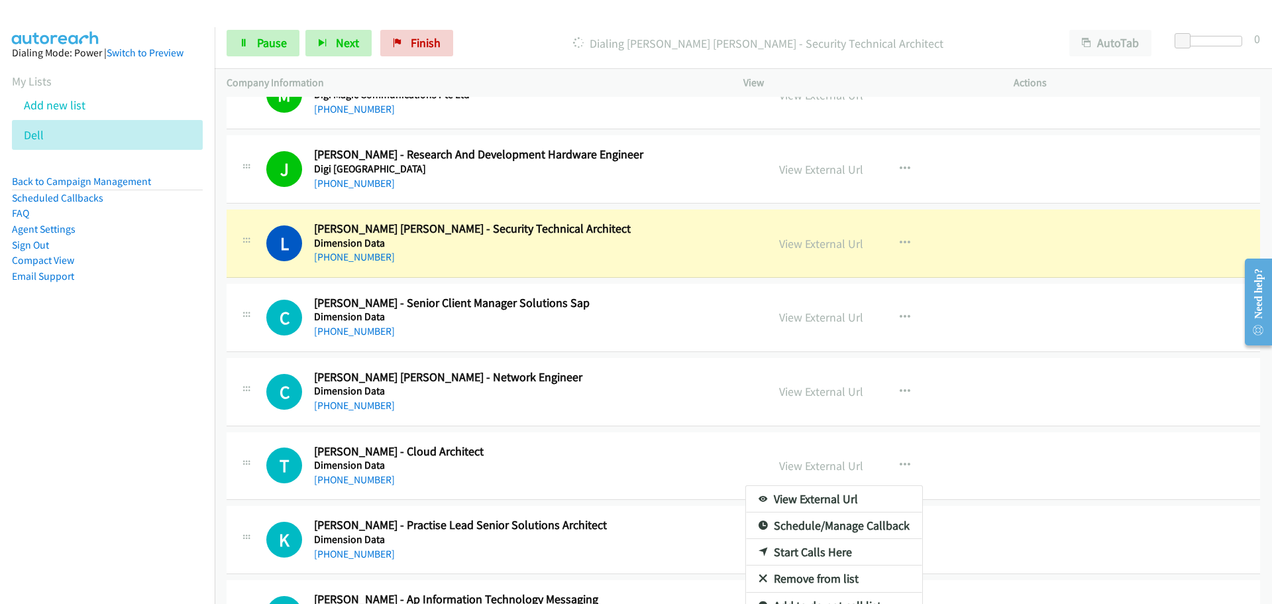
click at [787, 550] on link "Start Calls Here" at bounding box center [834, 552] width 176 height 27
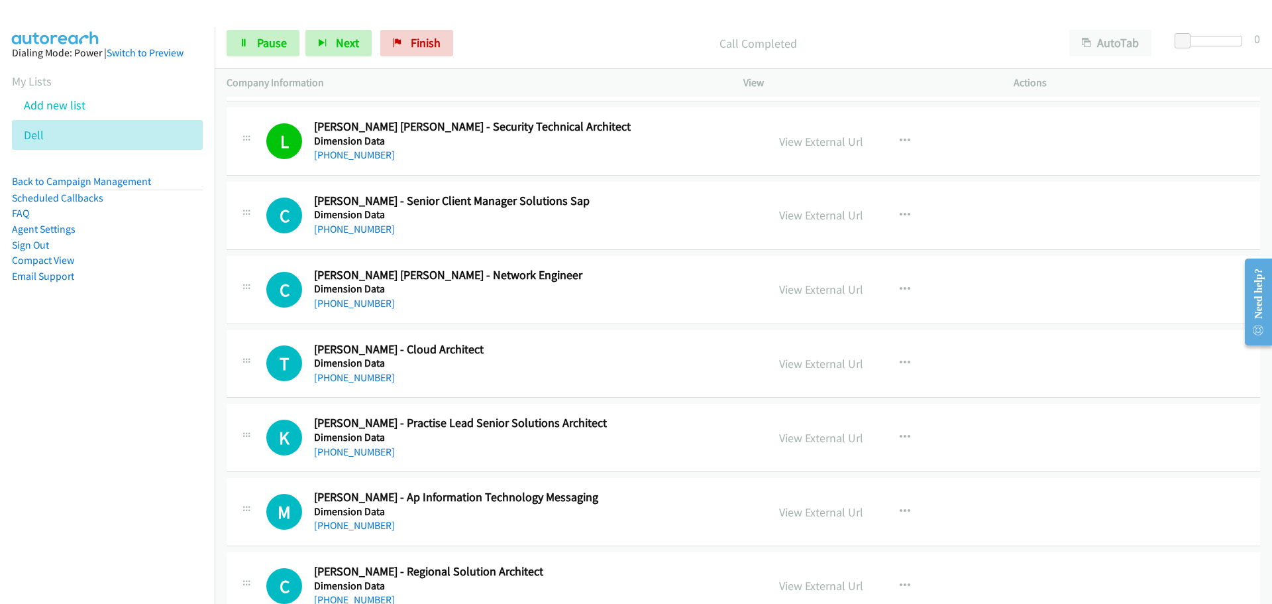
scroll to position [2584, 0]
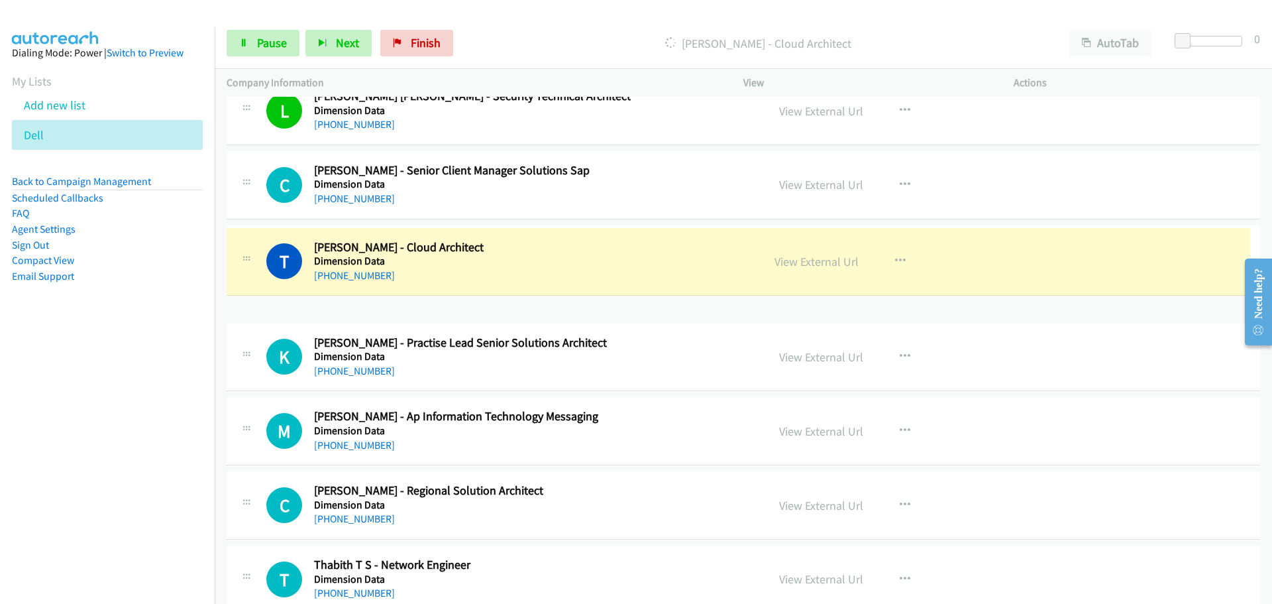
drag, startPoint x: 343, startPoint y: 331, endPoint x: 353, endPoint y: 257, distance: 74.8
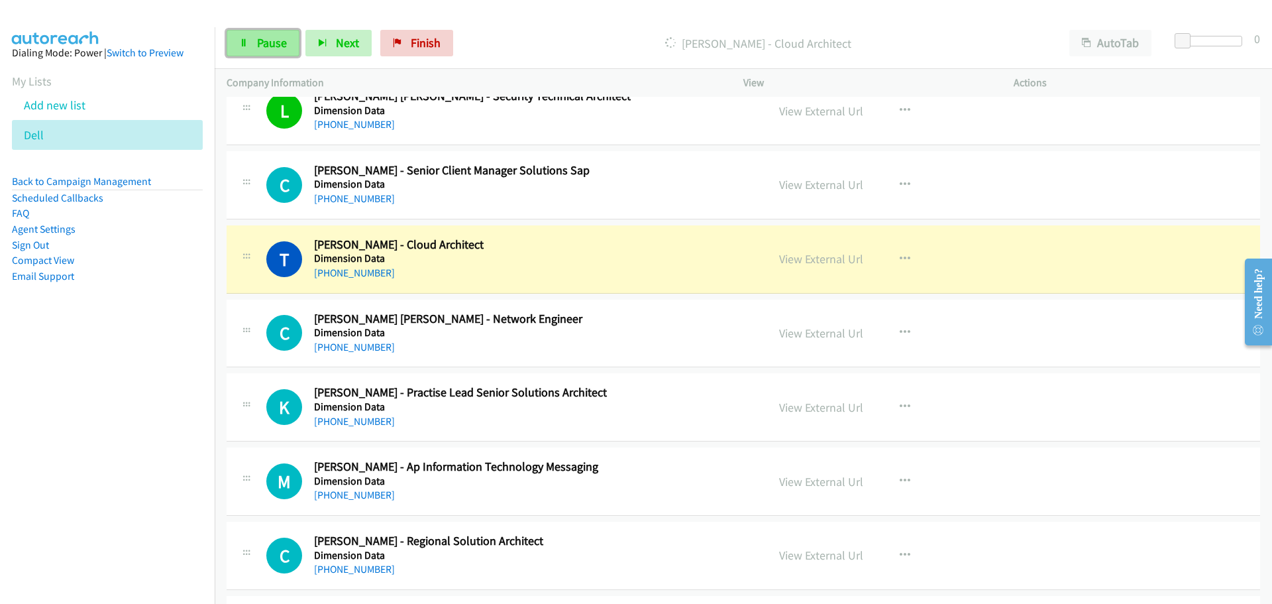
click at [268, 54] on link "Pause" at bounding box center [263, 43] width 73 height 27
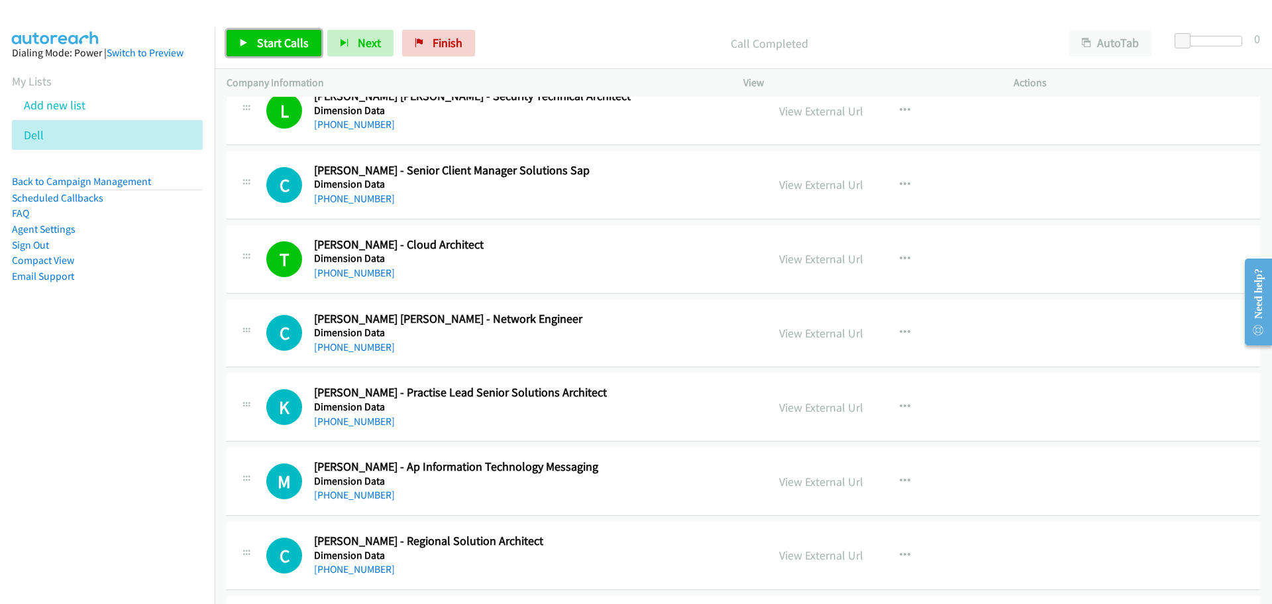
click at [272, 48] on span "Start Calls" at bounding box center [283, 42] width 52 height 15
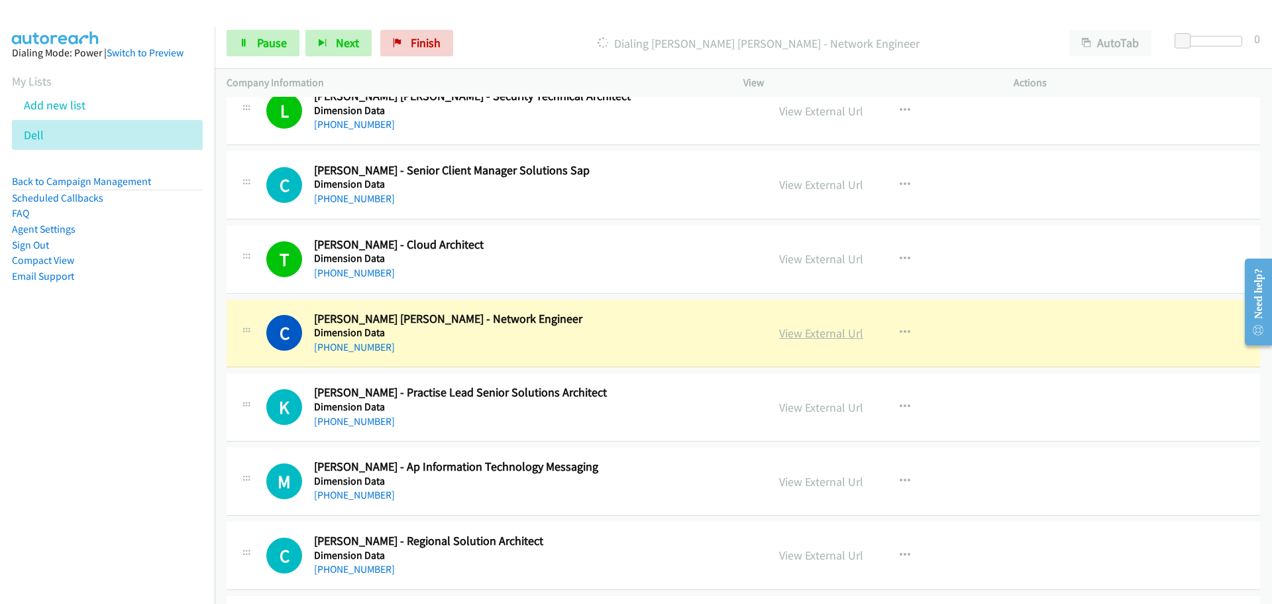
click at [803, 334] on link "View External Url" at bounding box center [821, 332] width 84 height 15
click at [274, 43] on span "Pause" at bounding box center [272, 42] width 30 height 15
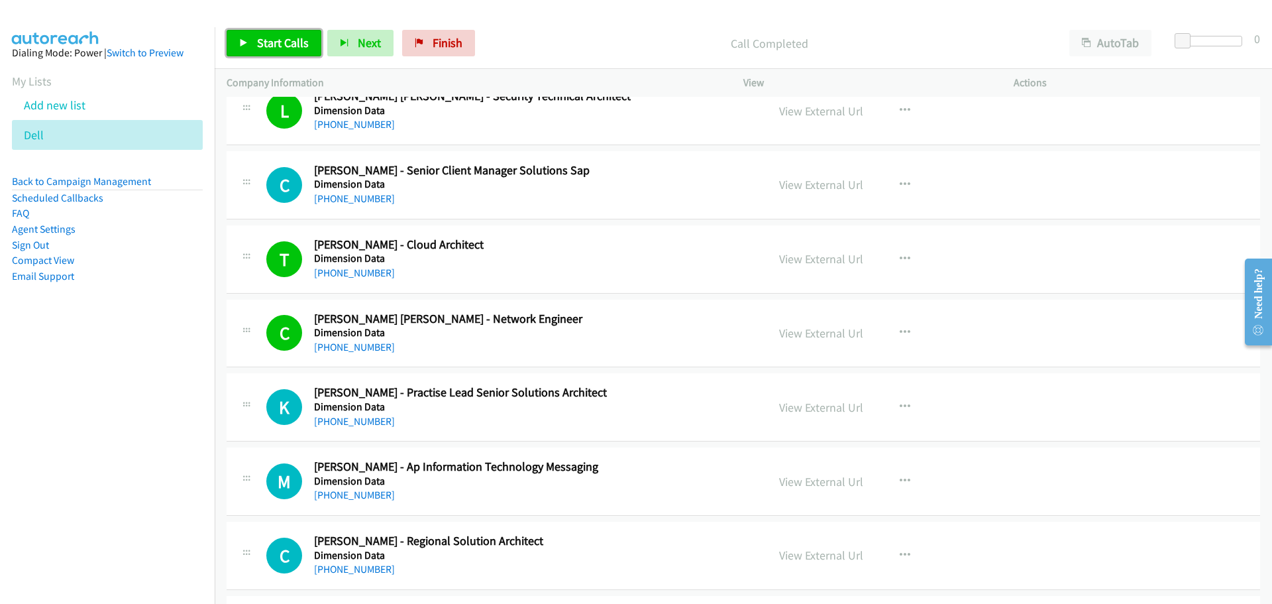
click at [298, 44] on span "Start Calls" at bounding box center [283, 42] width 52 height 15
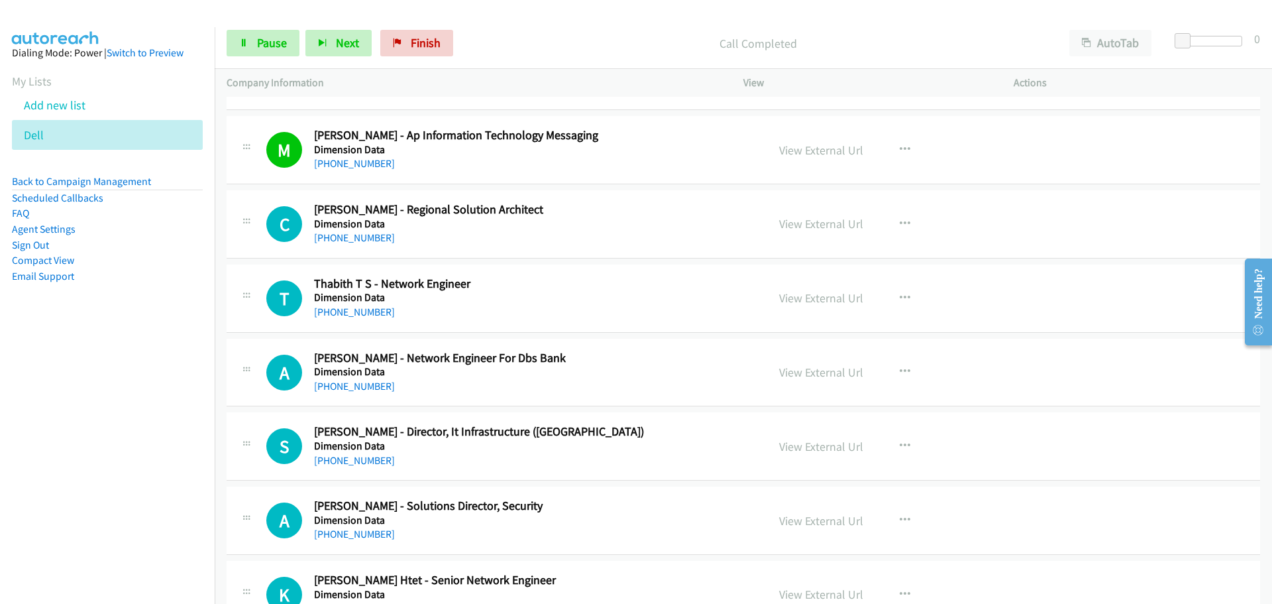
scroll to position [2982, 0]
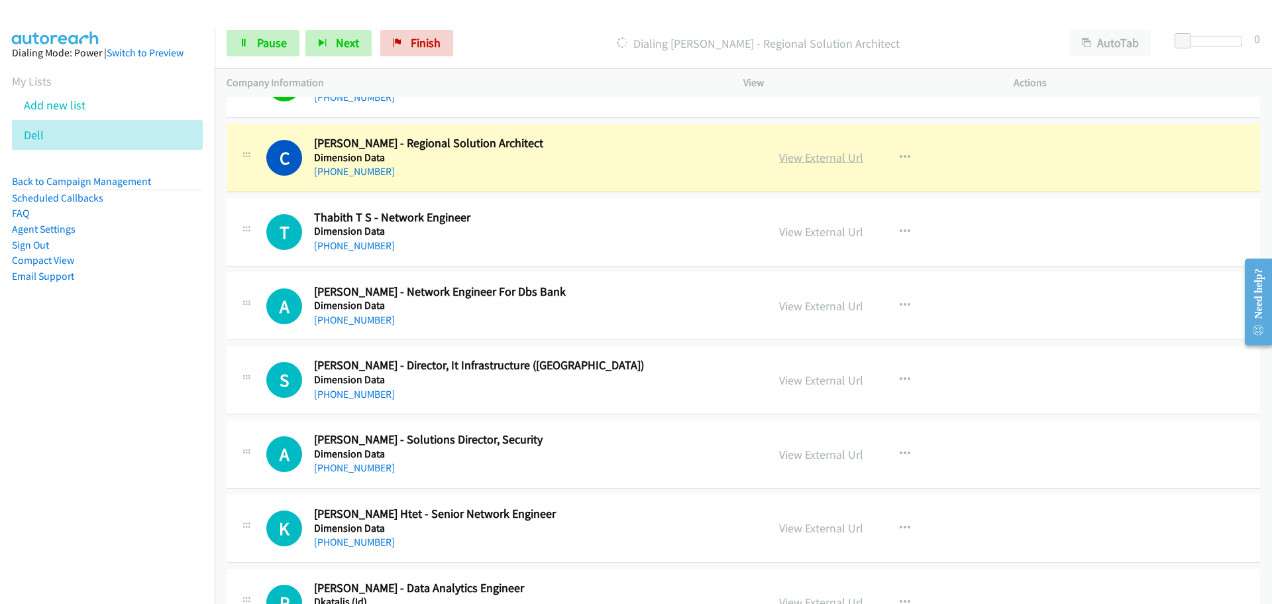
click at [788, 154] on link "View External Url" at bounding box center [821, 157] width 84 height 15
click at [251, 48] on link "Pause" at bounding box center [263, 43] width 73 height 27
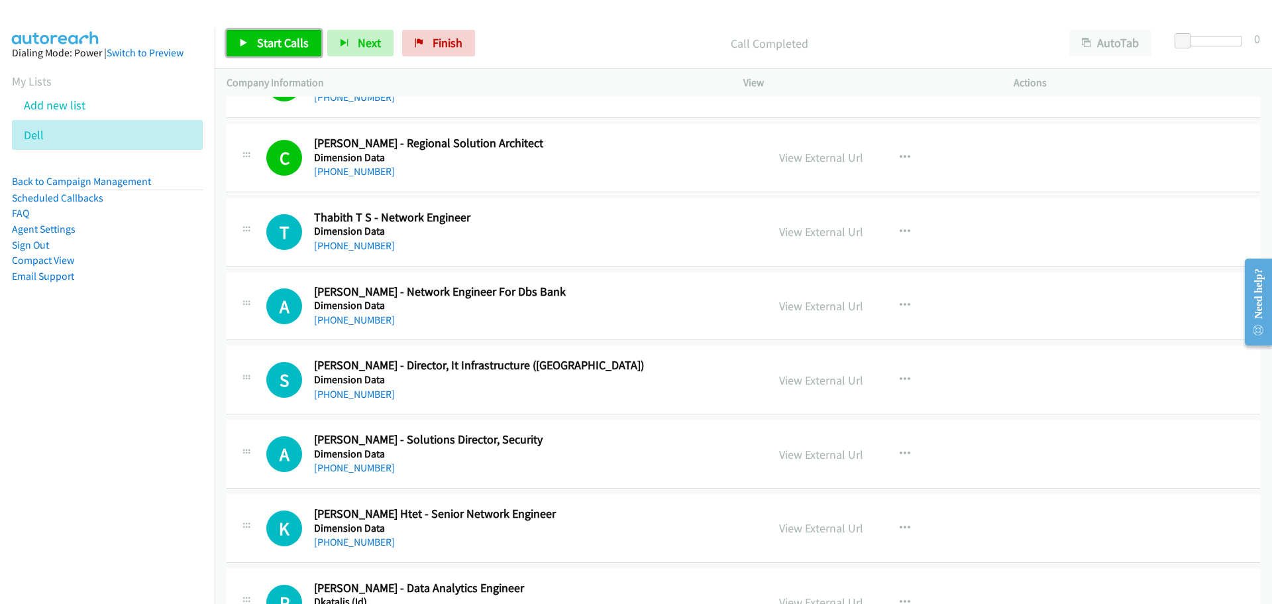
click at [258, 40] on span "Start Calls" at bounding box center [283, 42] width 52 height 15
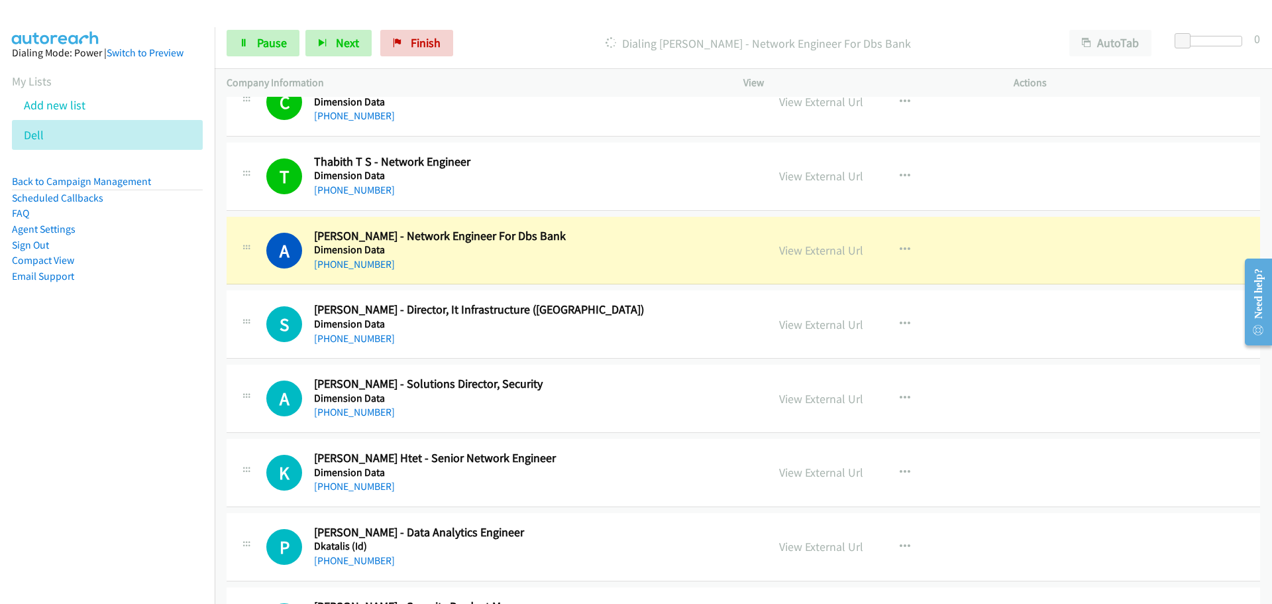
scroll to position [3114, 0]
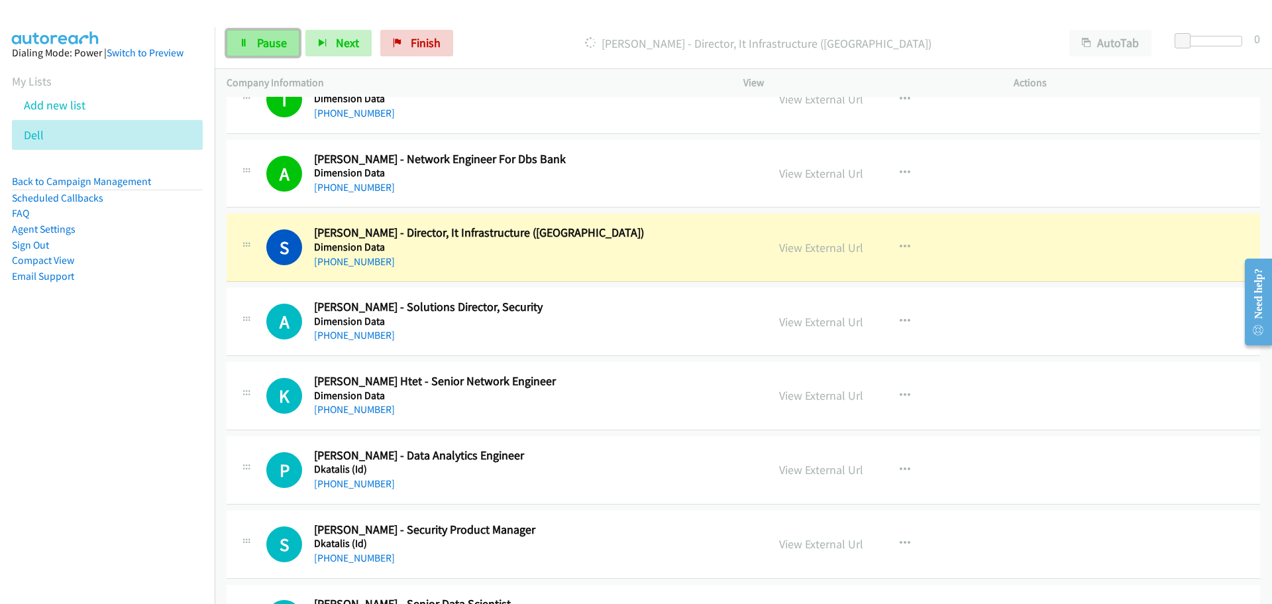
drag, startPoint x: 255, startPoint y: 46, endPoint x: 32, endPoint y: 178, distance: 258.4
click at [255, 46] on link "Pause" at bounding box center [263, 43] width 73 height 27
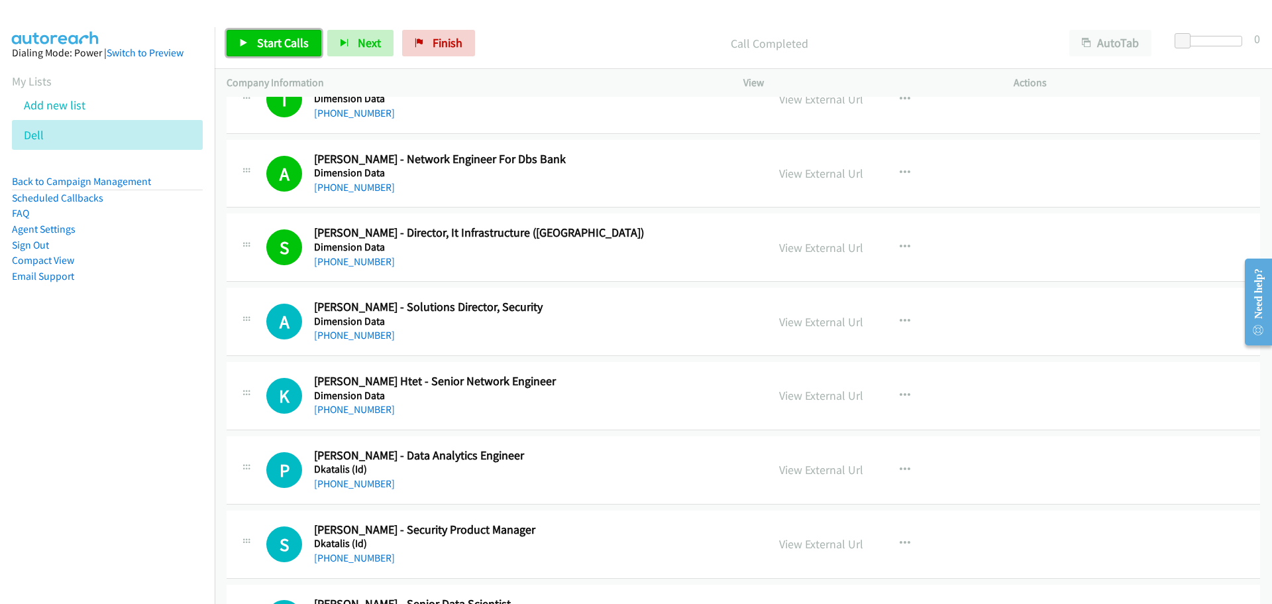
click at [297, 38] on span "Start Calls" at bounding box center [283, 42] width 52 height 15
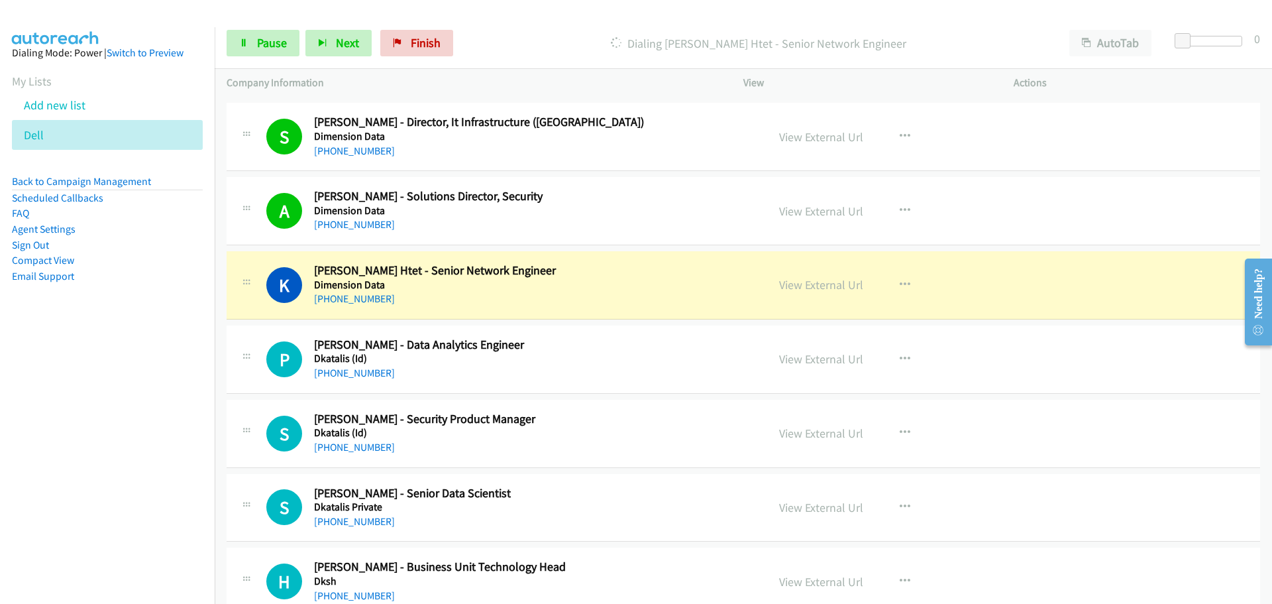
scroll to position [3247, 0]
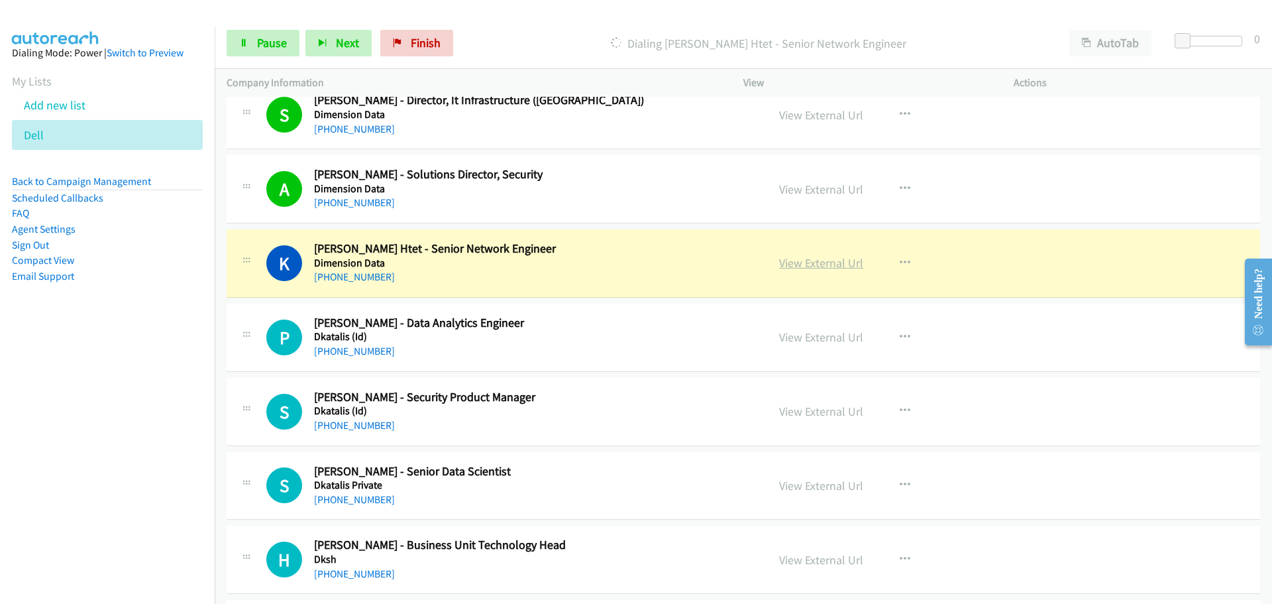
click at [806, 268] on link "View External Url" at bounding box center [821, 262] width 84 height 15
click at [271, 33] on link "Pause" at bounding box center [263, 43] width 73 height 27
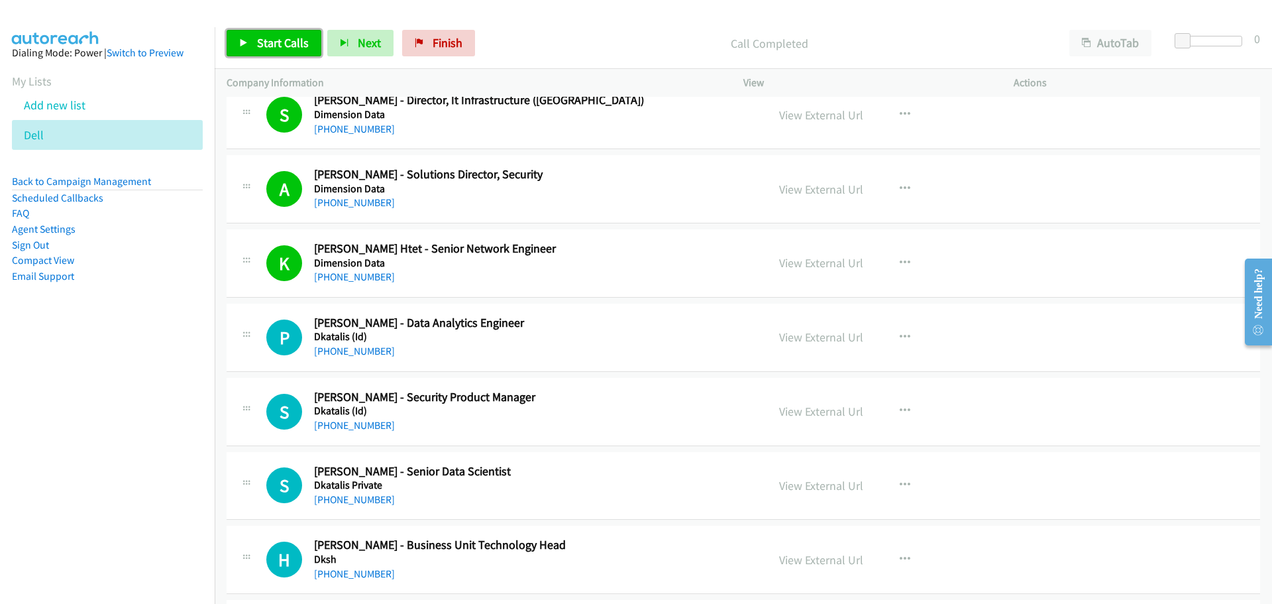
click at [264, 50] on link "Start Calls" at bounding box center [274, 43] width 95 height 27
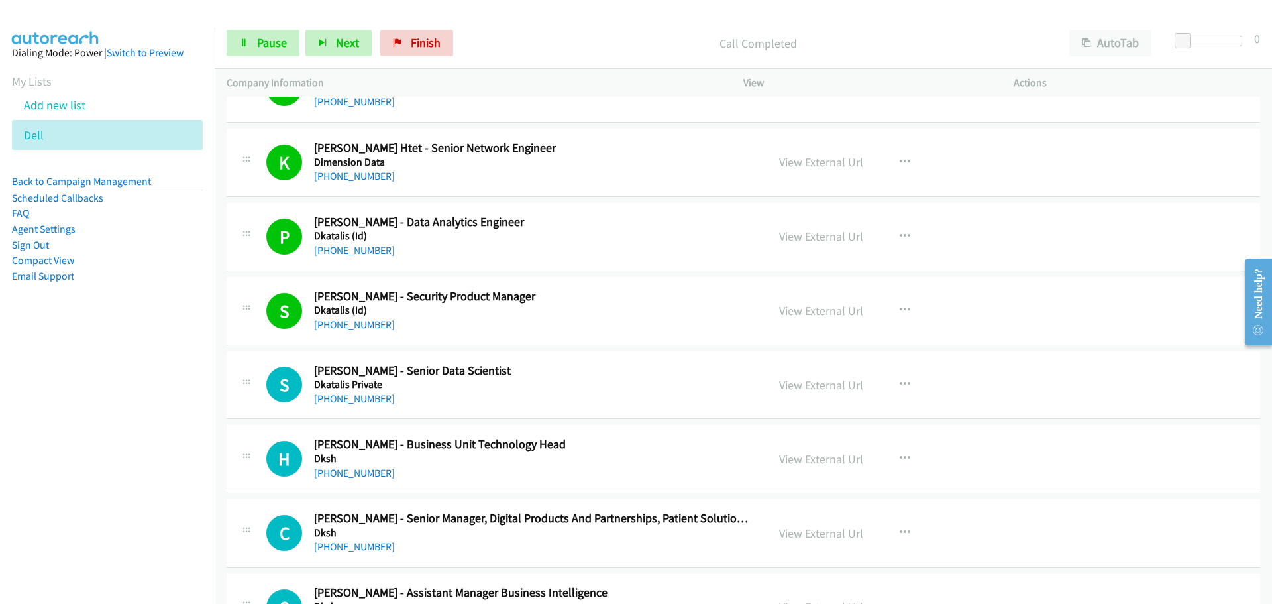
scroll to position [3445, 0]
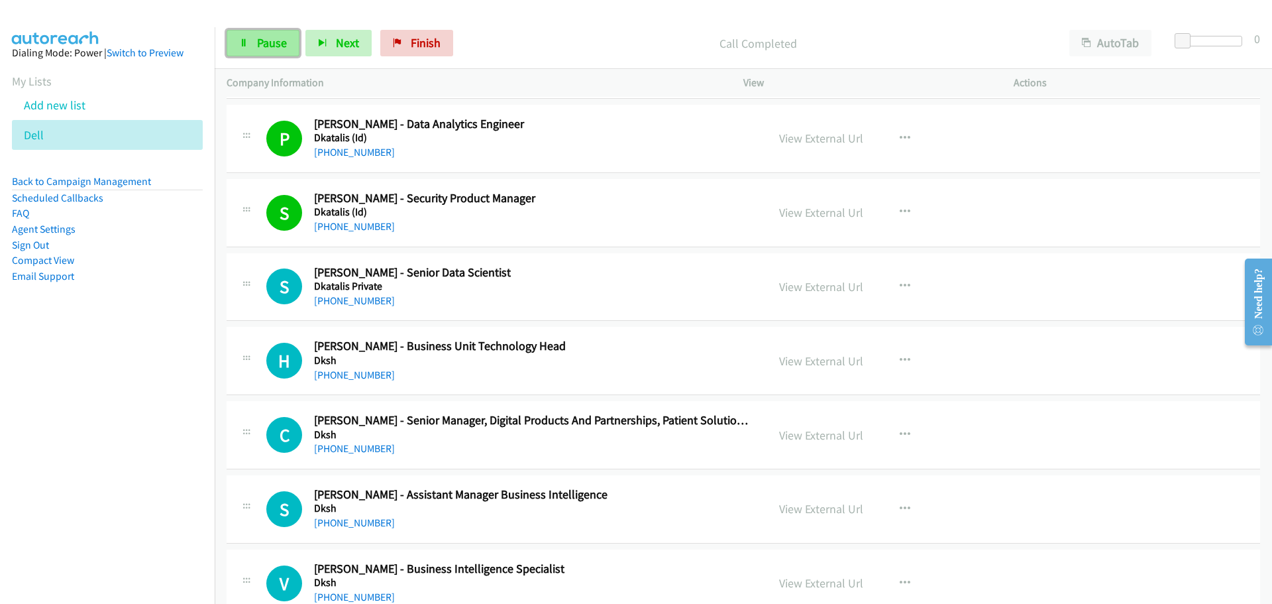
click at [272, 40] on span "Pause" at bounding box center [272, 42] width 30 height 15
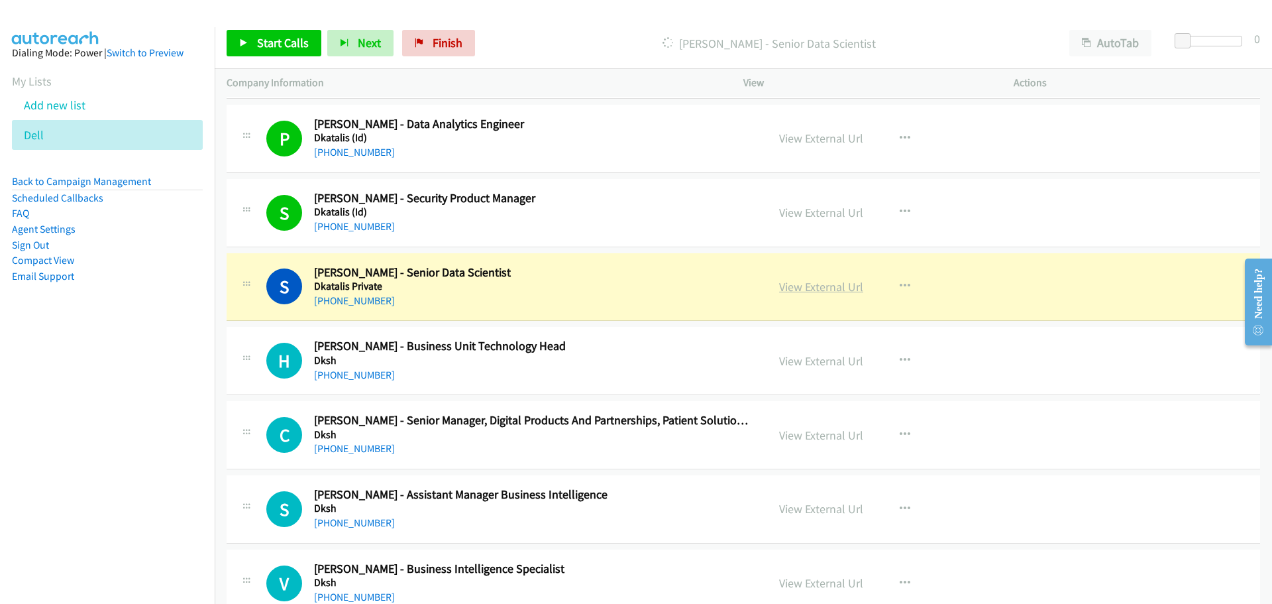
click at [829, 284] on link "View External Url" at bounding box center [821, 286] width 84 height 15
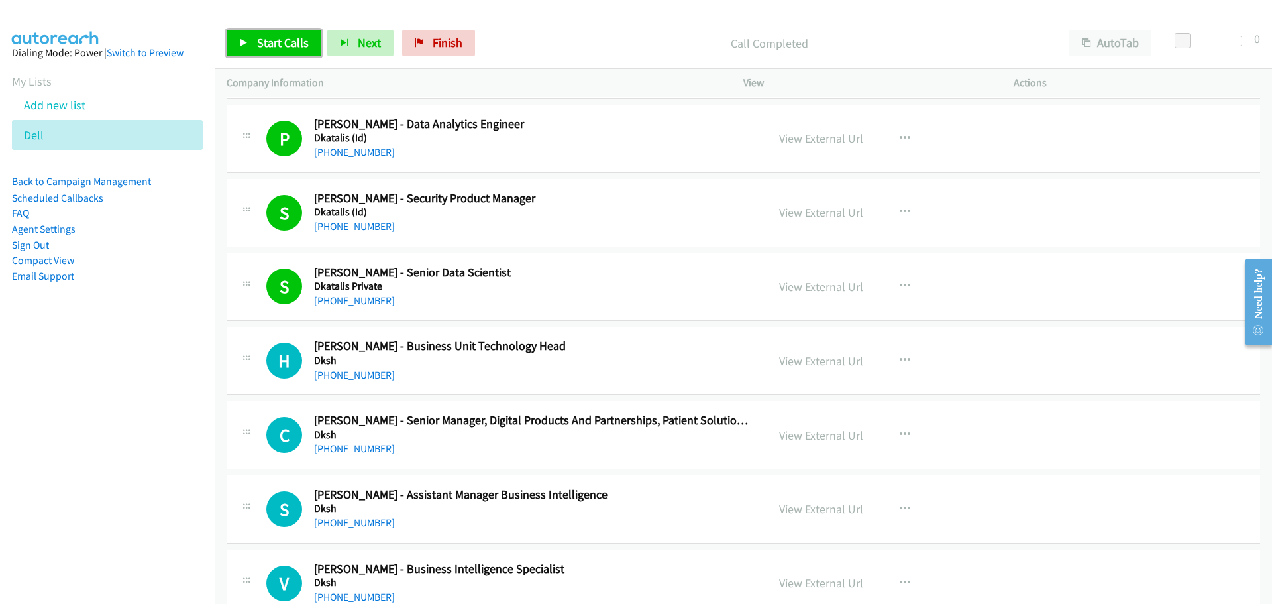
click at [261, 38] on span "Start Calls" at bounding box center [283, 42] width 52 height 15
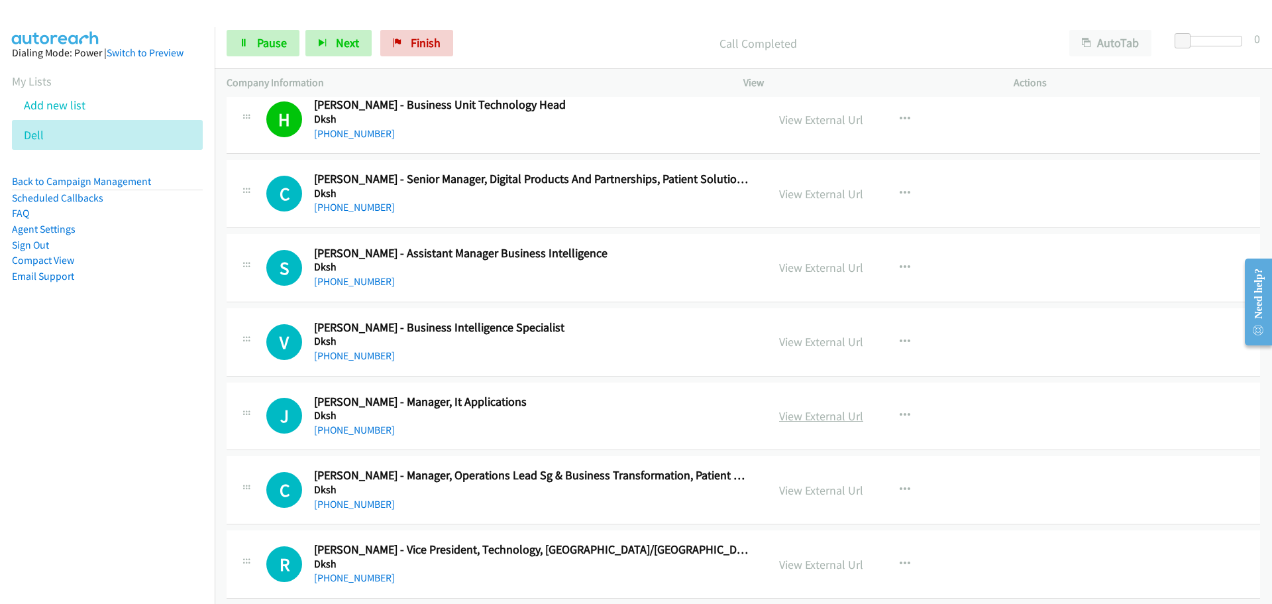
scroll to position [3711, 0]
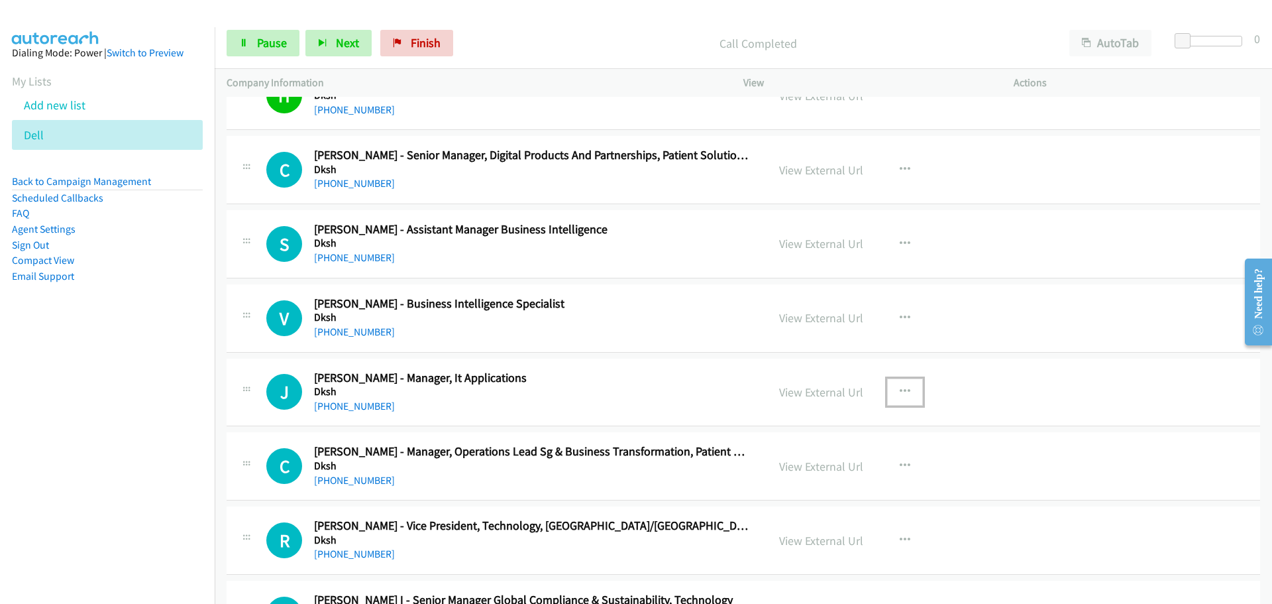
click at [900, 390] on icon "button" at bounding box center [905, 391] width 11 height 11
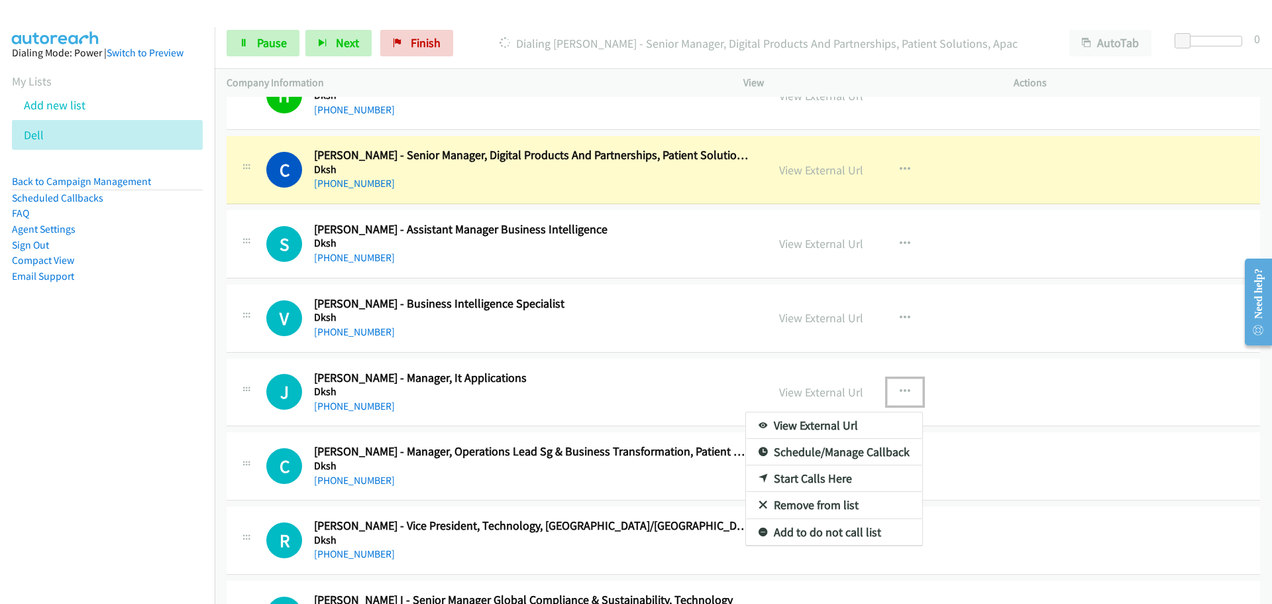
click at [802, 475] on link "Start Calls Here" at bounding box center [834, 478] width 176 height 27
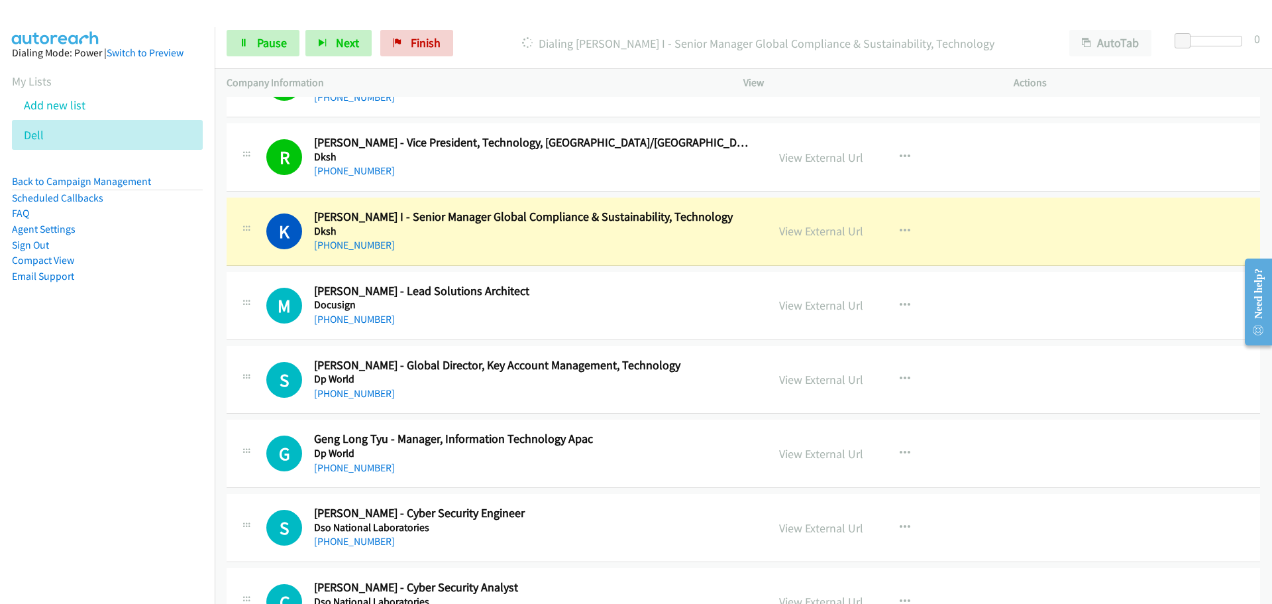
scroll to position [4108, 0]
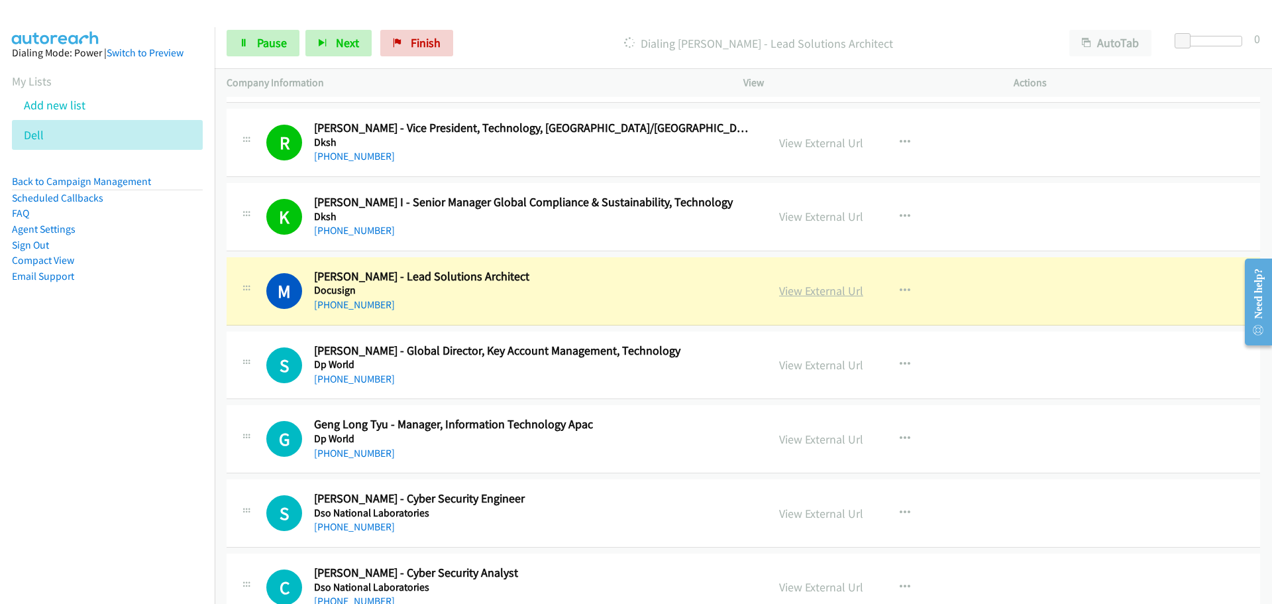
click at [812, 291] on link "View External Url" at bounding box center [821, 290] width 84 height 15
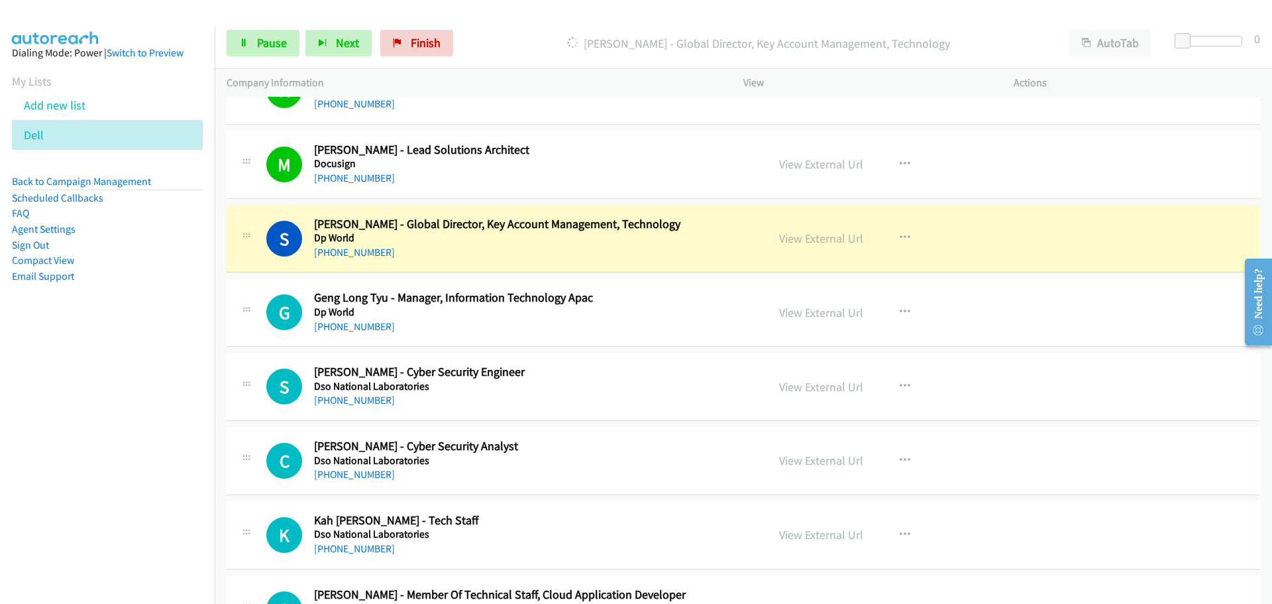
scroll to position [4241, 0]
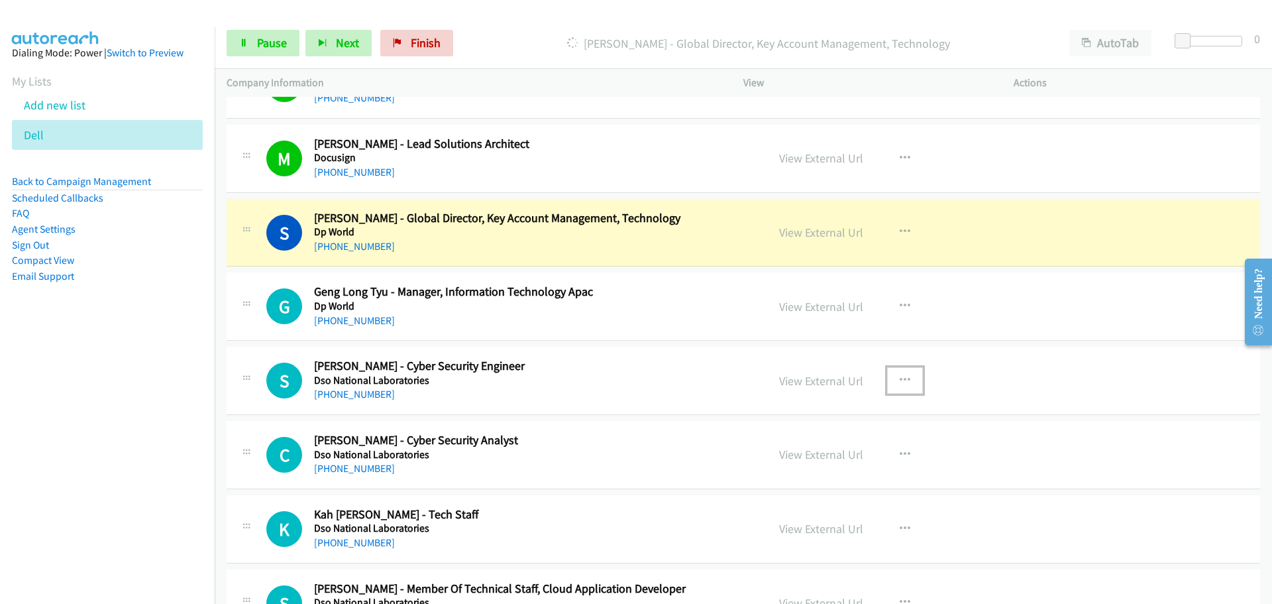
click at [906, 378] on button "button" at bounding box center [905, 380] width 36 height 27
click at [829, 468] on link "Start Calls Here" at bounding box center [834, 467] width 176 height 27
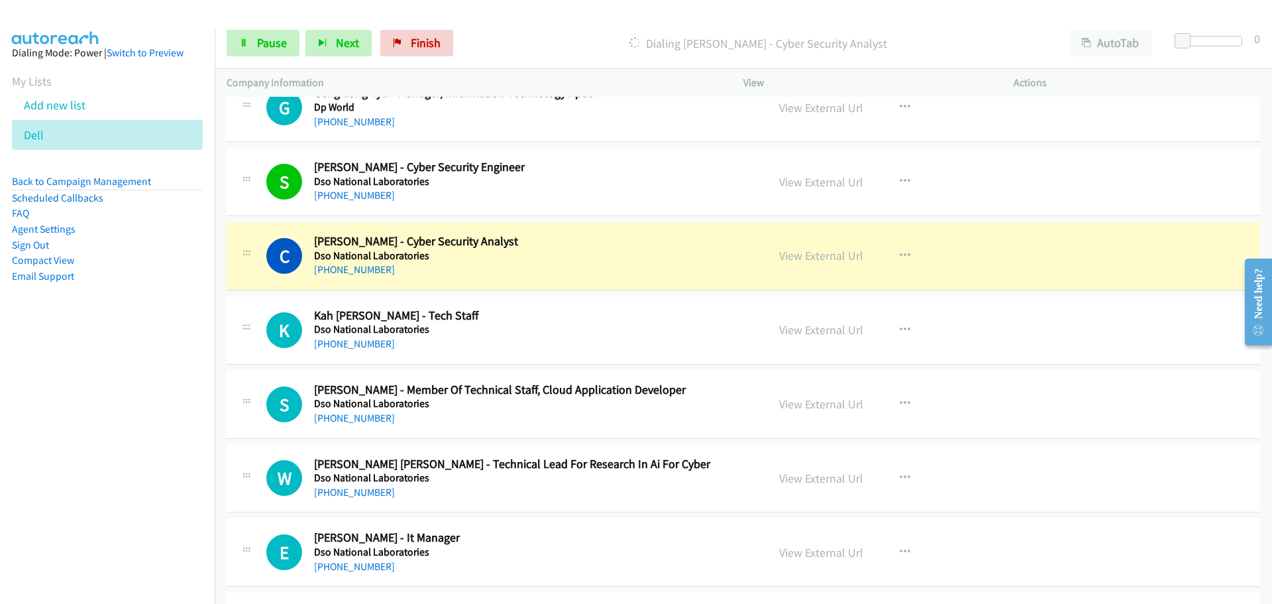
scroll to position [4506, 0]
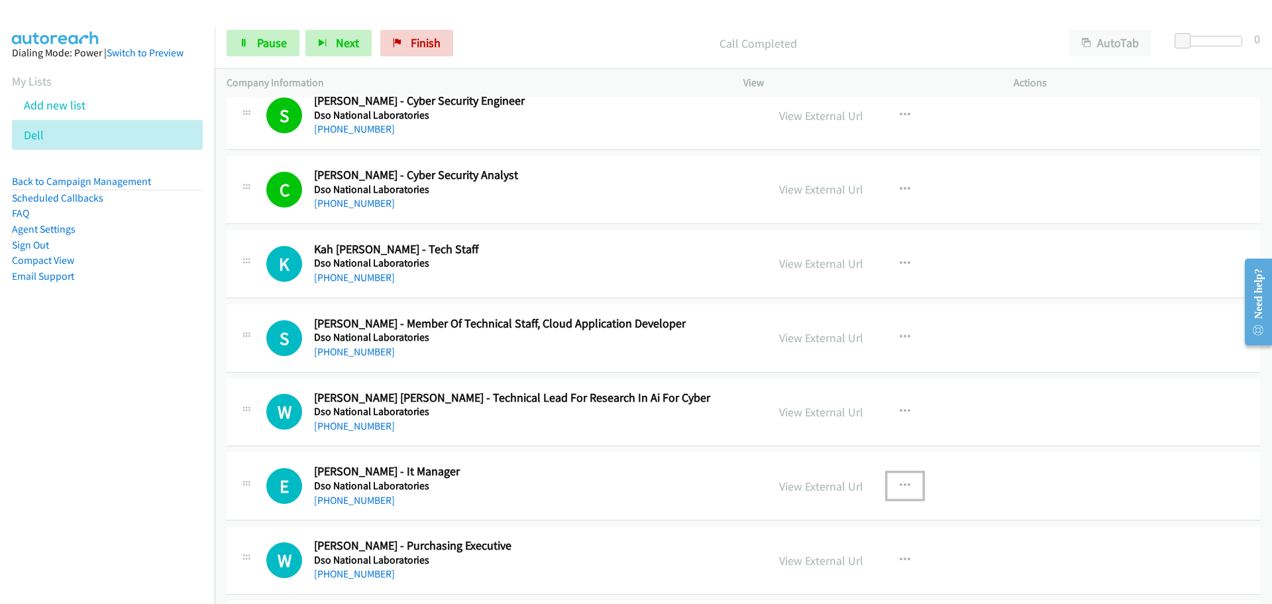
click at [900, 483] on icon "button" at bounding box center [905, 485] width 11 height 11
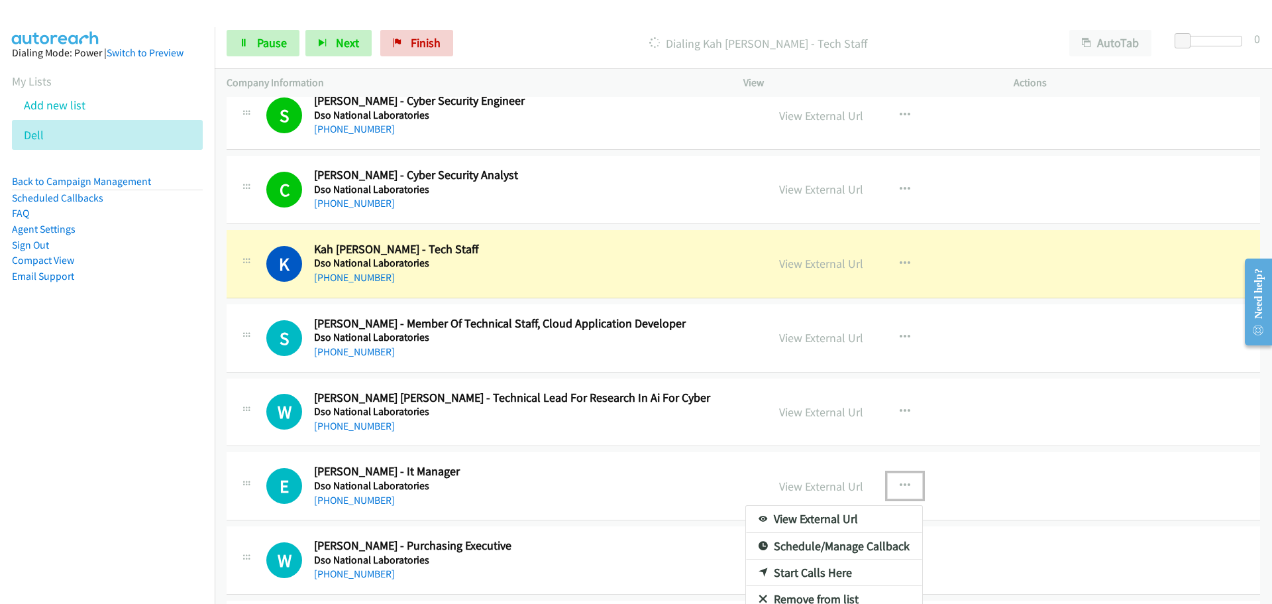
click at [797, 568] on link "Start Calls Here" at bounding box center [834, 572] width 176 height 27
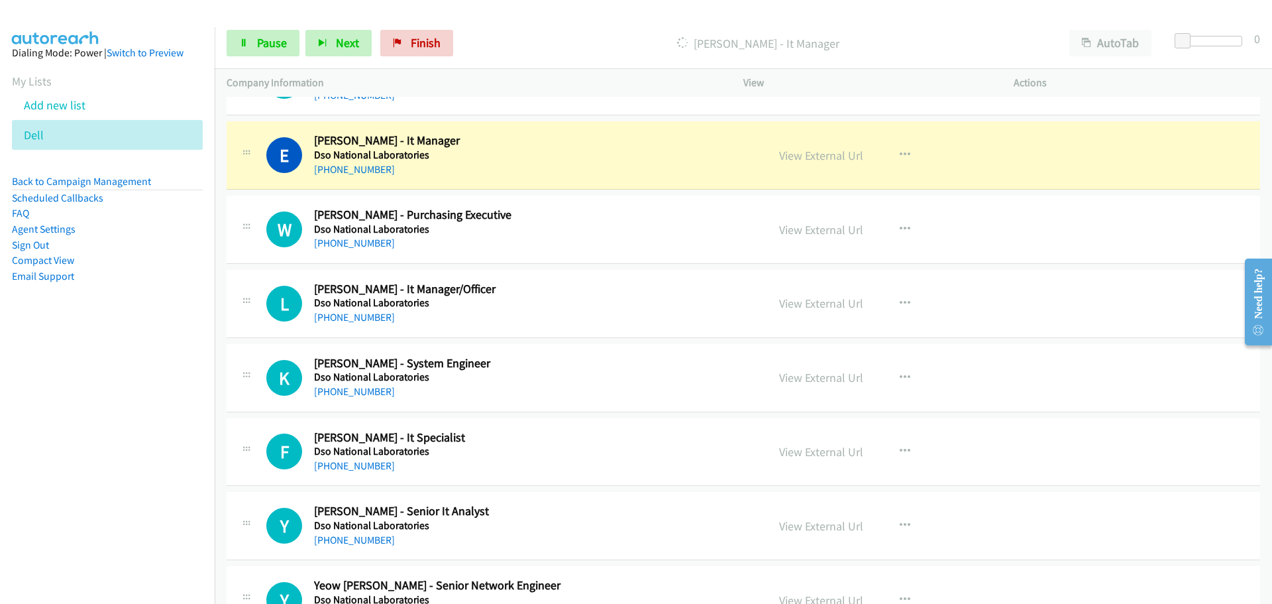
scroll to position [4837, 0]
click at [900, 300] on icon "button" at bounding box center [905, 303] width 11 height 11
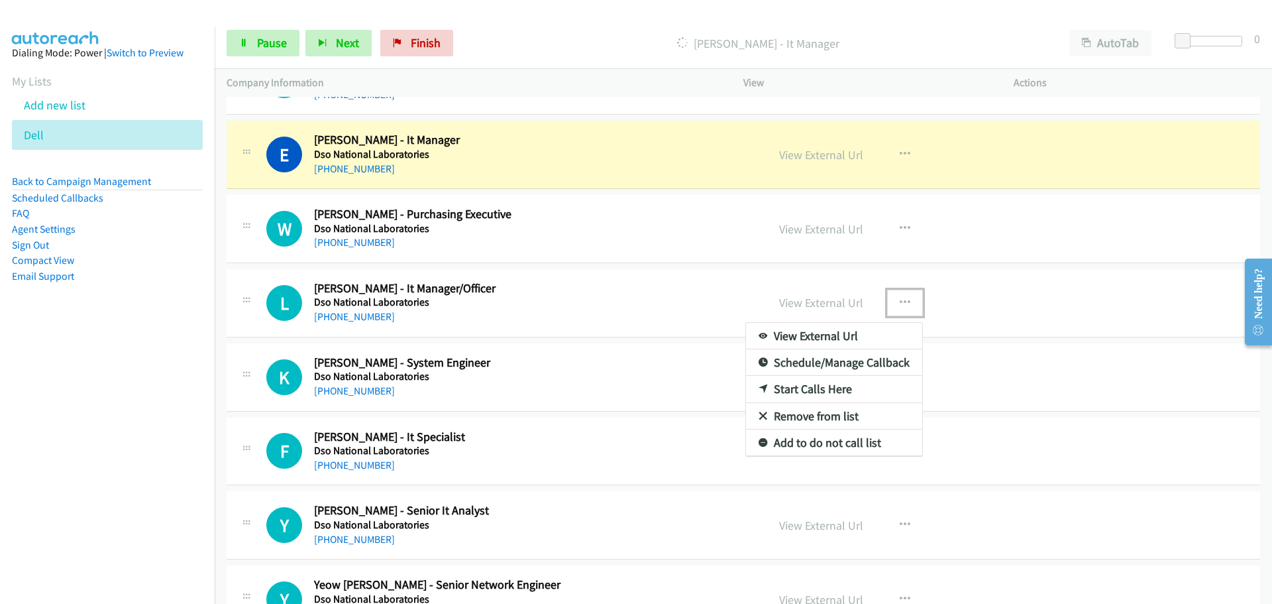
click at [802, 389] on link "Start Calls Here" at bounding box center [834, 389] width 176 height 27
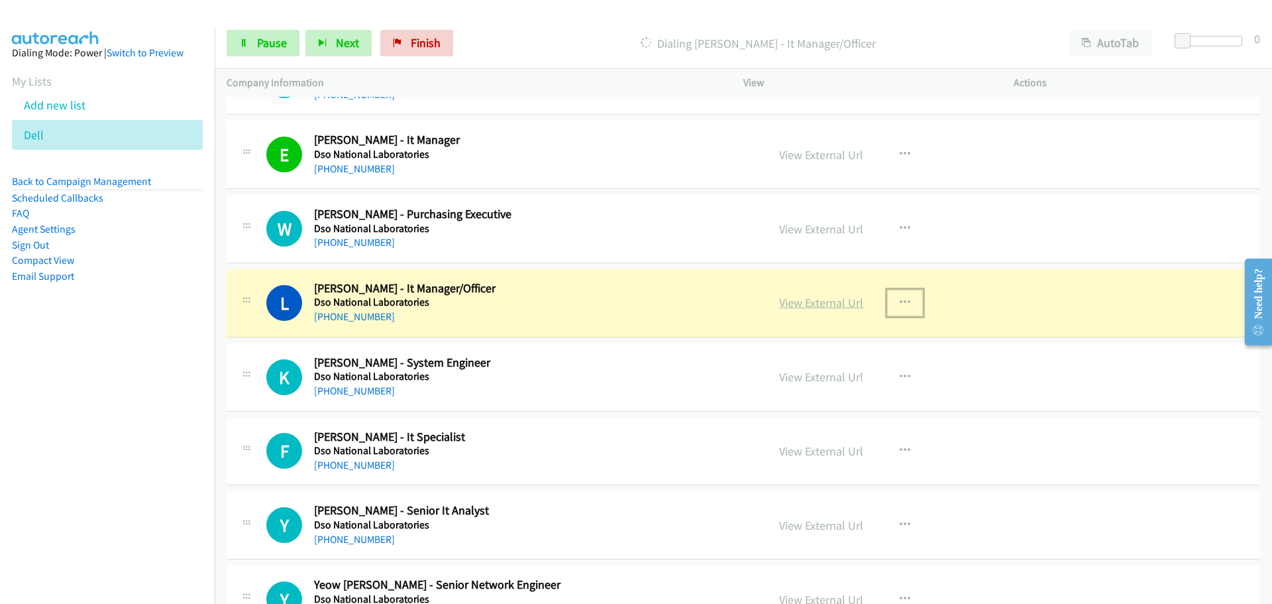
click at [834, 298] on link "View External Url" at bounding box center [821, 302] width 84 height 15
drag, startPoint x: 251, startPoint y: 54, endPoint x: 267, endPoint y: 41, distance: 20.7
click at [251, 54] on link "Pause" at bounding box center [263, 43] width 73 height 27
